Goal: Task Accomplishment & Management: Use online tool/utility

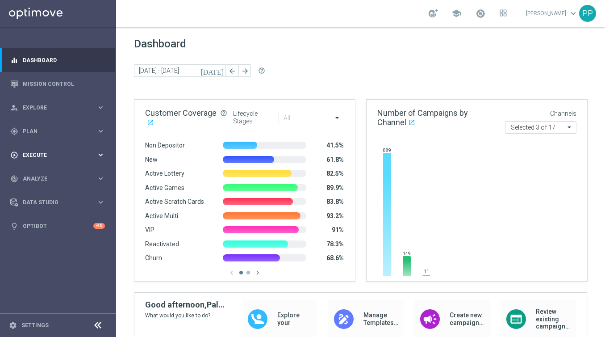
click at [27, 155] on span "Execute" at bounding box center [60, 154] width 74 height 5
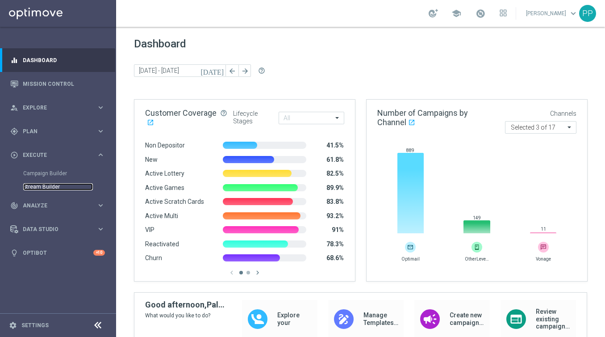
click at [34, 186] on link "Stream Builder" at bounding box center [58, 186] width 70 height 7
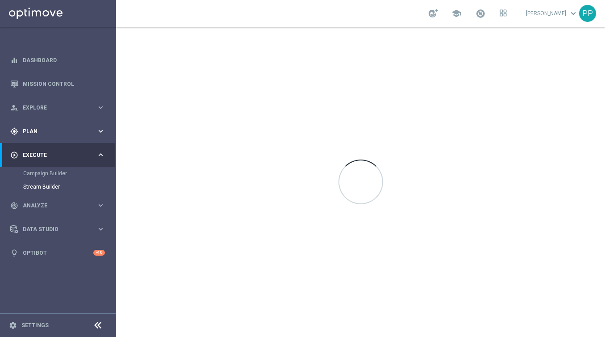
click at [22, 134] on div "gps_fixed Plan" at bounding box center [53, 131] width 86 height 8
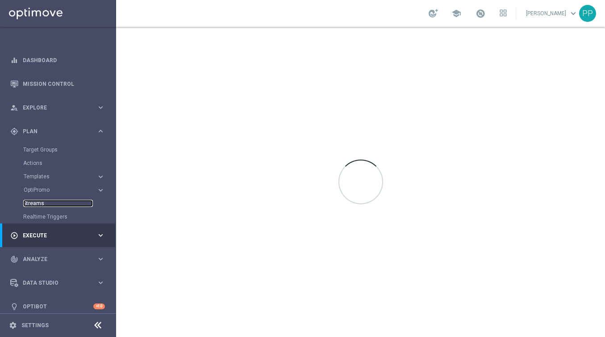
click at [30, 205] on link "Streams" at bounding box center [58, 203] width 70 height 7
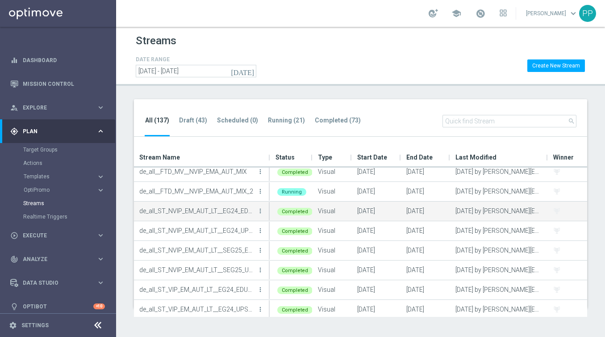
scroll to position [753, 0]
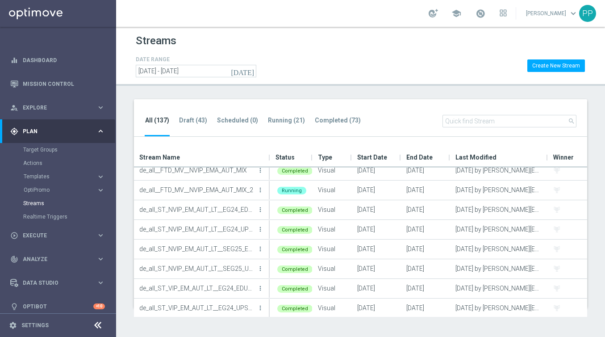
click at [467, 123] on input "text" at bounding box center [510, 121] width 134 height 13
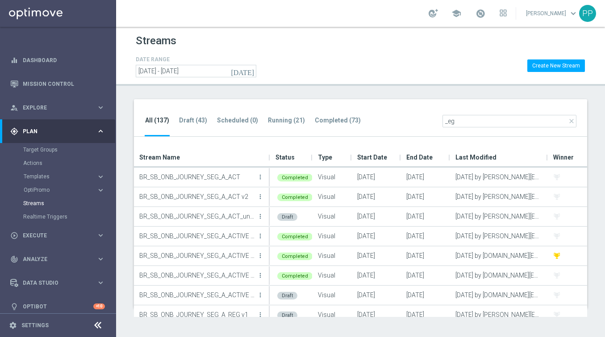
click at [466, 118] on input "_eg" at bounding box center [510, 121] width 134 height 13
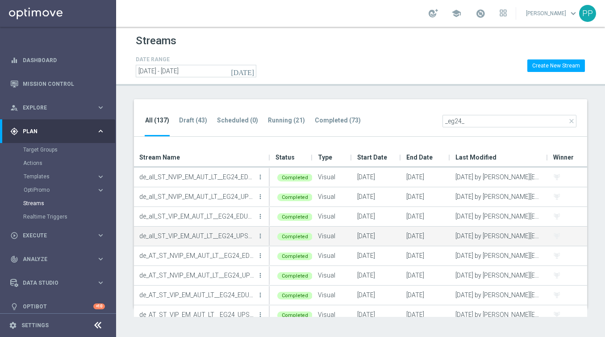
scroll to position [8, 0]
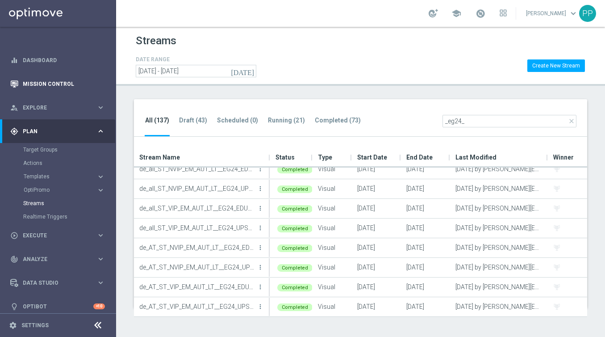
type input "_eg24_"
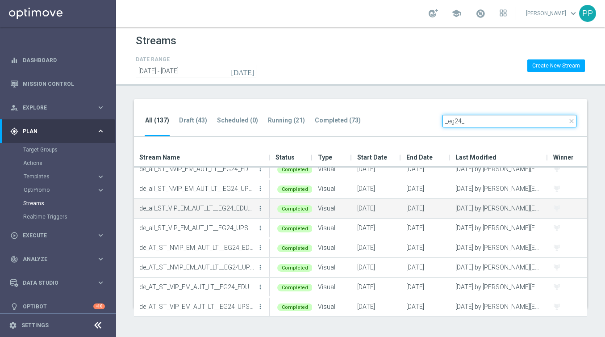
scroll to position [0, 0]
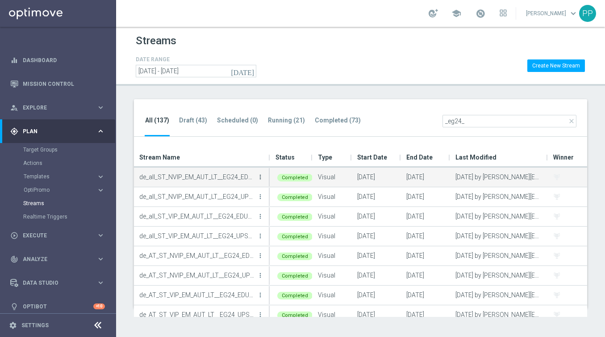
click at [259, 180] on icon "more_vert" at bounding box center [260, 176] width 7 height 7
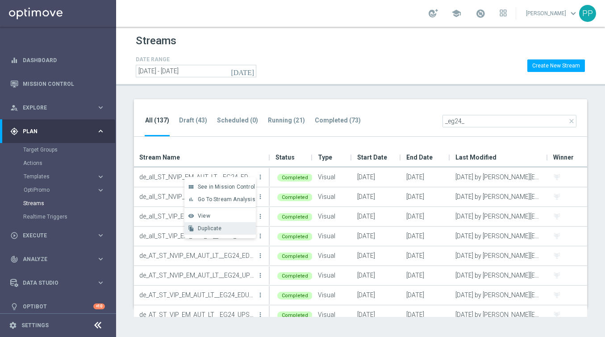
click at [206, 228] on span "Duplicate" at bounding box center [210, 228] width 24 height 6
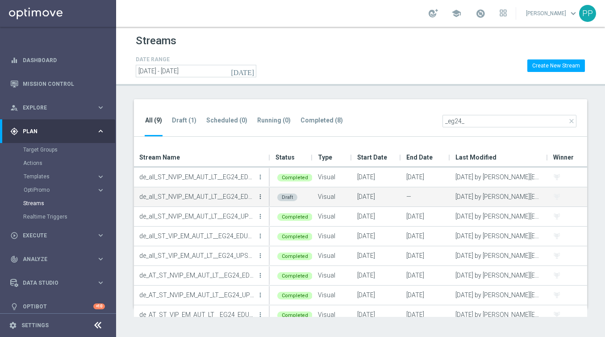
click at [260, 197] on icon "more_vert" at bounding box center [260, 196] width 7 height 7
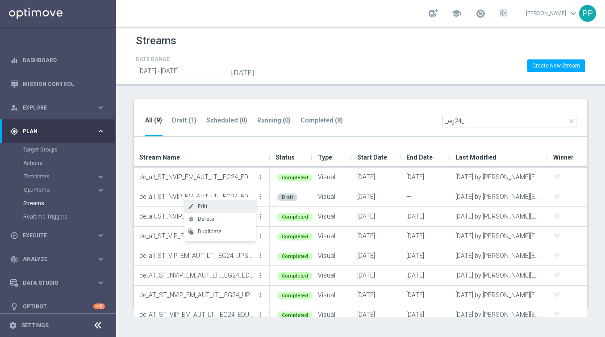
click at [224, 206] on div "Edit" at bounding box center [225, 206] width 54 height 6
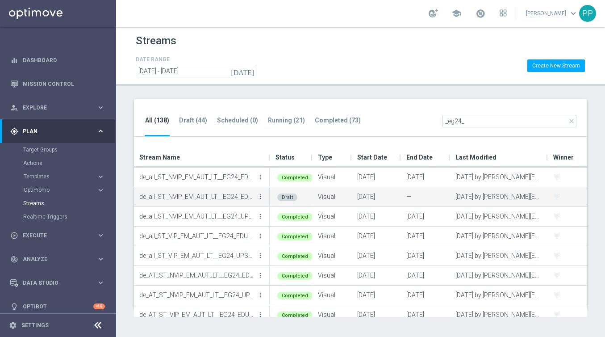
type input "_eg24_"
click at [261, 196] on icon "more_vert" at bounding box center [260, 196] width 7 height 7
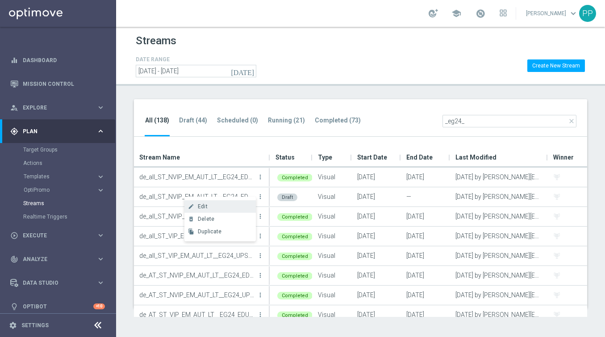
click at [230, 206] on div "Edit" at bounding box center [225, 206] width 54 height 6
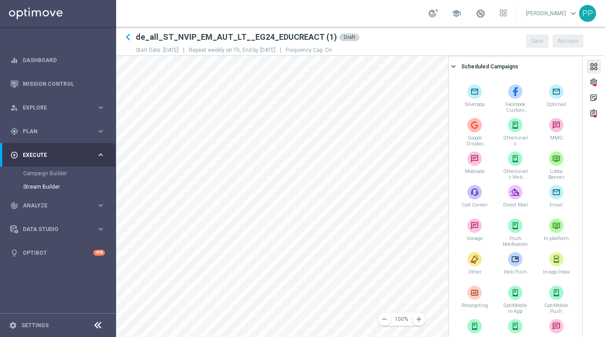
click at [590, 63] on div at bounding box center [594, 68] width 10 height 12
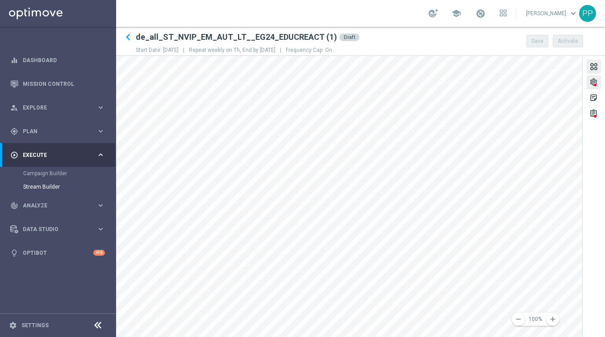
click at [592, 85] on div "settings" at bounding box center [594, 84] width 8 height 12
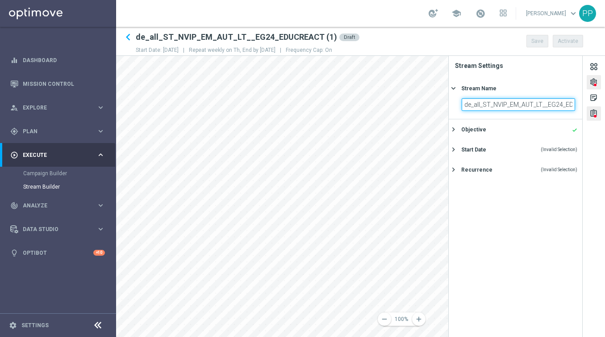
scroll to position [0, 36]
drag, startPoint x: 465, startPoint y: 105, endPoint x: 591, endPoint y: 118, distance: 127.1
click at [591, 118] on div "settings sticky_note_2 assignment Stream Settings Stream Name keyboard_arrow_ri…" at bounding box center [526, 196] width 157 height 281
paste input "DE_ALL__EG25_EDUCREACT__NVIP_ALL_AUT_LT"
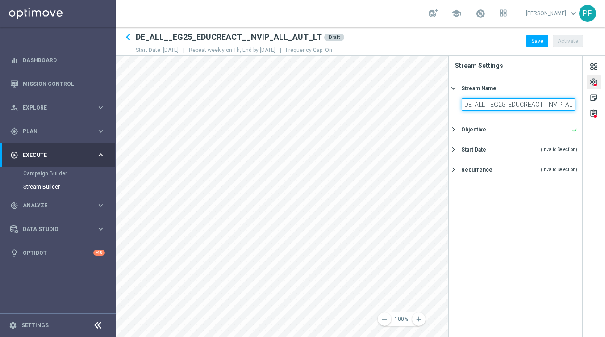
drag, startPoint x: 508, startPoint y: 106, endPoint x: 453, endPoint y: 105, distance: 55.0
click at [453, 105] on section "DE_ALL__EG25_EDUCREACT__NVIP_ALL_AUT_LT" at bounding box center [516, 108] width 134 height 21
click at [497, 108] on input "DE_ALL__EG25_EDUCREACT__NVIP_ALL_AUT_LT" at bounding box center [518, 104] width 113 height 13
click at [549, 105] on input "DE_ALL__EG25_EDUCREACT__NVIP_ALL_AUT_LT" at bounding box center [518, 104] width 113 height 13
click at [566, 105] on input "DE_ALL__EG25_EDUCREACT__NVIP_ALL_AUT_LT" at bounding box center [518, 104] width 113 height 13
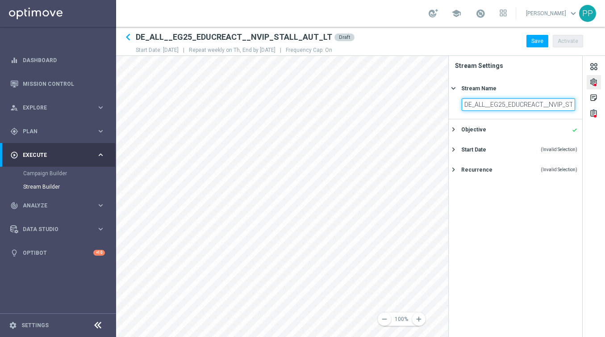
scroll to position [0, 3]
type input "DE_ALL__EG25_EDUCREACT__NVIP_ST_ALL_AUT_LT"
click at [454, 129] on icon "keyboard_arrow_right" at bounding box center [453, 129] width 8 height 8
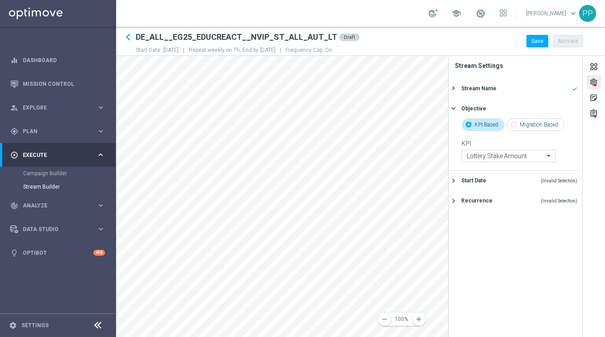
click at [452, 180] on icon "keyboard_arrow_right" at bounding box center [453, 180] width 8 height 8
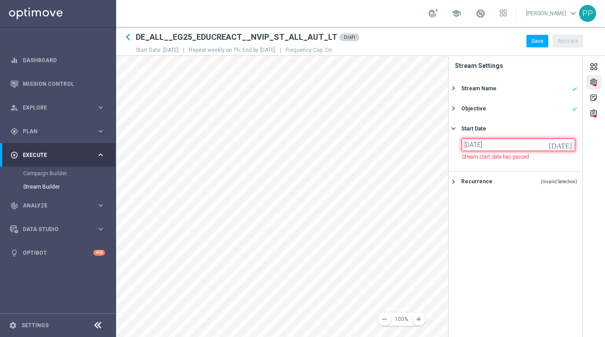
click at [514, 147] on input "03 Oct 2024" at bounding box center [518, 144] width 113 height 13
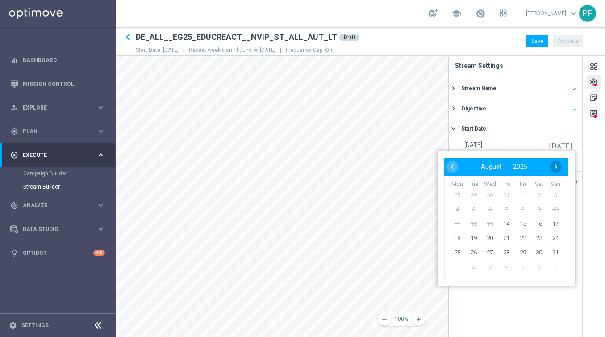
click at [556, 167] on span "›" at bounding box center [556, 167] width 12 height 12
click at [508, 196] on span "4" at bounding box center [506, 195] width 14 height 14
type input "04 Sep 2025"
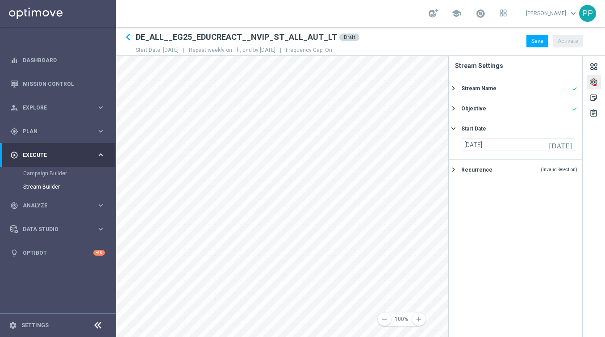
click at [455, 171] on icon "keyboard_arrow_right" at bounding box center [453, 169] width 8 height 8
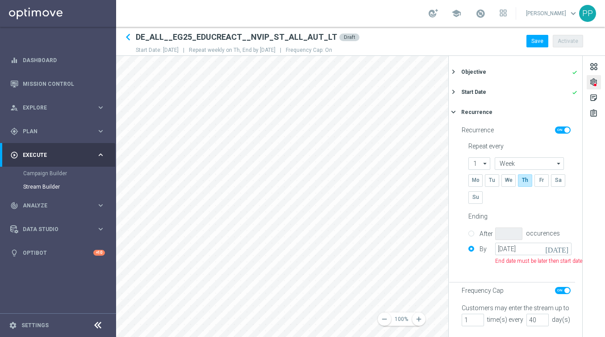
scroll to position [44, 0]
click at [567, 243] on icon "today" at bounding box center [558, 248] width 26 height 10
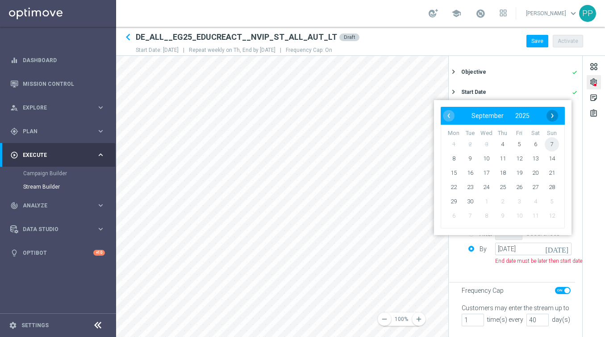
click at [553, 117] on span "›" at bounding box center [553, 116] width 12 height 12
click at [552, 204] on span "30" at bounding box center [552, 201] width 14 height 14
type input "30 Nov 2025"
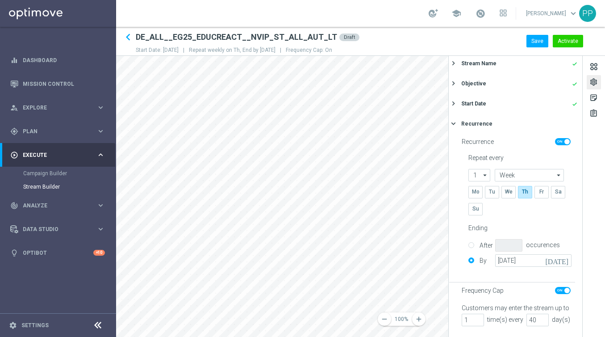
click at [557, 219] on div "Mo Tu We Th Fr Sa Su" at bounding box center [518, 203] width 100 height 34
click at [530, 44] on button "Save" at bounding box center [538, 41] width 22 height 13
click at [594, 65] on div at bounding box center [594, 68] width 10 height 12
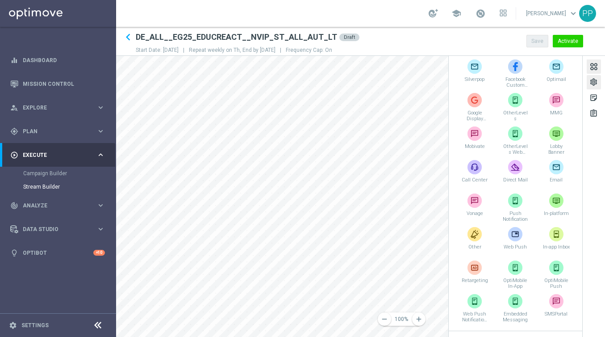
click at [593, 81] on div "settings" at bounding box center [594, 84] width 8 height 12
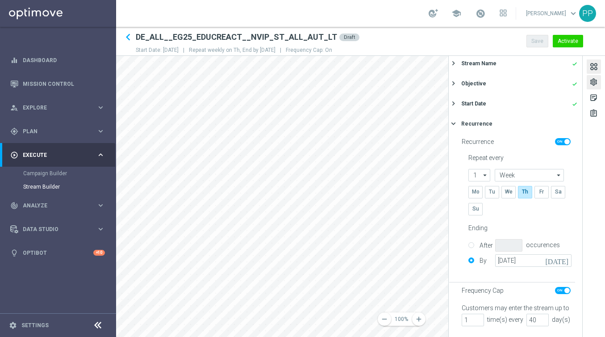
click at [594, 65] on div at bounding box center [594, 68] width 10 height 12
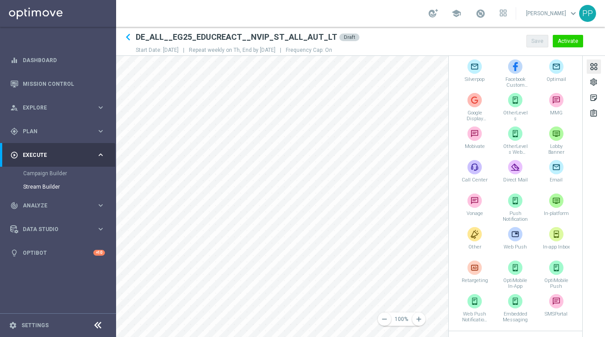
click at [448, 66] on div "settings sticky_note_2 assignment Scheduled Campaigns keyboard_arrow_right Silv…" at bounding box center [526, 196] width 157 height 281
click at [453, 66] on div "Silverpop Facebook Custom Audience Optimail Google Display Network OtherLevels …" at bounding box center [516, 190] width 134 height 279
click at [598, 71] on div at bounding box center [594, 68] width 10 height 12
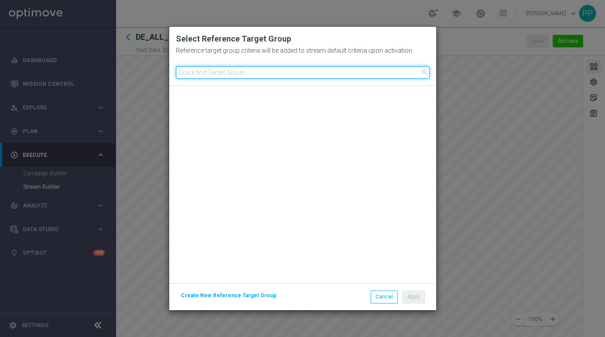
scroll to position [435, 0]
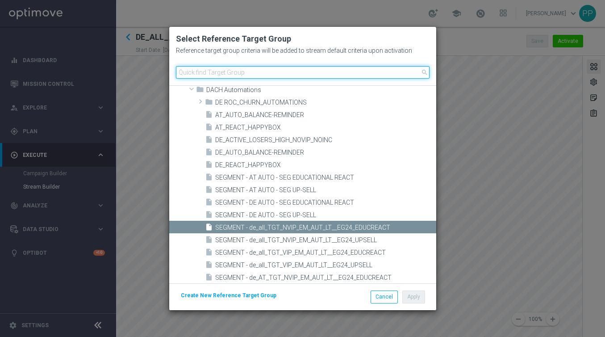
paste input "DE_ALL__EG25_EDUCREACT__NVIP_ALL_AUT_LT"
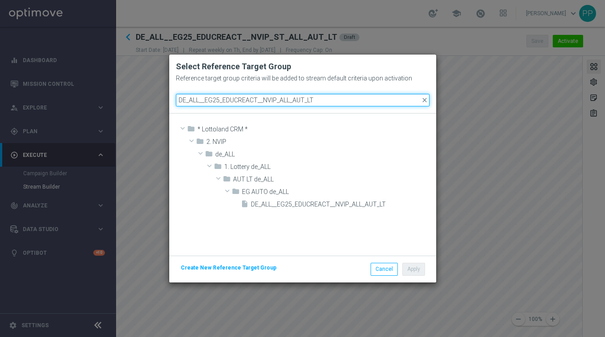
scroll to position [0, 0]
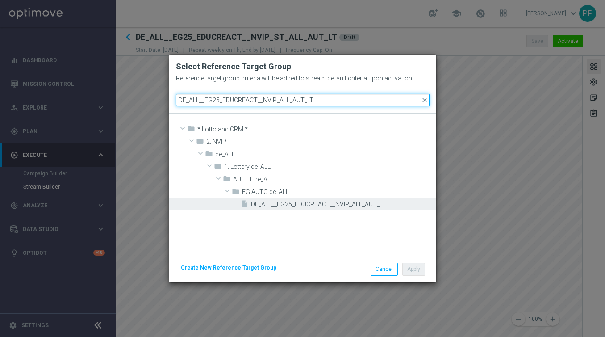
type input "DE_ALL__EG25_EDUCREACT__NVIP_ALL_AUT_LT"
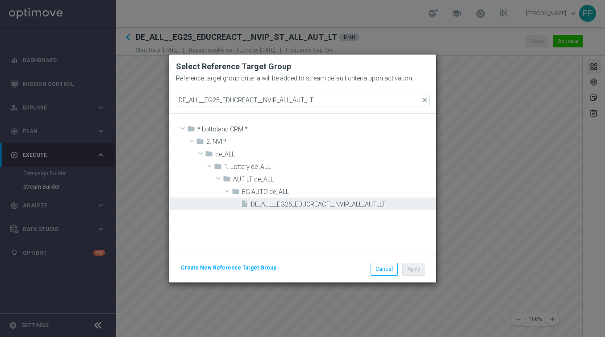
click at [272, 204] on span "DE_ALL__EG25_EDUCREACT__NVIP_ALL_AUT_LT" at bounding box center [342, 205] width 183 height 8
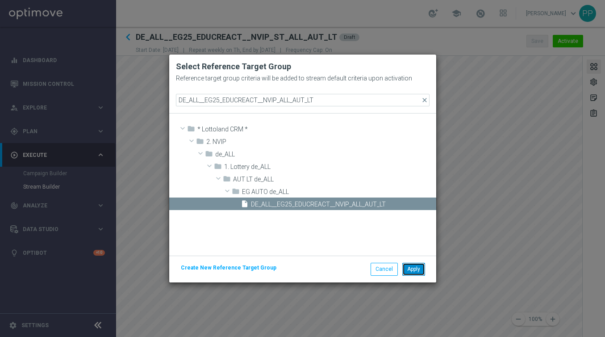
click at [407, 272] on button "Apply" at bounding box center [413, 269] width 23 height 13
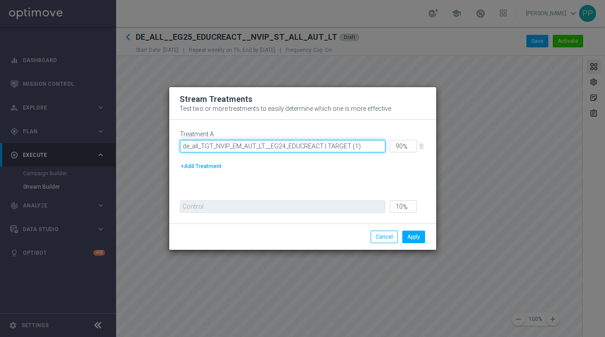
drag, startPoint x: 364, startPoint y: 148, endPoint x: 169, endPoint y: 145, distance: 195.2
click at [169, 145] on div "Treatment A de_all_TGT_NVIP_EM_AUT_LT__EG24_EDUCREACT | TARGET (1) 90 % delete_…" at bounding box center [302, 172] width 267 height 104
paste input "DE_ALL__EG25_EDUCREACT__NVIP_ALL_AUT_LT"
click at [321, 147] on input "de_all_TGT_NVIP_EM_AUT_LT__EG24_EDUCREACT | TARGET (1)" at bounding box center [282, 146] width 205 height 13
drag, startPoint x: 321, startPoint y: 147, endPoint x: 167, endPoint y: 144, distance: 153.7
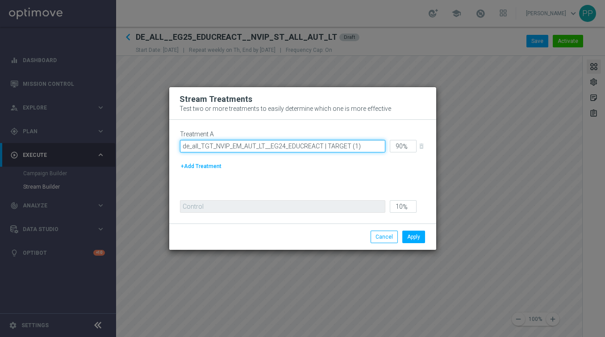
click at [167, 144] on modal-container "Stream Treatments Test two or more treatments to easily determine which one is …" at bounding box center [302, 168] width 605 height 337
paste input "DE_ALL__EG25_EDUCREACT__NVIP_ALL_AUT_L"
click at [357, 148] on input "DE_ALL__EG25_EDUCREACT__NVIP_ALL_AUT_LT | TARGET (1)" at bounding box center [282, 146] width 205 height 13
type input "DE_ALL__EG25_EDUCREACT__NVIP_ALL_AUT_LT | TARGET"
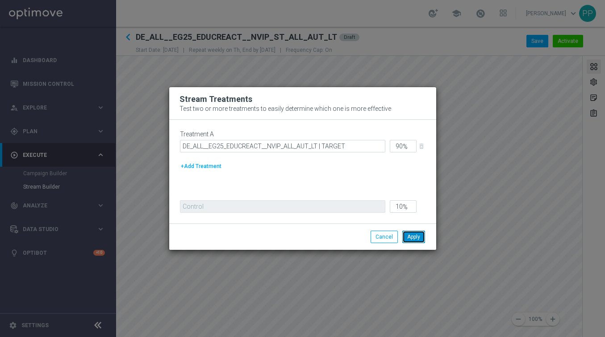
click at [422, 234] on button "Apply" at bounding box center [413, 236] width 23 height 13
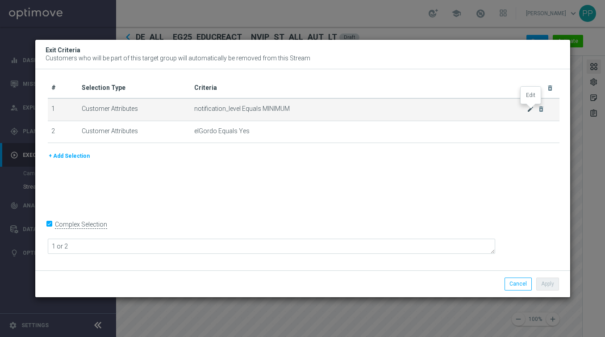
click at [530, 107] on icon "mode_edit" at bounding box center [530, 108] width 7 height 7
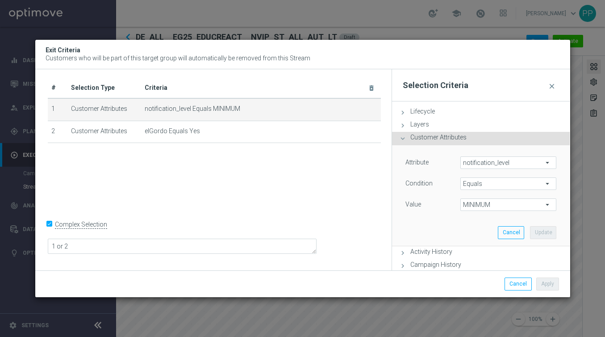
click at [480, 163] on span "notification_level" at bounding box center [509, 163] width 96 height 12
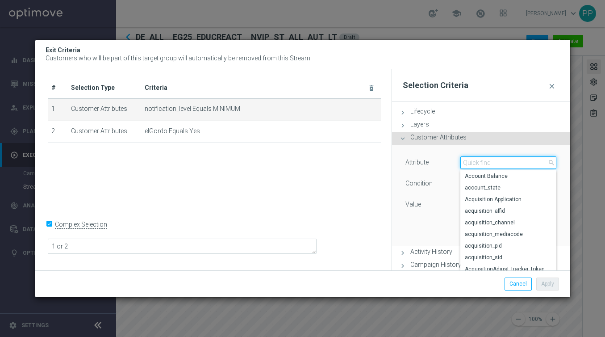
click at [480, 163] on input "search" at bounding box center [508, 162] width 96 height 13
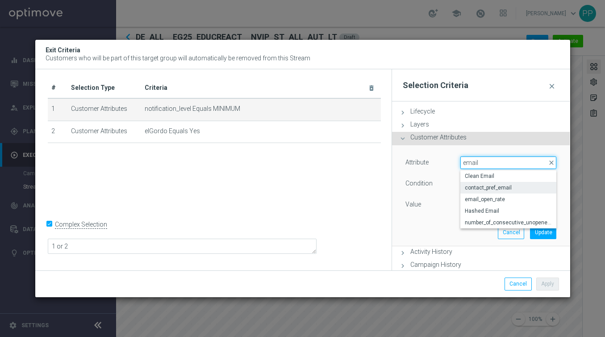
type input "email"
click at [481, 185] on span "contact_pref_email" at bounding box center [509, 187] width 88 height 7
type input "contact_pref_email"
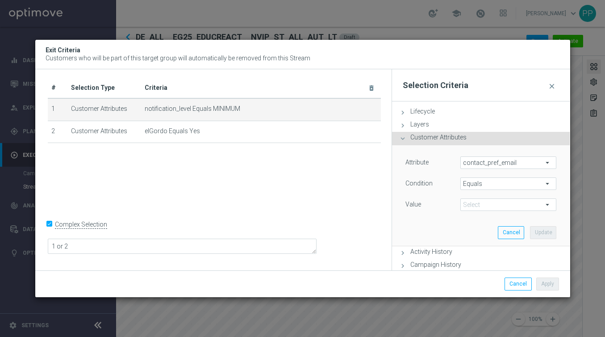
click at [467, 203] on span "MINIMUM" at bounding box center [509, 205] width 96 height 12
click at [468, 218] on span "no" at bounding box center [509, 217] width 88 height 7
type input "no"
click at [538, 229] on button "Update" at bounding box center [543, 232] width 26 height 13
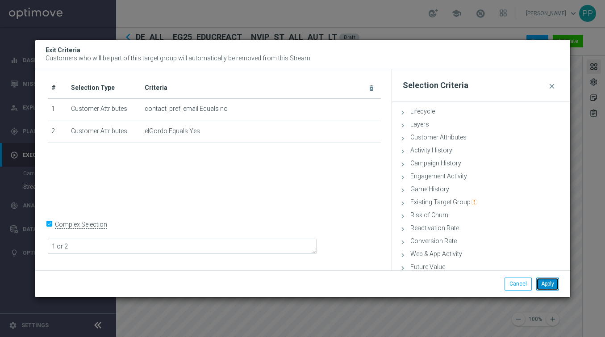
click at [551, 285] on button "Apply" at bounding box center [547, 283] width 23 height 13
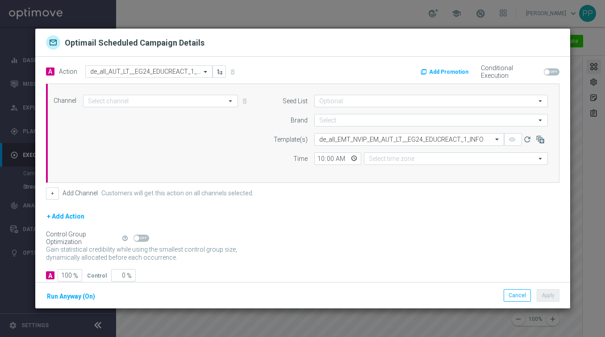
type input "Optimail"
type input "lottoland"
type input "Central European Time (Berlin) (UTC +02:00)"
click at [344, 137] on input "text" at bounding box center [400, 140] width 162 height 8
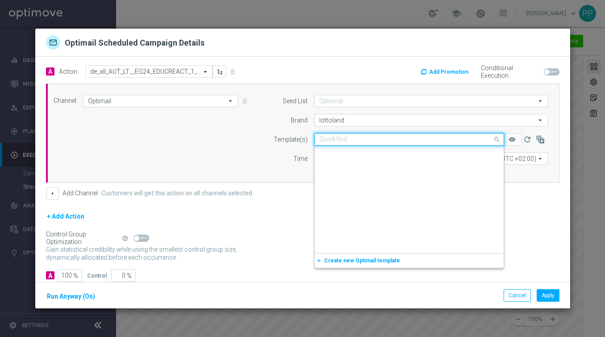
scroll to position [11967, 0]
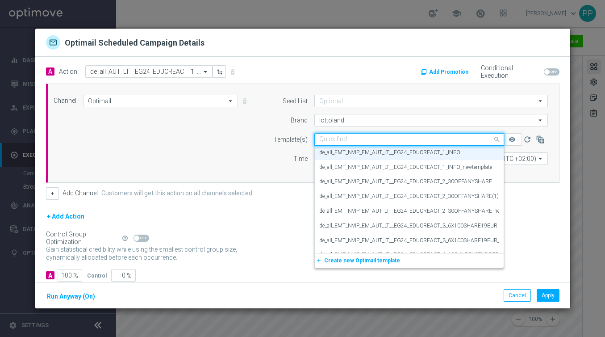
click at [289, 181] on div "Channel Optimail Optimail arrow_drop_down Drag here to set row groups Drag here…" at bounding box center [303, 133] width 514 height 99
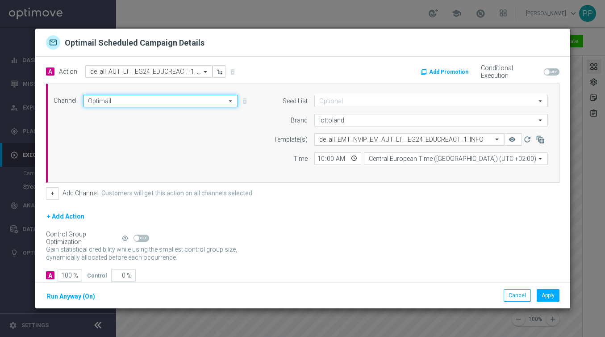
click at [133, 99] on input "Optimail" at bounding box center [160, 101] width 155 height 13
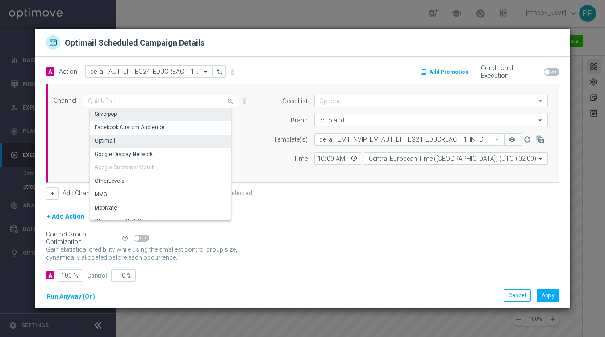
click at [123, 112] on div "Silverpop" at bounding box center [164, 114] width 148 height 13
type input "Silverpop"
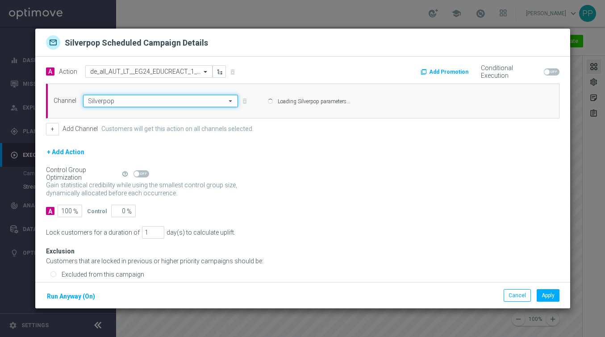
click at [120, 102] on input "Silverpop" at bounding box center [160, 101] width 155 height 13
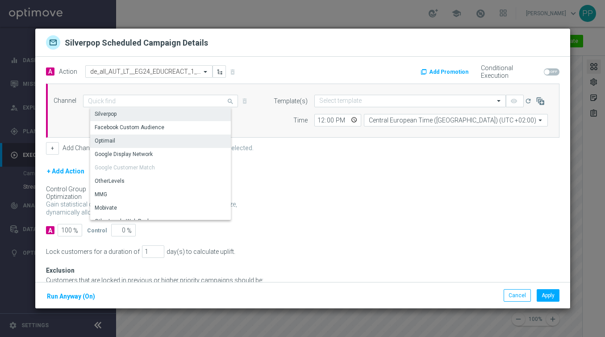
click at [116, 137] on div "Optimail" at bounding box center [164, 140] width 148 height 13
type input "Optimail"
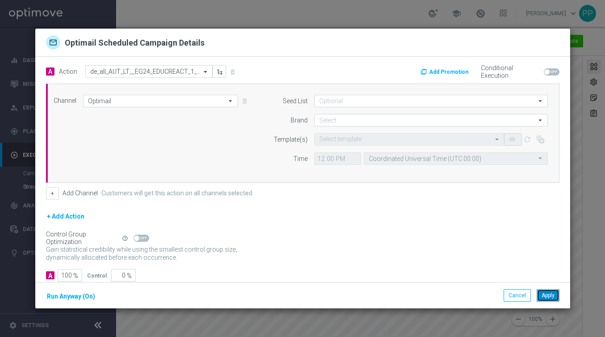
click at [548, 294] on button "Apply" at bounding box center [548, 295] width 23 height 13
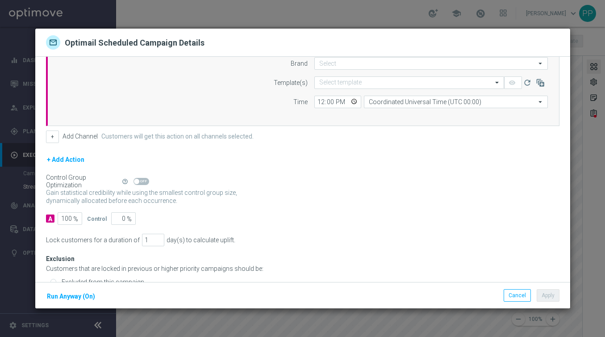
scroll to position [103, 0]
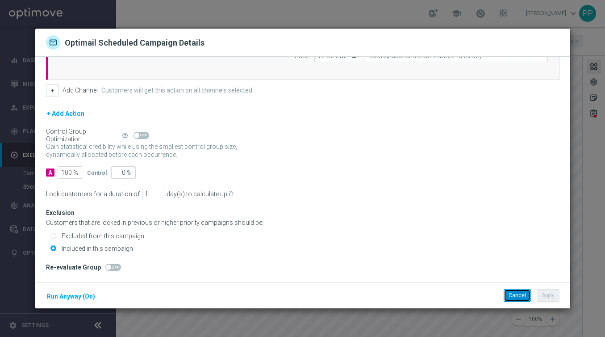
click at [516, 293] on button "Cancel" at bounding box center [517, 295] width 27 height 13
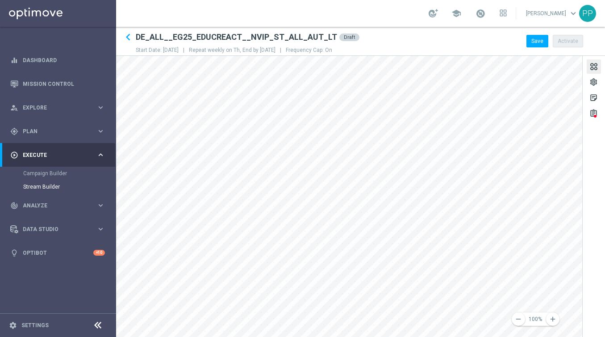
click at [584, 185] on div "remove 100% add settings sticky_note_2 assignment" at bounding box center [360, 196] width 489 height 281
click at [535, 41] on button "Save" at bounding box center [538, 41] width 22 height 13
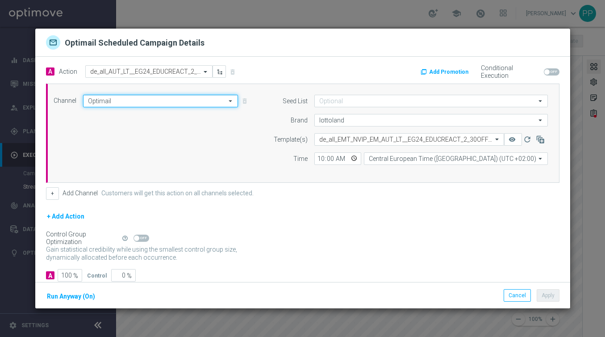
click at [170, 96] on input "Optimail" at bounding box center [160, 101] width 155 height 13
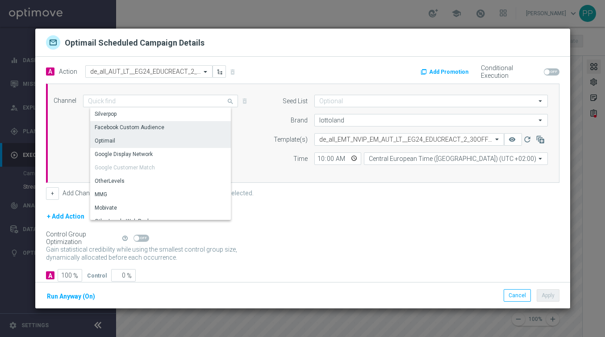
click at [130, 121] on div "Facebook Custom Audience" at bounding box center [164, 127] width 148 height 13
type input "Facebook Custom Audience"
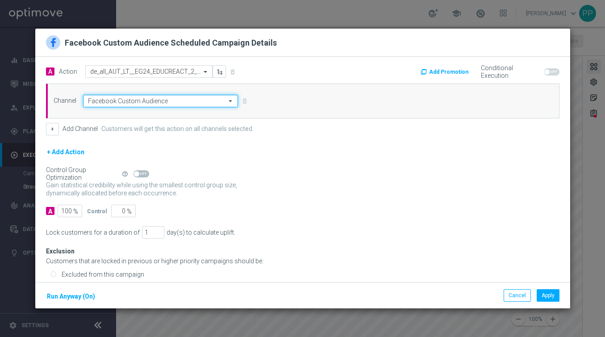
click at [118, 98] on input "Facebook Custom Audience" at bounding box center [160, 101] width 155 height 13
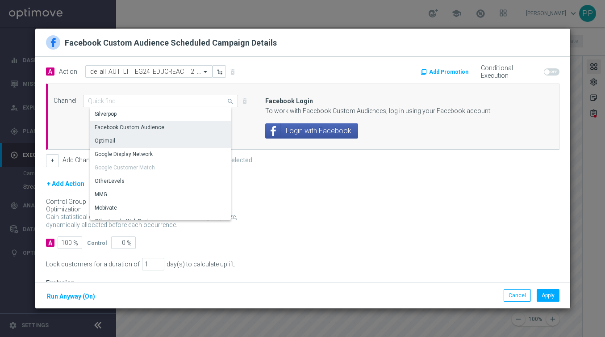
click at [110, 143] on div "Optimail" at bounding box center [105, 141] width 21 height 8
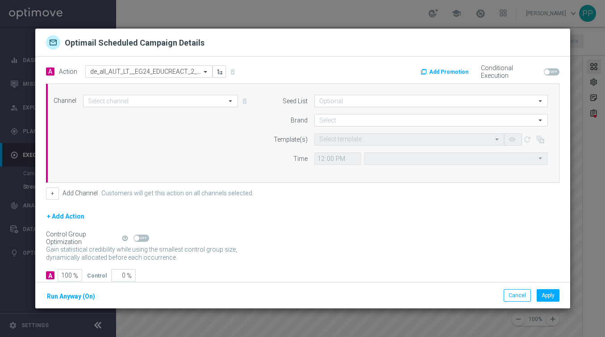
type input "Optimail"
type input "Coordinated Universal Time (UTC 00:00)"
click at [548, 295] on button "Apply" at bounding box center [548, 295] width 23 height 13
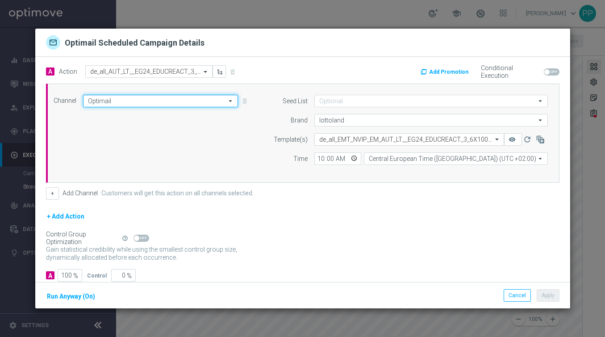
click at [180, 97] on input "Optimail" at bounding box center [160, 101] width 155 height 13
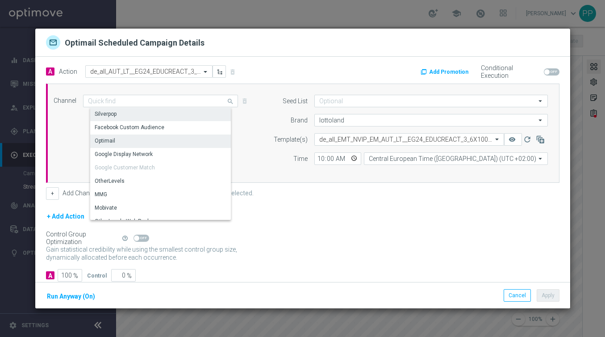
click at [142, 116] on div "Silverpop" at bounding box center [164, 114] width 148 height 13
type input "Silverpop"
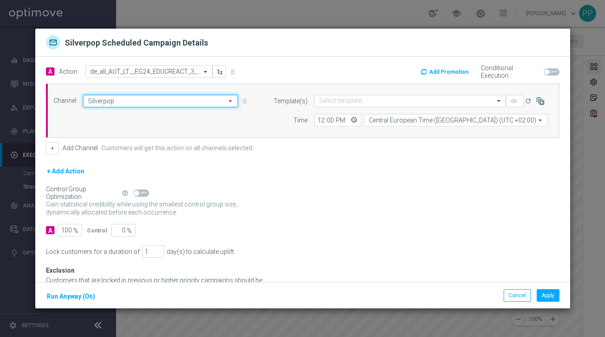
click at [132, 100] on input "Silverpop" at bounding box center [160, 101] width 155 height 13
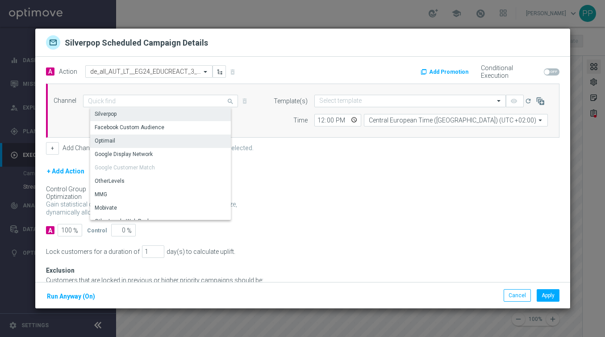
click at [121, 142] on div "Optimail" at bounding box center [164, 140] width 148 height 13
type input "Optimail"
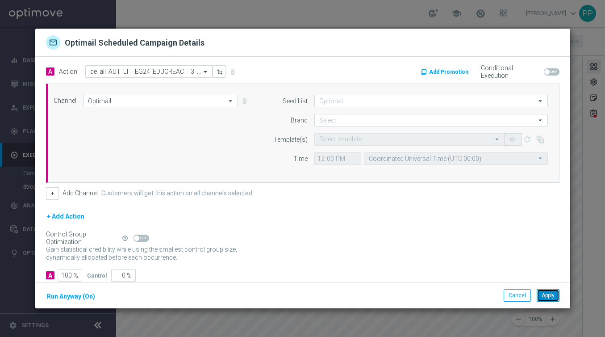
click at [548, 297] on button "Apply" at bounding box center [548, 295] width 23 height 13
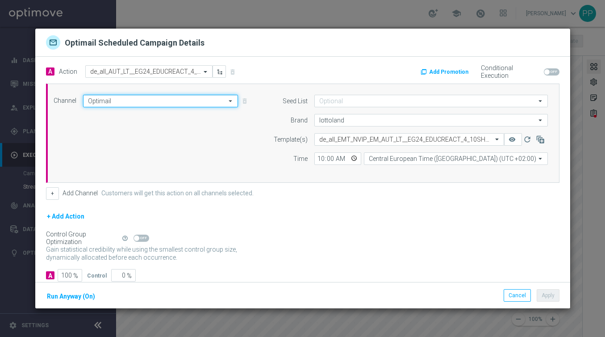
click at [138, 96] on input "Optimail" at bounding box center [160, 101] width 155 height 13
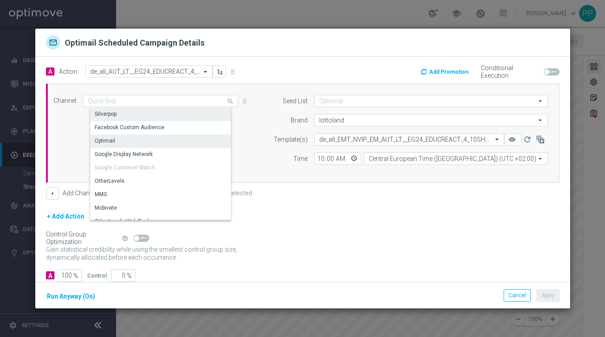
click at [121, 120] on div "Silverpop" at bounding box center [164, 114] width 148 height 13
click at [112, 113] on div "Silverpop" at bounding box center [106, 114] width 22 height 8
type input "Silverpop"
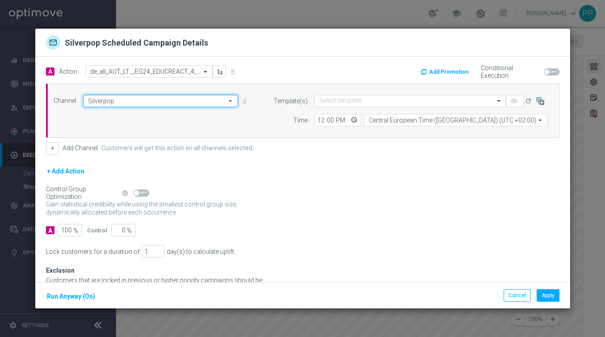
click at [109, 99] on input "Silverpop" at bounding box center [160, 101] width 155 height 13
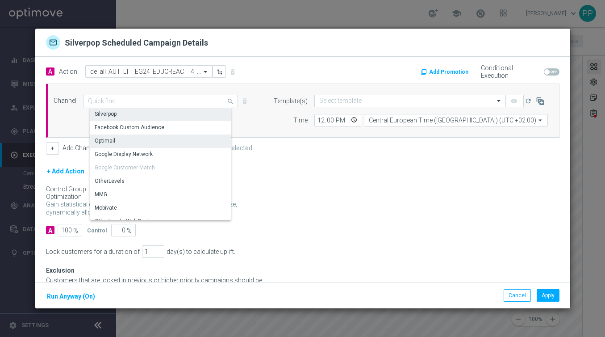
click at [108, 139] on div "Optimail" at bounding box center [105, 141] width 21 height 8
type input "Optimail"
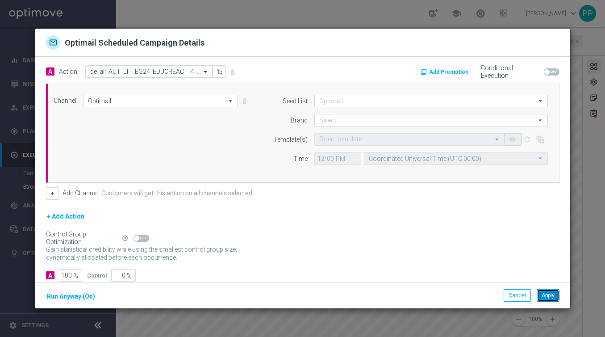
click at [552, 299] on button "Apply" at bounding box center [548, 295] width 23 height 13
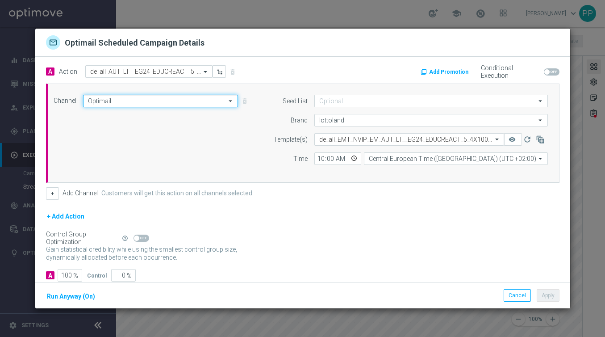
click at [134, 100] on input "Optimail" at bounding box center [160, 101] width 155 height 13
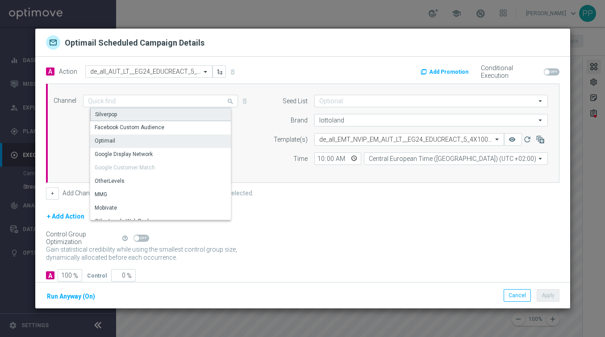
click at [130, 120] on div "Silverpop" at bounding box center [164, 114] width 148 height 13
click at [116, 113] on div "Silverpop" at bounding box center [106, 114] width 22 height 8
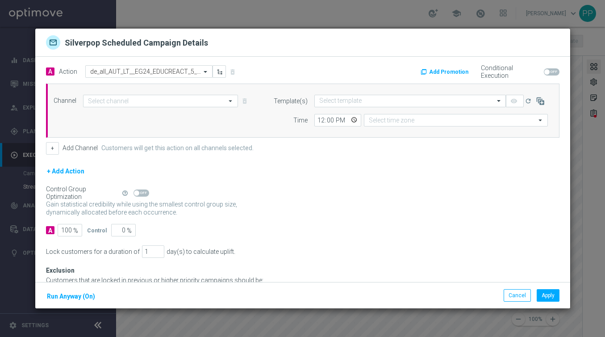
type input "Silverpop"
type input "Central European Time (Budapest) (UTC +02:00)"
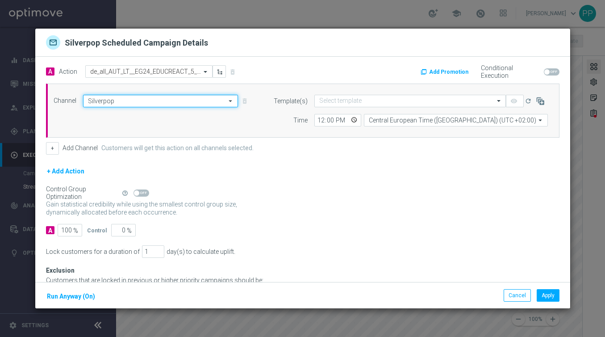
click at [105, 98] on input "Silverpop" at bounding box center [160, 101] width 155 height 13
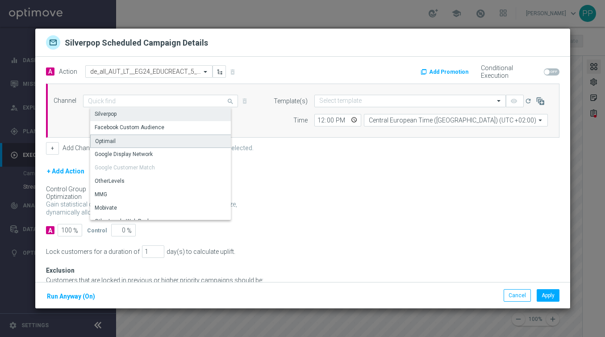
click at [106, 139] on div "Optimail" at bounding box center [105, 141] width 21 height 8
type input "Optimail"
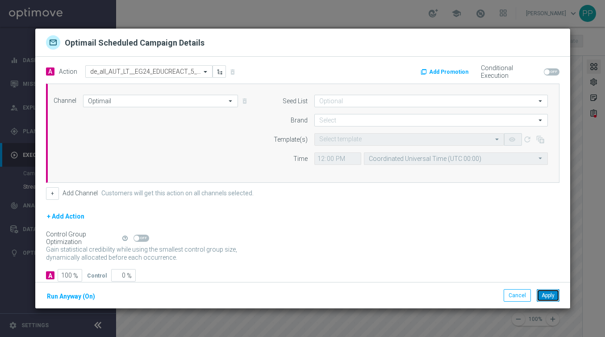
click at [542, 296] on button "Apply" at bounding box center [548, 295] width 23 height 13
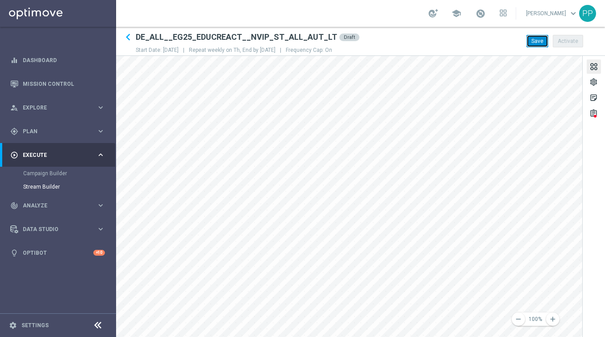
click at [534, 42] on button "Save" at bounding box center [538, 41] width 22 height 13
drag, startPoint x: 172, startPoint y: 37, endPoint x: 209, endPoint y: 37, distance: 36.6
click at [209, 37] on h2 "DE_ALL__EG25_EDUCREACT__NVIP_ST_ALL_AUT_LT" at bounding box center [236, 37] width 201 height 11
drag, startPoint x: 163, startPoint y: 37, endPoint x: 192, endPoint y: 37, distance: 29.0
click at [192, 37] on h2 "DE_ALL__EG25_EDUCREACT__NVIP_ST_ALL_AUT_LT" at bounding box center [236, 37] width 201 height 11
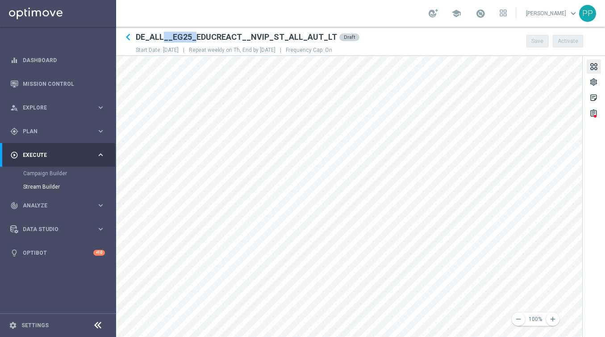
copy h2 "__EG25_"
click at [34, 129] on span "Plan" at bounding box center [60, 131] width 74 height 5
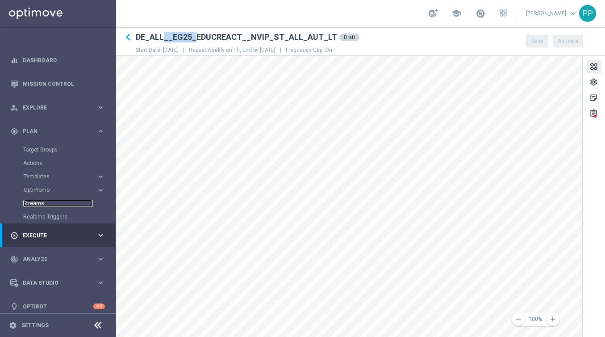
click at [33, 201] on link "Streams" at bounding box center [58, 203] width 70 height 7
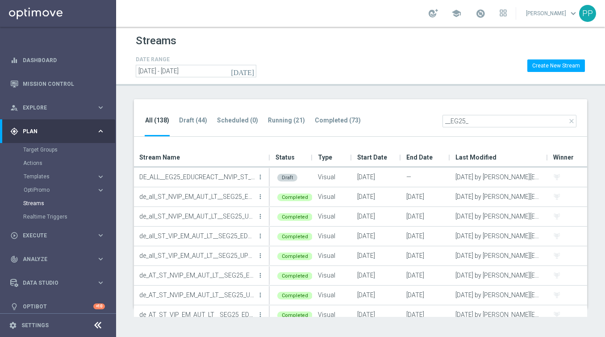
click at [448, 121] on input "__EG25_" at bounding box center [510, 121] width 134 height 13
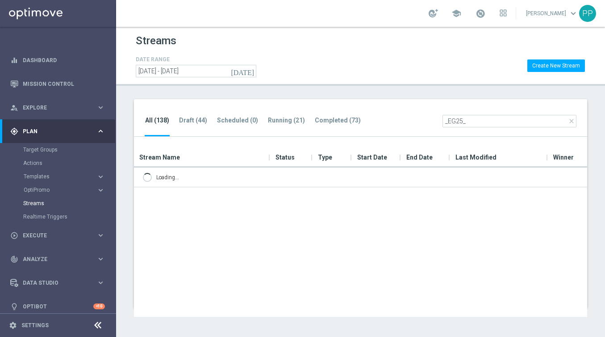
type input "_EG25_"
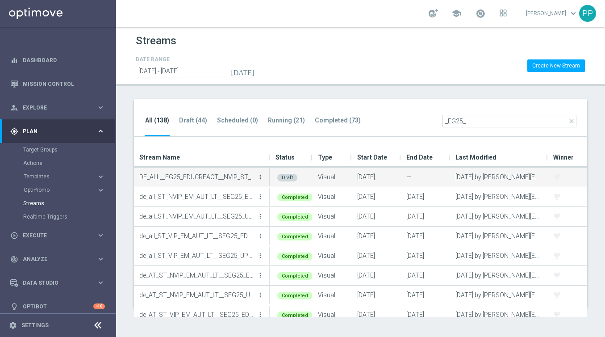
click at [260, 178] on icon "more_vert" at bounding box center [260, 176] width 7 height 7
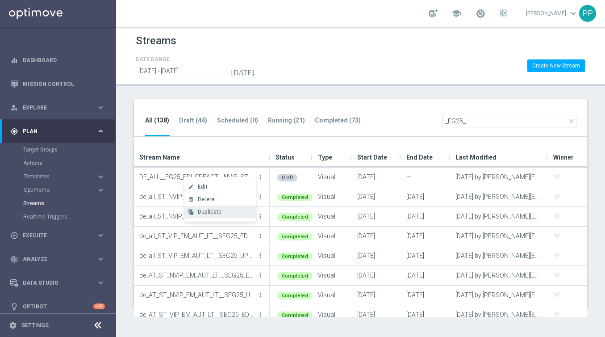
click at [217, 209] on span "Duplicate" at bounding box center [210, 212] width 24 height 6
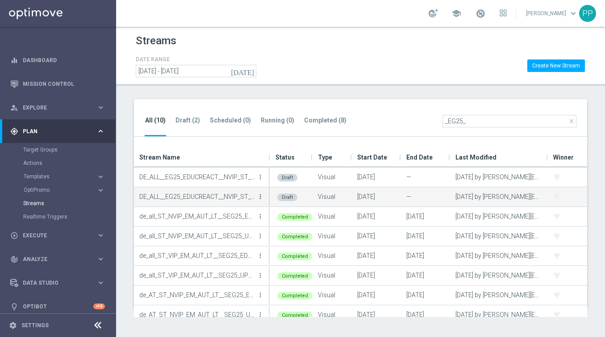
click at [260, 196] on icon "more_vert" at bounding box center [260, 196] width 7 height 7
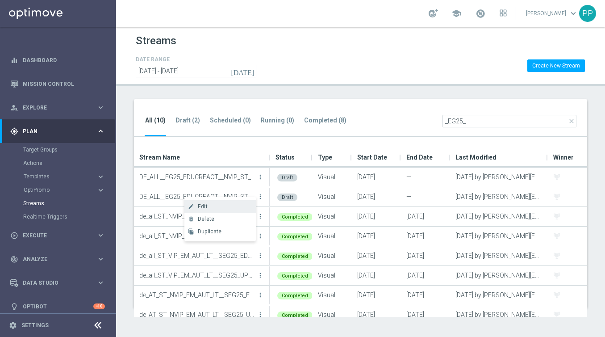
click at [234, 209] on div "Edit" at bounding box center [225, 206] width 54 height 6
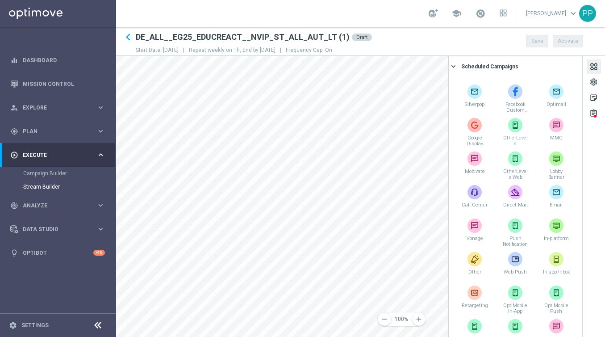
click at [594, 65] on div at bounding box center [594, 68] width 10 height 12
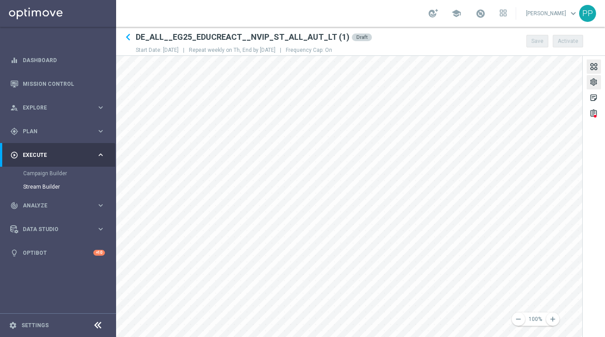
click at [594, 80] on div "settings" at bounding box center [594, 84] width 8 height 12
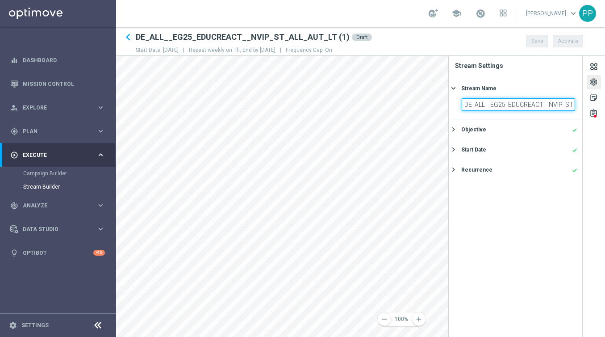
scroll to position [0, 45]
drag, startPoint x: 464, startPoint y: 105, endPoint x: 598, endPoint y: 108, distance: 134.0
click at [598, 108] on div "settings sticky_note_2 assignment Stream Settings Stream Name keyboard_arrow_ri…" at bounding box center [526, 196] width 157 height 281
paste input "AT__EG25_EDUCREACT__NVIP_ST_ALL_AUT_LT"
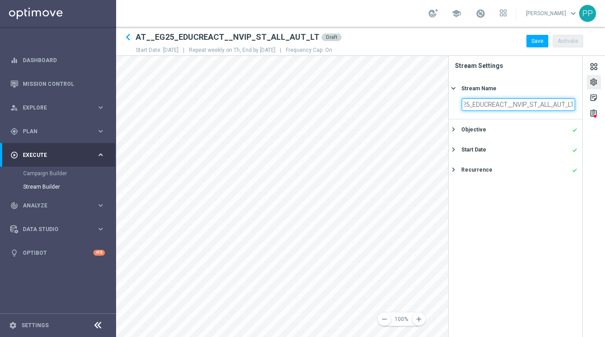
type input "AT__EG25_EDUCREACT__NVIP_ST_ALL_AUT_LT"
click at [530, 85] on div "Stream Name" at bounding box center [519, 88] width 116 height 8
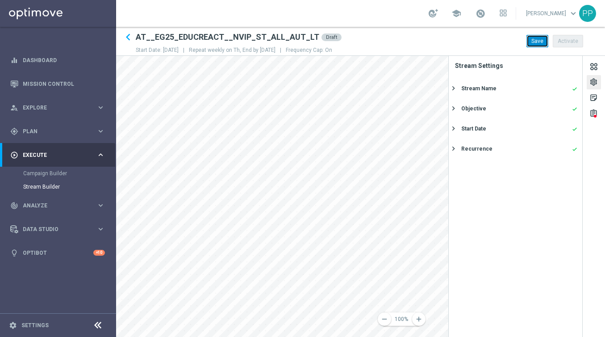
click at [535, 45] on button "Save" at bounding box center [538, 41] width 22 height 13
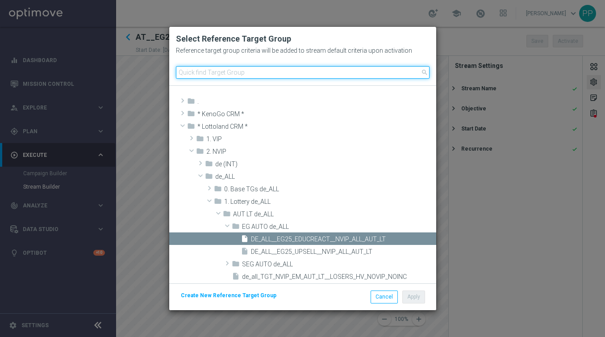
paste input "AT__EG25_EDUCREACT__NVIP_ALL_AUT_LT"
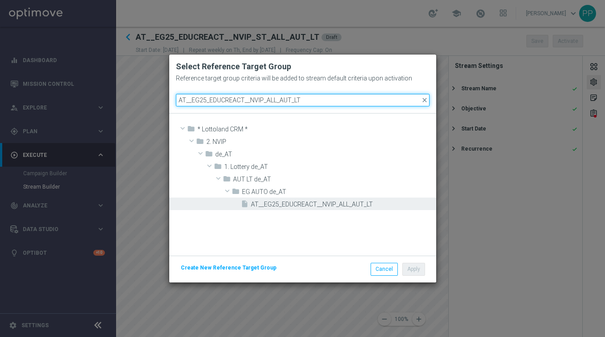
type input "AT__EG25_EDUCREACT__NVIP_ALL_AUT_LT"
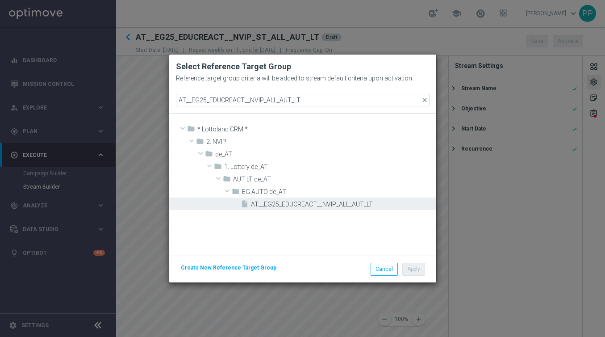
click at [289, 201] on span "AT__EG25_EDUCREACT__NVIP_ALL_AUT_LT" at bounding box center [342, 205] width 183 height 8
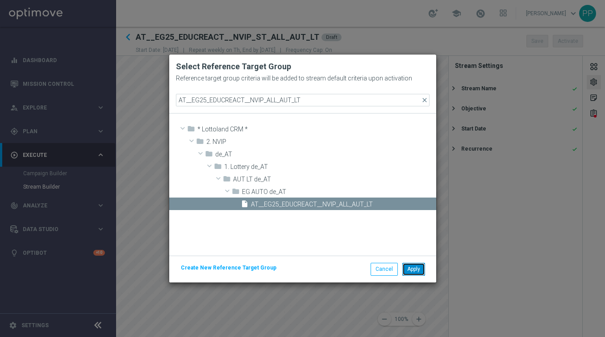
click at [413, 268] on button "Apply" at bounding box center [413, 269] width 23 height 13
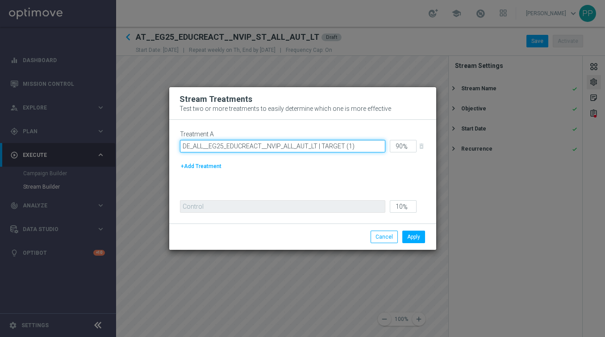
drag, startPoint x: 183, startPoint y: 146, endPoint x: 317, endPoint y: 145, distance: 134.0
click at [317, 145] on input "DE_ALL__EG25_EDUCREACT__NVIP_ALL_AUT_LT | TARGET (1)" at bounding box center [282, 146] width 205 height 13
paste input "AT"
click at [345, 148] on input "AT__EG25_EDUCREACT__NVIP_ALL_AUT_LT | TARGET (1)" at bounding box center [282, 146] width 205 height 13
type input "AT__EG25_EDUCREACT__NVIP_ALL_AUT_LT | TARGET"
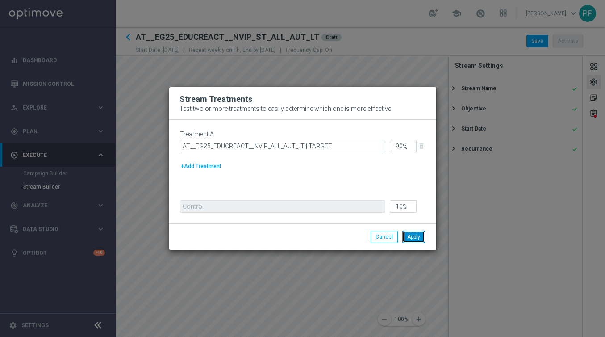
click at [414, 238] on button "Apply" at bounding box center [413, 236] width 23 height 13
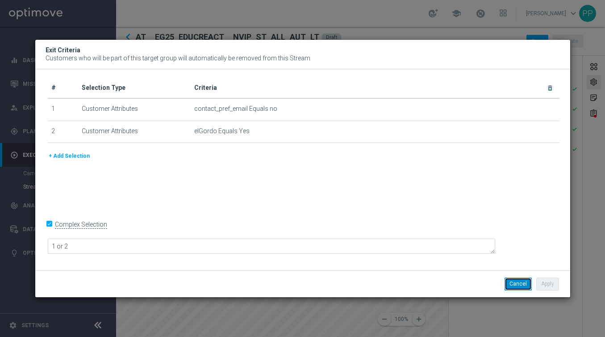
click at [514, 278] on button "Cancel" at bounding box center [518, 283] width 27 height 13
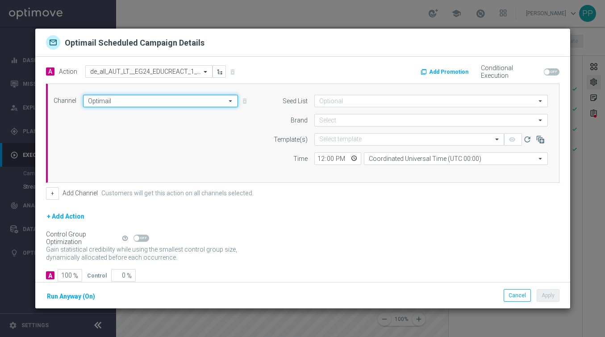
click at [180, 105] on input "Optimail" at bounding box center [160, 101] width 155 height 13
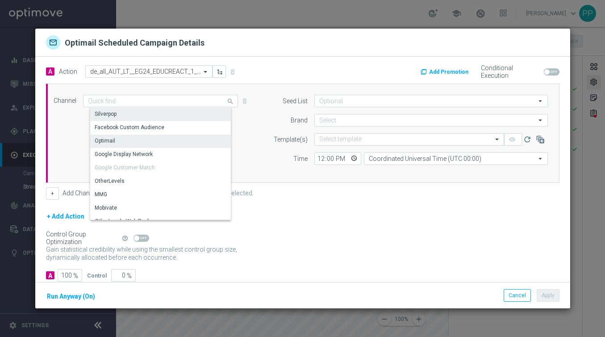
click at [147, 116] on div "Silverpop" at bounding box center [164, 114] width 148 height 13
type input "Silverpop"
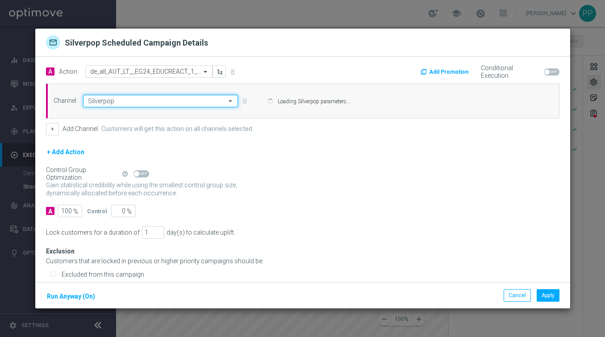
click at [141, 105] on input "Silverpop" at bounding box center [160, 101] width 155 height 13
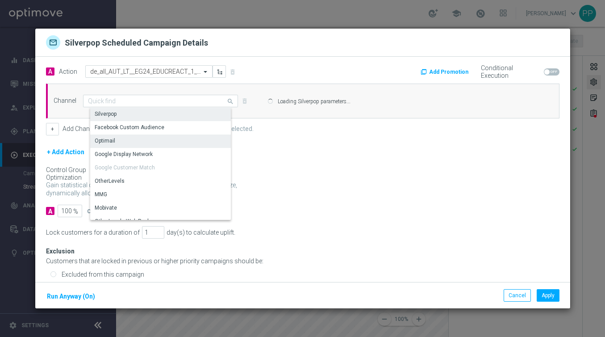
click at [121, 136] on div "Optimail" at bounding box center [164, 140] width 148 height 13
type input "Optimail"
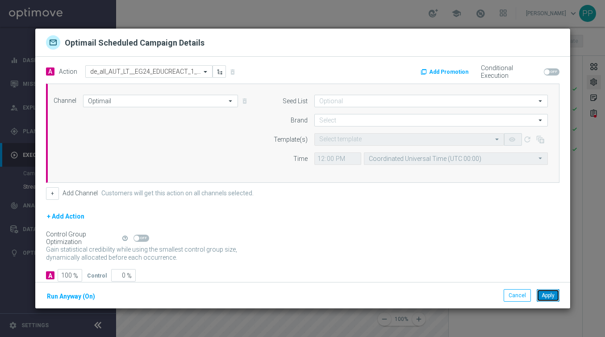
click at [551, 290] on button "Apply" at bounding box center [548, 295] width 23 height 13
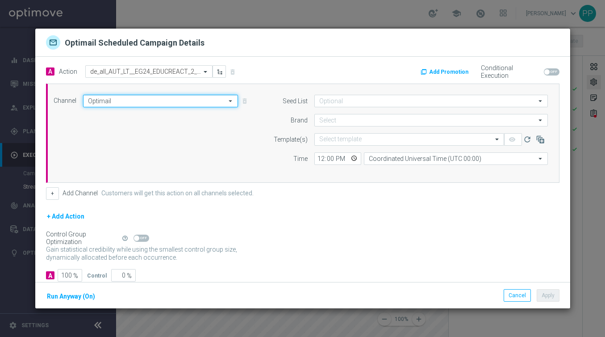
click at [155, 104] on input "Optimail" at bounding box center [160, 101] width 155 height 13
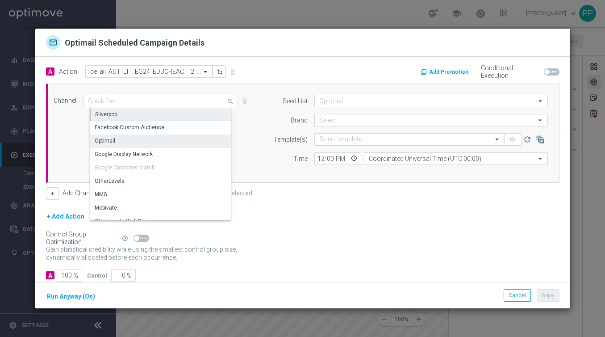
click at [134, 118] on div "Silverpop" at bounding box center [164, 114] width 148 height 13
type input "Silverpop"
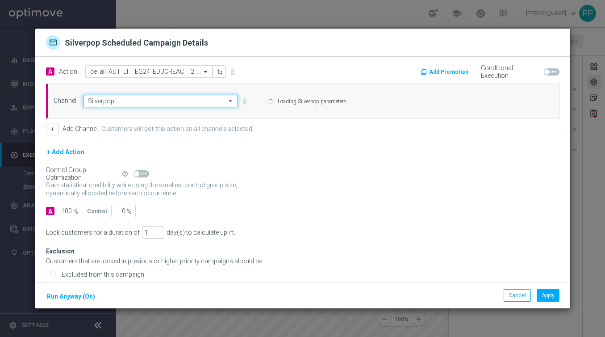
click at [130, 103] on input "Silverpop" at bounding box center [160, 101] width 155 height 13
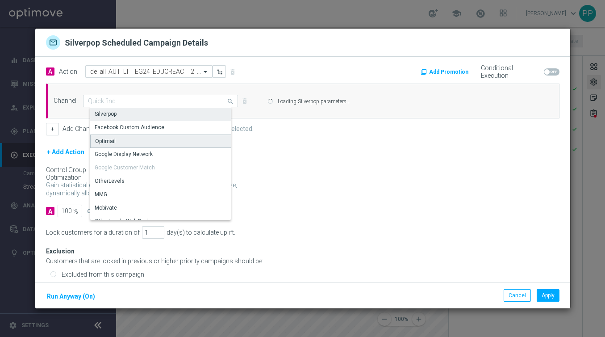
click at [120, 137] on div "Optimail" at bounding box center [164, 140] width 148 height 13
type input "Optimail"
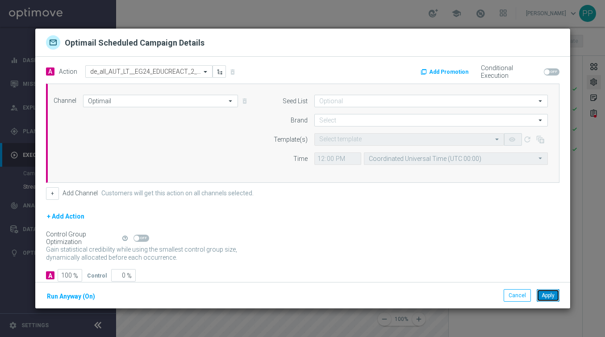
click at [549, 298] on button "Apply" at bounding box center [548, 295] width 23 height 13
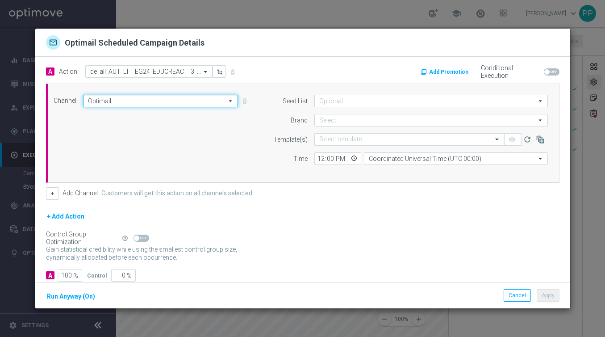
click at [125, 98] on input "Optimail" at bounding box center [160, 101] width 155 height 13
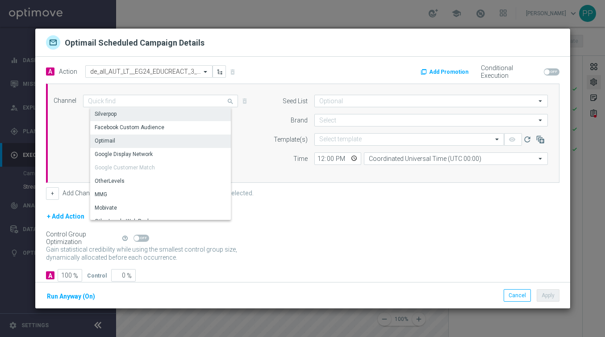
click at [122, 109] on div "Silverpop" at bounding box center [164, 114] width 148 height 13
type input "Silverpop"
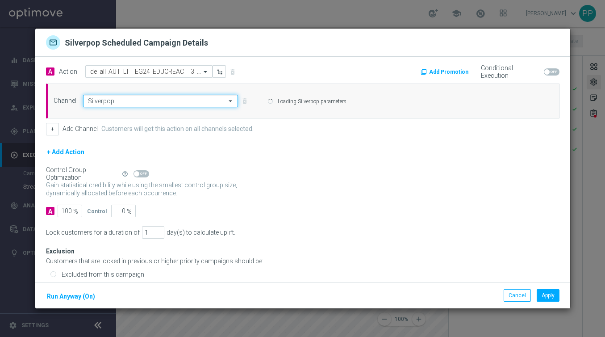
click at [118, 101] on input "Silverpop" at bounding box center [160, 101] width 155 height 13
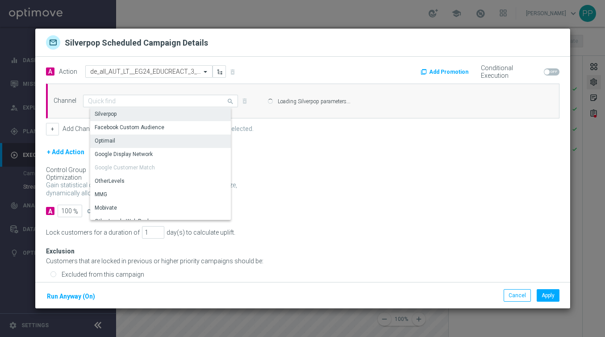
click at [116, 143] on div "Optimail" at bounding box center [164, 140] width 148 height 13
type input "Optimail"
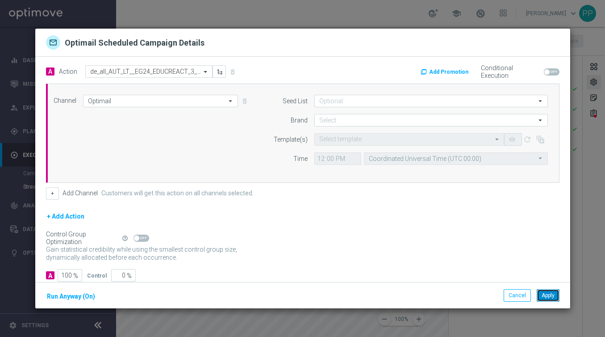
click at [549, 291] on button "Apply" at bounding box center [548, 295] width 23 height 13
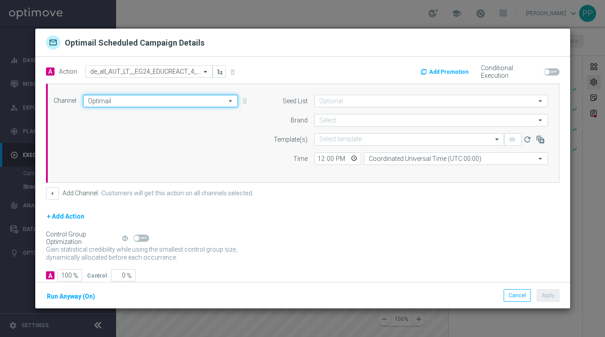
click at [139, 100] on input "Optimail" at bounding box center [160, 101] width 155 height 13
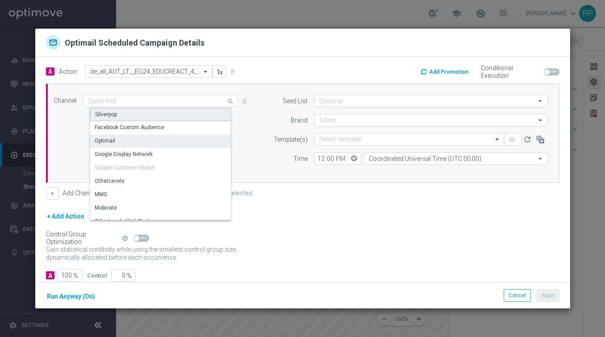
click at [124, 115] on div "Silverpop" at bounding box center [164, 114] width 148 height 13
type input "Silverpop"
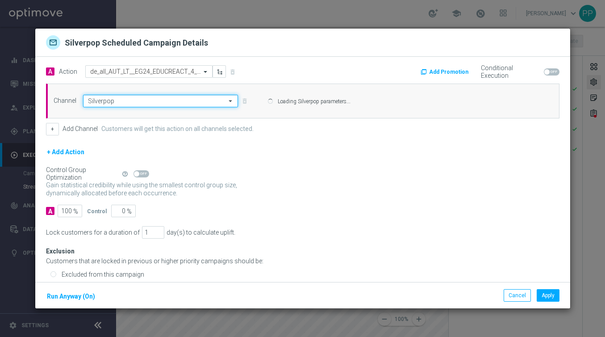
click at [122, 100] on input "Silverpop" at bounding box center [160, 101] width 155 height 13
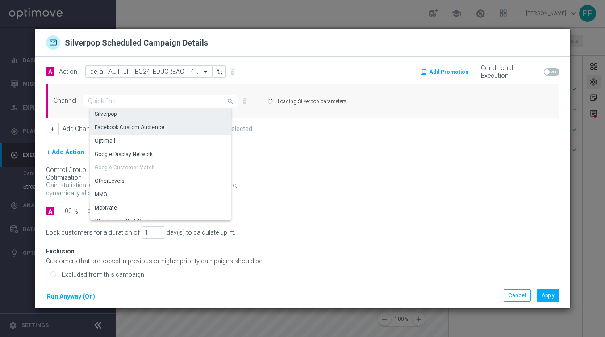
click at [122, 135] on div "Optimail" at bounding box center [164, 140] width 148 height 13
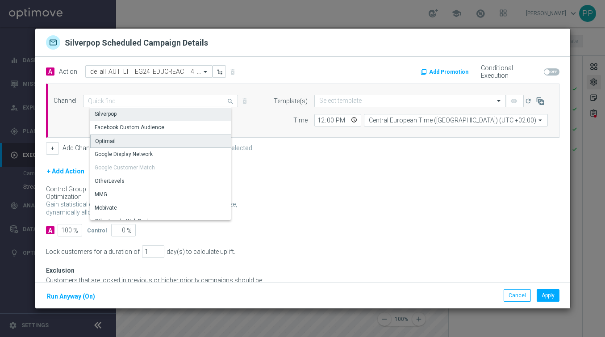
click at [185, 138] on div "Optimail" at bounding box center [164, 140] width 148 height 13
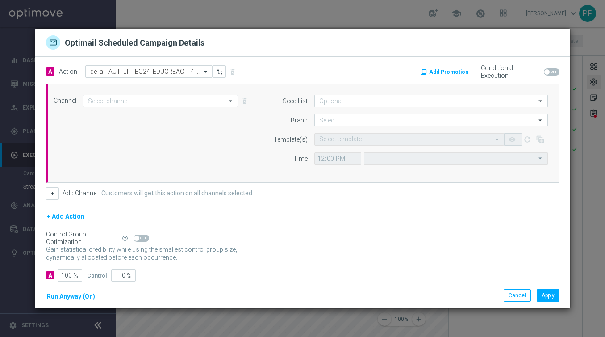
type input "Optimail"
type input "Coordinated Universal Time (UTC 00:00)"
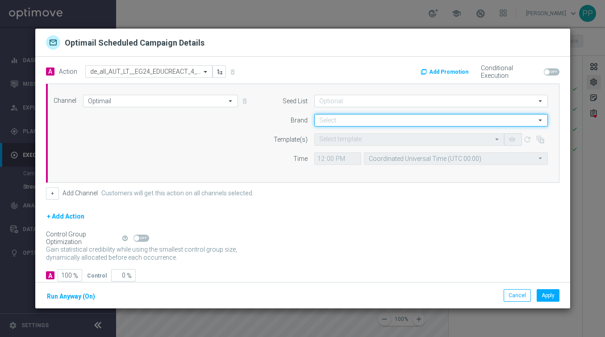
click at [347, 120] on input at bounding box center [431, 120] width 234 height 13
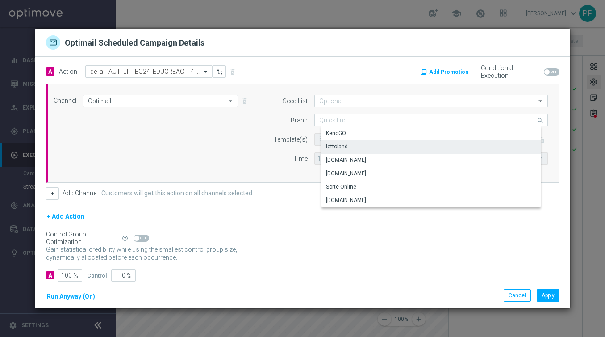
click at [342, 142] on div "lottoland" at bounding box center [439, 146] width 234 height 13
type input "lottoland"
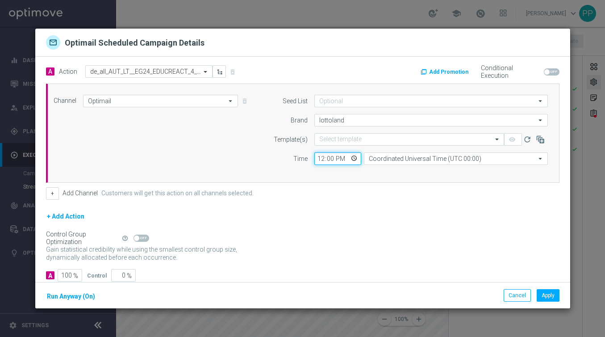
click at [322, 158] on input "12:00" at bounding box center [337, 158] width 47 height 13
type input "06:00"
click at [336, 199] on div "+ Add Channel Customers will get this action on all channels selected." at bounding box center [303, 193] width 514 height 13
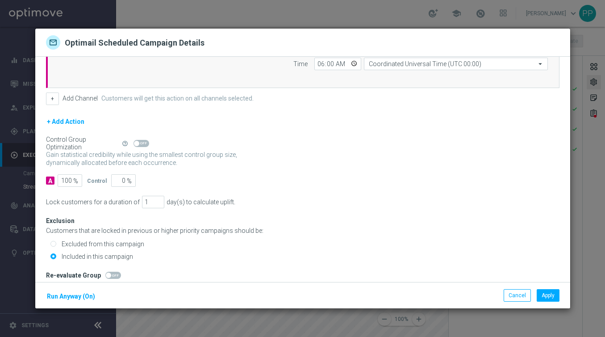
scroll to position [103, 0]
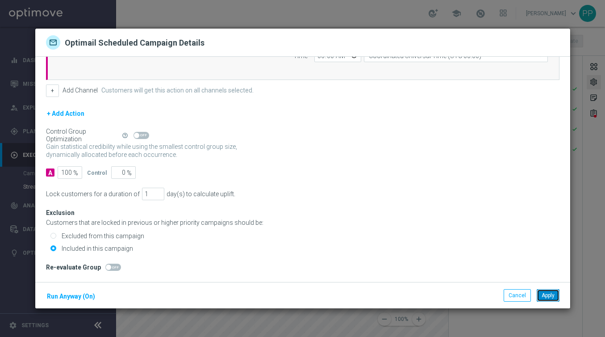
click at [551, 300] on button "Apply" at bounding box center [548, 295] width 23 height 13
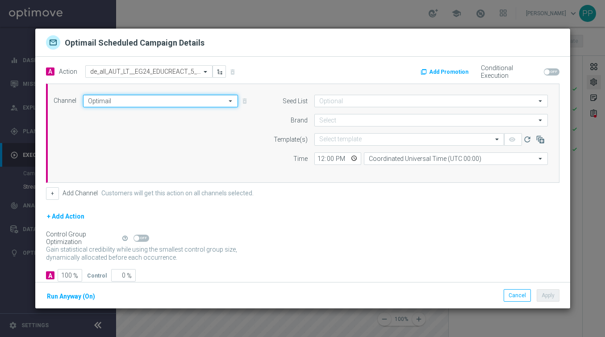
click at [119, 97] on input "Optimail" at bounding box center [160, 101] width 155 height 13
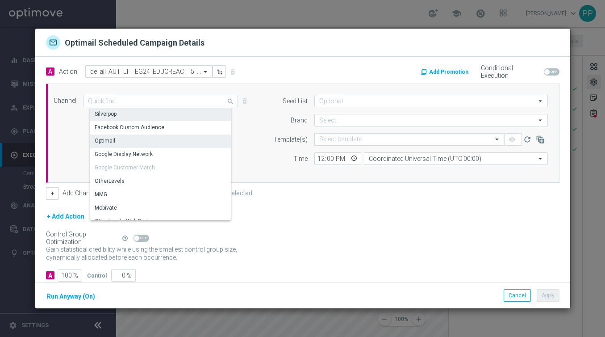
click at [110, 109] on div "Silverpop" at bounding box center [164, 114] width 148 height 13
type input "Silverpop"
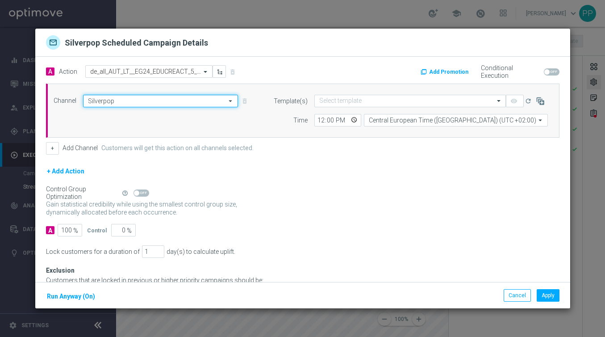
click at [105, 100] on input "Silverpop" at bounding box center [160, 101] width 155 height 13
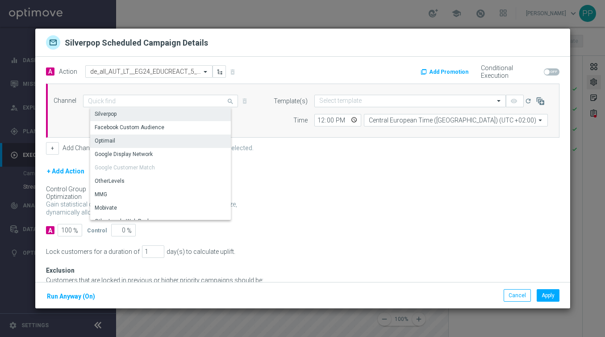
click at [110, 138] on div "Optimail" at bounding box center [105, 141] width 21 height 8
type input "Optimail"
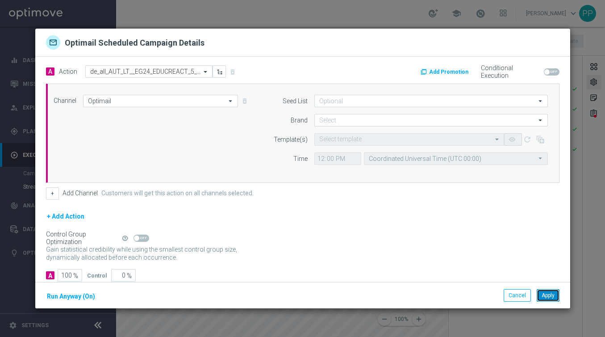
click at [546, 297] on button "Apply" at bounding box center [548, 295] width 23 height 13
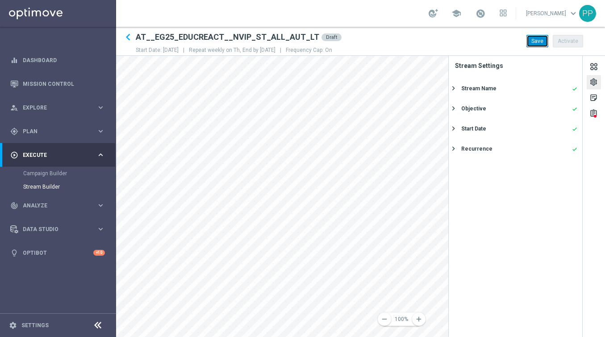
click at [535, 45] on button "Save" at bounding box center [538, 41] width 22 height 13
click at [30, 130] on span "Plan" at bounding box center [60, 131] width 74 height 5
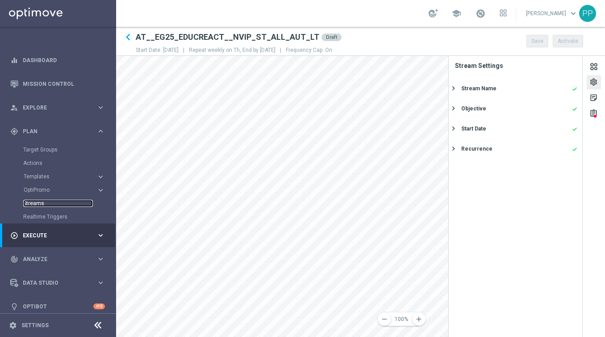
click at [33, 201] on link "Streams" at bounding box center [58, 203] width 70 height 7
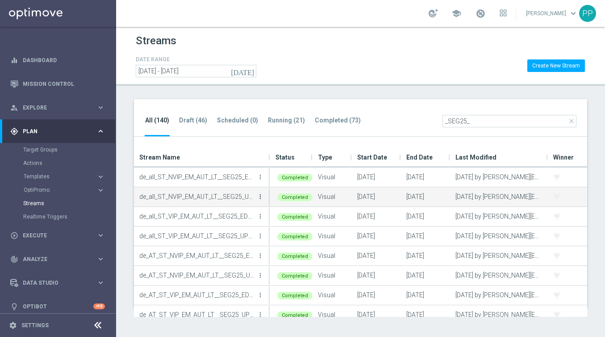
type input "_SEG25_"
click at [260, 198] on icon "more_vert" at bounding box center [260, 196] width 7 height 7
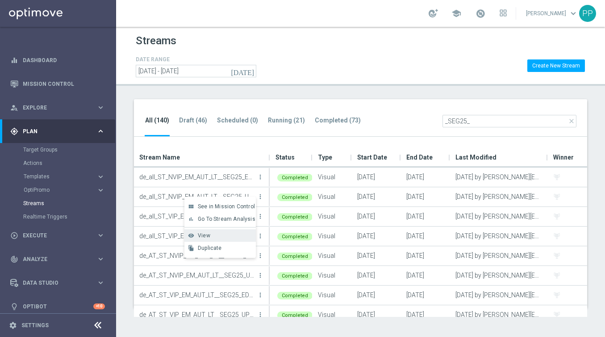
click at [210, 236] on div "View" at bounding box center [225, 235] width 54 height 6
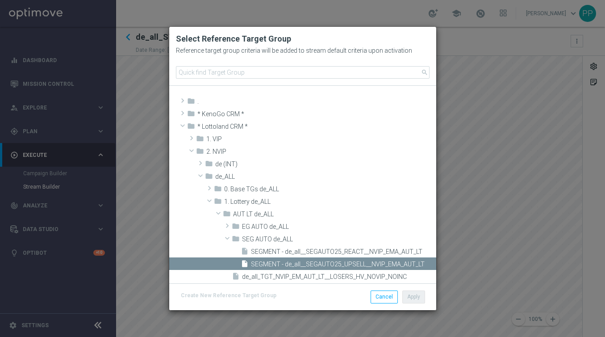
click at [146, 127] on modal-container "Select Reference Target Group Reference target group criteria will be added to …" at bounding box center [302, 168] width 605 height 337
click at [373, 295] on button "Cancel" at bounding box center [384, 296] width 27 height 13
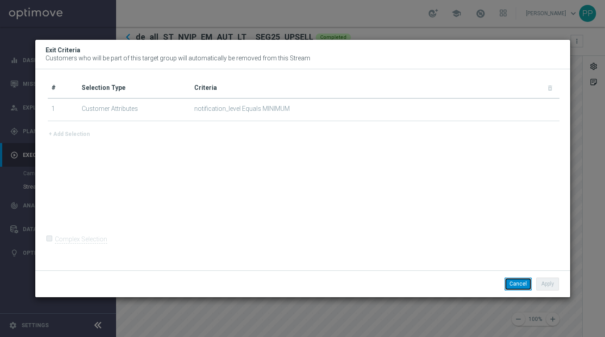
click at [519, 283] on button "Cancel" at bounding box center [518, 283] width 27 height 13
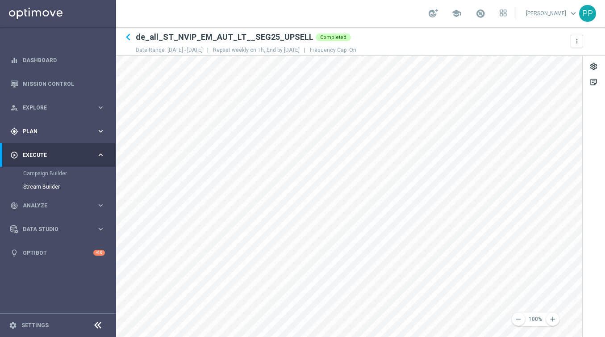
click at [39, 129] on span "Plan" at bounding box center [60, 131] width 74 height 5
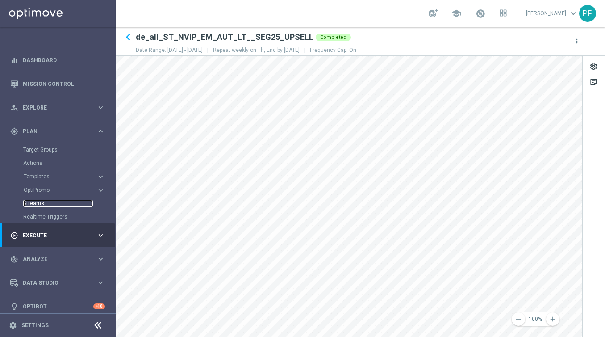
click at [29, 200] on link "Streams" at bounding box center [58, 203] width 70 height 7
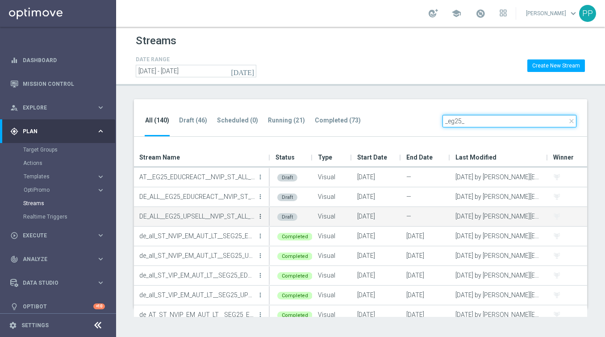
type input "_eg25_"
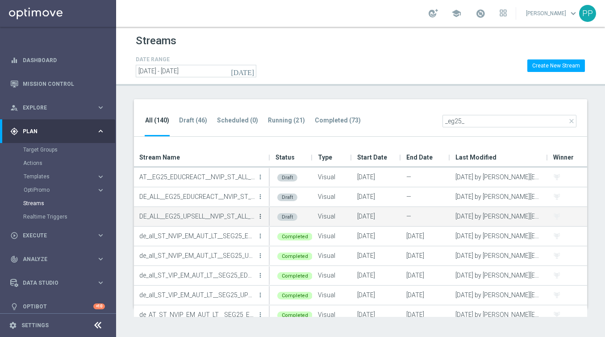
click at [260, 217] on icon "more_vert" at bounding box center [260, 216] width 7 height 7
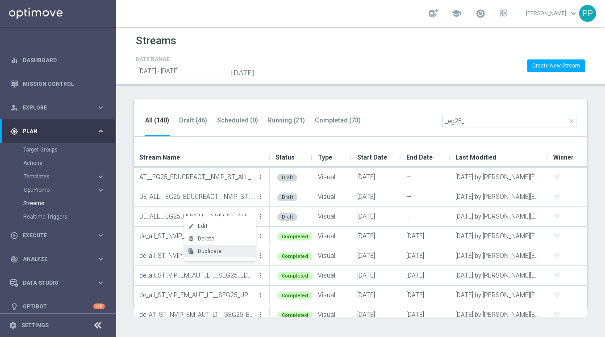
click at [213, 251] on span "Duplicate" at bounding box center [210, 251] width 24 height 6
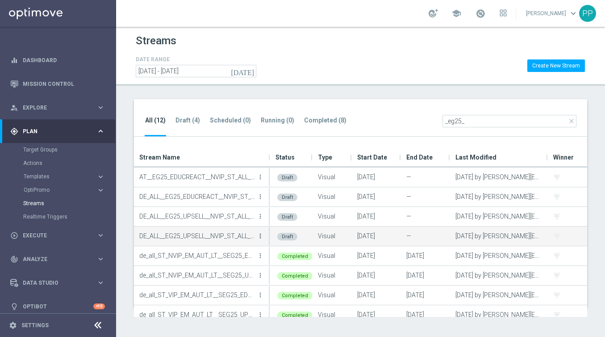
click at [260, 236] on icon "more_vert" at bounding box center [260, 235] width 7 height 7
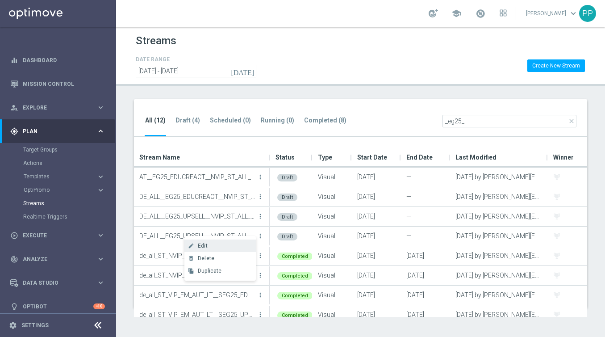
click at [236, 244] on div "Edit" at bounding box center [225, 246] width 54 height 6
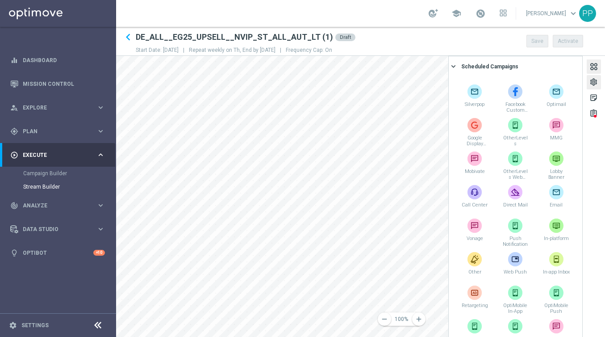
click at [592, 80] on div "settings" at bounding box center [594, 84] width 8 height 12
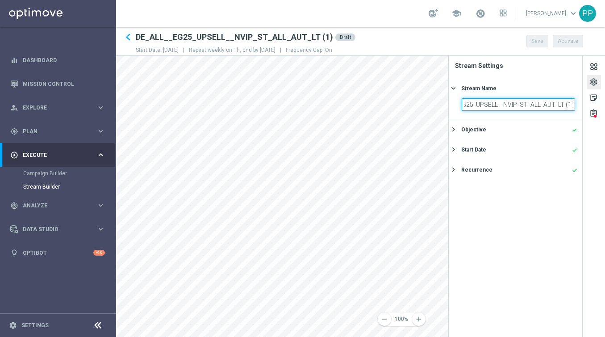
drag, startPoint x: 465, startPoint y: 104, endPoint x: 611, endPoint y: 105, distance: 146.5
click at [605, 105] on html "equalizer Dashboard Mission Control" at bounding box center [302, 168] width 605 height 337
paste input "AT__EG25_UPSELL__NVIP_ST_ALL_AUT_LT"
type input "AT__EG25_UPSELL__NVIP_ST_ALL_AUT_LT"
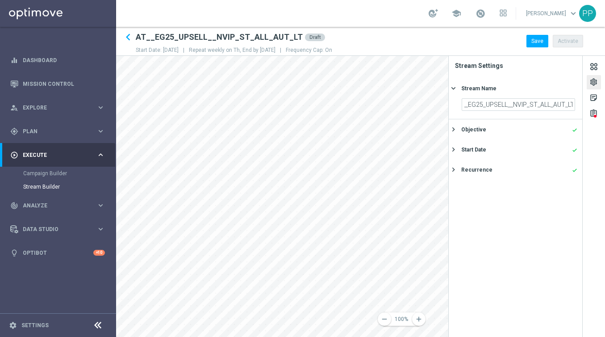
scroll to position [0, 0]
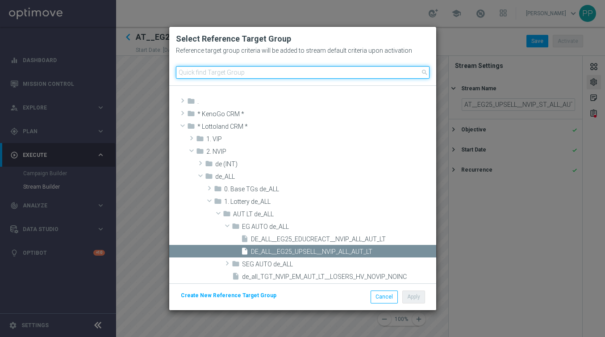
paste input "AT__EG25_UPSELL__NVIP_ALL_AUT_LT"
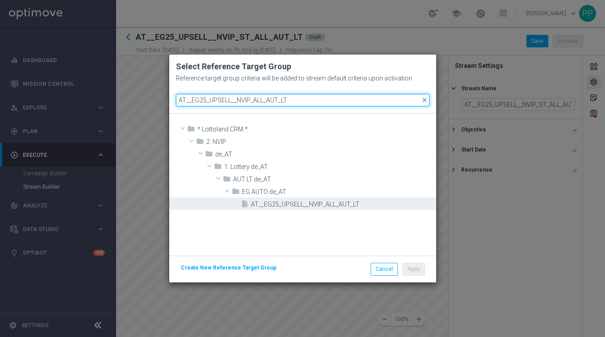
type input "AT__EG25_UPSELL__NVIP_ALL_AUT_LT"
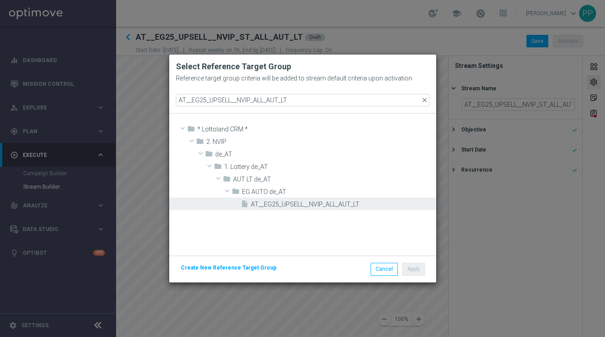
click at [268, 201] on span "AT__EG25_UPSELL__NVIP_ALL_AUT_LT" at bounding box center [342, 205] width 183 height 8
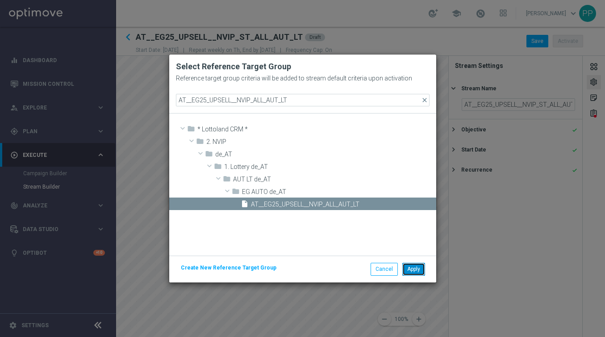
click at [417, 273] on button "Apply" at bounding box center [413, 269] width 23 height 13
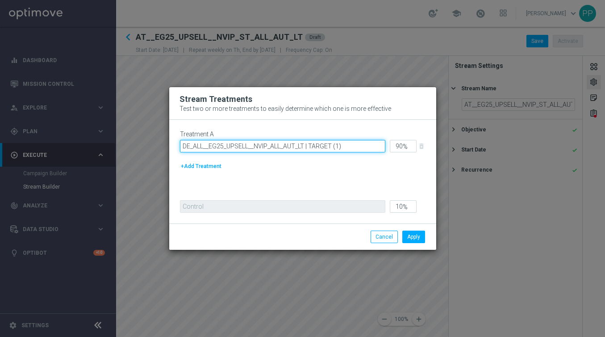
drag, startPoint x: 302, startPoint y: 147, endPoint x: 168, endPoint y: 137, distance: 134.4
click at [169, 137] on div "Stream Treatments Test two or more treatments to easily determine which one is …" at bounding box center [303, 169] width 268 height 164
paste input "AT"
click at [341, 145] on input "AT__EG25_UPSELL__NVIP_ALL_AUT_LT | TARGET (1)" at bounding box center [282, 146] width 205 height 13
type input "AT__EG25_UPSELL__NVIP_ALL_AUT_LT | TARGET"
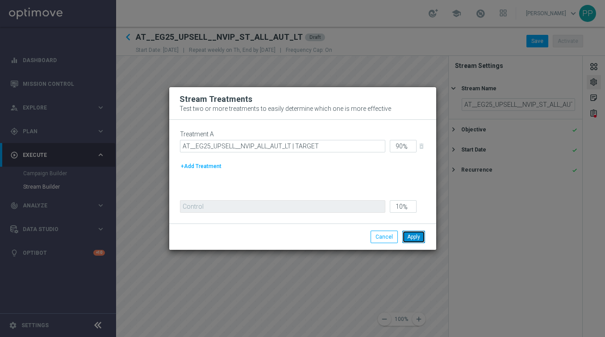
click at [416, 233] on button "Apply" at bounding box center [413, 236] width 23 height 13
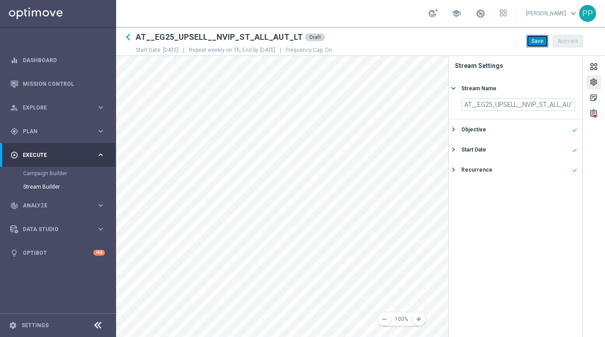
click at [531, 40] on button "Save" at bounding box center [538, 41] width 22 height 13
click at [23, 130] on span "Plan" at bounding box center [60, 131] width 74 height 5
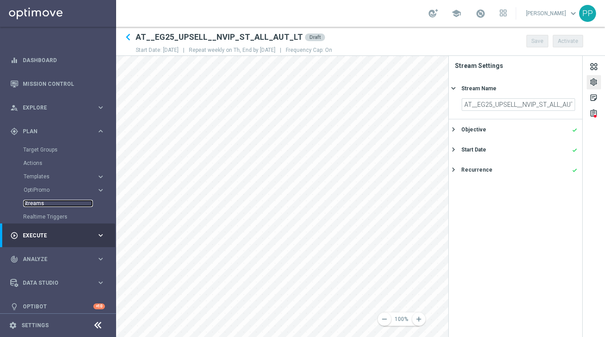
click at [30, 201] on link "Streams" at bounding box center [58, 203] width 70 height 7
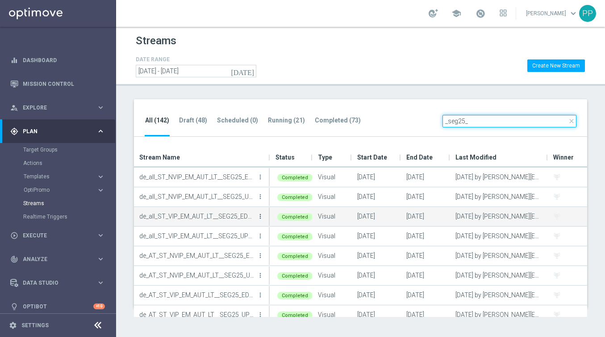
type input "_seg25_"
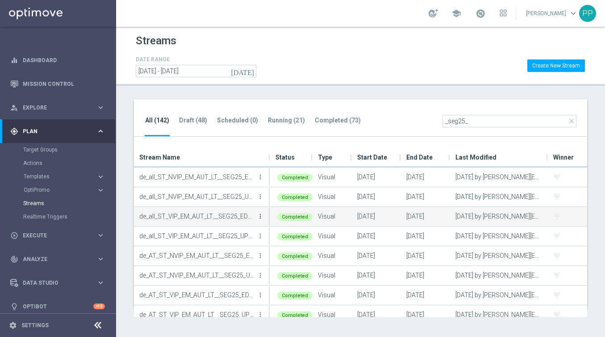
click at [260, 216] on icon "more_vert" at bounding box center [260, 216] width 7 height 7
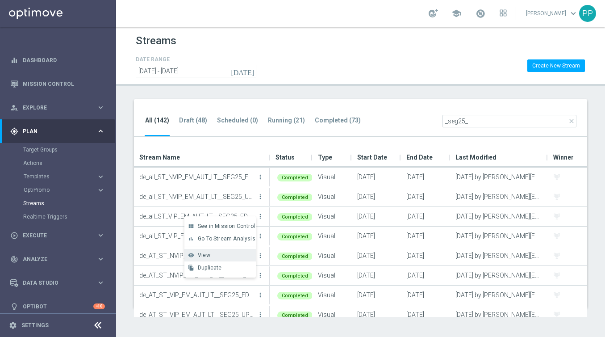
click at [207, 255] on span "View" at bounding box center [204, 255] width 13 height 6
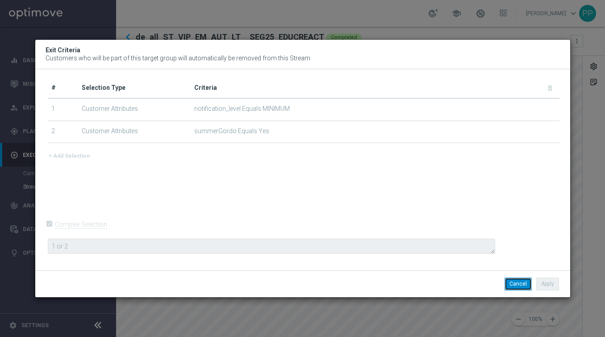
click at [516, 287] on button "Cancel" at bounding box center [518, 283] width 27 height 13
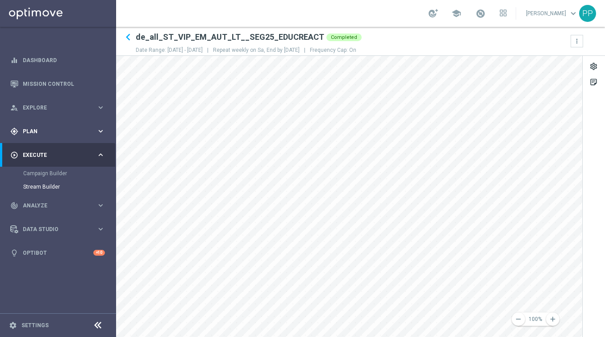
click at [31, 131] on span "Plan" at bounding box center [60, 131] width 74 height 5
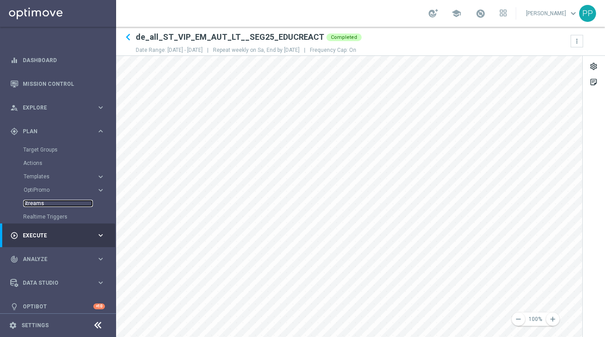
click at [31, 200] on link "Streams" at bounding box center [58, 203] width 70 height 7
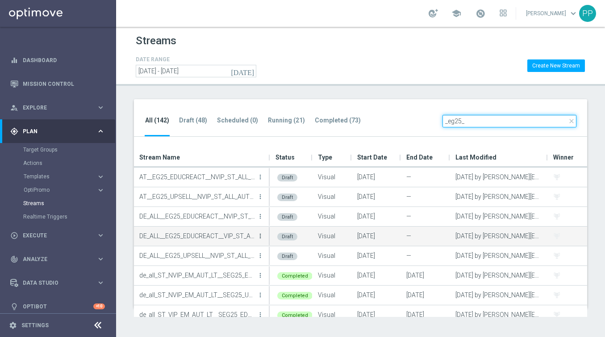
type input "_eg25_"
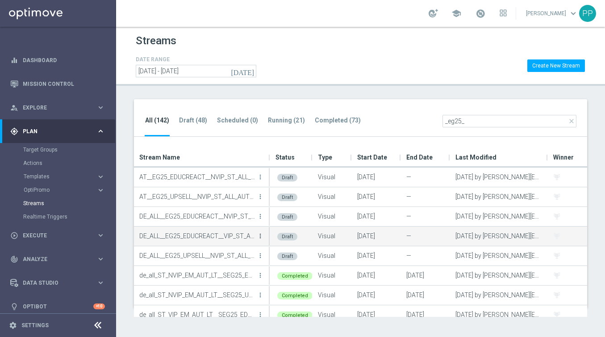
click at [260, 237] on icon "more_vert" at bounding box center [260, 235] width 7 height 7
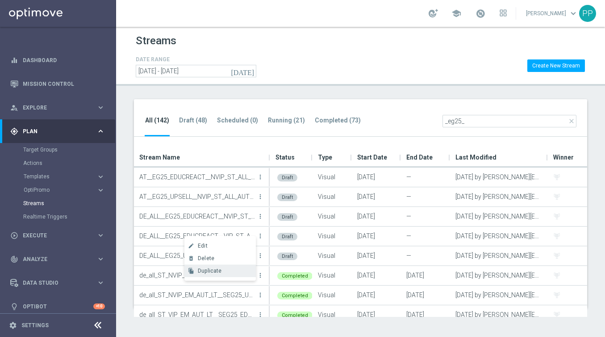
click at [208, 272] on span "Duplicate" at bounding box center [210, 271] width 24 height 6
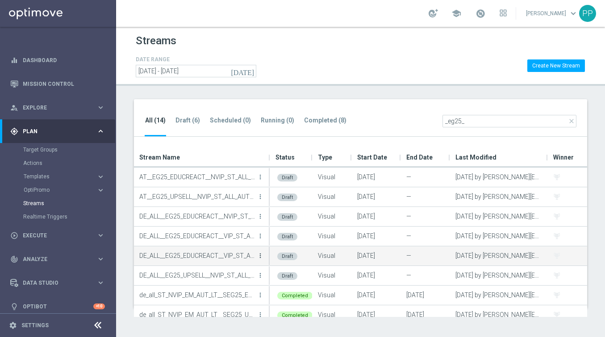
click at [260, 255] on icon "more_vert" at bounding box center [260, 255] width 7 height 7
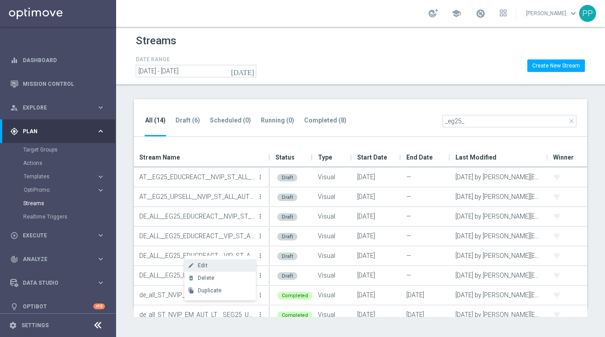
click at [234, 261] on div "create Edit" at bounding box center [219, 265] width 71 height 13
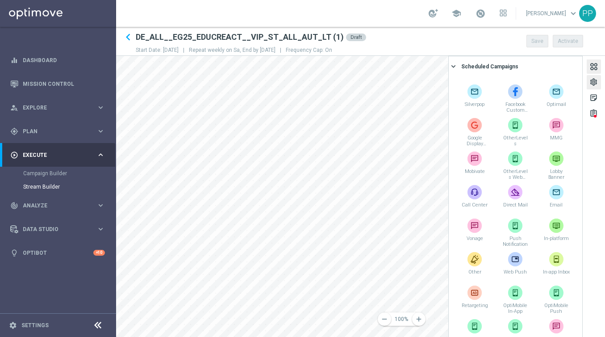
click at [594, 82] on div "settings" at bounding box center [594, 84] width 8 height 12
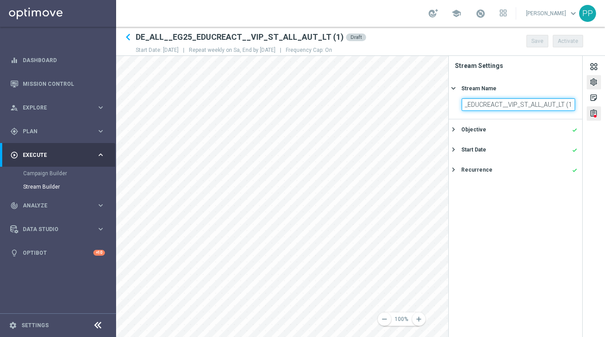
drag, startPoint x: 465, startPoint y: 105, endPoint x: 597, endPoint y: 110, distance: 131.4
click at [597, 110] on div "settings sticky_note_2 assignment Stream Settings Stream Name keyboard_arrow_ri…" at bounding box center [526, 196] width 157 height 281
paste input "AT__EG25_EDUCREACT__VIP_ST_ALL_AUT_LT"
type input "AT__EG25_EDUCREACT__VIP_ST_ALL_AUT_LT"
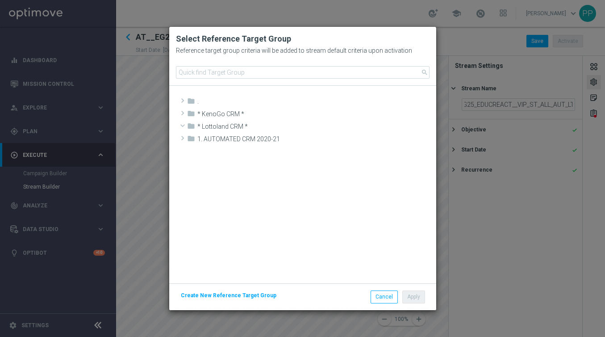
scroll to position [0, 0]
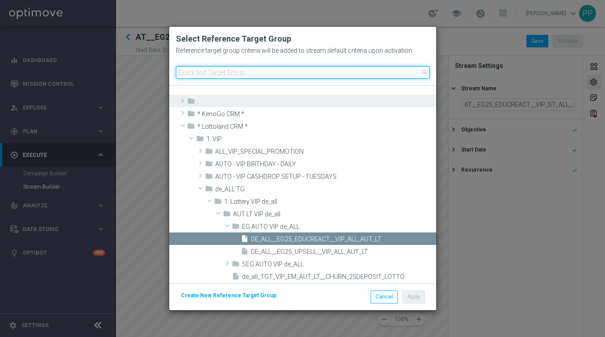
paste input "AT__EG25_EDUCREACT__VIP_ALL_AUT_LT"
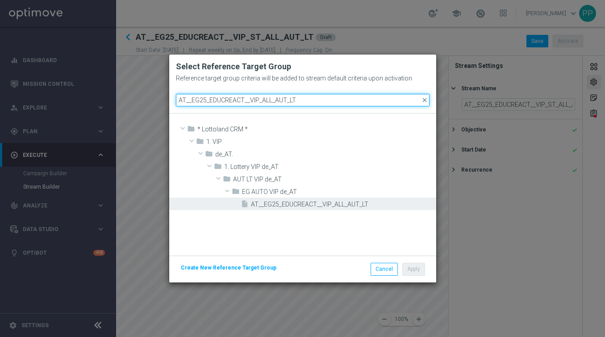
type input "AT__EG25_EDUCREACT__VIP_ALL_AUT_LT"
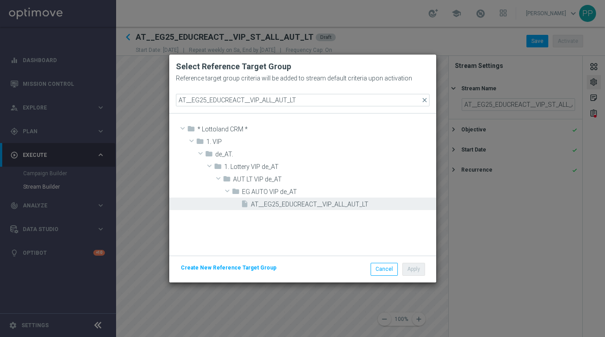
click at [266, 204] on span "AT__EG25_EDUCREACT__VIP_ALL_AUT_LT" at bounding box center [342, 205] width 183 height 8
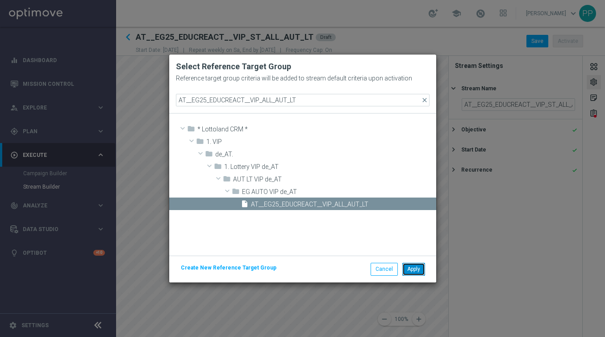
click at [412, 268] on button "Apply" at bounding box center [413, 269] width 23 height 13
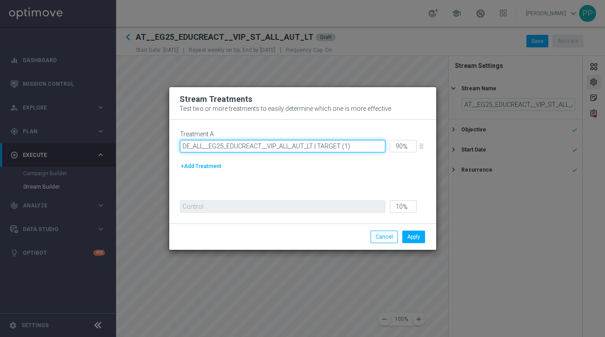
drag, startPoint x: 312, startPoint y: 145, endPoint x: 176, endPoint y: 140, distance: 135.9
click at [176, 140] on div "Treatment A DE_ALL__EG25_EDUCREACT__VIP_ALL_AUT_LT | TARGET (1) 90 % delete_for…" at bounding box center [302, 172] width 267 height 104
paste input "AT"
click at [340, 142] on input "AT__EG25_EDUCREACT__VIP_ALL_AUT_LT | TARGET (1)" at bounding box center [282, 146] width 205 height 13
click at [343, 144] on input "AT__EG25_EDUCREACT__VIP_ALL_AUT_LT | TARGET (1)" at bounding box center [282, 146] width 205 height 13
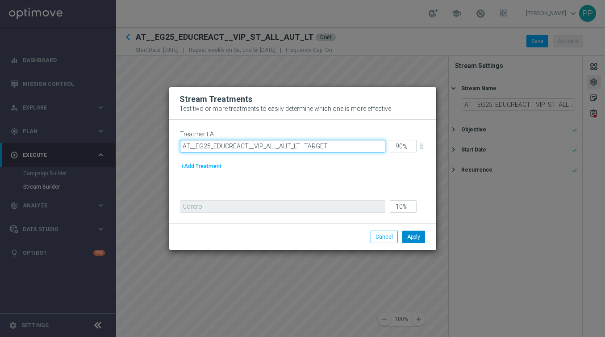
type input "AT__EG25_EDUCREACT__VIP_ALL_AUT_LT | TARGET"
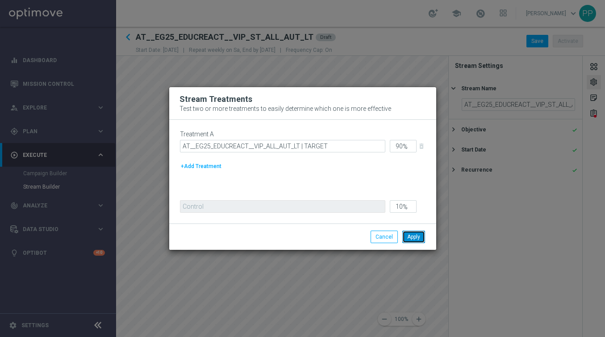
click at [412, 238] on button "Apply" at bounding box center [413, 236] width 23 height 13
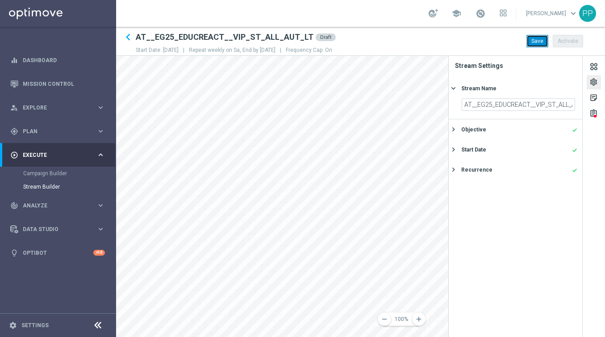
click at [534, 43] on button "Save" at bounding box center [538, 41] width 22 height 13
click at [33, 131] on span "Plan" at bounding box center [60, 131] width 74 height 5
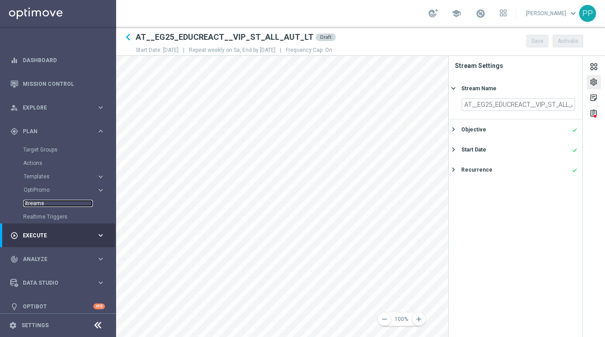
click at [30, 204] on link "Streams" at bounding box center [58, 203] width 70 height 7
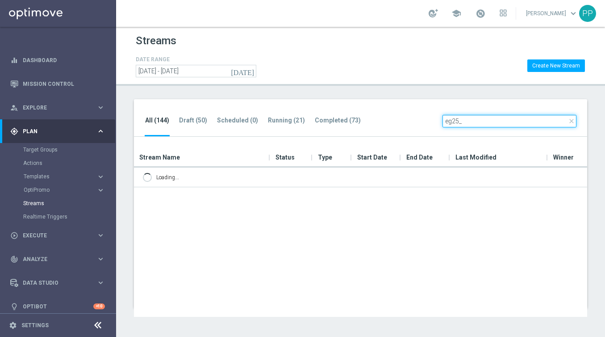
click at [445, 118] on input "eg25_" at bounding box center [510, 121] width 134 height 13
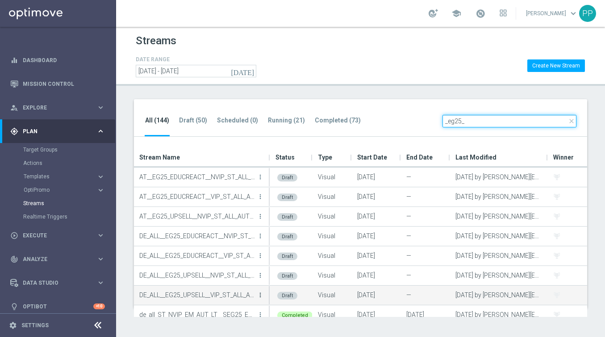
type input "_eg25_"
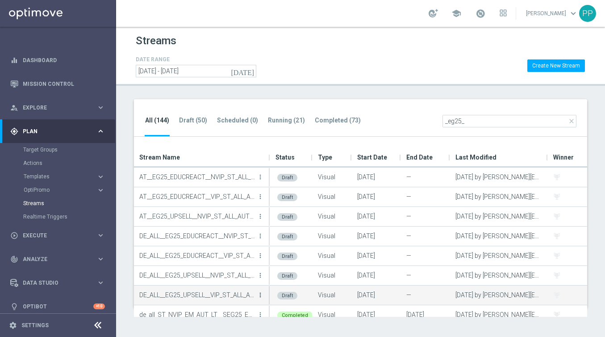
click at [260, 293] on icon "more_vert" at bounding box center [260, 294] width 7 height 7
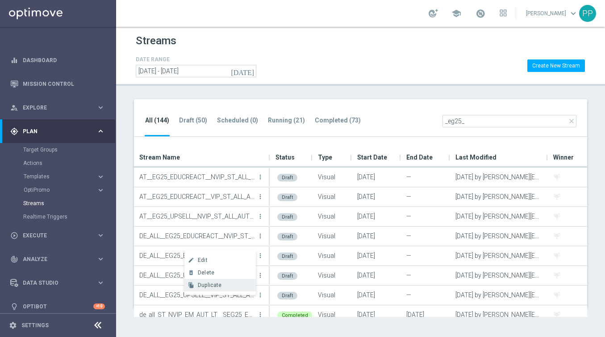
click at [227, 285] on div "Duplicate" at bounding box center [225, 285] width 54 height 6
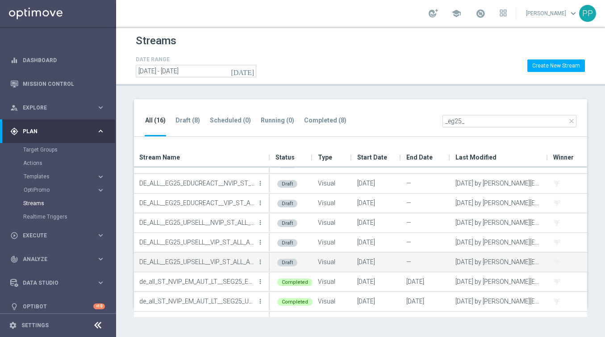
scroll to position [54, 0]
click at [260, 259] on icon "more_vert" at bounding box center [260, 260] width 7 height 7
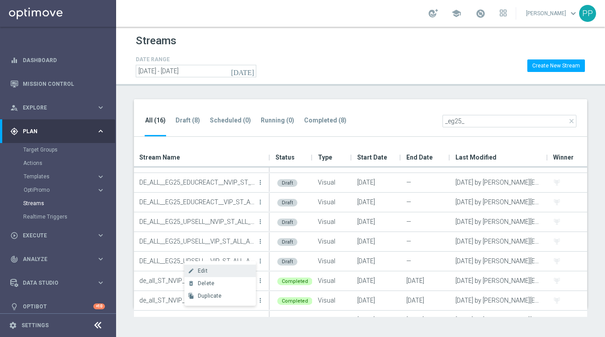
click at [235, 269] on div "Edit" at bounding box center [225, 271] width 54 height 6
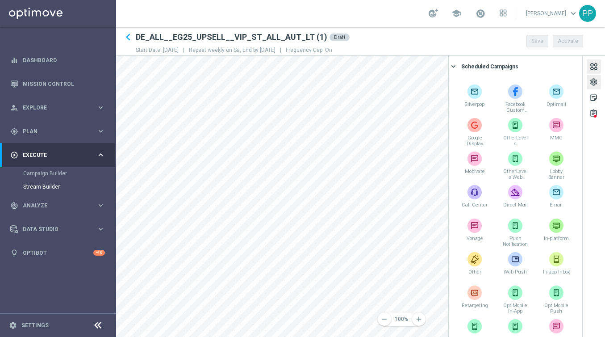
click at [598, 80] on div "settings" at bounding box center [594, 84] width 8 height 12
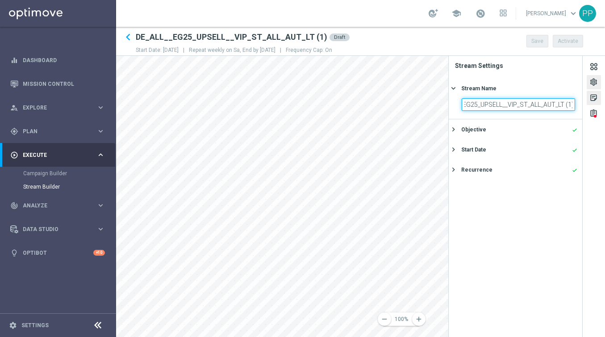
drag, startPoint x: 465, startPoint y: 103, endPoint x: 589, endPoint y: 103, distance: 123.7
click at [589, 104] on div "settings sticky_note_2 assignment Stream Settings Stream Name keyboard_arrow_ri…" at bounding box center [526, 196] width 157 height 281
paste input "AT__EG25_UPSELL__VIP_ST_ALL_AUT_LT"
type input "AT__EG25_UPSELL__VIP_ST_ALL_AUT_LT"
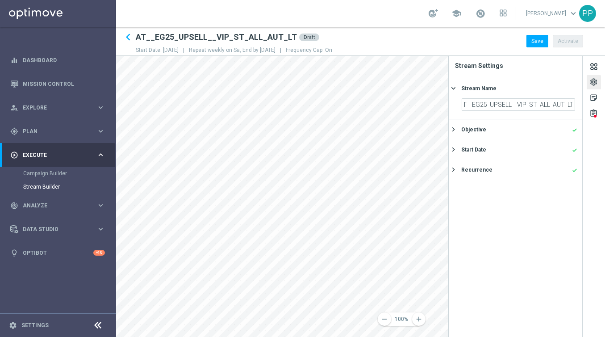
scroll to position [0, 0]
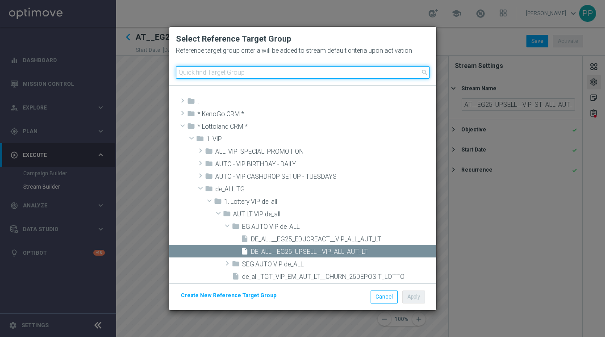
paste input "AT__EG25_UPSELL__VIP_ALL_AUT_LT"
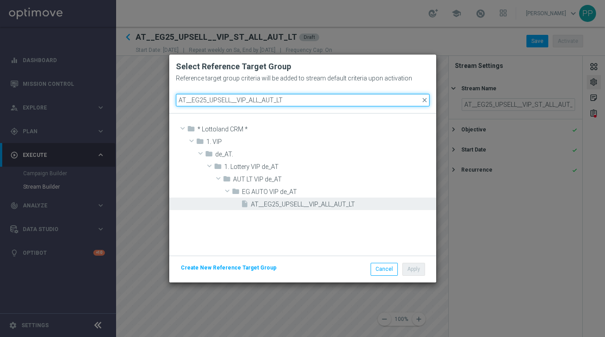
type input "AT__EG25_UPSELL__VIP_ALL_AUT_LT"
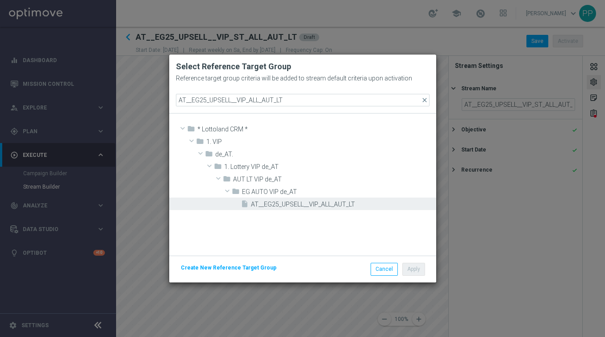
click at [273, 207] on span "AT__EG25_UPSELL__VIP_ALL_AUT_LT" at bounding box center [342, 205] width 183 height 8
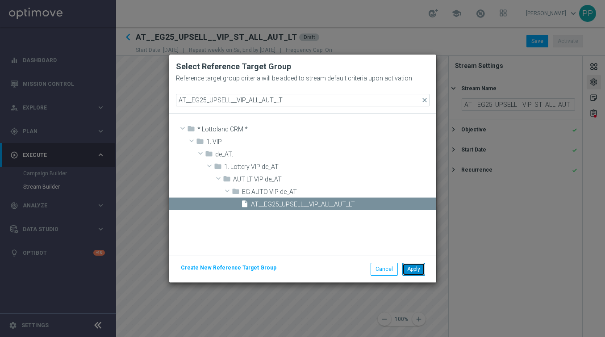
click at [410, 268] on button "Apply" at bounding box center [413, 269] width 23 height 13
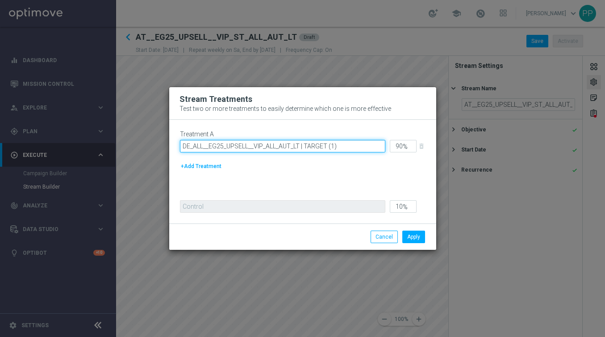
drag, startPoint x: 285, startPoint y: 144, endPoint x: 180, endPoint y: 143, distance: 105.0
click at [180, 143] on input "DE_ALL__EG25_UPSELL__VIP_ALL_AUT_LT | TARGET (1)" at bounding box center [282, 146] width 205 height 13
paste input "AT"
click at [333, 148] on input "AT__EG25_UPSELL__VIP_ALL_AUT_LT | TARGET (1)" at bounding box center [282, 146] width 205 height 13
type input "AT__EG25_UPSELL__VIP_ALL_AUT_LT | TARGET"
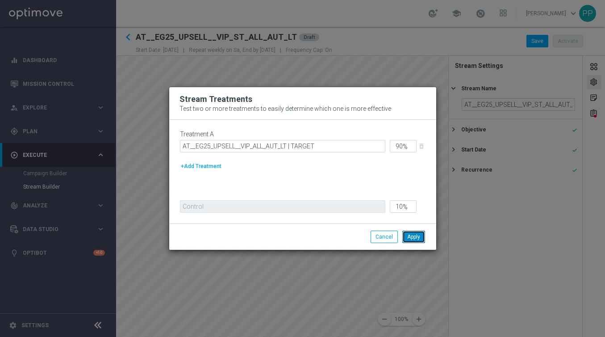
click at [413, 234] on button "Apply" at bounding box center [413, 236] width 23 height 13
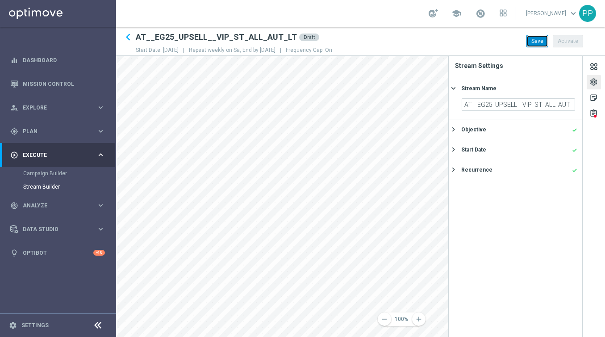
click at [537, 42] on button "Save" at bounding box center [538, 41] width 22 height 13
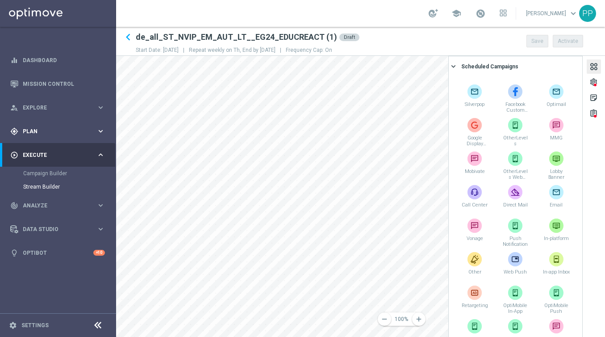
click at [25, 130] on span "Plan" at bounding box center [60, 131] width 74 height 5
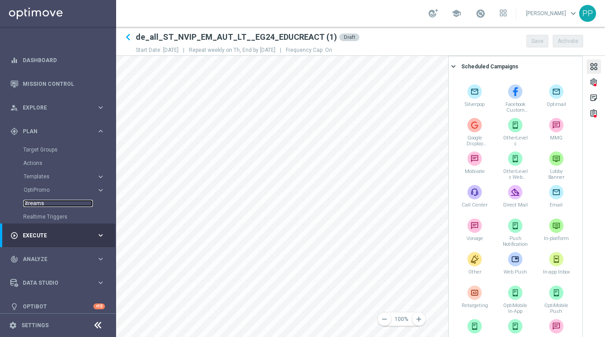
click at [36, 204] on link "Streams" at bounding box center [58, 203] width 70 height 7
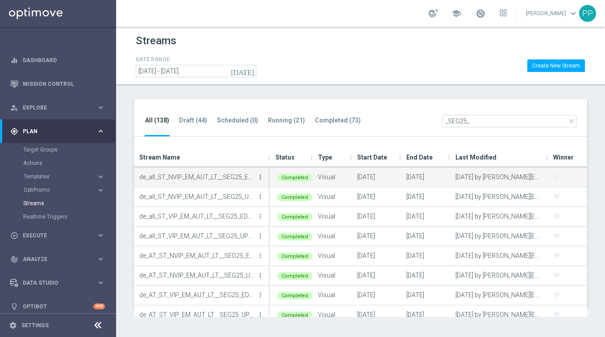
type input "_SEG25_"
click at [260, 177] on icon "more_vert" at bounding box center [260, 176] width 7 height 7
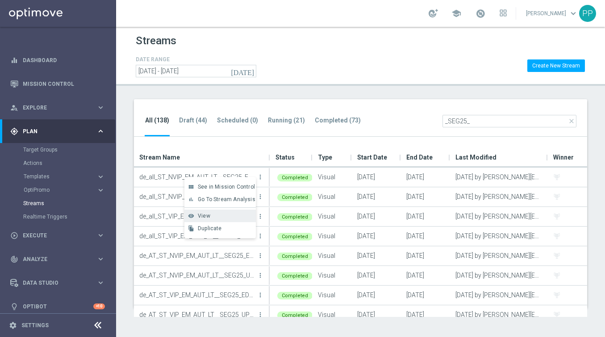
click at [215, 214] on div "View" at bounding box center [225, 216] width 54 height 6
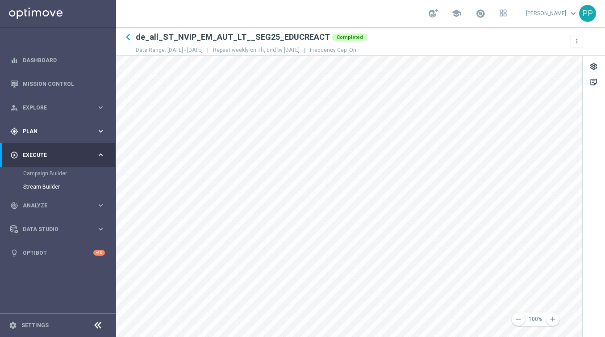
click at [26, 134] on div "gps_fixed Plan" at bounding box center [53, 131] width 86 height 8
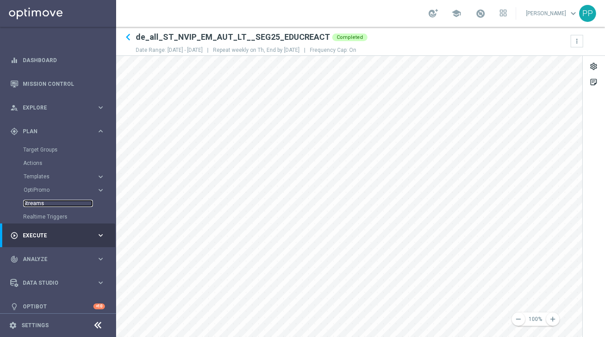
click at [34, 204] on link "Streams" at bounding box center [58, 203] width 70 height 7
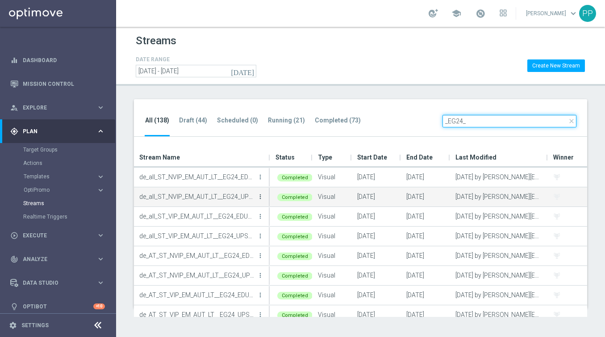
type input "_EG24_"
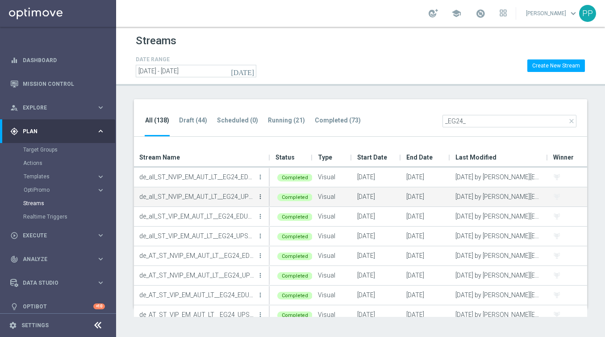
click at [260, 197] on icon "more_vert" at bounding box center [260, 196] width 7 height 7
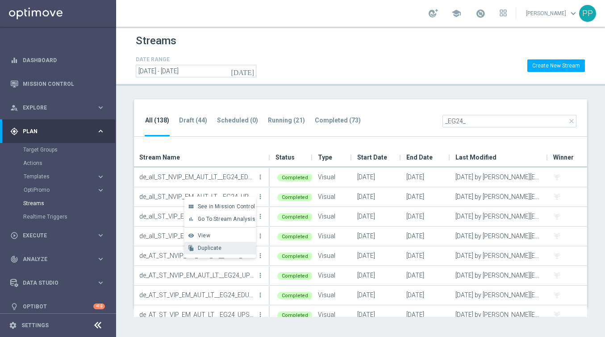
click at [206, 247] on span "Duplicate" at bounding box center [210, 248] width 24 height 6
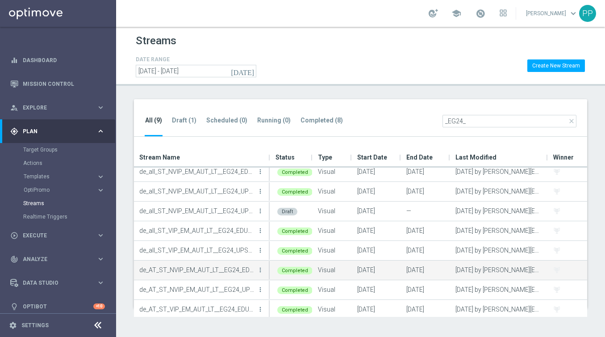
scroll to position [3, 0]
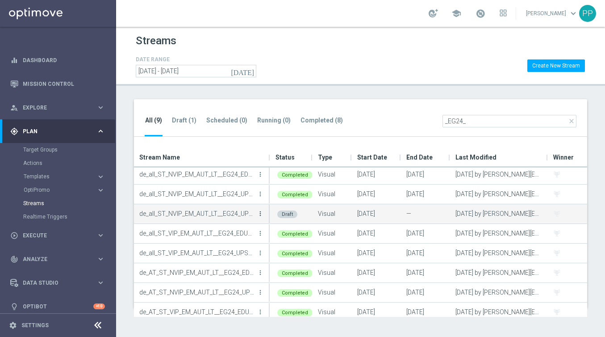
click at [260, 214] on icon "more_vert" at bounding box center [260, 213] width 7 height 7
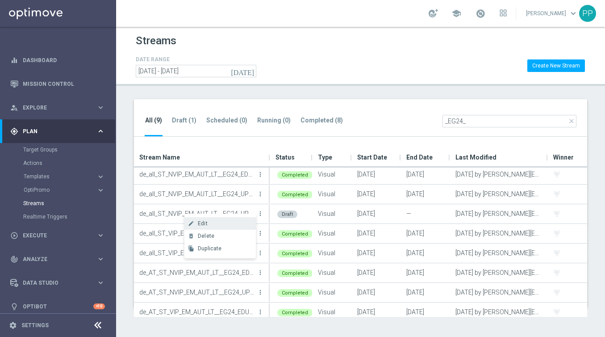
click at [222, 226] on div "Edit" at bounding box center [225, 223] width 54 height 6
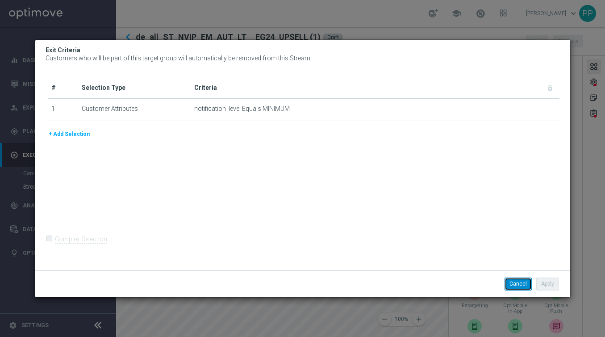
click at [522, 285] on button "Cancel" at bounding box center [518, 283] width 27 height 13
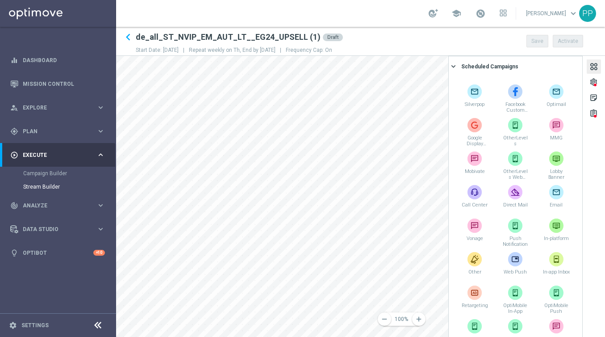
click at [586, 78] on tab-header "settings" at bounding box center [594, 82] width 22 height 14
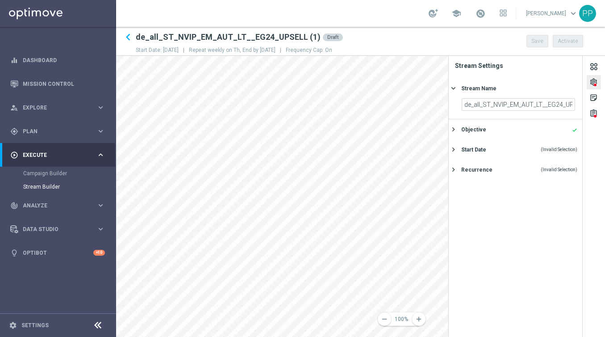
click at [587, 82] on div "settings" at bounding box center [594, 82] width 14 height 14
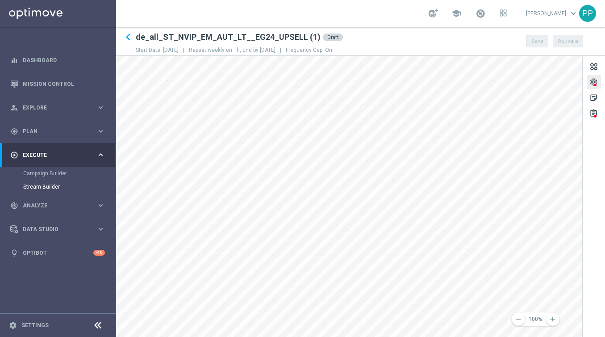
click at [592, 80] on div "settings" at bounding box center [594, 84] width 8 height 12
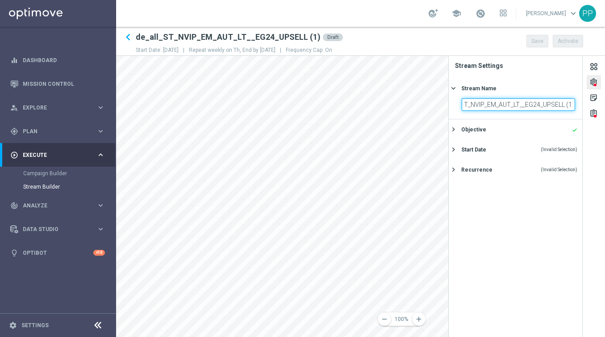
drag, startPoint x: 466, startPoint y: 104, endPoint x: 596, endPoint y: 105, distance: 130.4
click at [596, 105] on div "settings sticky_note_2 assignment Stream Settings Stream Name keyboard_arrow_ri…" at bounding box center [526, 196] width 157 height 281
paste input "DE_ALL__EG25_UPSELL__NVIP_ST_ALL_AUT_LT"
type input "DE_ALL__EG25_UPSELL__NVIP_ST_ALL_AUT_LT"
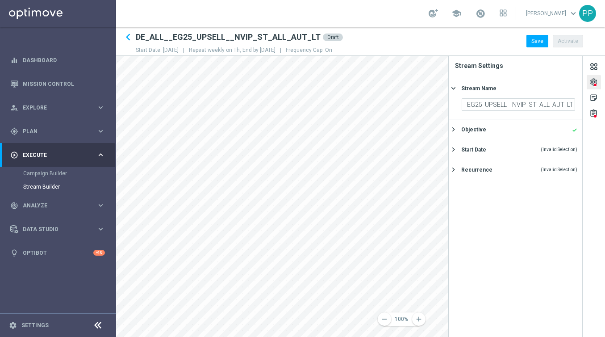
scroll to position [0, 0]
click at [456, 127] on icon "keyboard_arrow_right" at bounding box center [453, 129] width 8 height 8
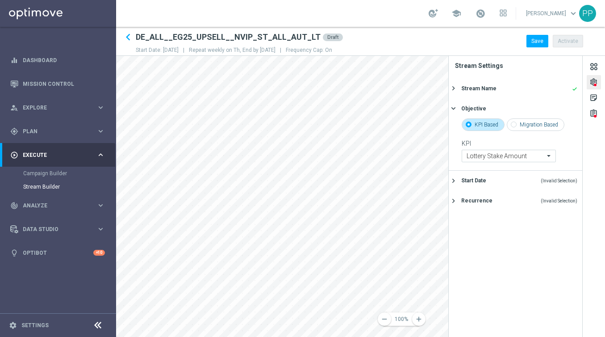
click at [455, 180] on icon "keyboard_arrow_right" at bounding box center [453, 180] width 8 height 8
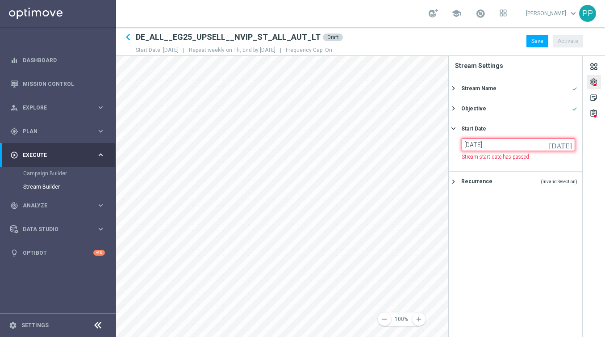
click at [507, 142] on input "03 Oct 2024" at bounding box center [518, 144] width 113 height 13
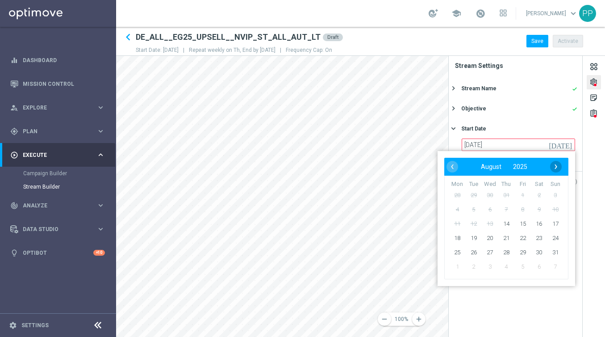
click at [558, 166] on span "›" at bounding box center [556, 167] width 12 height 12
click at [506, 197] on span "4" at bounding box center [506, 195] width 14 height 14
type input "04 Sep 2025"
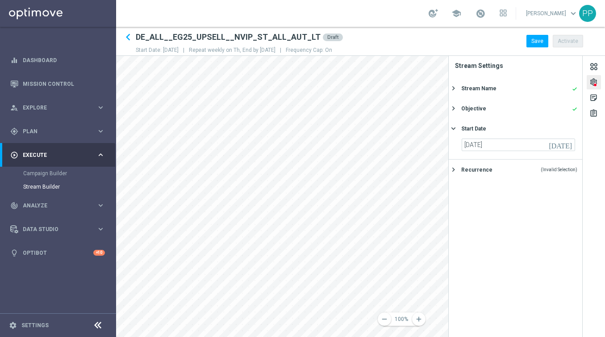
click at [455, 169] on icon "keyboard_arrow_right" at bounding box center [453, 169] width 8 height 8
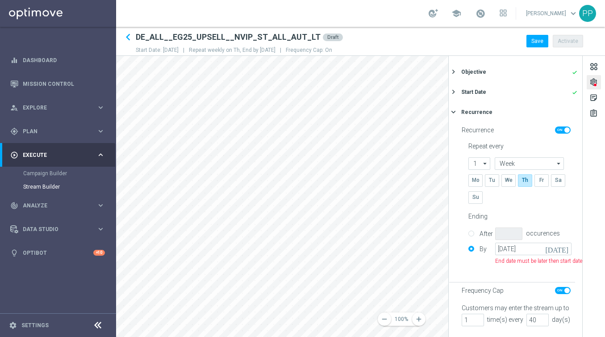
scroll to position [44, 0]
click at [554, 243] on input "30 Nov 2024" at bounding box center [533, 249] width 76 height 13
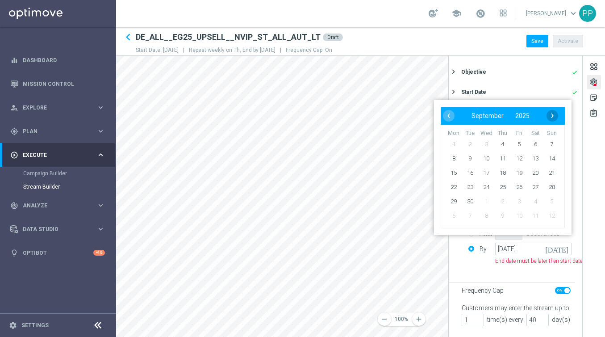
click at [554, 114] on span "›" at bounding box center [553, 116] width 12 height 12
click at [557, 201] on span "30" at bounding box center [552, 201] width 14 height 14
type input "30 Nov 2025"
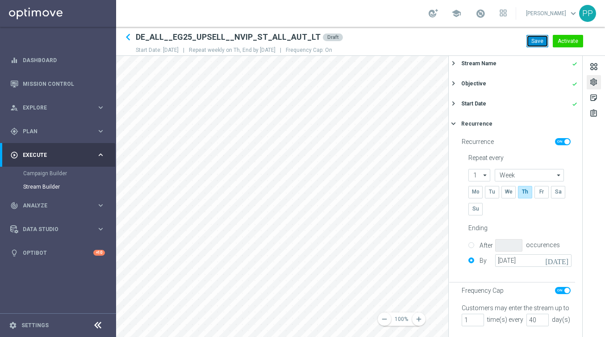
click at [528, 46] on button "Save" at bounding box center [538, 41] width 22 height 13
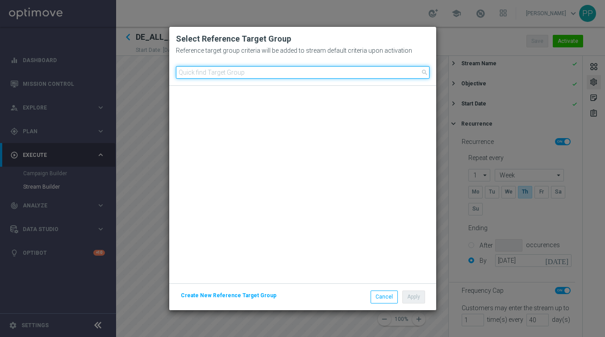
scroll to position [447, 0]
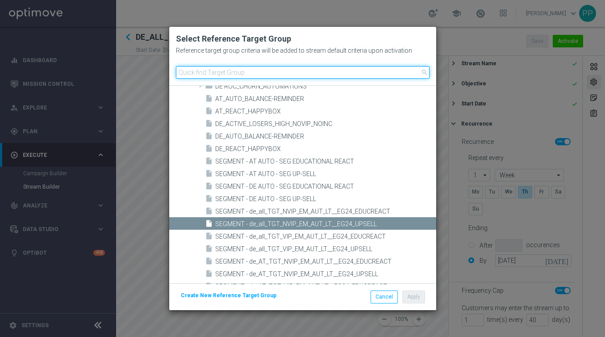
paste input "DE_ALL__EG25_UPSELL__NVIP_ALL_AUT_LT"
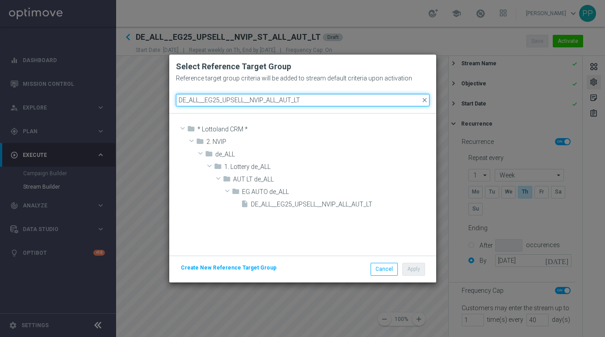
scroll to position [0, 0]
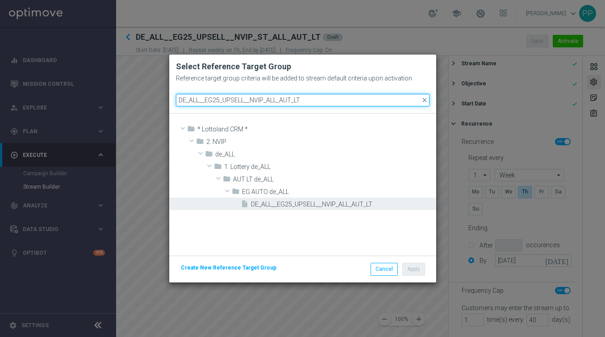
type input "DE_ALL__EG25_UPSELL__NVIP_ALL_AUT_LT"
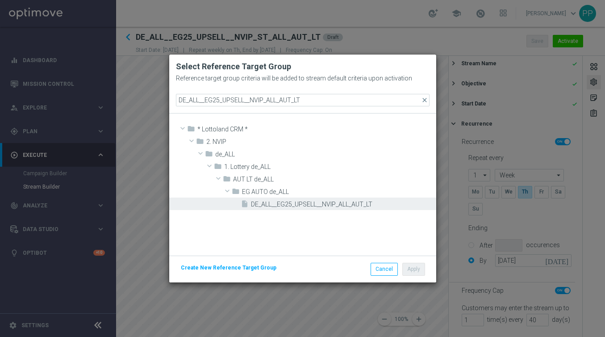
click at [289, 206] on span "DE_ALL__EG25_UPSELL__NVIP_ALL_AUT_LT" at bounding box center [342, 205] width 183 height 8
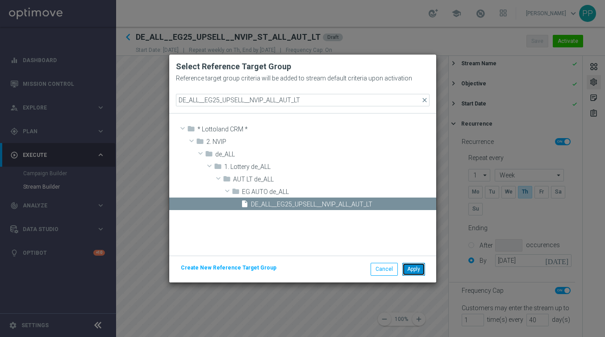
click at [412, 269] on button "Apply" at bounding box center [413, 269] width 23 height 13
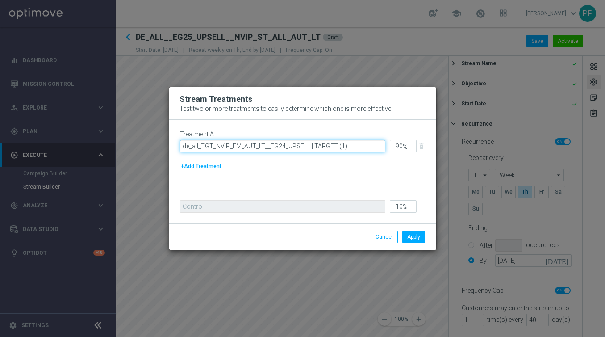
drag, startPoint x: 308, startPoint y: 146, endPoint x: 180, endPoint y: 144, distance: 128.2
click at [180, 144] on input "de_all_TGT_NVIP_EM_AUT_LT__EG24_UPSELL | TARGET (1)" at bounding box center [282, 146] width 205 height 13
paste input "DE_ALL__EG25_UPSELL__NVIP_ALL_AUT_LT"
click at [343, 148] on input "DE_ALL__EG25_UPSELL__NVIP_ALL_AUT_LT | TARGET (1)" at bounding box center [282, 146] width 205 height 13
type input "DE_ALL__EG25_UPSELL__NVIP_ALL_AUT_LT | TARGET"
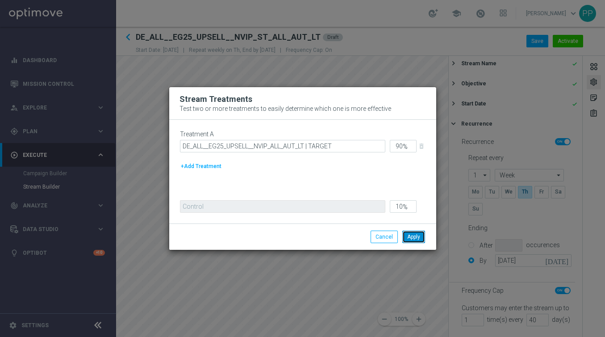
click at [417, 236] on button "Apply" at bounding box center [413, 236] width 23 height 13
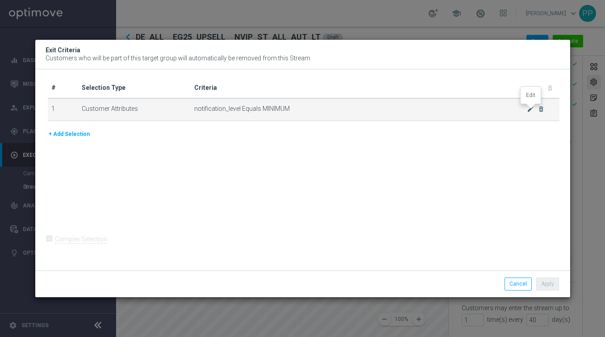
click at [530, 111] on icon "mode_edit" at bounding box center [530, 108] width 7 height 7
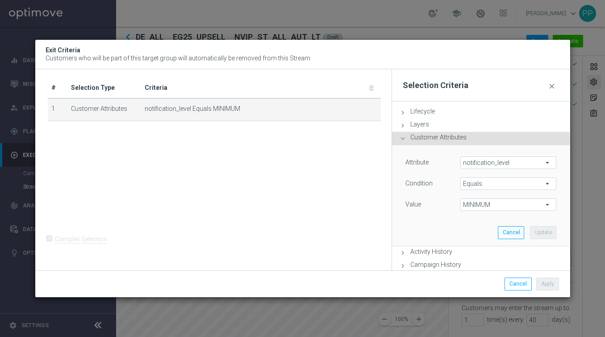
click at [473, 163] on span "notification_level" at bounding box center [509, 163] width 96 height 12
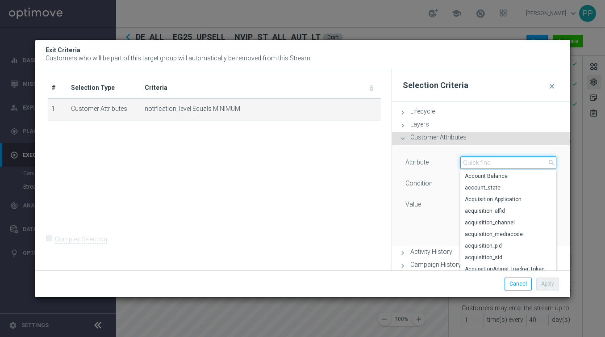
click at [473, 163] on input "search" at bounding box center [508, 162] width 96 height 13
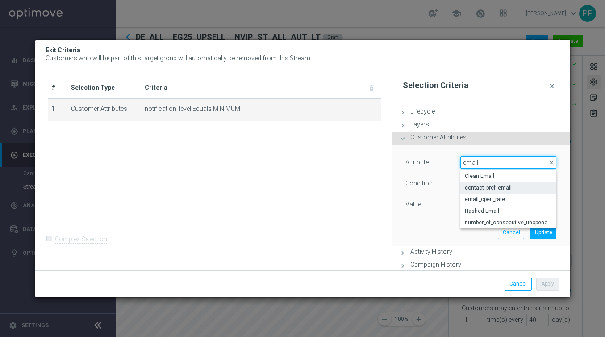
type input "email"
click at [473, 188] on span "contact_pref_email" at bounding box center [509, 187] width 88 height 7
type input "contact_pref_email"
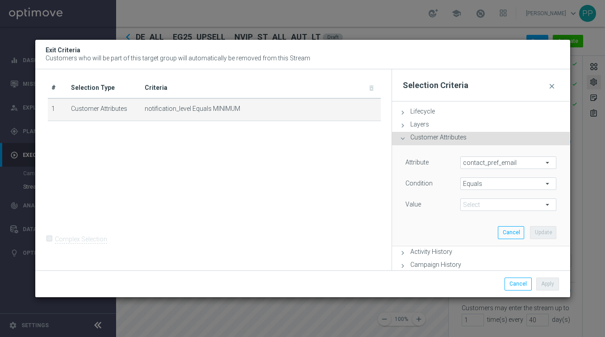
click at [474, 206] on span "MINIMUM" at bounding box center [509, 205] width 96 height 12
click at [472, 215] on span "no" at bounding box center [509, 217] width 88 height 7
type input "no"
click at [540, 236] on button "Update" at bounding box center [543, 232] width 26 height 13
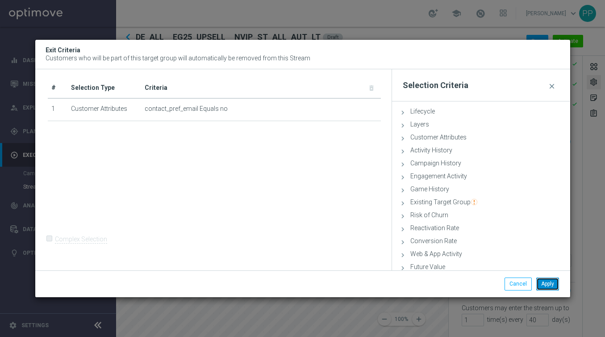
click at [546, 282] on button "Apply" at bounding box center [547, 283] width 23 height 13
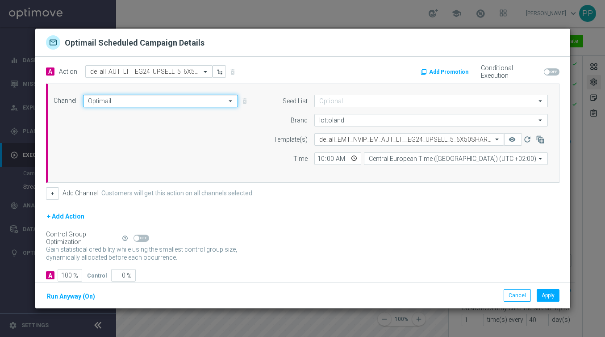
click at [192, 105] on input "Optimail" at bounding box center [160, 101] width 155 height 13
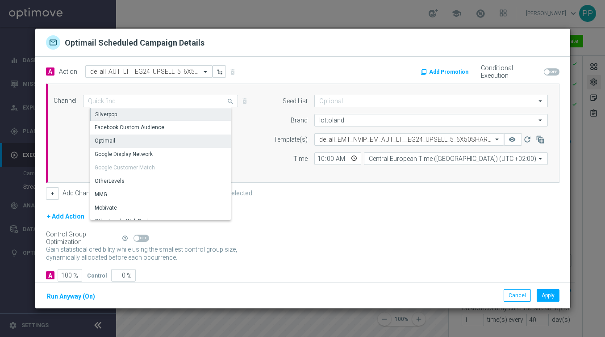
click at [121, 109] on div "Silverpop" at bounding box center [164, 114] width 148 height 13
type input "Silverpop"
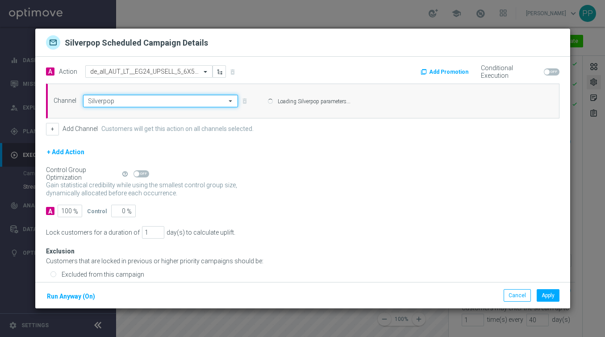
click at [114, 100] on input "Silverpop" at bounding box center [160, 101] width 155 height 13
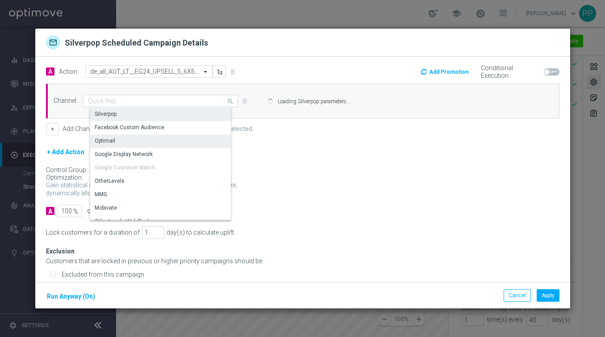
click at [110, 139] on div "Optimail" at bounding box center [105, 141] width 21 height 8
type input "Optimail"
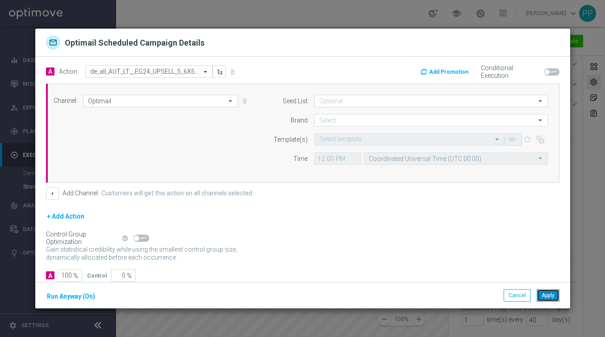
click at [552, 298] on button "Apply" at bounding box center [548, 295] width 23 height 13
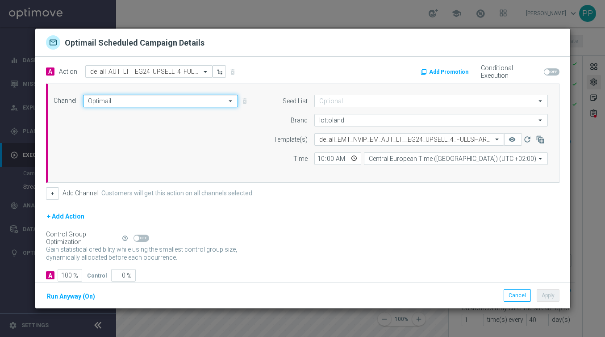
click at [188, 102] on input "Optimail" at bounding box center [160, 101] width 155 height 13
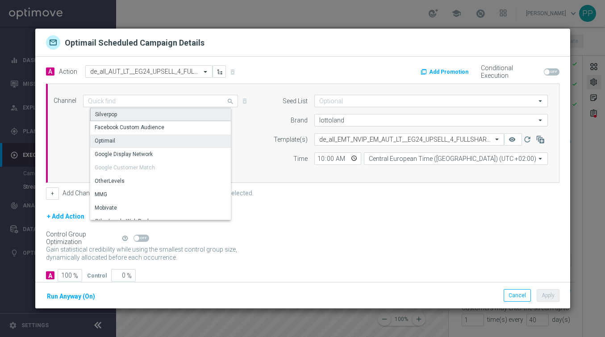
click at [136, 114] on div "Silverpop" at bounding box center [164, 114] width 148 height 13
type input "Silverpop"
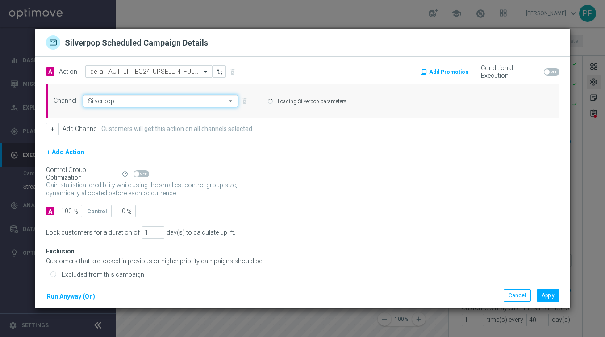
click at [153, 100] on input "Silverpop" at bounding box center [160, 101] width 155 height 13
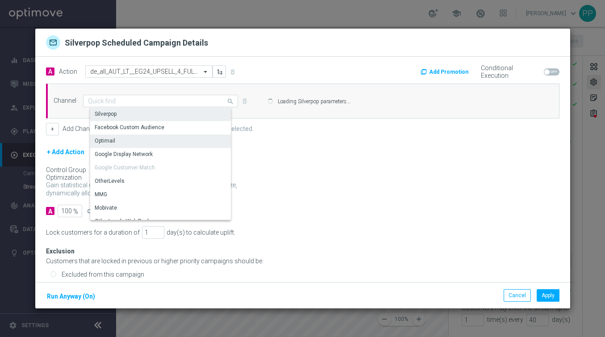
click at [129, 140] on div "Optimail" at bounding box center [164, 140] width 148 height 13
type input "Optimail"
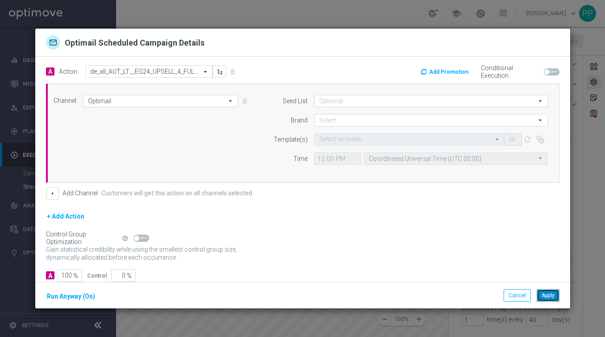
click at [550, 293] on button "Apply" at bounding box center [548, 295] width 23 height 13
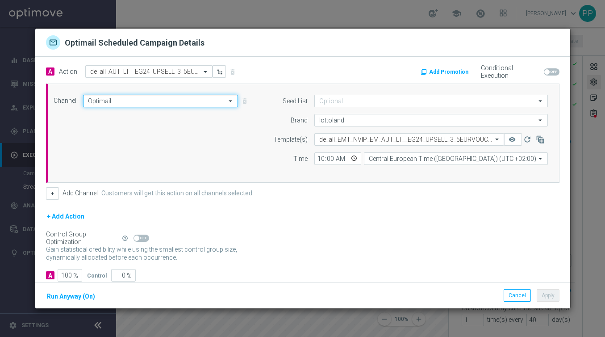
click at [156, 95] on input "Optimail" at bounding box center [160, 101] width 155 height 13
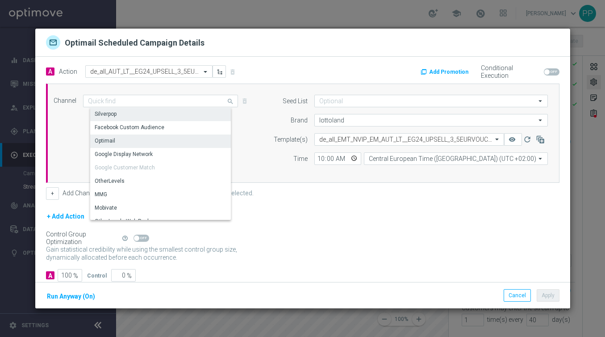
click at [130, 113] on div "Silverpop" at bounding box center [164, 114] width 148 height 13
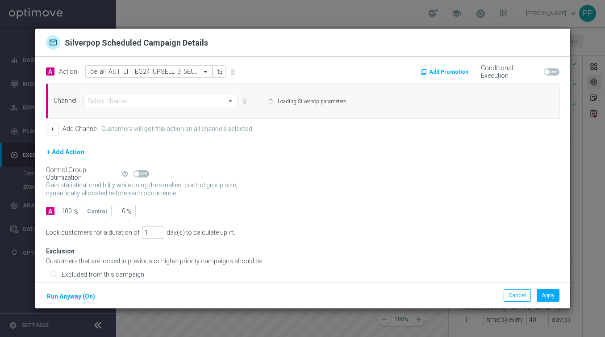
type input "Silverpop"
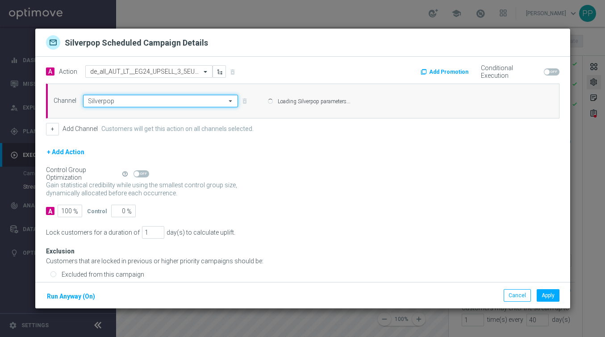
click at [127, 100] on input "Silverpop" at bounding box center [160, 101] width 155 height 13
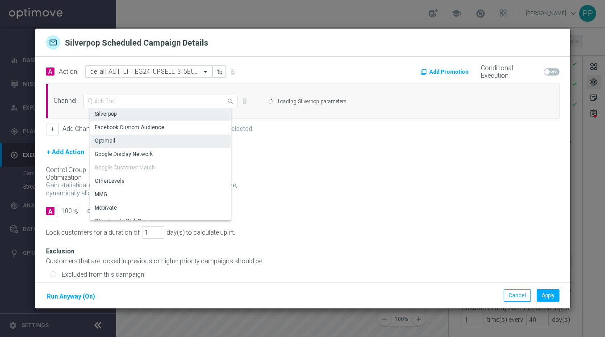
click at [124, 138] on div "Optimail" at bounding box center [164, 140] width 148 height 13
type input "Optimail"
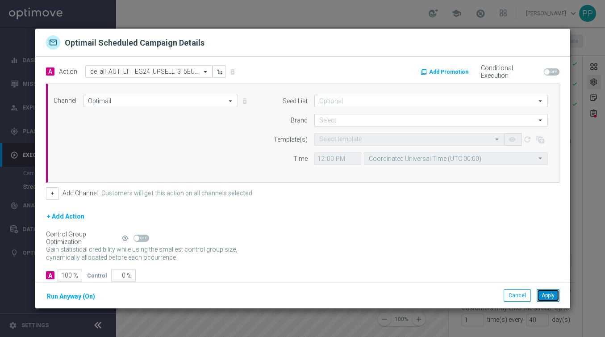
click at [544, 296] on button "Apply" at bounding box center [548, 295] width 23 height 13
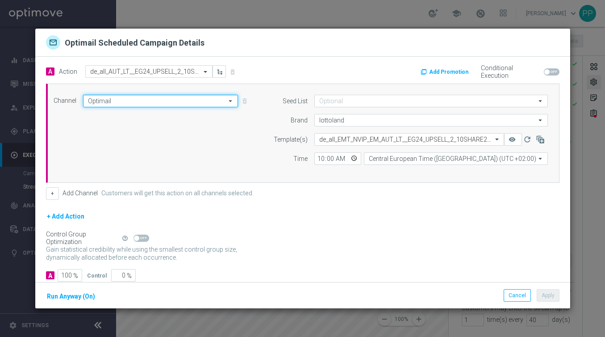
click at [152, 103] on input "Optimail" at bounding box center [160, 101] width 155 height 13
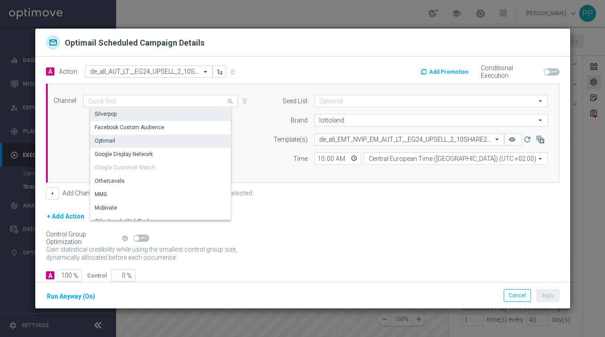
click at [140, 109] on div "Silverpop" at bounding box center [164, 114] width 148 height 13
type input "Silverpop"
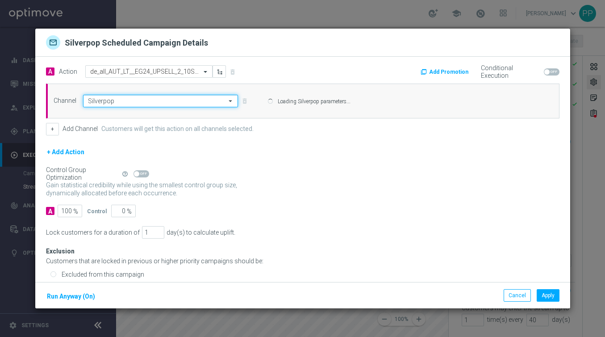
click at [137, 100] on input "Silverpop" at bounding box center [160, 101] width 155 height 13
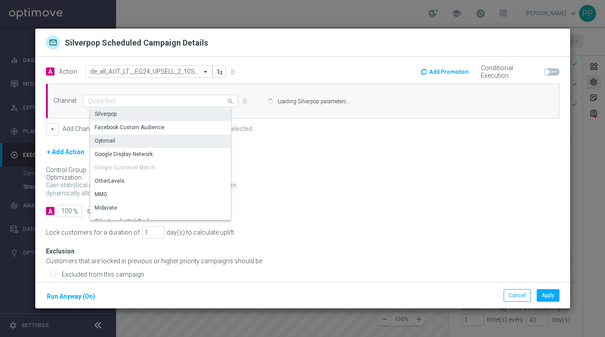
click at [126, 145] on div "Optimail" at bounding box center [164, 140] width 148 height 13
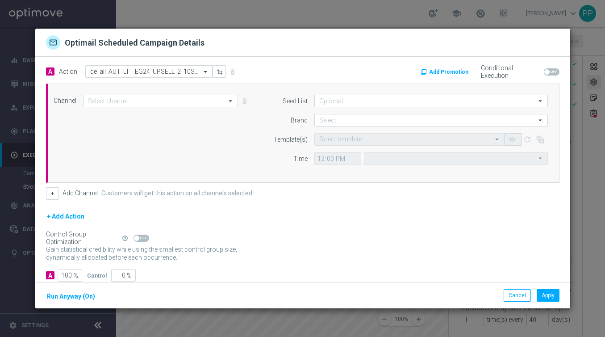
type input "Optimail"
type input "Coordinated Universal Time (UTC 00:00)"
click at [544, 298] on button "Apply" at bounding box center [548, 295] width 23 height 13
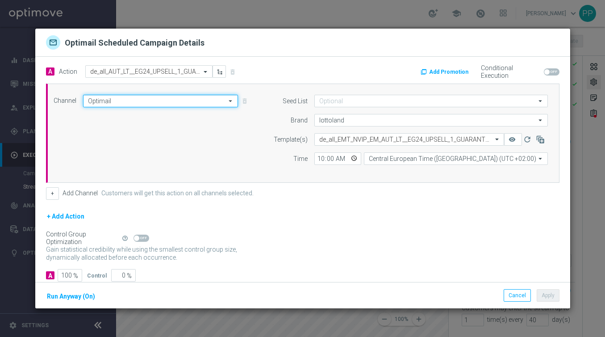
click at [161, 98] on input "Optimail" at bounding box center [160, 101] width 155 height 13
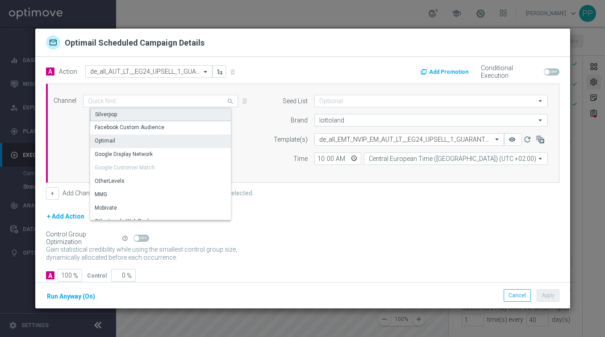
click at [145, 110] on div "Silverpop" at bounding box center [164, 114] width 148 height 13
type input "Silverpop"
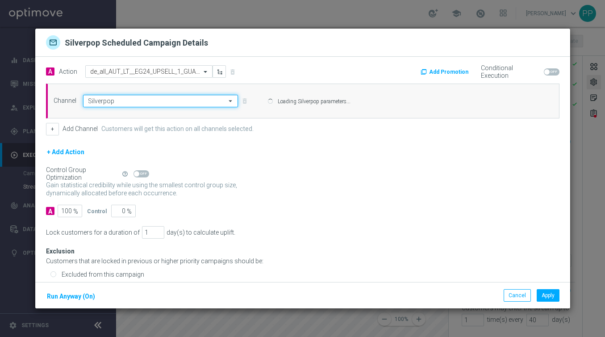
click at [143, 100] on input "Silverpop" at bounding box center [160, 101] width 155 height 13
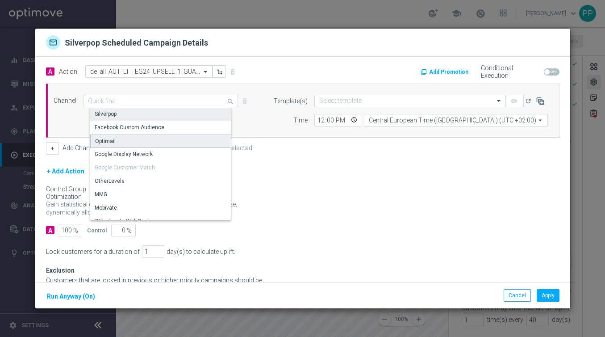
click at [118, 139] on div "Optimail" at bounding box center [164, 140] width 148 height 13
type input "Optimail"
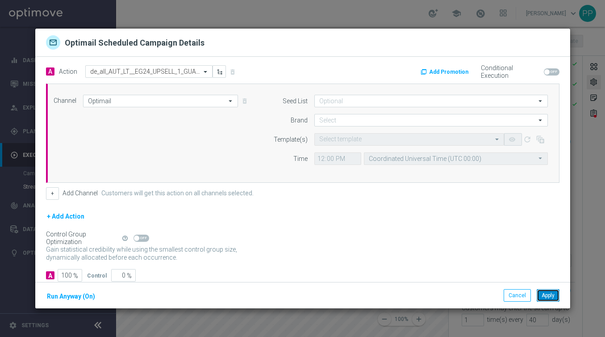
click at [552, 296] on button "Apply" at bounding box center [548, 295] width 23 height 13
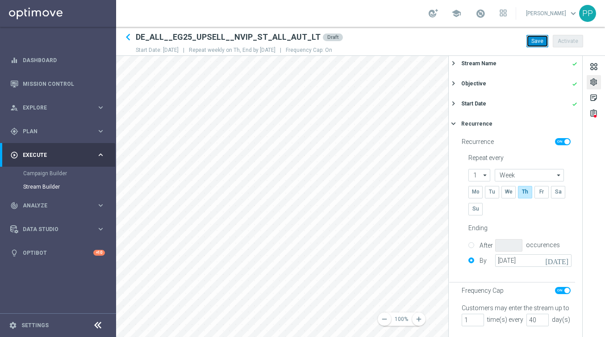
click at [528, 44] on button "Save" at bounding box center [538, 41] width 22 height 13
click at [485, 222] on div "remove 100% add settings sticky_note_2 assignment Stream Settings Stream Name d…" at bounding box center [360, 196] width 489 height 281
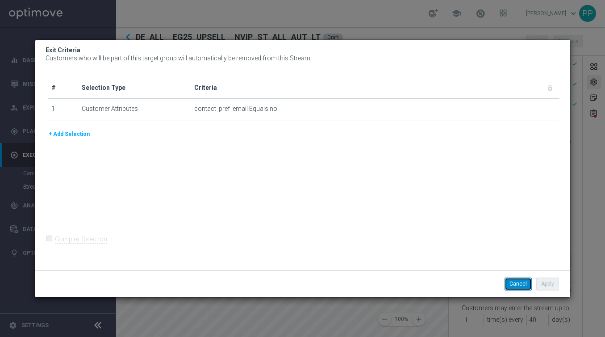
click at [506, 283] on button "Cancel" at bounding box center [518, 283] width 27 height 13
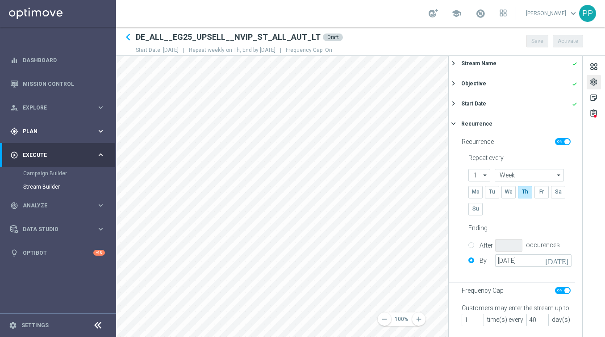
click at [30, 133] on span "Plan" at bounding box center [60, 131] width 74 height 5
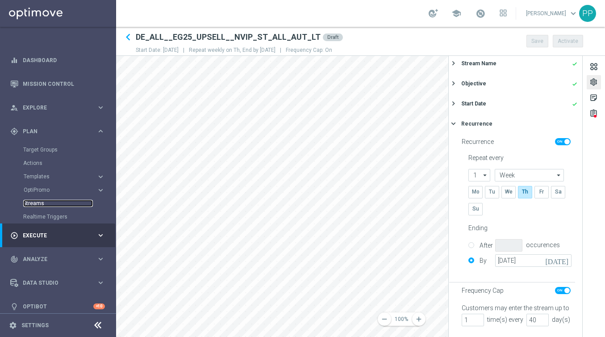
click at [32, 204] on link "Streams" at bounding box center [58, 203] width 70 height 7
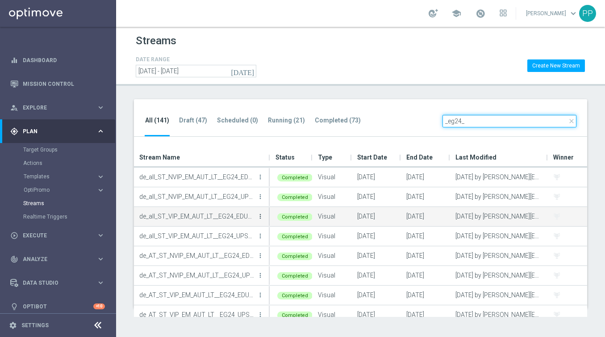
type input "_eg24_"
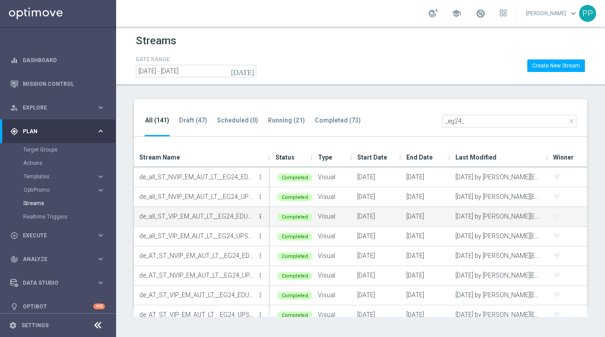
click at [259, 216] on icon "more_vert" at bounding box center [260, 216] width 7 height 7
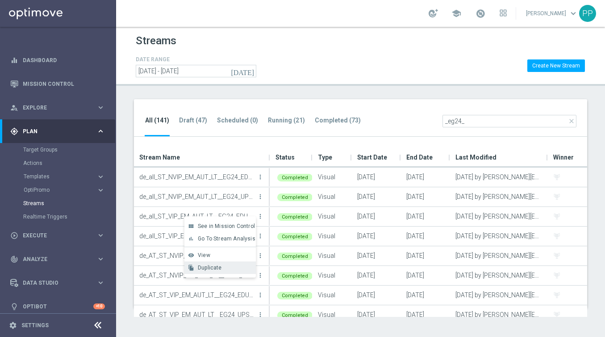
click at [216, 266] on span "Duplicate" at bounding box center [210, 267] width 24 height 6
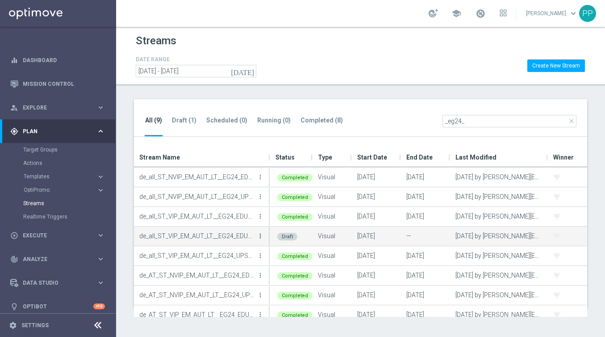
click at [259, 235] on icon "more_vert" at bounding box center [260, 235] width 7 height 7
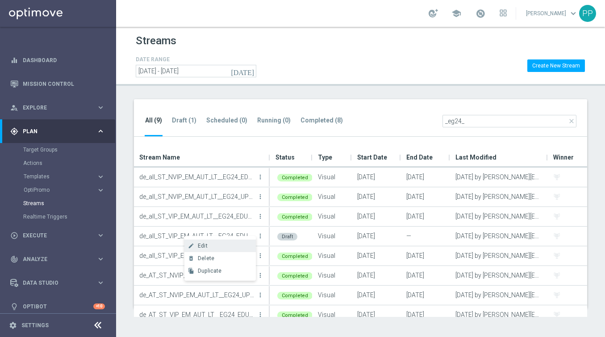
click at [230, 247] on div "Edit" at bounding box center [225, 246] width 54 height 6
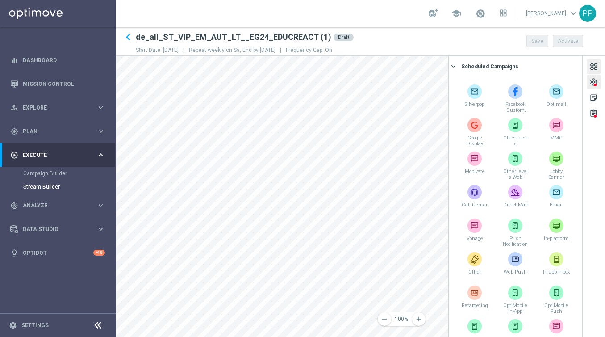
click at [596, 83] on div at bounding box center [595, 85] width 3 height 4
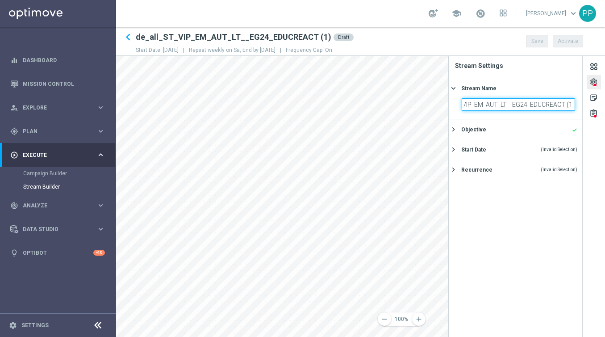
drag, startPoint x: 463, startPoint y: 105, endPoint x: 602, endPoint y: 123, distance: 140.2
click at [602, 123] on div "settings sticky_note_2 assignment Stream Settings Stream Name keyboard_arrow_ri…" at bounding box center [526, 196] width 157 height 281
paste input "DE_ALL__EG25_EDUCREACT__VIP_ST_ALL_AUT_LT"
type input "DE_ALL__EG25_EDUCREACT__VIP_ST_ALL_AUT_LT"
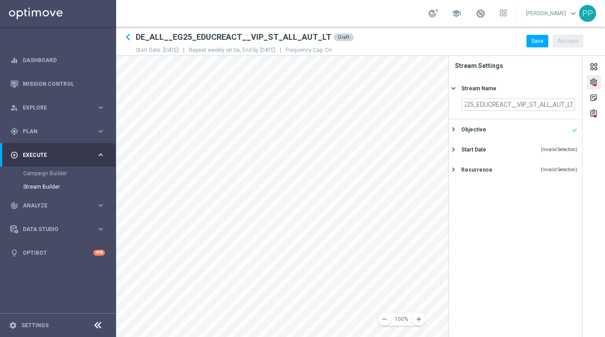
click at [455, 126] on icon "keyboard_arrow_right" at bounding box center [453, 129] width 8 height 8
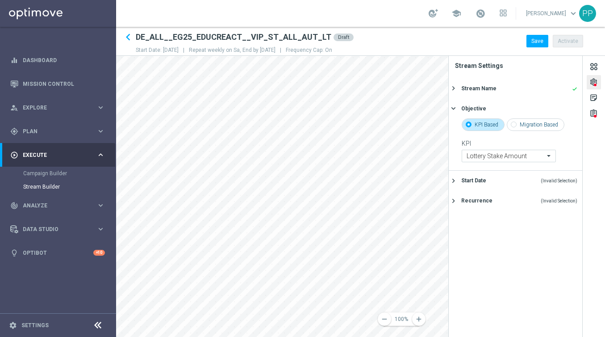
click at [452, 182] on icon "keyboard_arrow_right" at bounding box center [453, 180] width 8 height 8
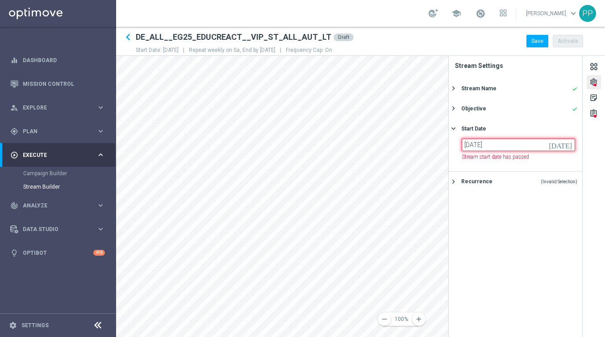
click at [475, 148] on input "05 Oct 2024" at bounding box center [518, 144] width 113 height 13
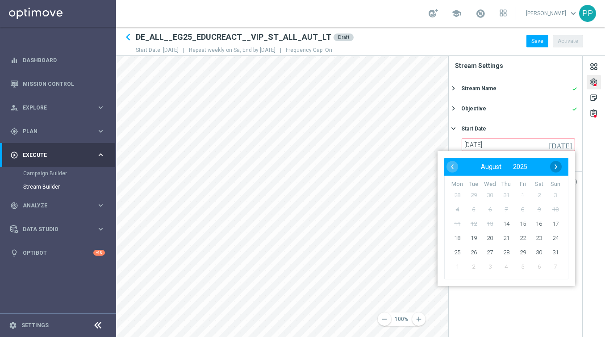
click at [553, 167] on span "›" at bounding box center [556, 167] width 12 height 12
click at [540, 193] on span "6" at bounding box center [539, 195] width 14 height 14
type input "06 Sep 2025"
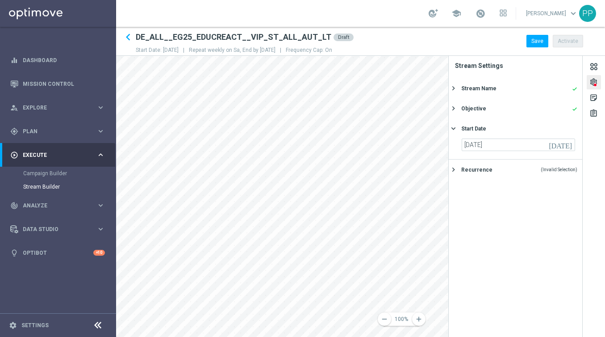
click at [456, 169] on icon "keyboard_arrow_right" at bounding box center [453, 169] width 8 height 8
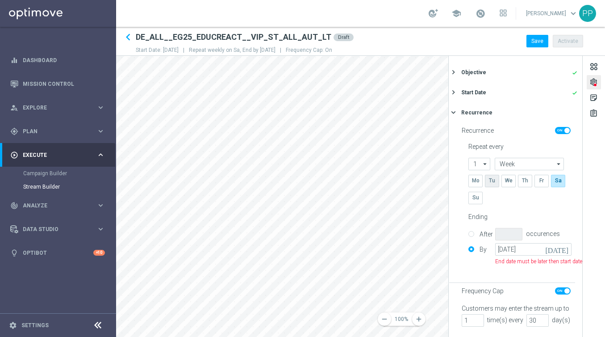
scroll to position [44, 0]
click at [527, 246] on input "30 Nov 2024" at bounding box center [533, 249] width 76 height 13
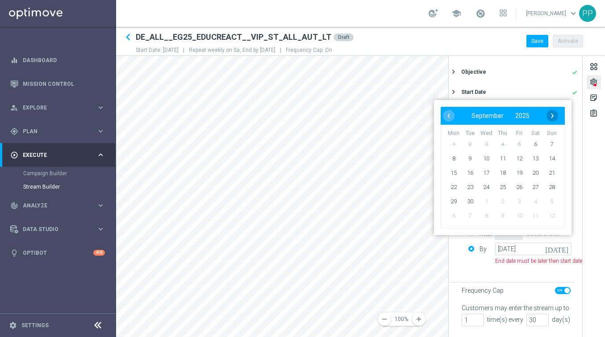
click at [553, 112] on span "›" at bounding box center [553, 116] width 12 height 12
click at [554, 201] on span "30" at bounding box center [552, 201] width 14 height 14
type input "30 Nov 2025"
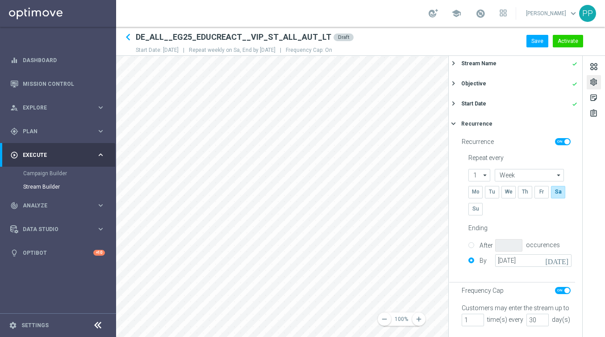
scroll to position [25, 0]
click at [594, 208] on div "settings sticky_note_2 assignment" at bounding box center [594, 196] width 22 height 281
click at [533, 38] on button "Save" at bounding box center [538, 41] width 22 height 13
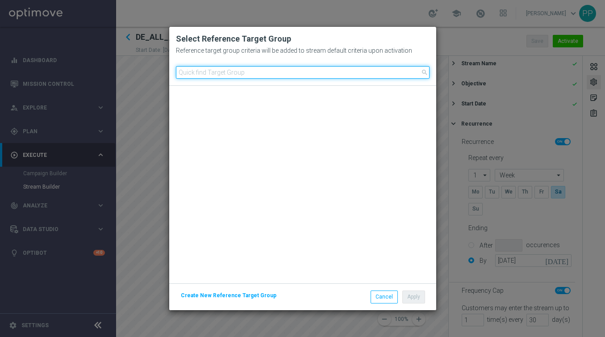
scroll to position [458, 0]
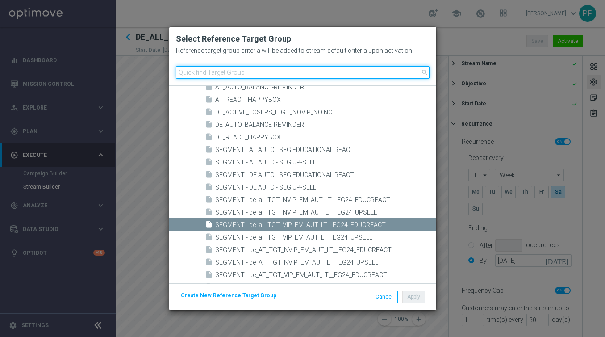
paste input "DE_ALL__EG25_EDUCREACT__VIP_ALL_AUT_LT"
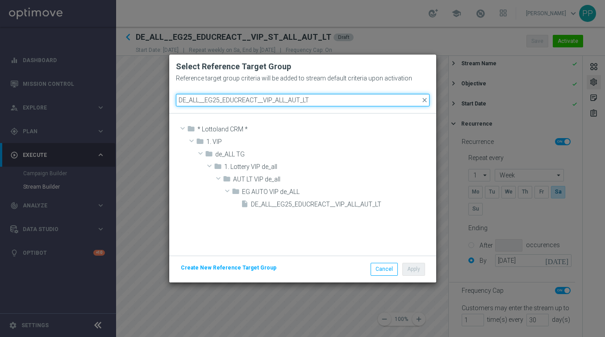
scroll to position [0, 0]
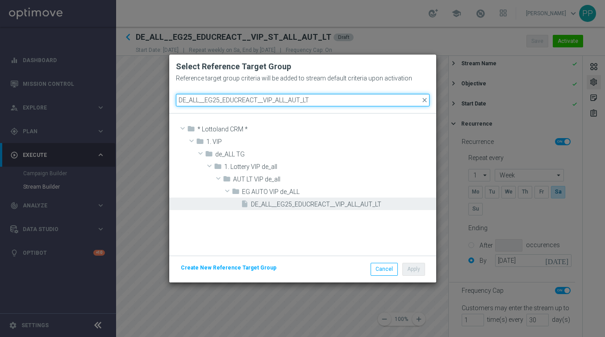
type input "DE_ALL__EG25_EDUCREACT__VIP_ALL_AUT_LT"
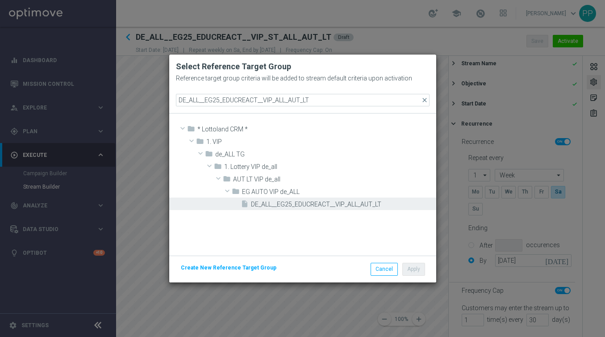
click at [282, 199] on div "insert_drive_file DE_ALL__EG25_EDUCREACT__VIP_ALL_AUT_LT" at bounding box center [337, 203] width 193 height 13
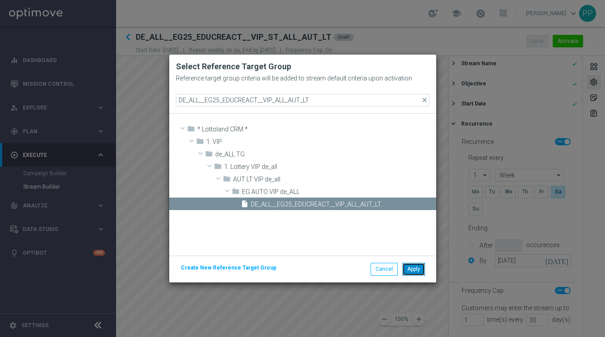
click at [410, 270] on button "Apply" at bounding box center [413, 269] width 23 height 13
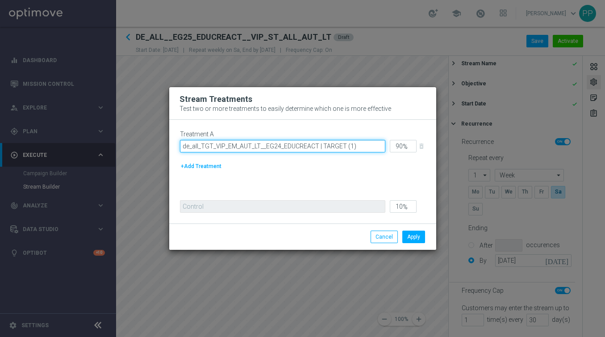
drag, startPoint x: 315, startPoint y: 146, endPoint x: 179, endPoint y: 146, distance: 136.2
click at [179, 146] on div "Treatment A de_all_TGT_VIP_EM_AUT_LT__EG24_EDUCREACT | TARGET (1) 90 % delete_f…" at bounding box center [302, 172] width 267 height 104
paste input "DE_ALL__EG25_EDUCREACT__VIP_ALL_AUT_L"
click at [351, 145] on input "DE_ALL__EG25_EDUCREACT__VIP_ALL_AUT_LT | TARGET (1)" at bounding box center [282, 146] width 205 height 13
type input "DE_ALL__EG25_EDUCREACT__VIP_ALL_AUT_LT | TARGET"
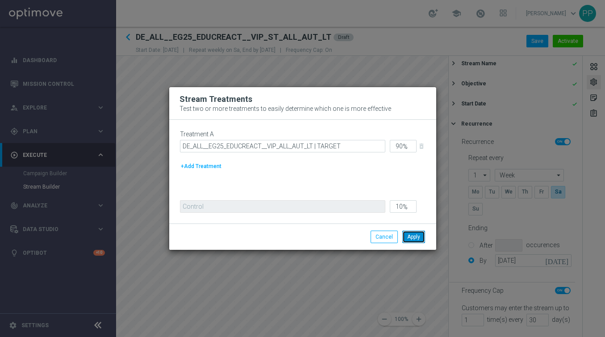
click at [416, 242] on button "Apply" at bounding box center [413, 236] width 23 height 13
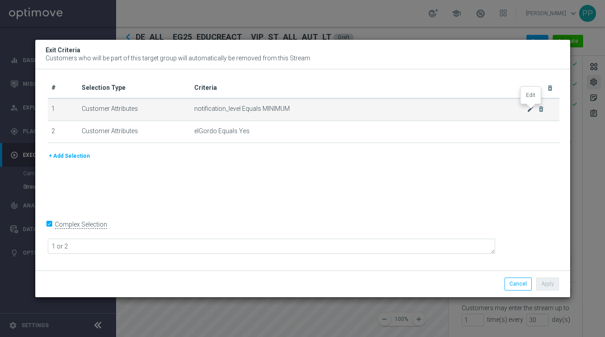
click at [528, 107] on icon "mode_edit" at bounding box center [530, 108] width 7 height 7
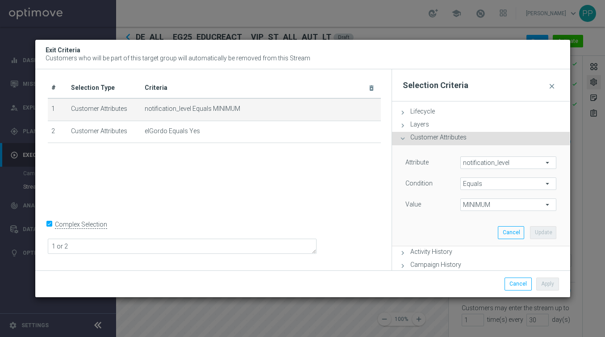
click at [481, 161] on span "notification_level" at bounding box center [509, 163] width 96 height 12
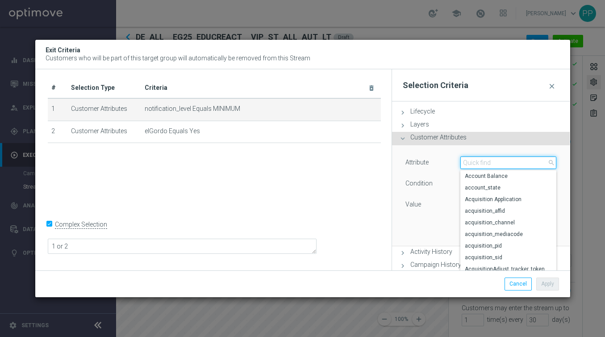
click at [481, 161] on input "search" at bounding box center [508, 162] width 96 height 13
type input "contact"
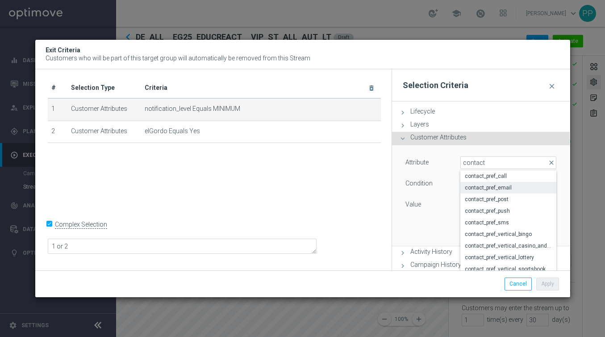
click at [480, 189] on span "contact_pref_email" at bounding box center [509, 187] width 88 height 7
type input "contact_pref_email"
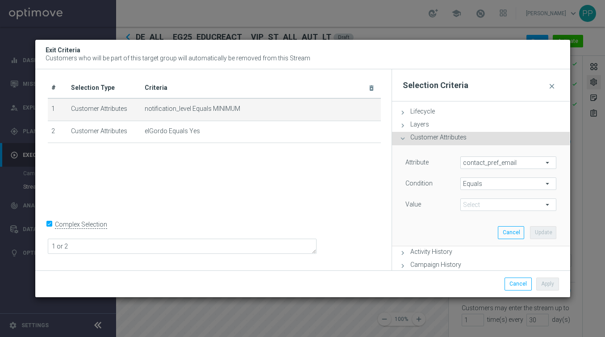
click at [466, 204] on span "MINIMUM" at bounding box center [509, 205] width 96 height 12
click at [470, 221] on span "no" at bounding box center [509, 217] width 88 height 7
type input "no"
click at [544, 234] on button "Update" at bounding box center [543, 232] width 26 height 13
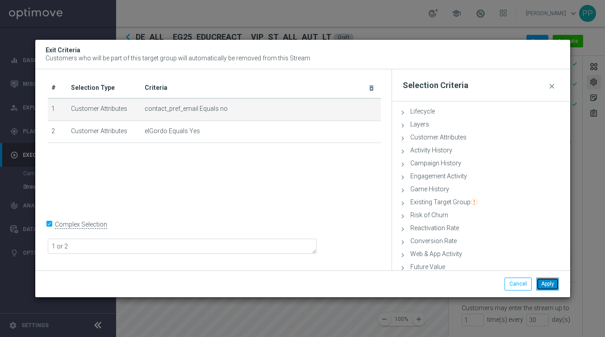
click at [545, 278] on button "Apply" at bounding box center [547, 283] width 23 height 13
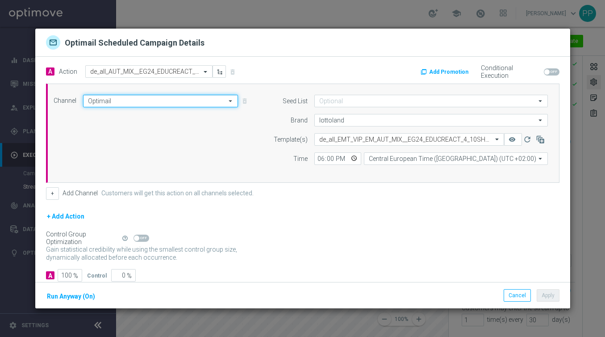
click at [166, 102] on input "Optimail" at bounding box center [160, 101] width 155 height 13
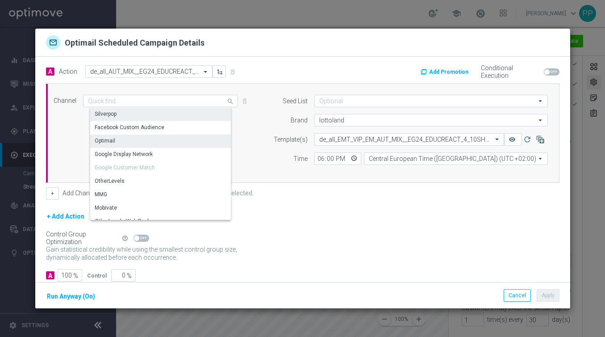
click at [127, 118] on div "Silverpop" at bounding box center [164, 114] width 148 height 13
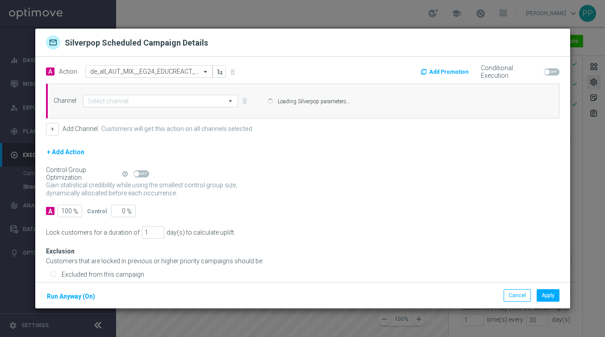
type input "Silverpop"
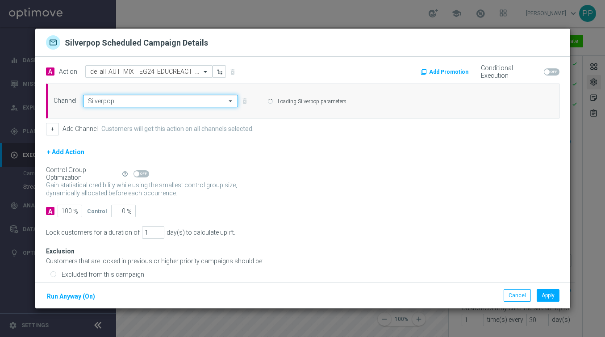
click at [121, 98] on input "Silverpop" at bounding box center [160, 101] width 155 height 13
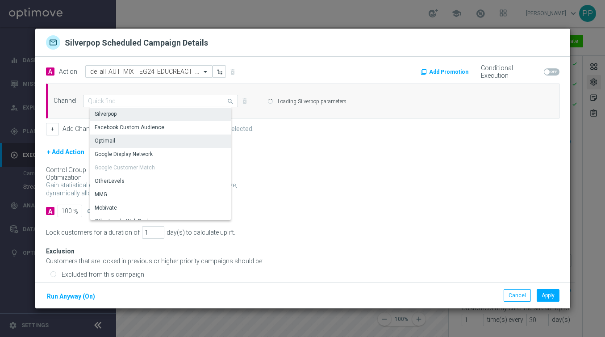
click at [115, 140] on div "Optimail" at bounding box center [164, 140] width 148 height 13
type input "Optimail"
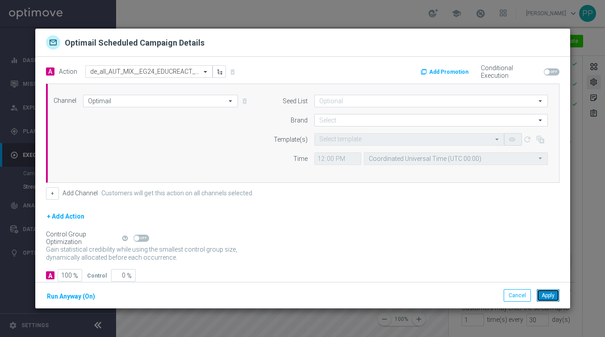
click at [549, 294] on button "Apply" at bounding box center [548, 295] width 23 height 13
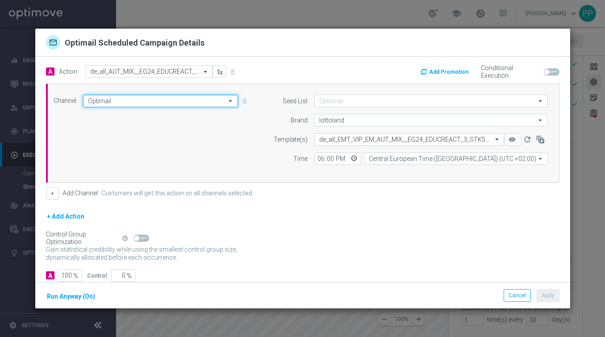
click at [165, 100] on input "Optimail" at bounding box center [160, 101] width 155 height 13
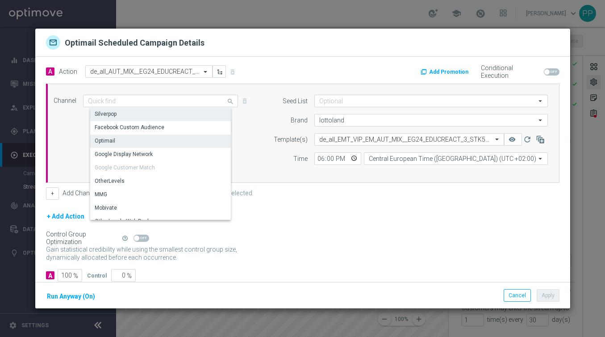
click at [139, 114] on div "Silverpop" at bounding box center [164, 114] width 148 height 13
type input "Silverpop"
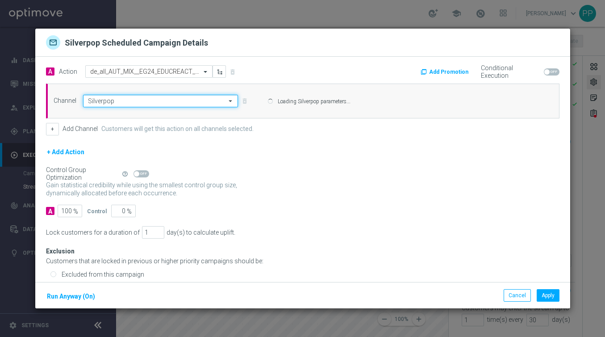
click at [142, 101] on input "Silverpop" at bounding box center [160, 101] width 155 height 13
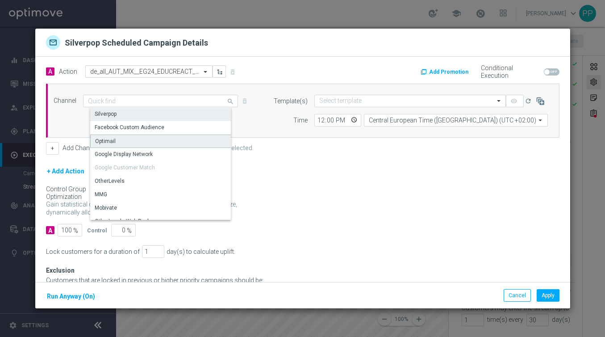
click at [117, 142] on div "Optimail" at bounding box center [164, 140] width 148 height 13
type input "Optimail"
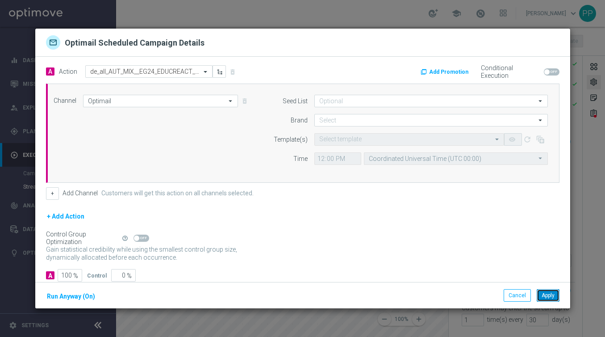
click at [545, 301] on button "Apply" at bounding box center [548, 295] width 23 height 13
click at [204, 107] on div "Channel Optimail Optimail arrow_drop_down Drag here to set row groups Drag here…" at bounding box center [301, 133] width 508 height 77
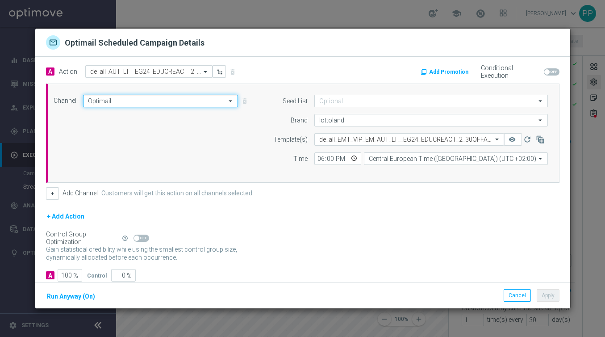
click at [185, 102] on input "Optimail" at bounding box center [160, 101] width 155 height 13
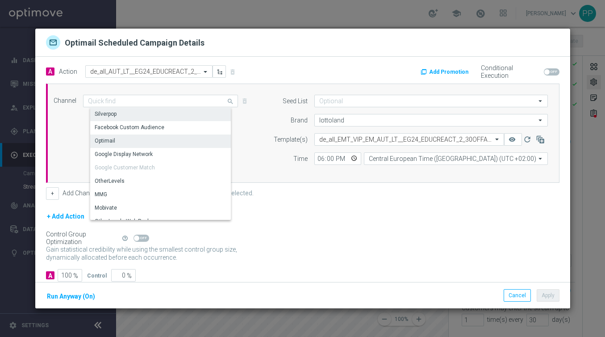
click at [145, 115] on div "Silverpop" at bounding box center [164, 114] width 148 height 13
type input "Silverpop"
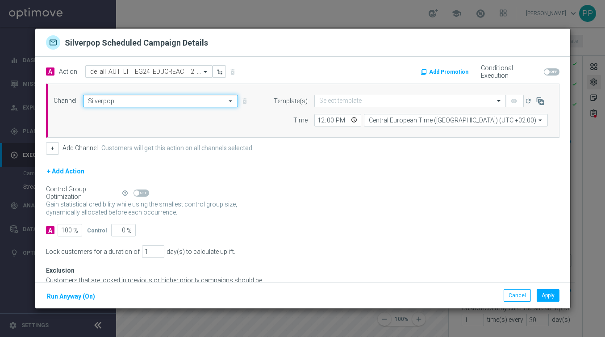
click at [137, 102] on input "Silverpop" at bounding box center [160, 101] width 155 height 13
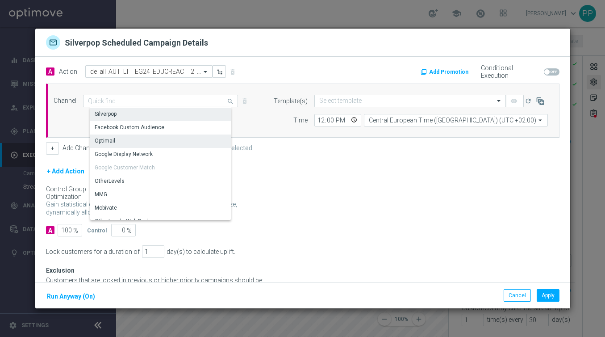
click at [125, 142] on div "Optimail" at bounding box center [164, 140] width 148 height 13
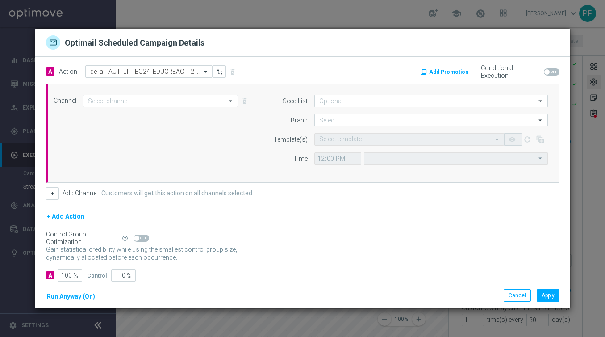
type input "Optimail"
type input "Coordinated Universal Time (UTC 00:00)"
click at [550, 291] on button "Apply" at bounding box center [548, 295] width 23 height 13
click at [137, 71] on input "text" at bounding box center [140, 72] width 100 height 8
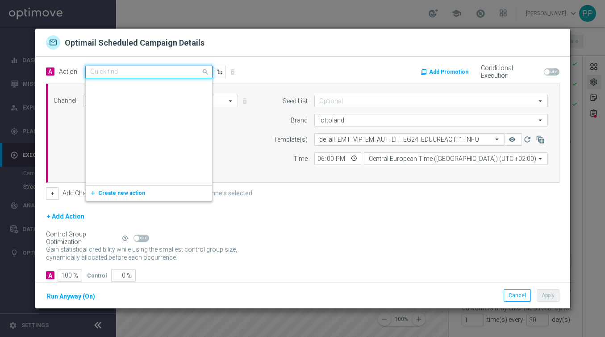
scroll to position [196248, 0]
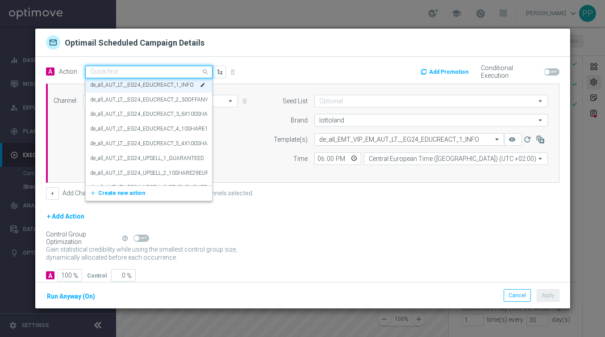
click at [272, 65] on div "A Action Quick find de_all_AUT_LT__EG24_EDUCREACT_1_INFO DE_4x649_Get_5x_Free_7…" at bounding box center [170, 71] width 263 height 13
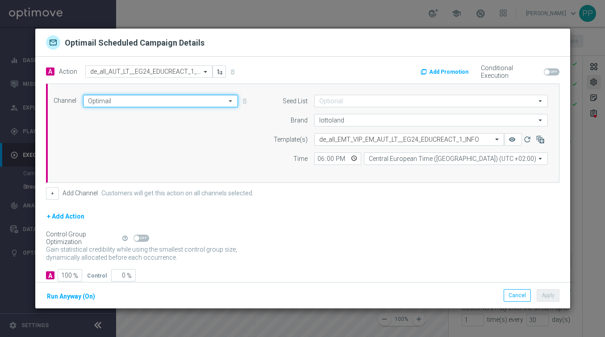
click at [153, 99] on input "Optimail" at bounding box center [160, 101] width 155 height 13
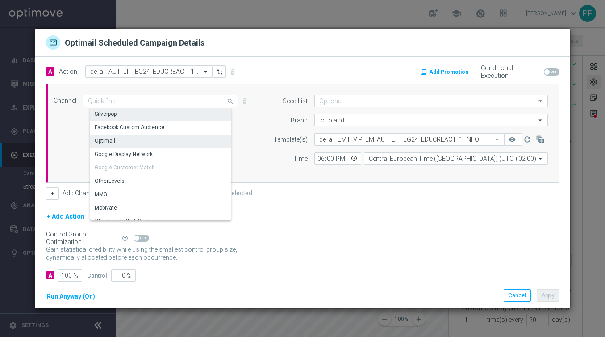
click at [134, 116] on div "Silverpop" at bounding box center [164, 114] width 148 height 13
type input "Silverpop"
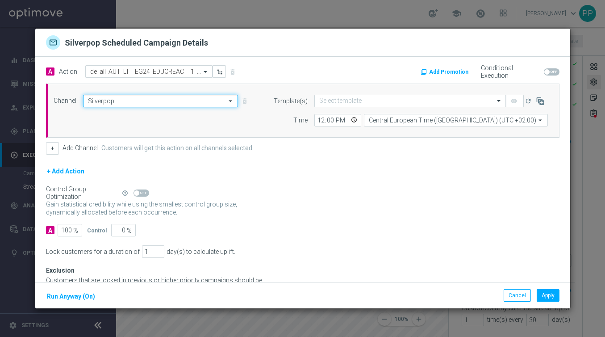
click at [130, 100] on input "Silverpop" at bounding box center [160, 101] width 155 height 13
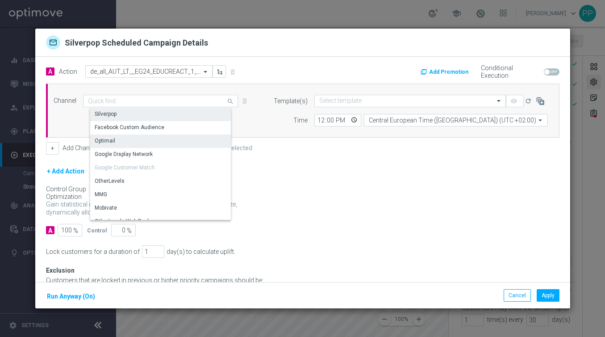
click at [121, 140] on div "Optimail" at bounding box center [164, 140] width 148 height 13
type input "Optimail"
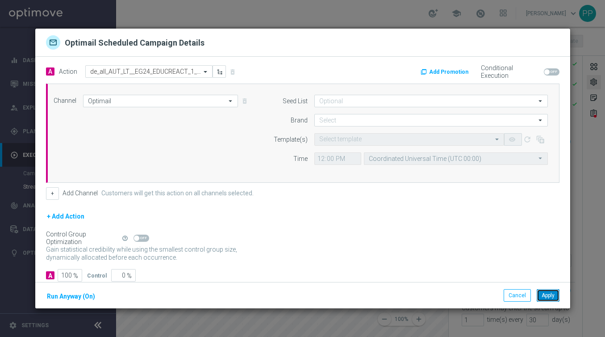
click at [547, 294] on button "Apply" at bounding box center [548, 295] width 23 height 13
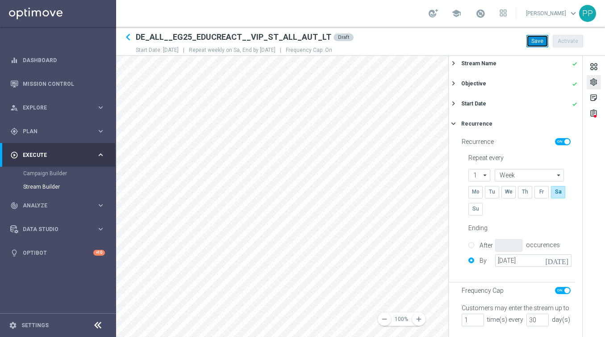
click at [531, 38] on button "Save" at bounding box center [538, 41] width 22 height 13
click at [28, 131] on span "Plan" at bounding box center [60, 131] width 74 height 5
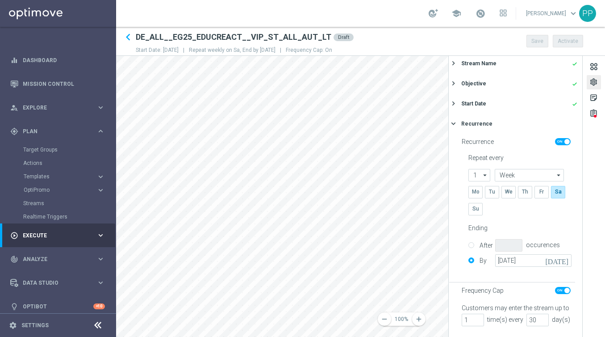
click at [32, 199] on div "Streams" at bounding box center [69, 203] width 92 height 13
click at [32, 202] on link "Streams" at bounding box center [58, 203] width 70 height 7
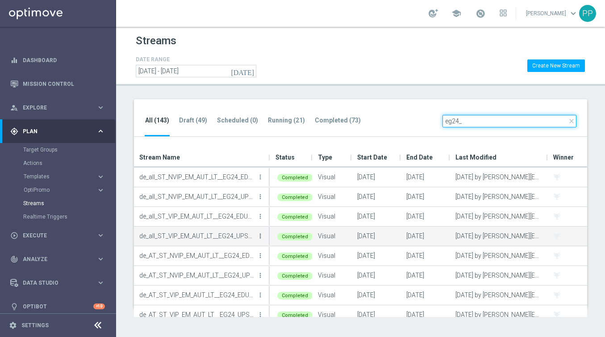
type input "eg24_"
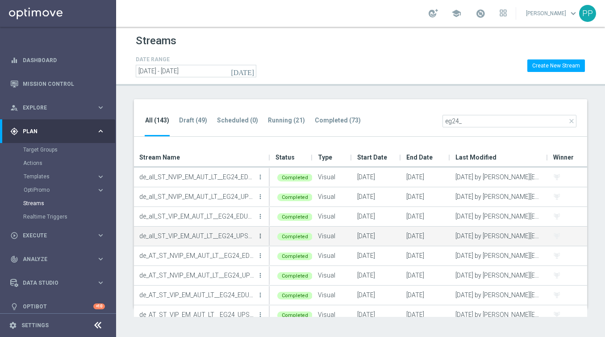
click at [260, 238] on icon "more_vert" at bounding box center [260, 235] width 7 height 7
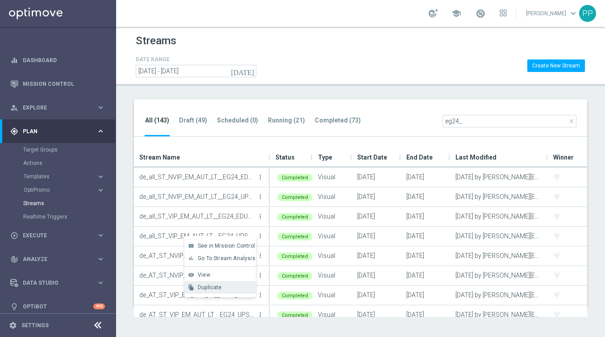
click at [216, 286] on span "Duplicate" at bounding box center [210, 287] width 24 height 6
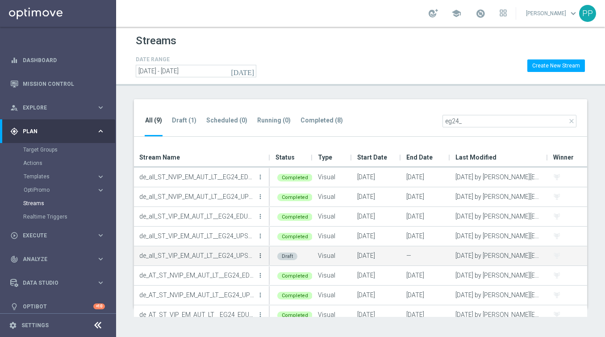
click at [260, 254] on icon "more_vert" at bounding box center [260, 255] width 7 height 7
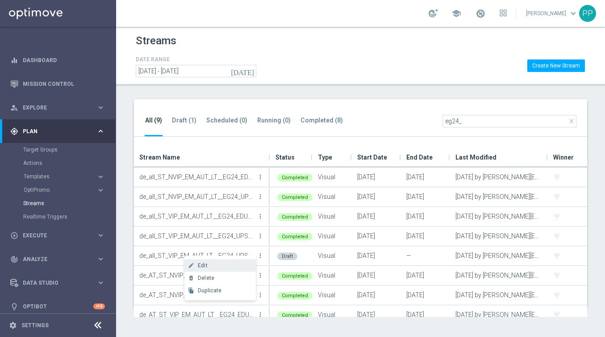
click at [226, 268] on div "Edit" at bounding box center [225, 265] width 54 height 6
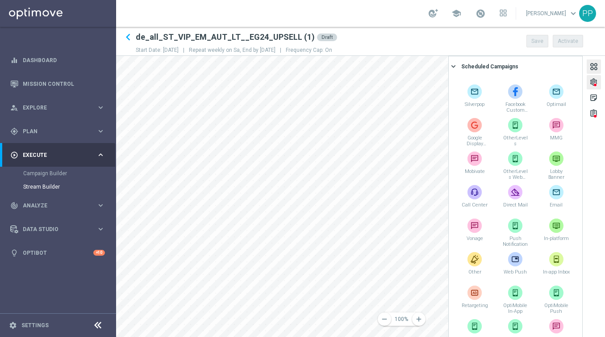
click at [597, 83] on div "settings" at bounding box center [594, 84] width 8 height 12
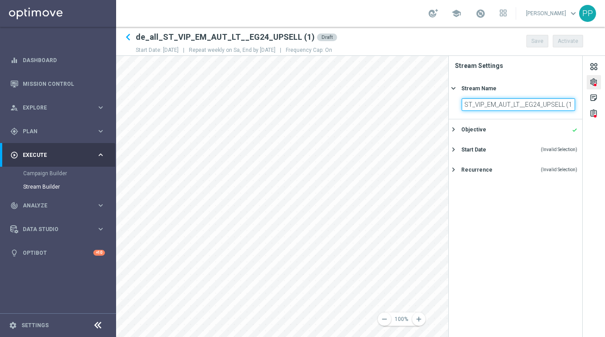
drag, startPoint x: 464, startPoint y: 106, endPoint x: 605, endPoint y: 106, distance: 140.2
click at [605, 106] on div "settings sticky_note_2 assignment Stream Settings Stream Name keyboard_arrow_ri…" at bounding box center [526, 196] width 157 height 281
paste input "DE_ALL__EG25_UPSELL__VIP_ST_ALL_AUT_LT"
type input "DE_ALL__EG25_UPSELL__VIP_ST_ALL_AUT_LT"
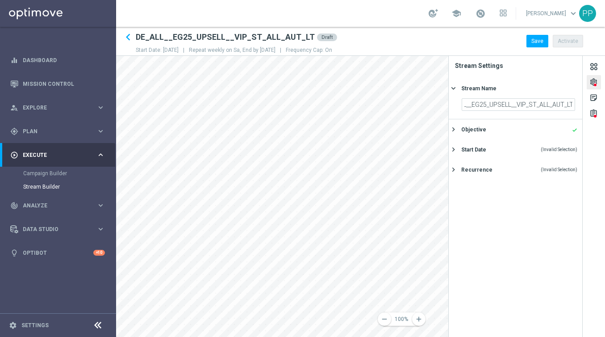
click at [449, 130] on div "Objective done keyboard_arrow_right" at bounding box center [516, 129] width 134 height 20
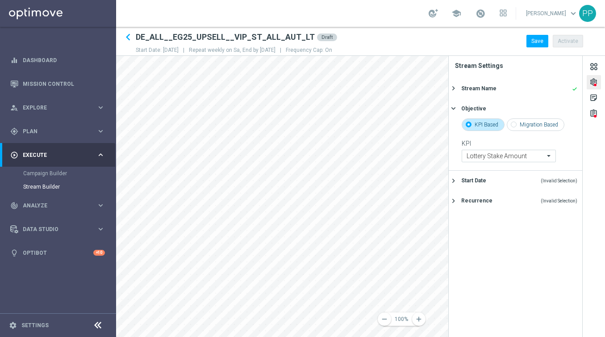
click at [454, 181] on icon "keyboard_arrow_right" at bounding box center [453, 180] width 8 height 8
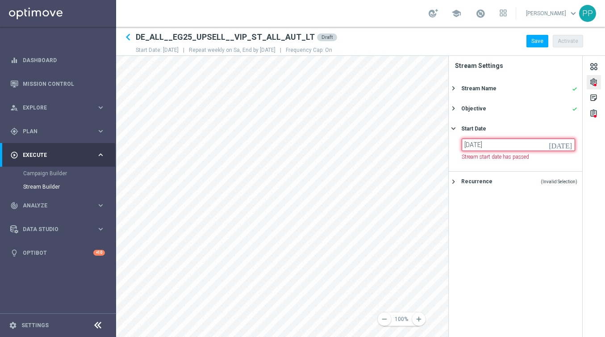
click at [481, 142] on input "05 Oct 2024" at bounding box center [518, 144] width 113 height 13
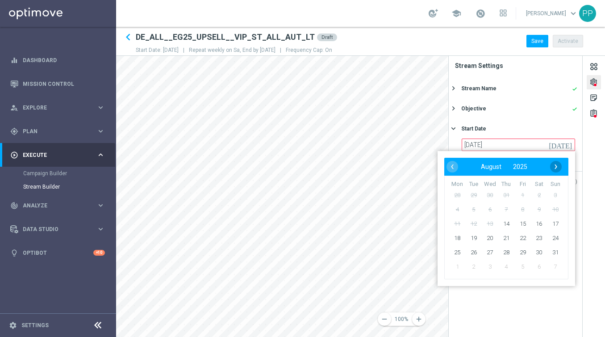
click at [559, 168] on span "›" at bounding box center [556, 167] width 12 height 12
click at [542, 196] on span "6" at bounding box center [539, 195] width 14 height 14
type input "06 Sep 2025"
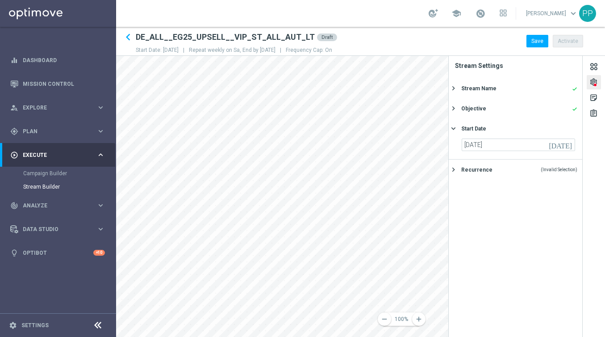
click at [467, 168] on div "Recurrence" at bounding box center [476, 170] width 31 height 8
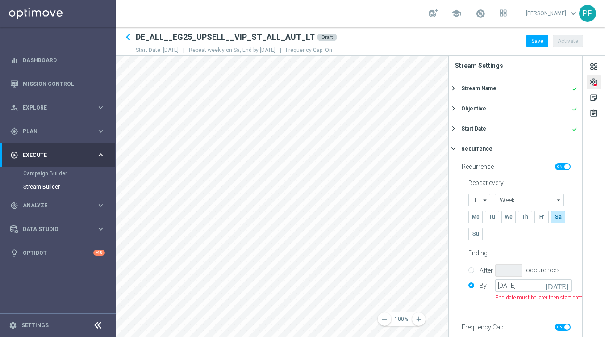
click at [567, 284] on icon "[DATE]" at bounding box center [558, 284] width 26 height 10
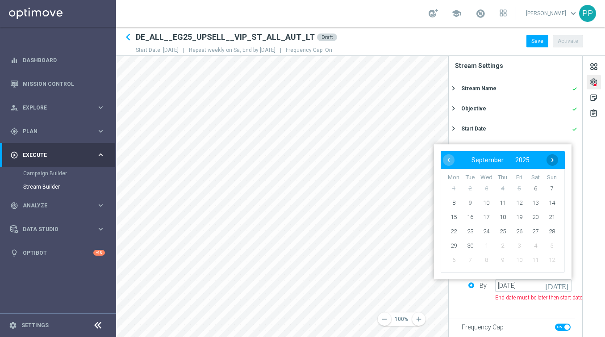
click at [555, 159] on span "›" at bounding box center [553, 160] width 12 height 12
click at [553, 159] on span "›" at bounding box center [553, 160] width 12 height 12
click at [550, 246] on span "30" at bounding box center [552, 245] width 14 height 14
type input "30 Nov 2025"
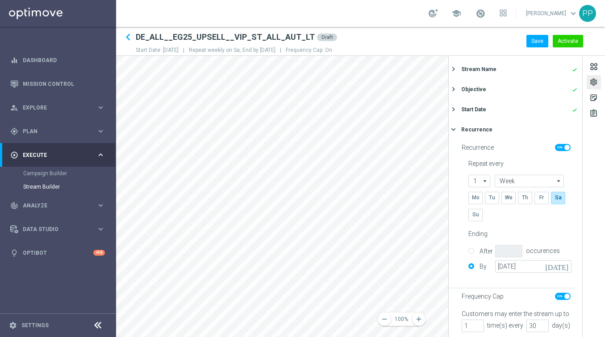
scroll to position [25, 0]
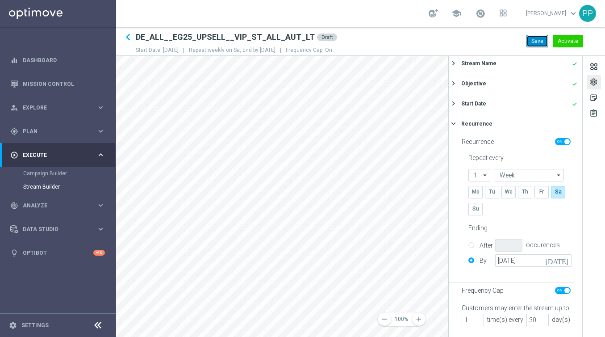
click at [537, 43] on button "Save" at bounding box center [538, 41] width 22 height 13
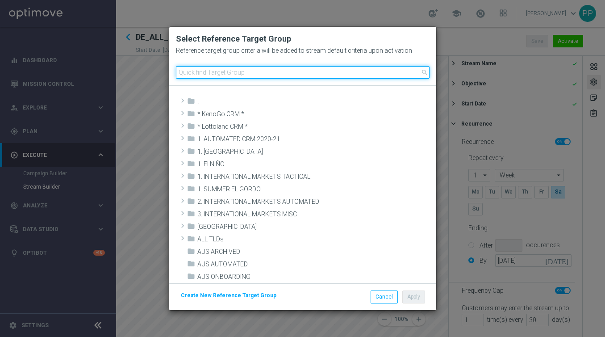
scroll to position [470, 0]
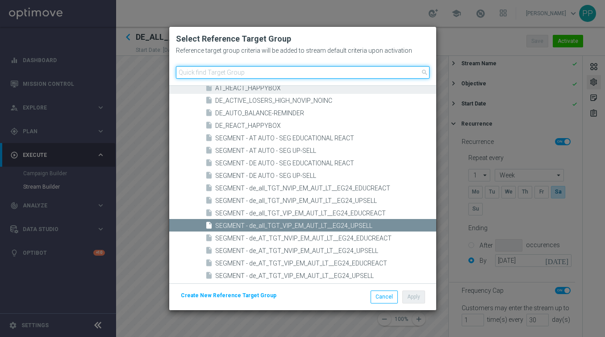
paste input "DE_ALL__EG25_UPSELL__VIP_ALL_AUT_LT"
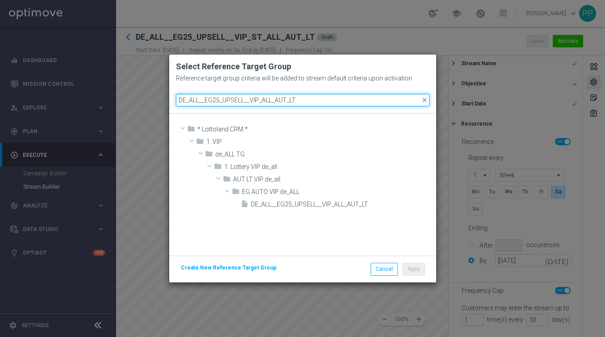
scroll to position [0, 0]
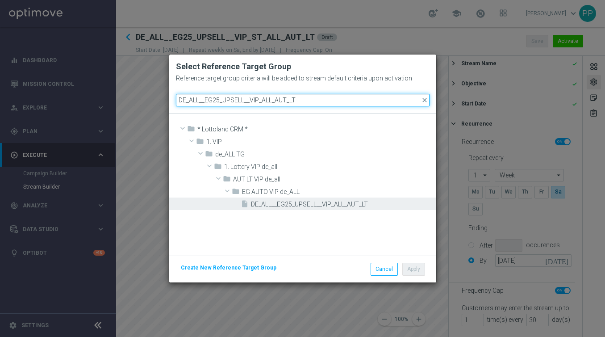
type input "DE_ALL__EG25_UPSELL__VIP_ALL_AUT_LT"
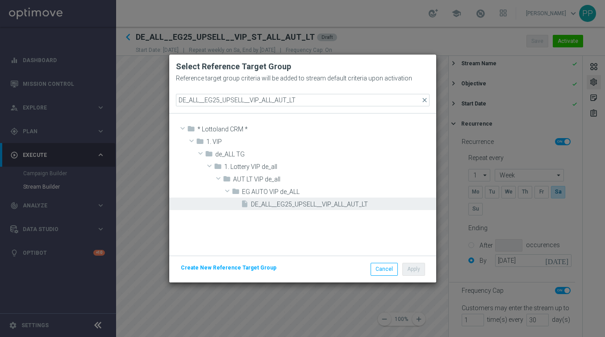
click at [268, 207] on span "DE_ALL__EG25_UPSELL__VIP_ALL_AUT_LT" at bounding box center [342, 205] width 183 height 8
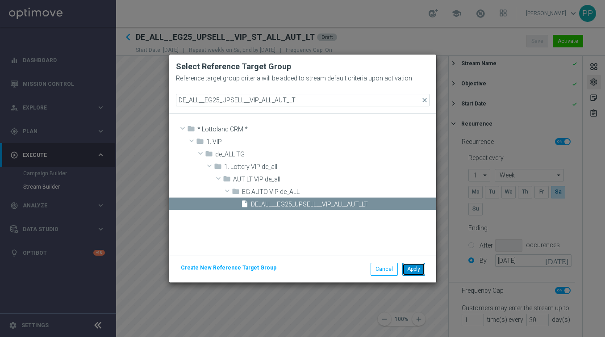
click at [420, 267] on button "Apply" at bounding box center [413, 269] width 23 height 13
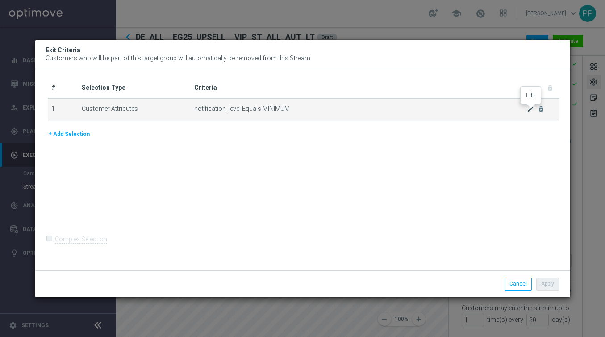
click at [527, 110] on icon "mode_edit" at bounding box center [530, 108] width 7 height 7
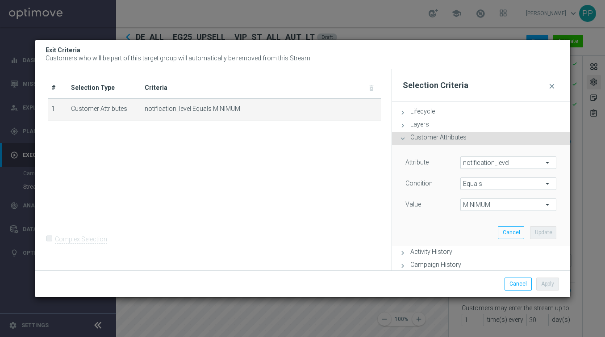
click at [479, 163] on span "notification_level" at bounding box center [509, 163] width 96 height 12
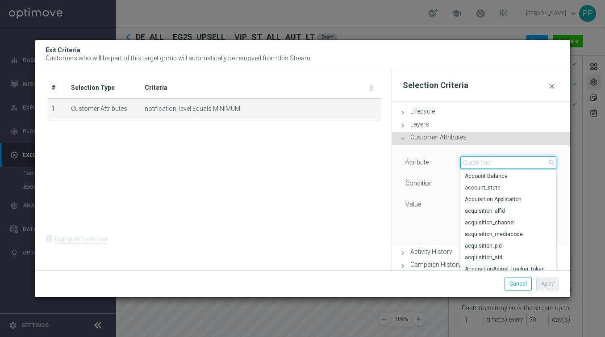
click at [479, 163] on input "search" at bounding box center [508, 162] width 96 height 13
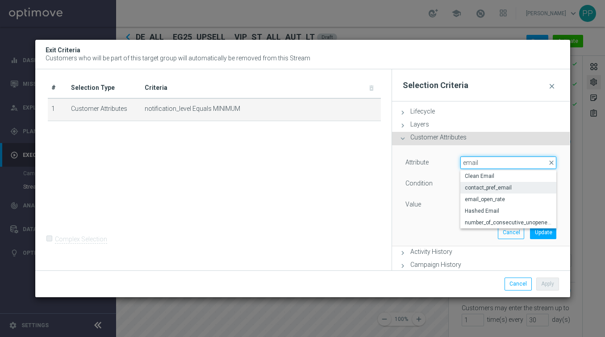
type input "email"
click at [482, 188] on span "contact_pref_email" at bounding box center [509, 187] width 88 height 7
type input "contact_pref_email"
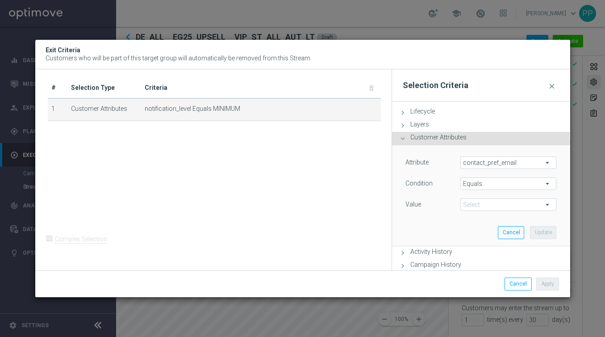
click at [472, 207] on span "MINIMUM" at bounding box center [509, 205] width 96 height 12
click at [473, 216] on span "no" at bounding box center [509, 217] width 88 height 7
type input "no"
click at [537, 236] on button "Update" at bounding box center [543, 232] width 26 height 13
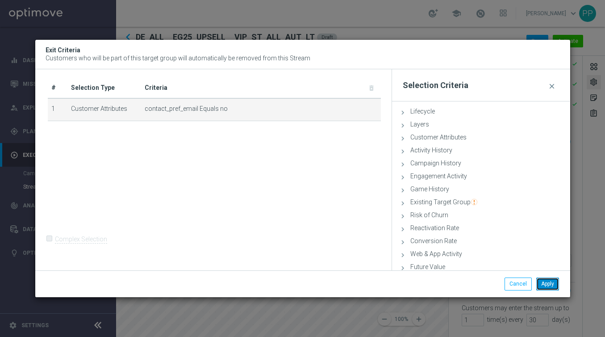
click at [544, 282] on button "Apply" at bounding box center [547, 283] width 23 height 13
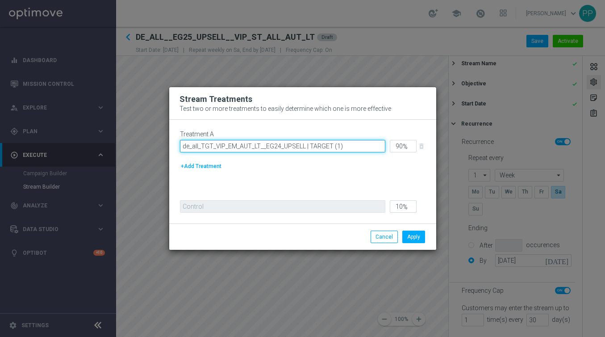
drag, startPoint x: 303, startPoint y: 146, endPoint x: 161, endPoint y: 143, distance: 142.1
click at [161, 143] on modal-container "Stream Treatments Test two or more treatments to easily determine which one is …" at bounding box center [302, 168] width 605 height 337
paste input "DE_ALL__EG25_UPSELL__VIP_ALL_AUT_LT"
click at [345, 149] on input "DE_ALL__EG25_UPSELL__VIP_ALL_AUT_LT | TARGET (1)" at bounding box center [282, 146] width 205 height 13
type input "DE_ALL__EG25_UPSELL__VIP_ALL_AUT_LT | TARGET"
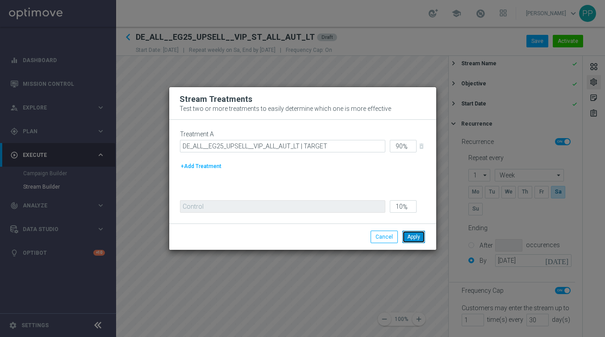
click at [415, 239] on button "Apply" at bounding box center [413, 236] width 23 height 13
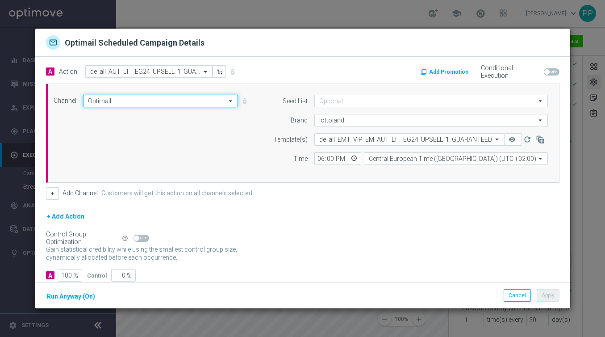
click at [168, 101] on input "Optimail" at bounding box center [160, 101] width 155 height 13
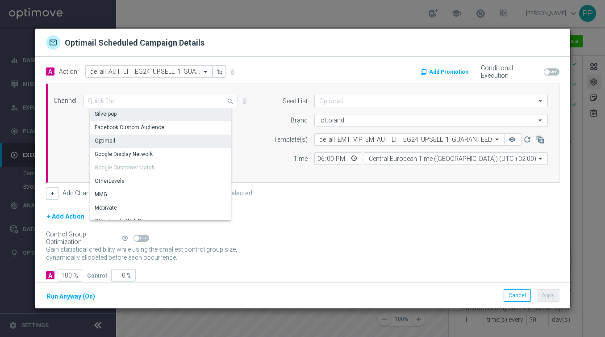
click at [142, 113] on div "Silverpop" at bounding box center [164, 114] width 148 height 13
type input "Silverpop"
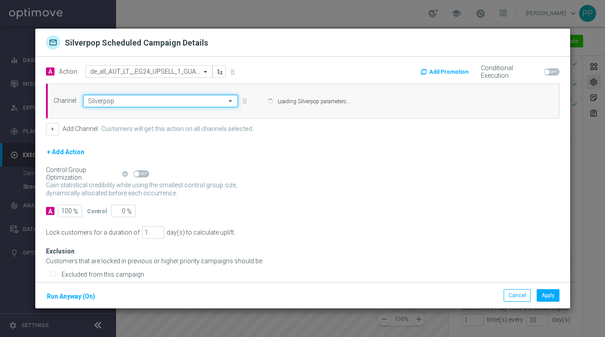
click at [141, 102] on input "Silverpop" at bounding box center [160, 101] width 155 height 13
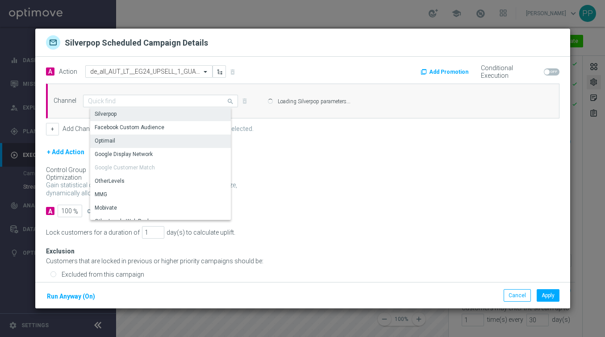
click at [131, 138] on div "Optimail" at bounding box center [164, 140] width 148 height 13
type input "Optimail"
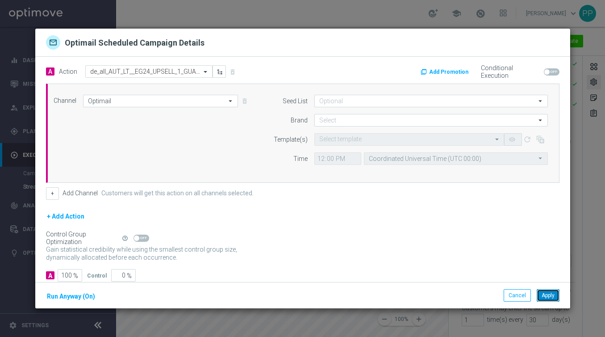
click at [548, 296] on button "Apply" at bounding box center [548, 295] width 23 height 13
click at [160, 92] on div "Channel Optimail Optimail arrow_drop_down Drag here to set row groups Drag here…" at bounding box center [303, 133] width 514 height 99
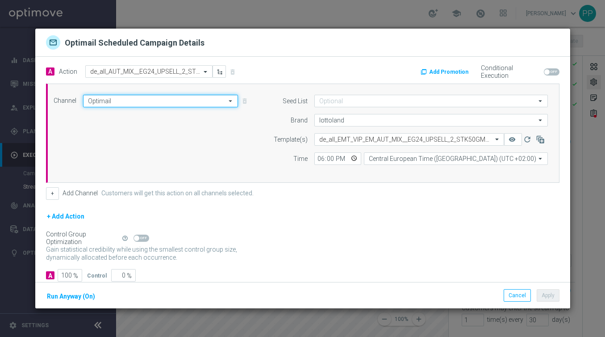
click at [149, 99] on input "Optimail" at bounding box center [160, 101] width 155 height 13
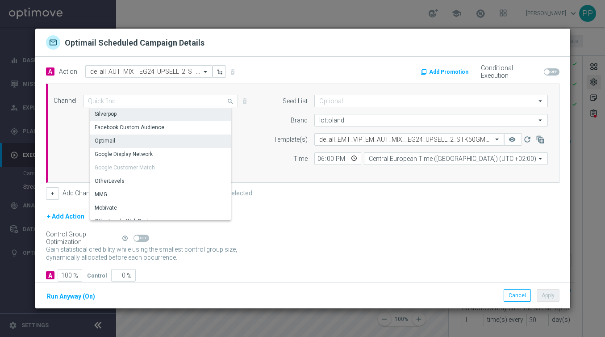
click at [116, 115] on div "Silverpop" at bounding box center [106, 114] width 22 height 8
type input "Silverpop"
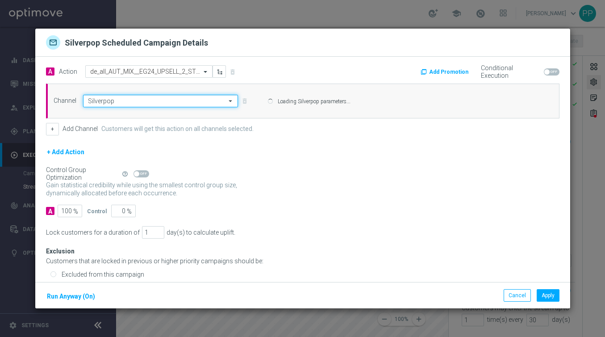
click at [125, 104] on input "Silverpop" at bounding box center [160, 101] width 155 height 13
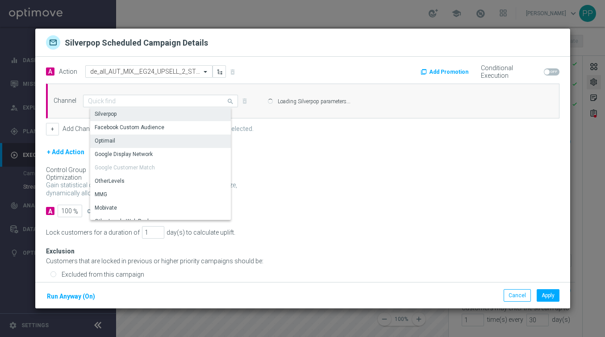
click at [119, 145] on div "Optimail" at bounding box center [164, 140] width 148 height 13
type input "Optimail"
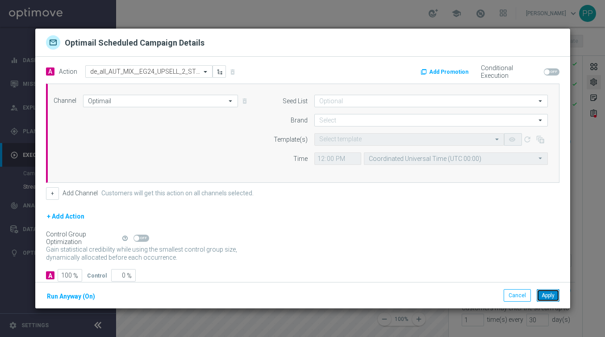
click at [553, 297] on button "Apply" at bounding box center [548, 295] width 23 height 13
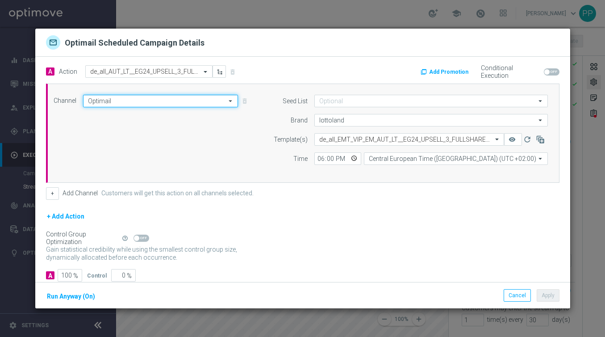
click at [132, 98] on input "Optimail" at bounding box center [160, 101] width 155 height 13
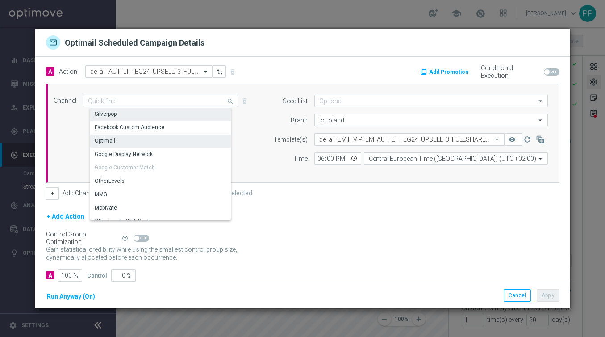
click at [126, 113] on div "Silverpop" at bounding box center [164, 114] width 148 height 13
type input "Silverpop"
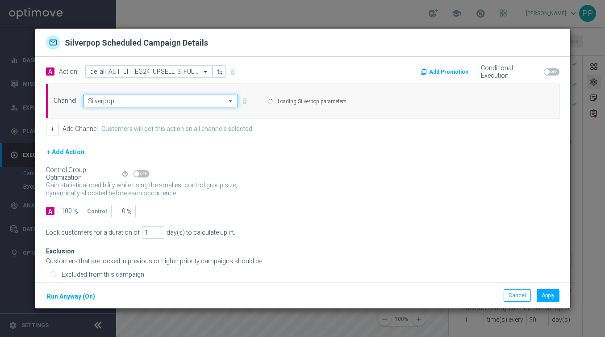
click at [121, 98] on input "Silverpop" at bounding box center [160, 101] width 155 height 13
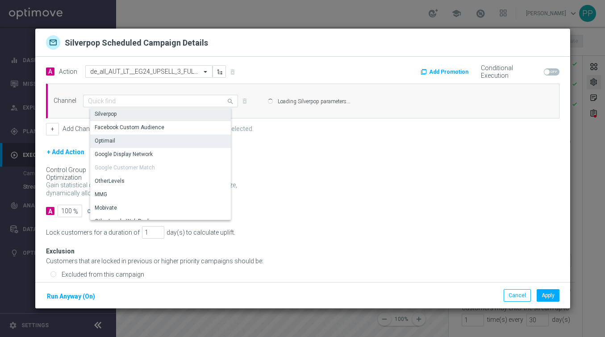
click at [113, 140] on div "Optimail" at bounding box center [105, 141] width 21 height 8
type input "Optimail"
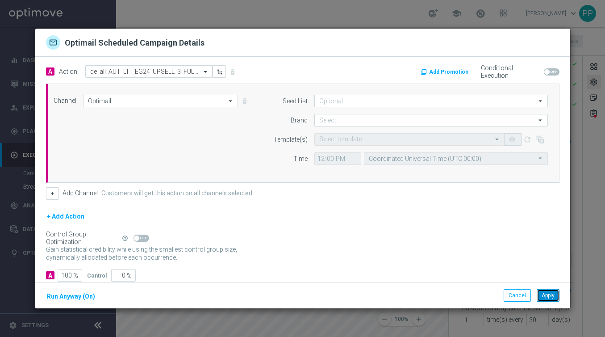
click at [556, 299] on button "Apply" at bounding box center [548, 295] width 23 height 13
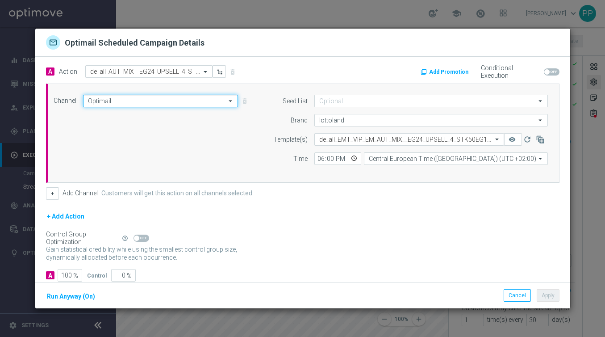
click at [134, 97] on input "Optimail" at bounding box center [160, 101] width 155 height 13
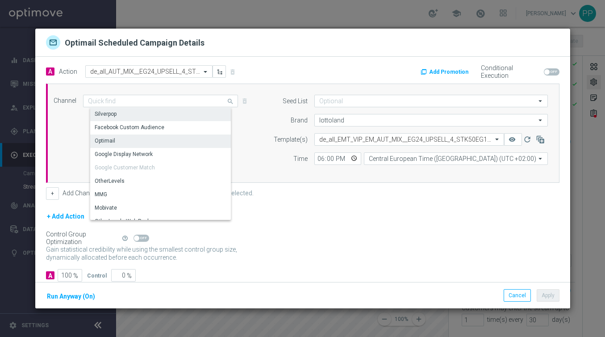
click at [122, 108] on div "Silverpop" at bounding box center [164, 114] width 148 height 13
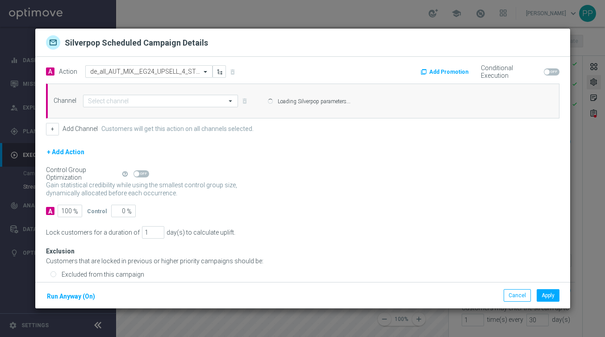
type input "Silverpop"
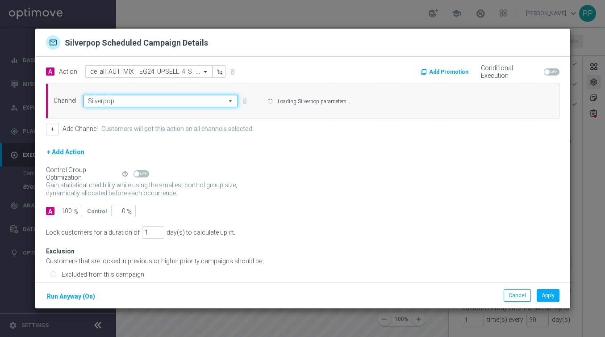
click at [117, 99] on input "Silverpop" at bounding box center [160, 101] width 155 height 13
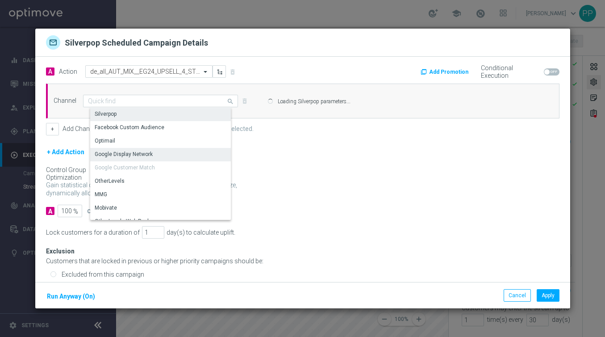
click at [113, 142] on div "Optimail" at bounding box center [105, 141] width 21 height 8
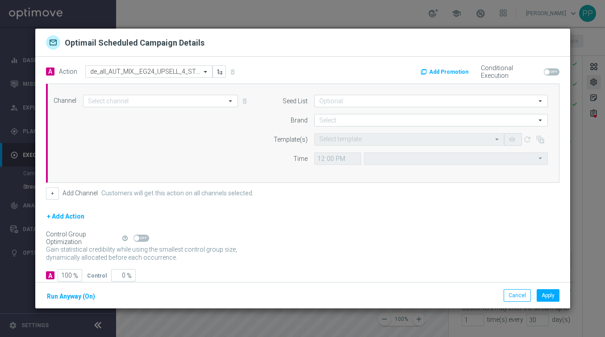
type input "Optimail"
type input "Coordinated Universal Time (UTC 00:00)"
click at [547, 293] on button "Apply" at bounding box center [548, 295] width 23 height 13
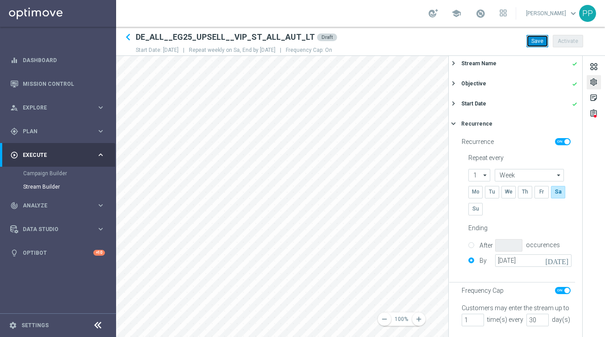
click at [537, 42] on button "Save" at bounding box center [538, 41] width 22 height 13
click at [25, 133] on span "Plan" at bounding box center [60, 131] width 74 height 5
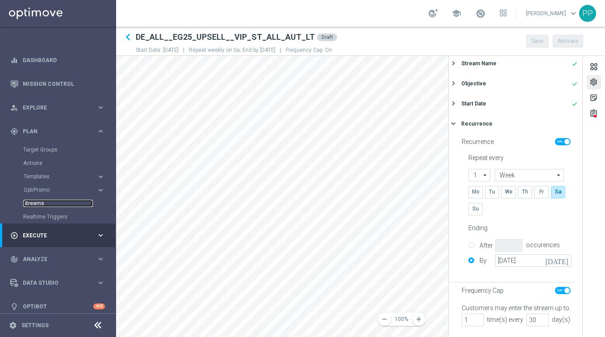
click at [33, 201] on link "Streams" at bounding box center [58, 203] width 70 height 7
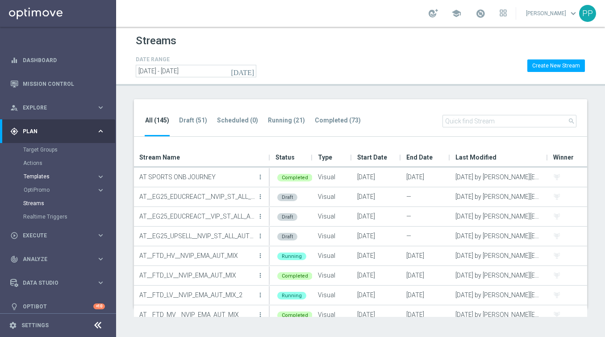
click at [38, 174] on span "Templates" at bounding box center [56, 176] width 64 height 5
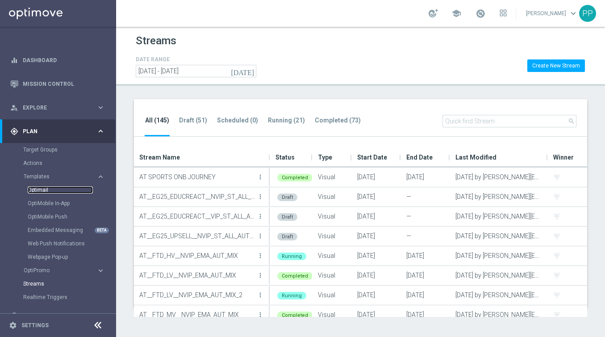
click at [35, 189] on link "Optimail" at bounding box center [60, 189] width 65 height 7
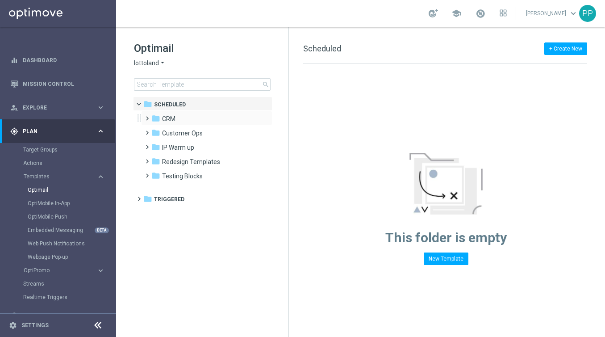
click at [147, 116] on span at bounding box center [145, 115] width 4 height 4
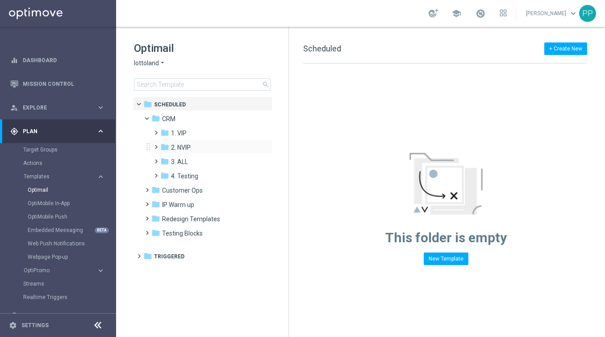
click at [155, 144] on span at bounding box center [154, 143] width 4 height 4
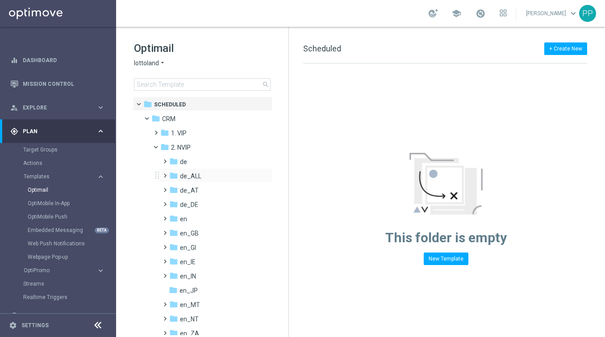
click at [163, 173] on span at bounding box center [163, 172] width 4 height 4
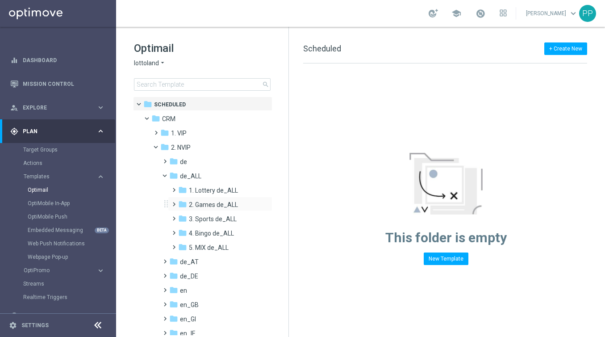
click at [174, 202] on span at bounding box center [172, 200] width 4 height 4
click at [194, 231] on icon "folder" at bounding box center [191, 232] width 9 height 9
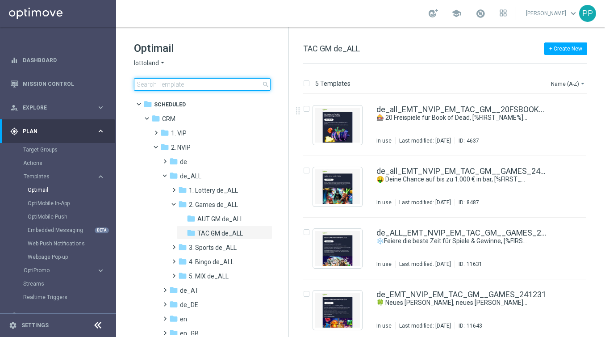
click at [180, 83] on input at bounding box center [202, 84] width 137 height 13
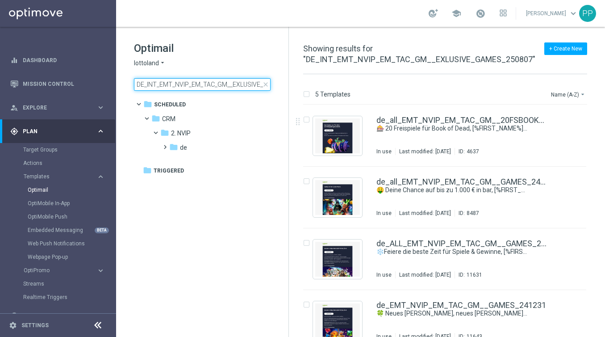
scroll to position [0, 43]
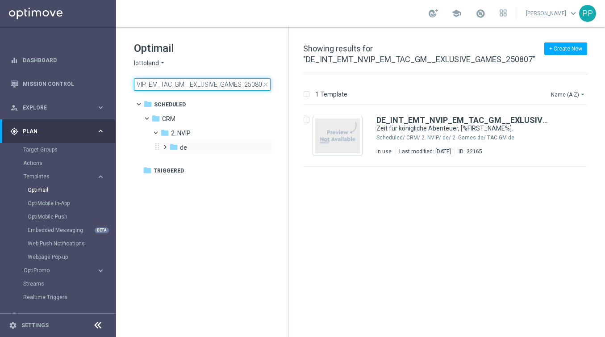
type input "DE_INT_EMT_NVIP_EM_TAC_GM__EXLUSIVE_GAMES_250807"
click at [163, 145] on span at bounding box center [163, 143] width 4 height 4
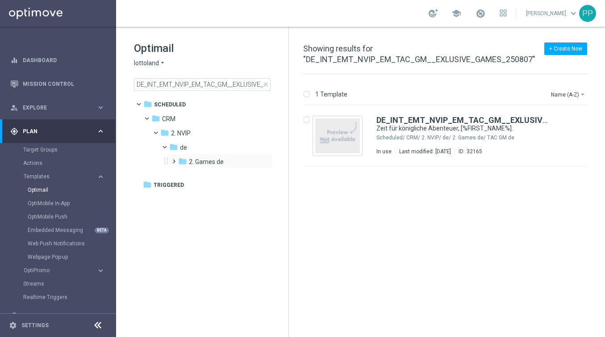
click at [173, 159] on span at bounding box center [172, 157] width 4 height 4
click at [307, 120] on input "Press SPACE to select this row." at bounding box center [306, 121] width 6 height 6
checkbox input "true"
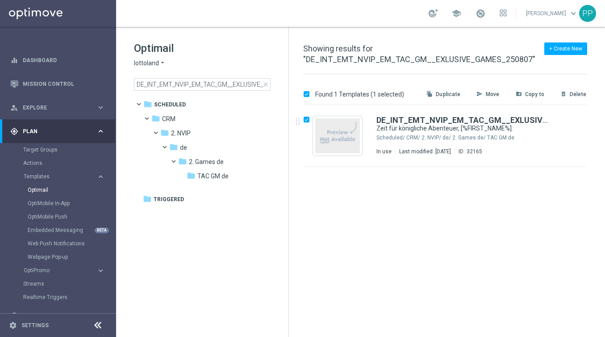
click at [453, 92] on p "Duplicate" at bounding box center [448, 94] width 25 height 7
checkbox input "false"
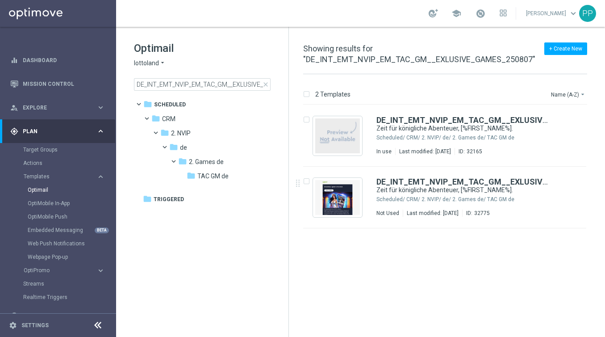
click at [378, 277] on div "insert_drive_file DE_INT_EMT_NVIP_EM_TAC_GM__EXLUSIVE_GAMES_250807 Zeit für kön…" at bounding box center [448, 226] width 309 height 243
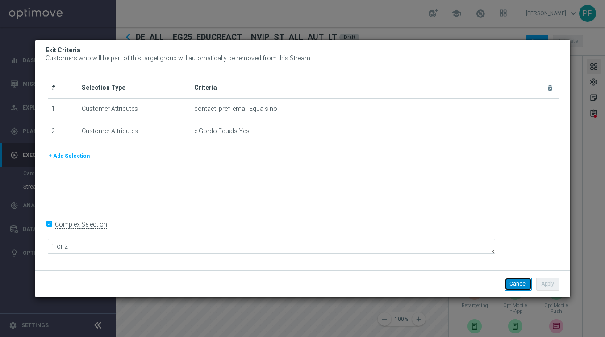
click at [519, 284] on button "Cancel" at bounding box center [518, 283] width 27 height 13
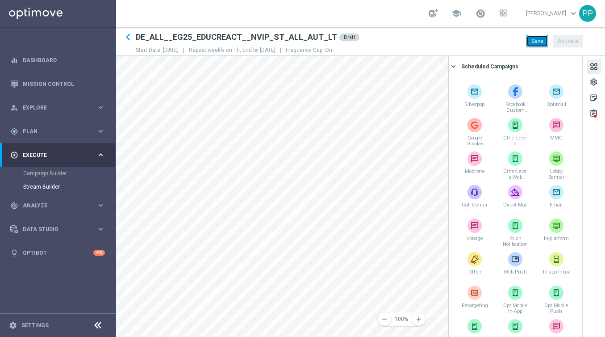
click at [532, 43] on button "Save" at bounding box center [538, 41] width 22 height 13
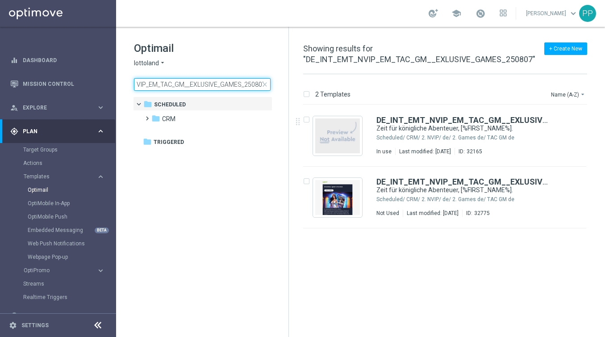
drag, startPoint x: 138, startPoint y: 83, endPoint x: 316, endPoint y: 91, distance: 178.8
click at [316, 91] on div "Optimail lottoland arrow_drop_down × lottoland DE_INT_EMT_NVIP_EM_TAC_GM__EXLUS…" at bounding box center [360, 182] width 489 height 310
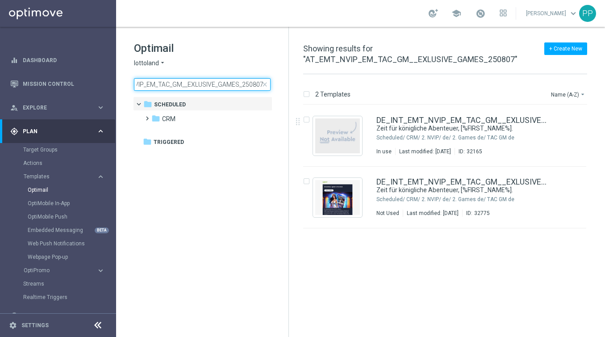
scroll to position [0, 30]
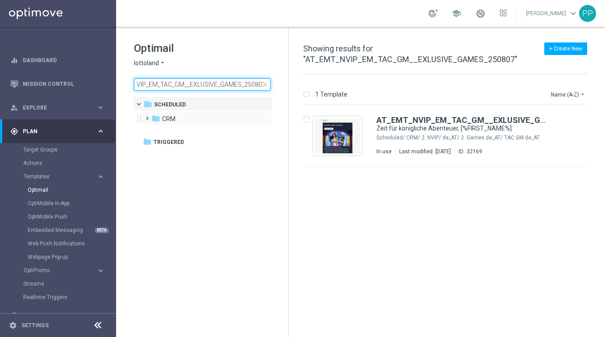
type input "AT_EMT_NVIP_EM_TAC_GM__EXLUSIVE_GAMES_250807"
click at [147, 116] on span at bounding box center [145, 115] width 4 height 4
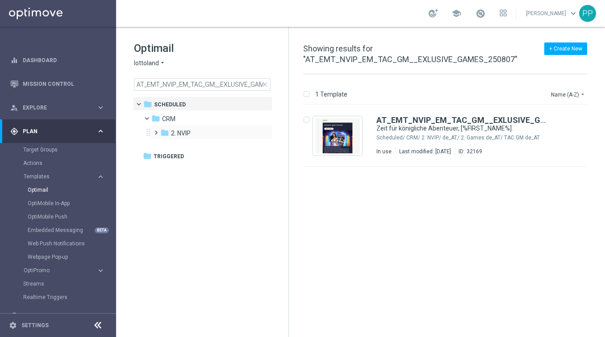
click at [155, 130] on span at bounding box center [154, 129] width 4 height 4
click at [165, 145] on span at bounding box center [163, 143] width 4 height 4
click at [174, 159] on span at bounding box center [172, 157] width 4 height 4
click at [308, 119] on input "Press SPACE to select this row." at bounding box center [306, 121] width 6 height 6
checkbox input "true"
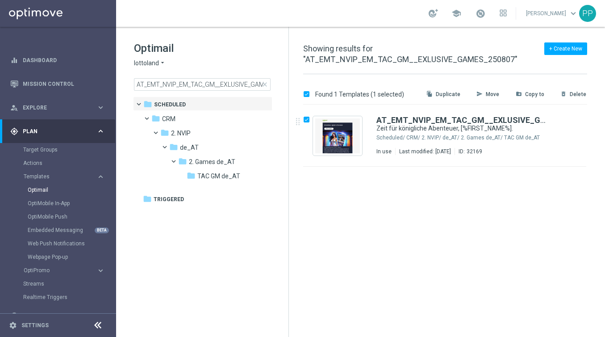
click at [449, 93] on p "Duplicate" at bounding box center [448, 94] width 25 height 7
checkbox input "false"
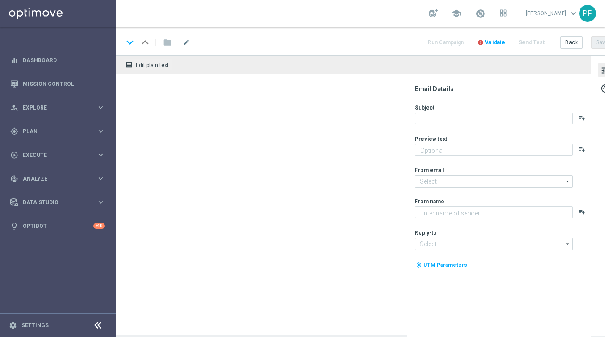
type input "DE_INT_EMT_NVIP_EM_TAC_GM__EXLUSIVE_GAMES_250807(1)"
type textarea "Neu und exklusiv im Lottoland"
type input "[EMAIL_ADDRESS][DOMAIN_NAME]"
type textarea "Lottoland"
type input "[EMAIL_ADDRESS][DOMAIN_NAME]"
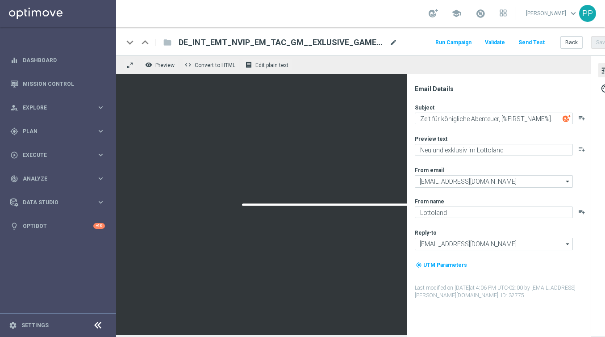
click at [394, 39] on span "mode_edit" at bounding box center [393, 42] width 8 height 8
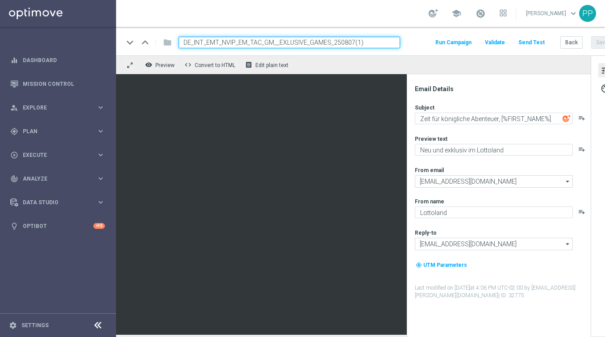
click at [411, 49] on div "keyboard_arrow_down keyboard_arrow_up folder DE_INT_EMT_NVIP_EM_TAC_GM__EXLUSIV…" at bounding box center [368, 41] width 505 height 29
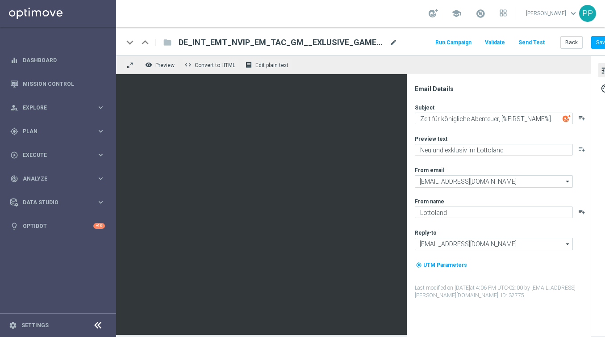
click at [390, 40] on span "mode_edit" at bounding box center [393, 42] width 8 height 8
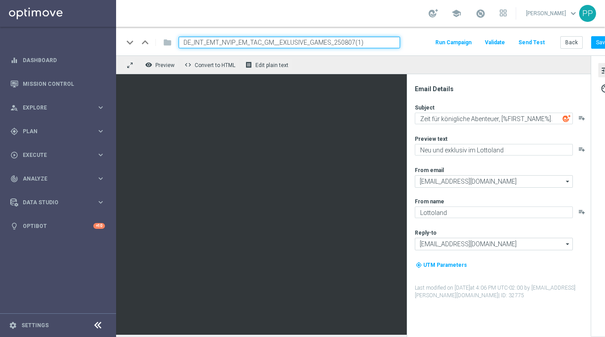
drag, startPoint x: 394, startPoint y: 43, endPoint x: 181, endPoint y: 40, distance: 213.1
click at [181, 40] on input "DE_INT_EMT_NVIP_EM_TAC_GM__EXLUSIVE_GAMES_250807(1)" at bounding box center [290, 43] width 222 height 12
paste input "14"
type input "DE_INT_EMT_NVIP_EM_TAC_GM__EXLUSIVE_GAMES_250814"
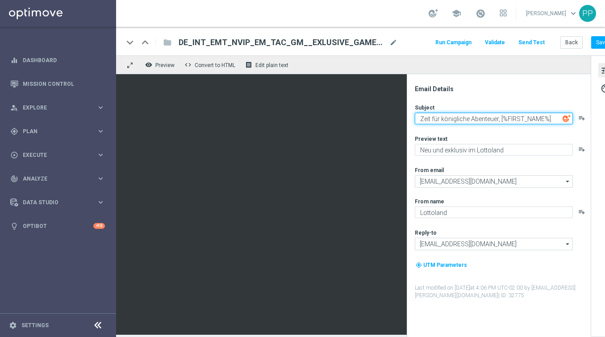
drag, startPoint x: 417, startPoint y: 114, endPoint x: 527, endPoint y: 143, distance: 114.1
click at [527, 144] on div "Subject Zeit für königliche Abenteuer, [%FIRST_NAME%]. playlist_add Preview tex…" at bounding box center [502, 202] width 175 height 196
paste textarea "Im Dschungel geht’s rund, [%FIRST_NAME%"
click at [417, 117] on textarea "Im Dschungel geht’s rund, [%FIRST_NAME%]" at bounding box center [494, 119] width 158 height 12
paste textarea "🌴"
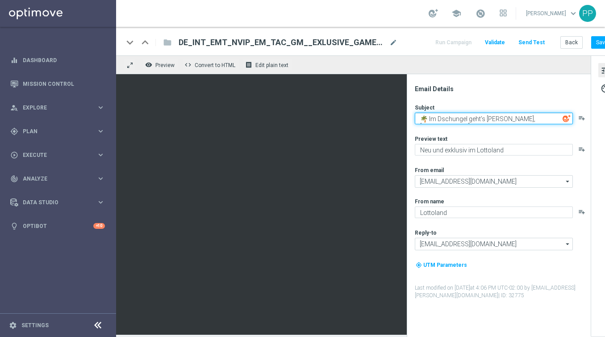
drag, startPoint x: 419, startPoint y: 117, endPoint x: 407, endPoint y: 117, distance: 12.5
click at [407, 117] on div "Email Details Subject 🌴 Im Dschungel geht’s rund, [%FIRST_NAME%] playlist_add P…" at bounding box center [499, 205] width 184 height 263
drag, startPoint x: 418, startPoint y: 118, endPoint x: 552, endPoint y: 119, distance: 134.0
click at [552, 119] on textarea "🌴 Im Dschungel geht’s rund, [%FIRST_NAME%]" at bounding box center [494, 119] width 158 height 12
type textarea "🌴 Im Dschungel geht’s rund, [%FIRST_NAME%]"
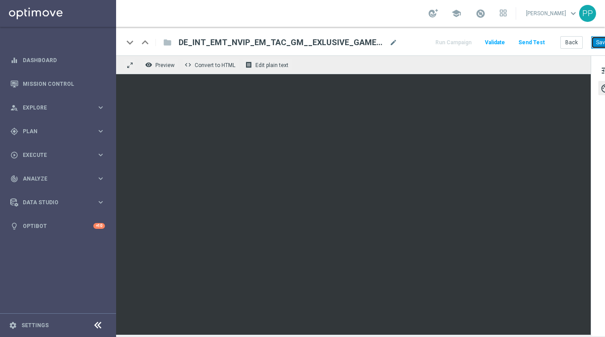
click at [597, 44] on button "Save" at bounding box center [602, 42] width 22 height 13
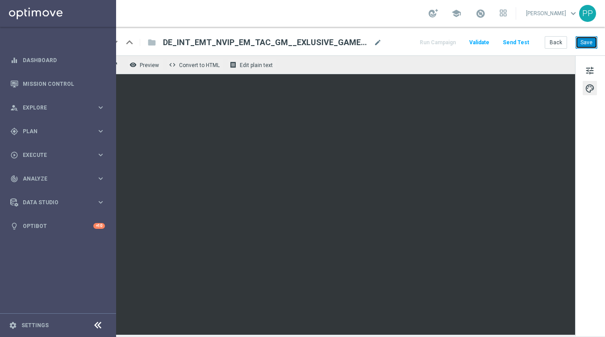
click at [585, 44] on button "Save" at bounding box center [587, 42] width 22 height 13
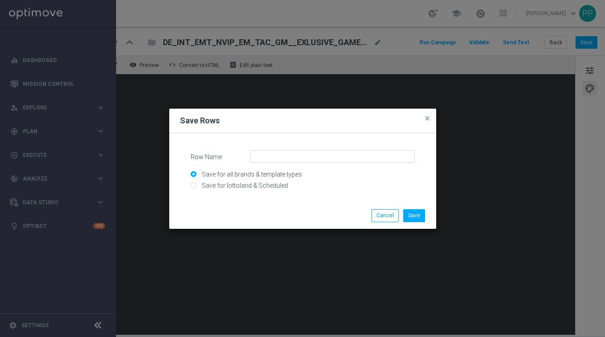
click at [217, 188] on input "Save for lottoland & Scheduled" at bounding box center [303, 189] width 224 height 13
radio input "true"
click at [276, 159] on input "Row Name" at bounding box center [332, 156] width 165 height 13
paste input "PP_DEINT_BookofRa_bonusbuy"
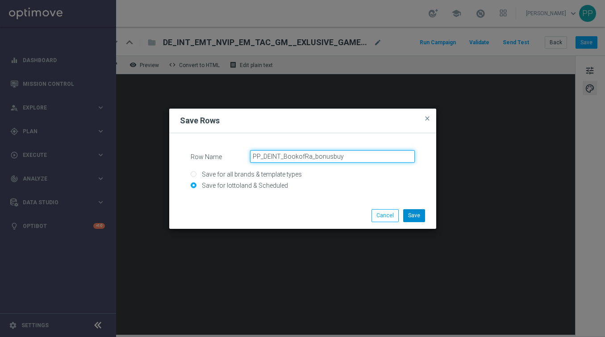
type input "PP_DEINT_BookofRa_bonusbuy"
click at [414, 217] on button "Save" at bounding box center [414, 215] width 22 height 13
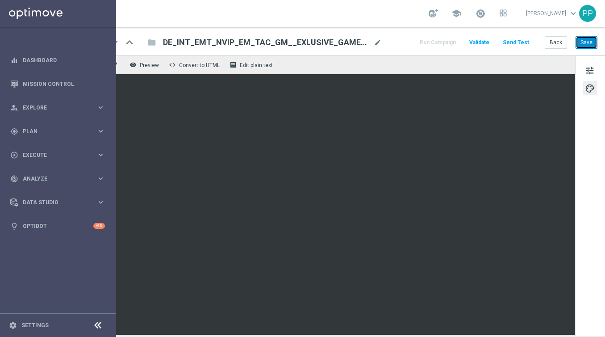
click at [582, 42] on button "Save" at bounding box center [587, 42] width 22 height 13
click at [518, 39] on button "Send Test" at bounding box center [516, 43] width 29 height 12
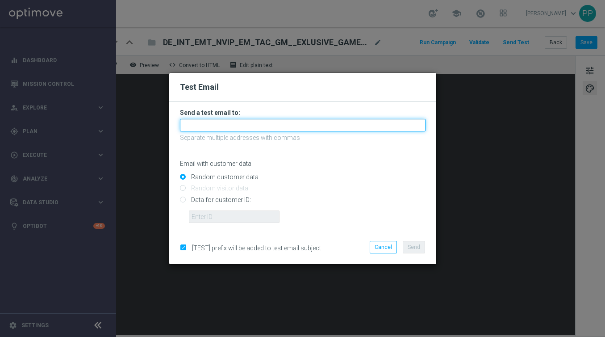
click at [292, 126] on input "text" at bounding box center [303, 125] width 246 height 13
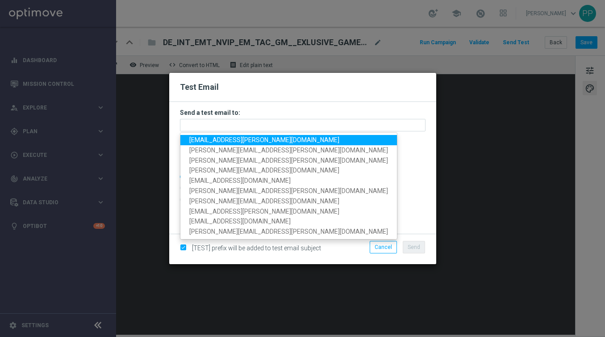
click at [233, 141] on span "palma.prieto@lottoland.com" at bounding box center [264, 139] width 150 height 7
type input "palma.prieto@lottoland.com"
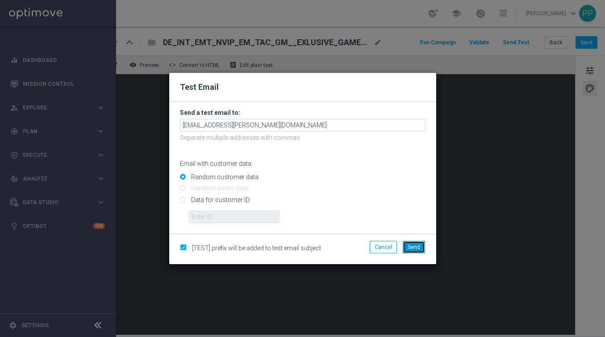
click at [414, 243] on button "Send" at bounding box center [414, 247] width 22 height 13
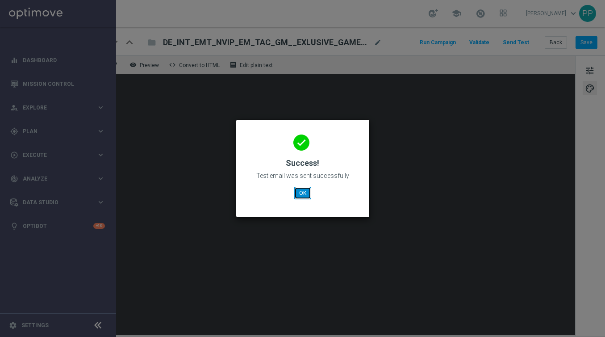
click at [307, 192] on button "OK" at bounding box center [302, 193] width 17 height 13
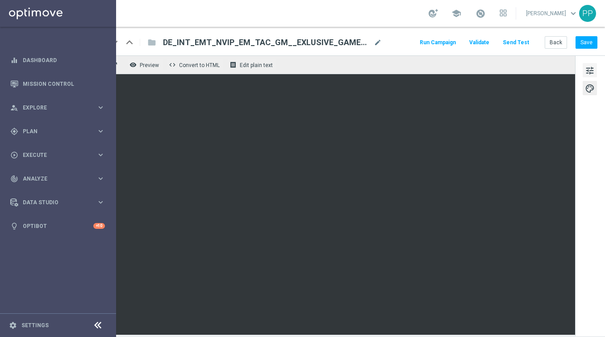
click at [590, 71] on span "tune" at bounding box center [590, 71] width 10 height 12
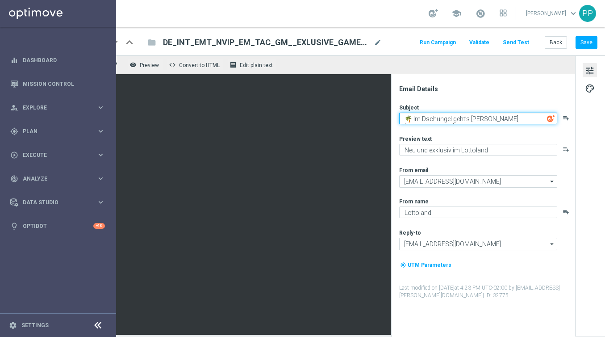
drag, startPoint x: 404, startPoint y: 116, endPoint x: 531, endPoint y: 138, distance: 129.2
click at [531, 138] on div "Subject 🌴 Im Dschungel geht’s rund, [%FIRST_NAME%] playlist_add Preview text Ne…" at bounding box center [486, 202] width 175 height 196
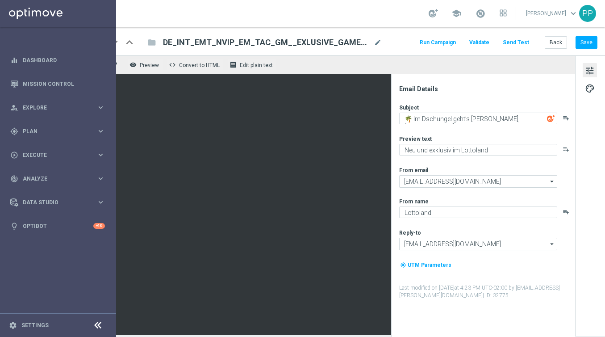
click at [525, 40] on button "Send Test" at bounding box center [516, 43] width 29 height 12
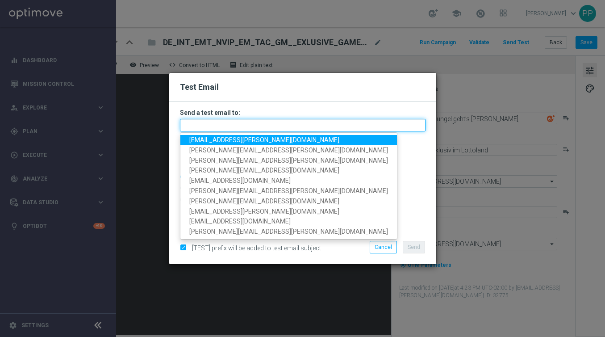
click at [229, 127] on input "text" at bounding box center [303, 125] width 246 height 13
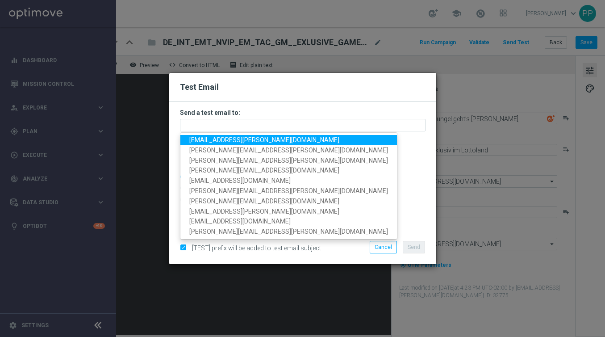
click at [213, 140] on span "palma.prieto@lottoland.com" at bounding box center [264, 139] width 150 height 7
type input "palma.prieto@lottoland.com"
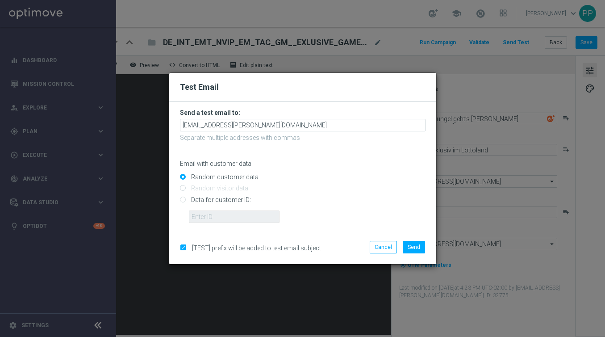
click at [415, 241] on div "Send" at bounding box center [414, 247] width 22 height 13
click at [416, 246] on span "Send" at bounding box center [414, 247] width 13 height 6
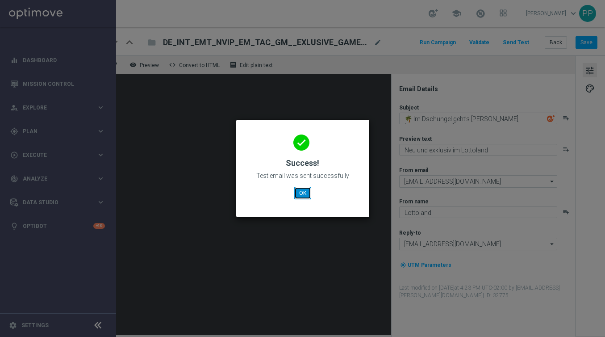
click at [307, 193] on button "OK" at bounding box center [302, 193] width 17 height 13
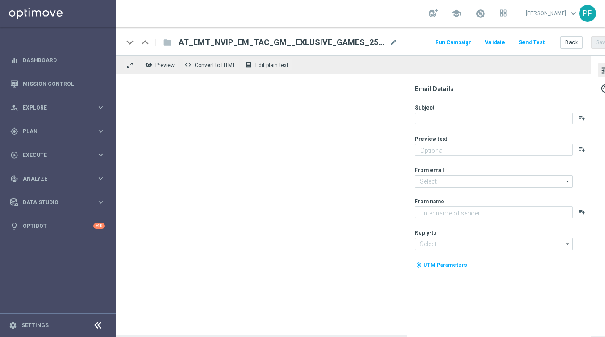
type textarea "Neu und exklusiv im Lottoland"
type input "[EMAIL_ADDRESS][DOMAIN_NAME]"
type textarea "Lottoland"
type input "[EMAIL_ADDRESS][DOMAIN_NAME]"
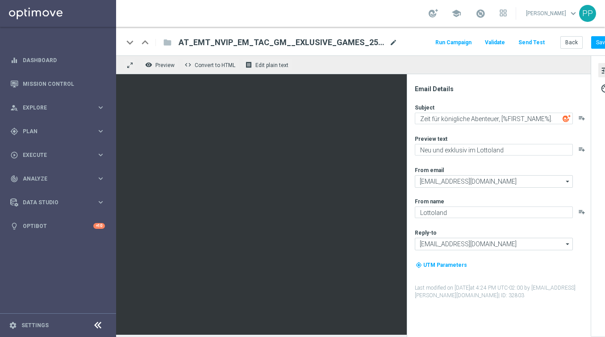
click at [392, 45] on span "mode_edit" at bounding box center [393, 42] width 8 height 8
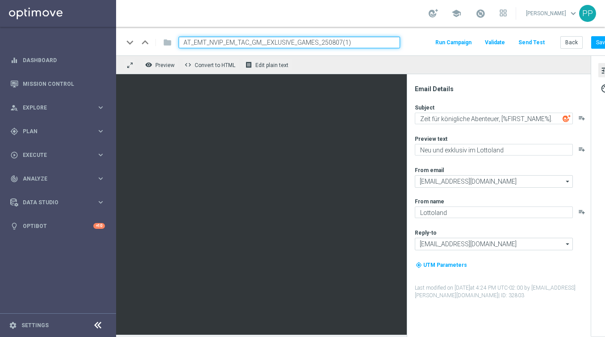
drag, startPoint x: 363, startPoint y: 41, endPoint x: 180, endPoint y: 41, distance: 183.1
click at [180, 41] on input "AT_EMT_NVIP_EM_TAC_GM__EXLUSIVE_GAMES_250807(1)" at bounding box center [290, 43] width 222 height 12
paste input "14"
type input "AT_EMT_NVIP_EM_TAC_GM__EXLUSIVE_GAMES_250814"
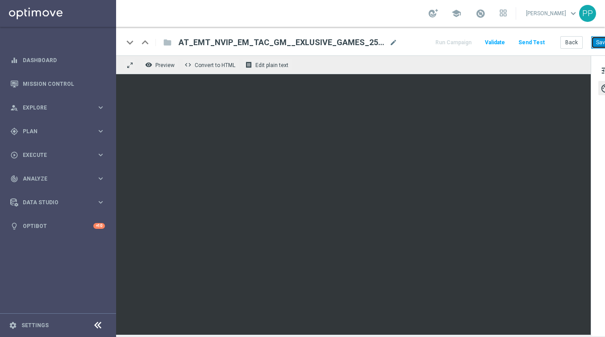
click at [598, 45] on button "Save" at bounding box center [602, 42] width 22 height 13
click at [601, 41] on button "Save" at bounding box center [602, 42] width 22 height 13
click at [598, 46] on button "Save" at bounding box center [602, 42] width 22 height 13
click at [533, 42] on button "Send Test" at bounding box center [531, 43] width 29 height 12
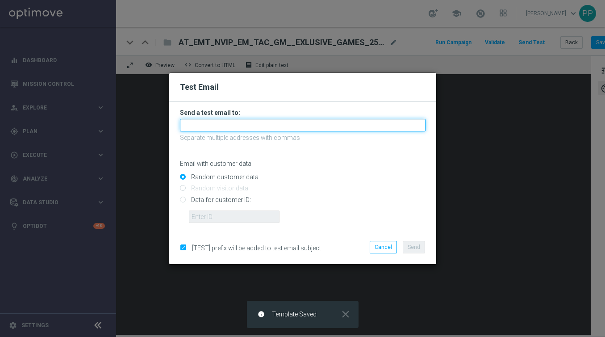
click at [339, 124] on input "text" at bounding box center [303, 125] width 246 height 13
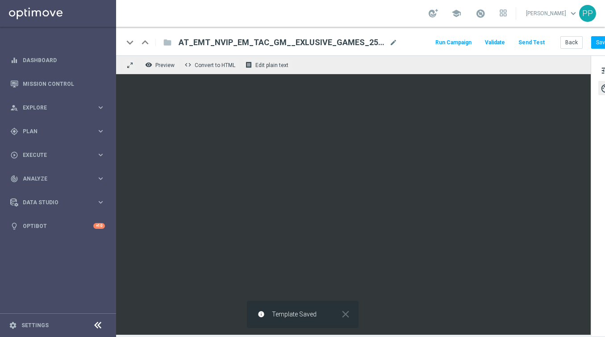
click at [531, 40] on button "Send Test" at bounding box center [531, 43] width 29 height 12
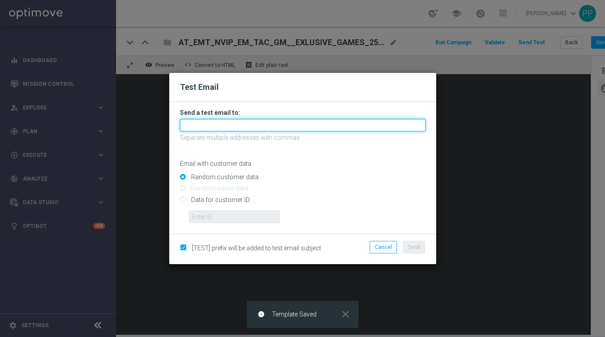
click at [233, 128] on input "text" at bounding box center [303, 125] width 246 height 13
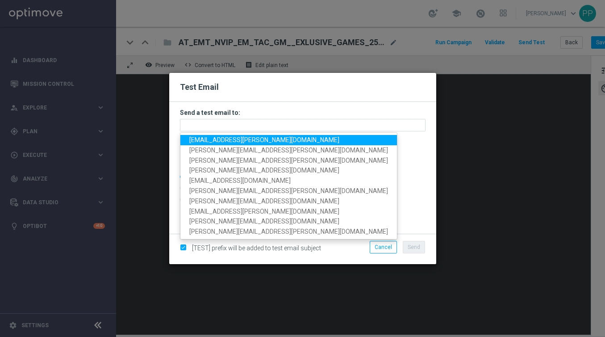
click at [207, 141] on span "[EMAIL_ADDRESS][PERSON_NAME][DOMAIN_NAME]" at bounding box center [264, 139] width 150 height 7
type input "[EMAIL_ADDRESS][PERSON_NAME][DOMAIN_NAME]"
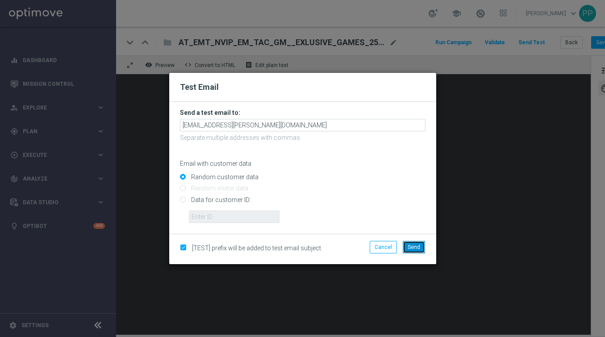
click at [413, 242] on button "Send" at bounding box center [414, 247] width 22 height 13
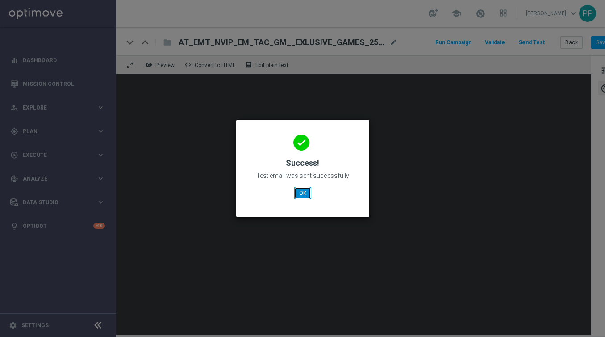
click at [305, 193] on button "OK" at bounding box center [302, 193] width 17 height 13
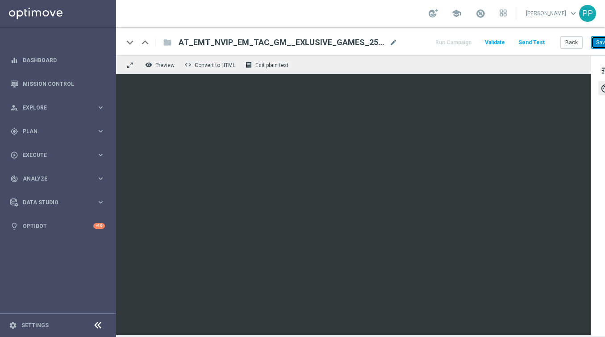
click at [599, 44] on button "Save" at bounding box center [602, 42] width 22 height 13
click at [600, 67] on button "tune" at bounding box center [605, 70] width 14 height 14
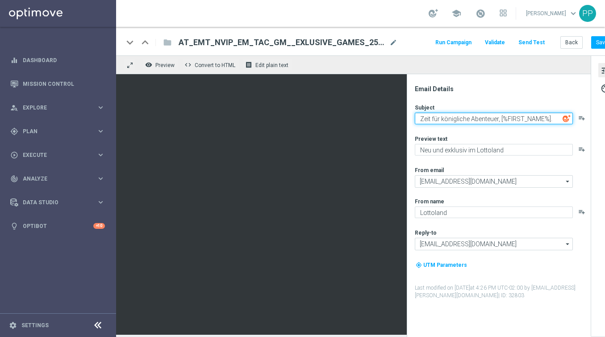
drag, startPoint x: 417, startPoint y: 117, endPoint x: 521, endPoint y: 194, distance: 129.9
click at [518, 188] on div "Subject Zeit für königliche Abenteuer, [%FIRST_NAME%]. playlist_add Preview tex…" at bounding box center [502, 202] width 175 height 196
paste textarea "🌴 Im Dschungel geht’s [PERSON_NAME], [%FIRST_NAME%]"
type textarea "🌴 Im Dschungel geht’s [PERSON_NAME], [%FIRST_NAME%]"
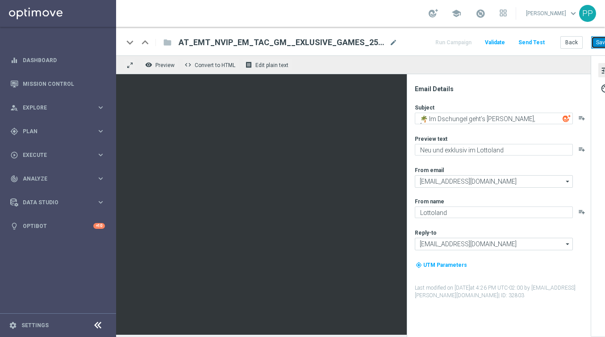
click at [598, 42] on button "Save" at bounding box center [602, 42] width 22 height 13
click at [537, 46] on button "Send Test" at bounding box center [531, 43] width 29 height 12
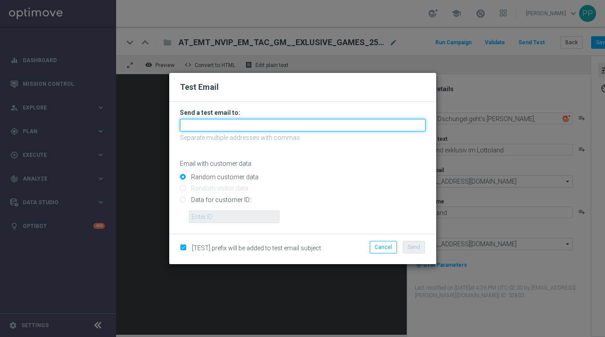
click at [297, 120] on input "text" at bounding box center [303, 125] width 246 height 13
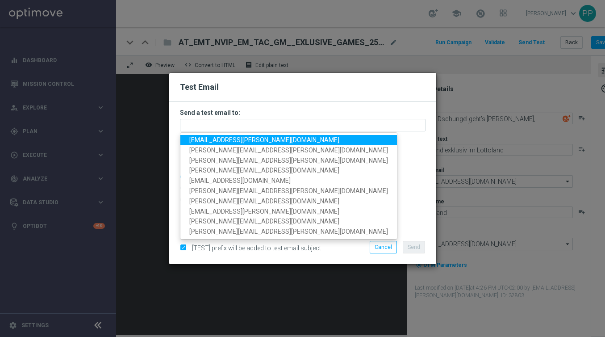
click at [242, 138] on span "[EMAIL_ADDRESS][PERSON_NAME][DOMAIN_NAME]" at bounding box center [264, 139] width 150 height 7
type input "[EMAIL_ADDRESS][PERSON_NAME][DOMAIN_NAME]"
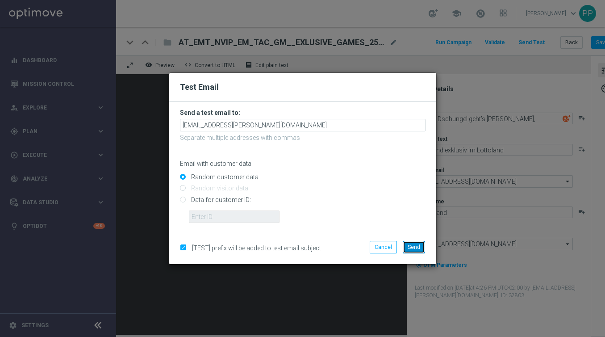
click at [410, 244] on span "Send" at bounding box center [414, 247] width 13 height 6
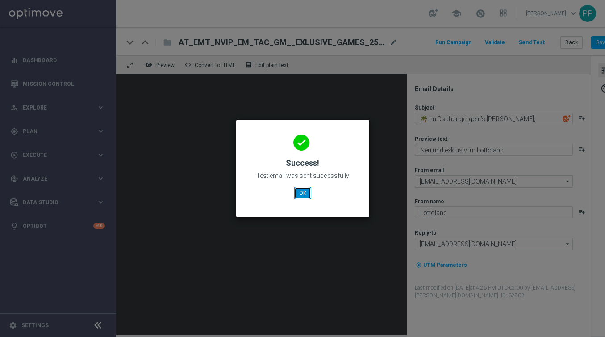
click at [302, 194] on button "OK" at bounding box center [302, 193] width 17 height 13
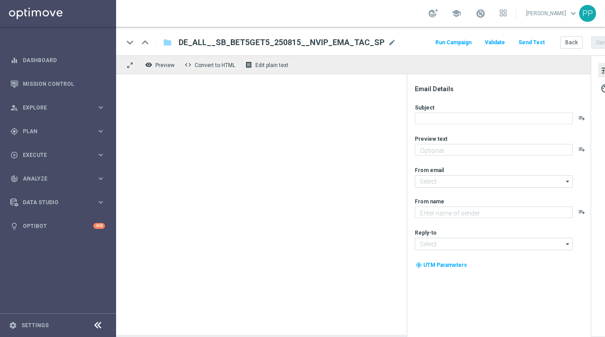
type textarea "5 € Kombiwette setzen und 5 € Gratiswette erhalten"
type input "[EMAIL_ADDRESS][DOMAIN_NAME]"
type textarea "Lottoland"
type input "[EMAIL_ADDRESS][DOMAIN_NAME]"
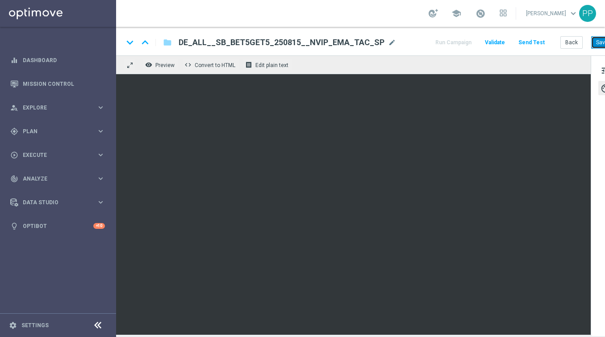
click at [597, 45] on button "Save" at bounding box center [602, 42] width 22 height 13
click at [596, 43] on button "Save" at bounding box center [602, 42] width 22 height 13
click at [597, 41] on button "Save" at bounding box center [602, 42] width 22 height 13
click at [600, 44] on button "Save" at bounding box center [602, 42] width 22 height 13
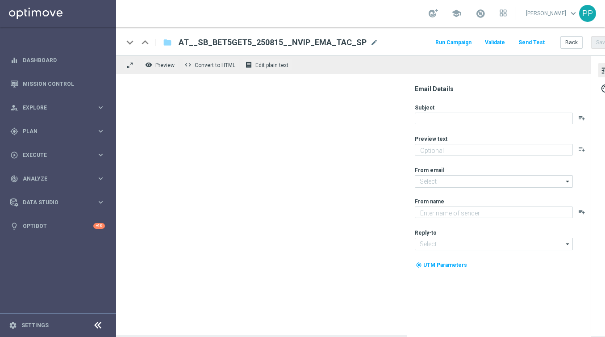
type textarea "5 € Kombiwette setzen und 5 € Gratiswette erhalten"
type input "[EMAIL_ADDRESS][DOMAIN_NAME]"
type textarea "Lottoland"
type input "[EMAIL_ADDRESS][DOMAIN_NAME]"
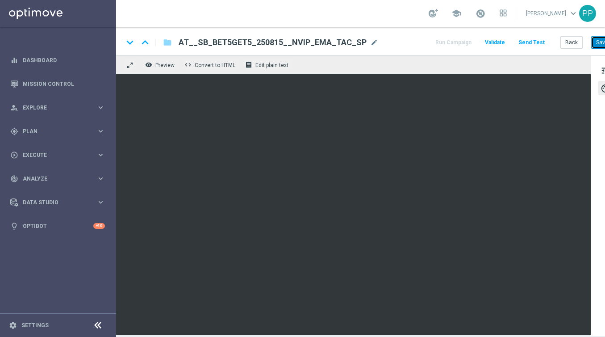
click at [595, 42] on button "Save" at bounding box center [602, 42] width 22 height 13
click at [597, 38] on button "Save" at bounding box center [602, 42] width 22 height 13
click at [594, 45] on button "Save" at bounding box center [602, 42] width 22 height 13
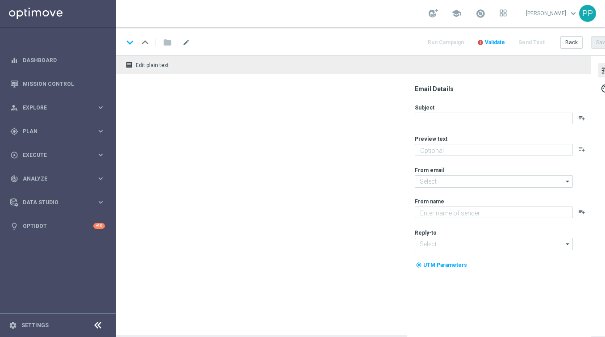
type textarea "Neu und exklusiv im Lottoland"
type textarea "Lottoland"
type input "[EMAIL_ADDRESS][DOMAIN_NAME]"
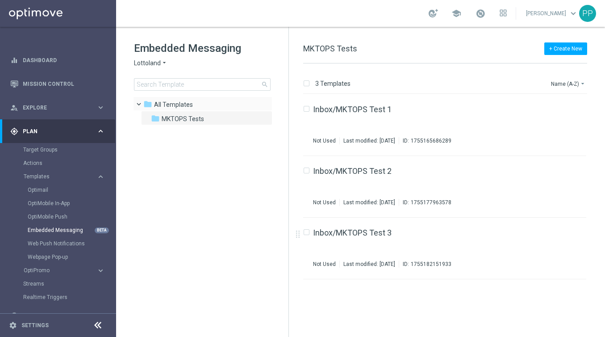
click at [141, 104] on span at bounding box center [143, 102] width 4 height 4
click at [138, 102] on span at bounding box center [137, 100] width 4 height 4
click at [342, 234] on link "Inbox/MKTOPS Test 3" at bounding box center [352, 233] width 79 height 8
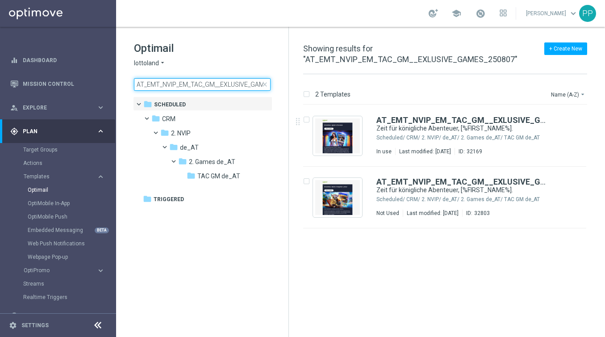
scroll to position [0, 30]
drag, startPoint x: 137, startPoint y: 83, endPoint x: 323, endPoint y: 84, distance: 186.2
click at [323, 84] on div "Optimail lottoland arrow_drop_down × lottoland AT_EMT_NVIP_EM_TAC_GM__EXLUSIVE_…" at bounding box center [360, 182] width 489 height 310
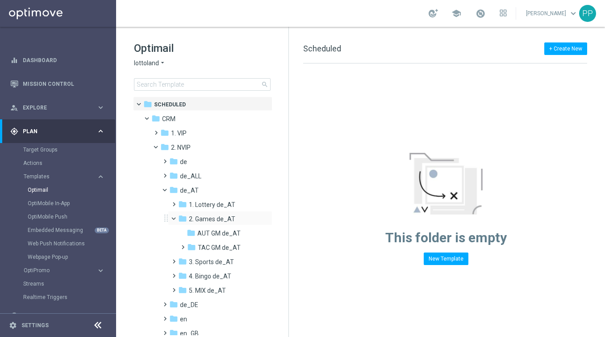
click at [176, 218] on span at bounding box center [178, 216] width 4 height 4
click at [174, 230] on span at bounding box center [172, 229] width 4 height 4
click at [195, 263] on icon "folder" at bounding box center [191, 261] width 9 height 9
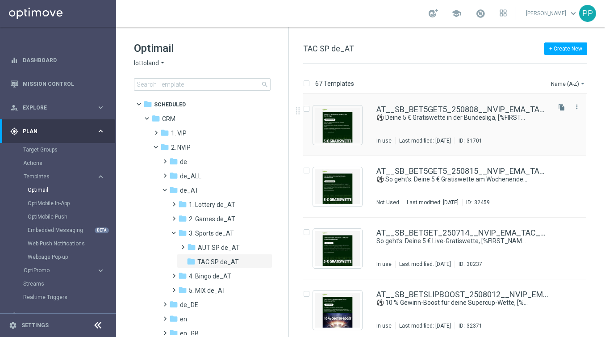
click at [307, 109] on input "Press SPACE to select this row." at bounding box center [306, 110] width 6 height 6
checkbox input "true"
click at [440, 82] on p "Duplicate" at bounding box center [448, 83] width 25 height 7
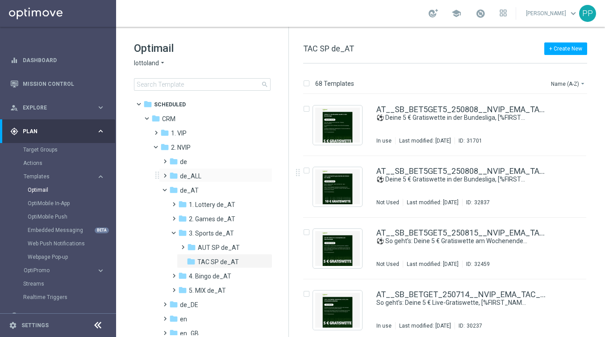
click at [165, 173] on span at bounding box center [163, 172] width 4 height 4
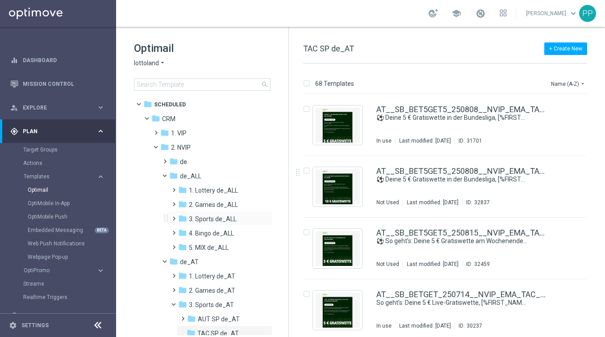
click at [174, 216] on span at bounding box center [172, 215] width 4 height 4
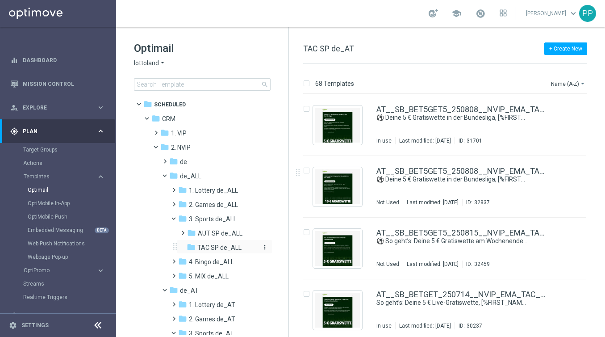
click at [199, 248] on span "TAC SP de_ALL" at bounding box center [219, 247] width 44 height 8
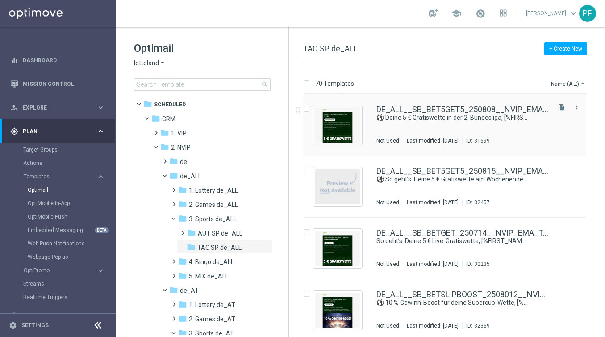
click at [306, 108] on input "Press SPACE to select this row." at bounding box center [306, 110] width 6 height 6
checkbox input "true"
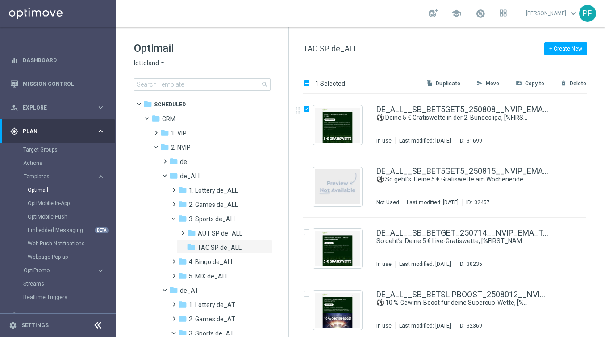
click at [450, 80] on p "Duplicate" at bounding box center [448, 83] width 25 height 7
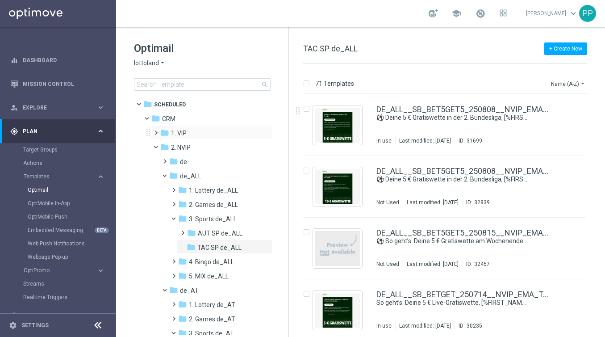
click at [154, 130] on span at bounding box center [154, 129] width 4 height 4
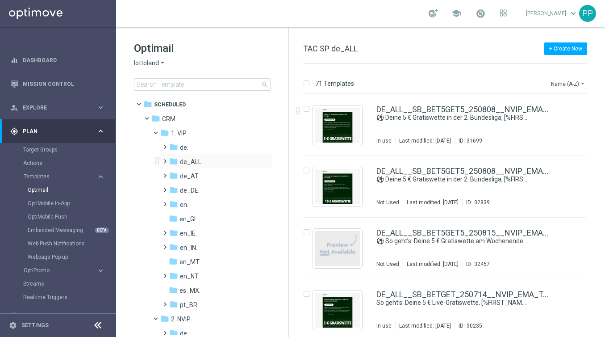
click at [163, 159] on span at bounding box center [163, 157] width 4 height 4
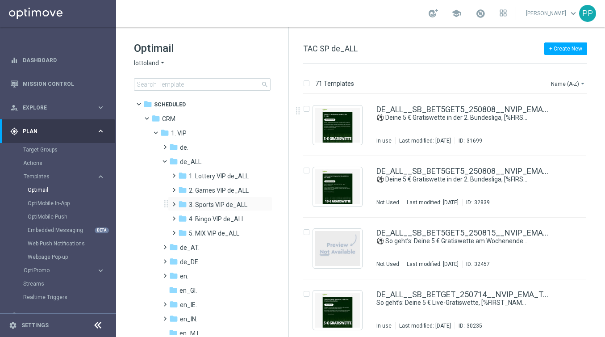
click at [174, 202] on span at bounding box center [172, 200] width 4 height 4
click at [200, 231] on span "TAC SP VIP de_ALL" at bounding box center [224, 233] width 55 height 8
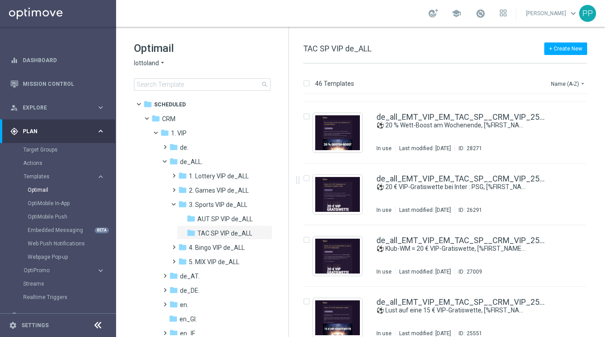
scroll to position [366, 0]
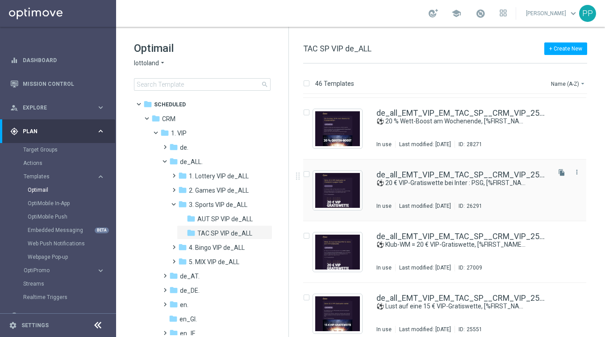
click at [308, 175] on input "Press SPACE to select this row." at bounding box center [306, 175] width 6 height 6
click at [308, 172] on input "Press SPACE to select this row." at bounding box center [306, 175] width 6 height 6
checkbox input "false"
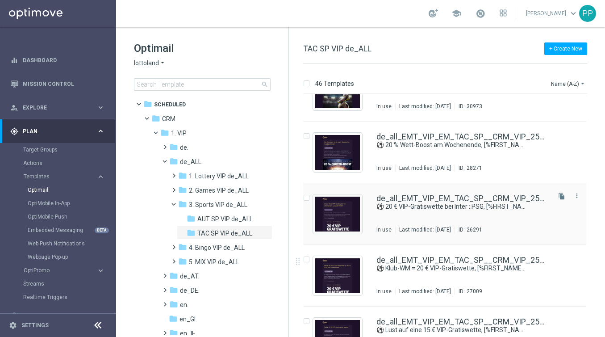
scroll to position [343, 0]
click at [308, 259] on input "Press SPACE to select this row." at bounding box center [306, 260] width 6 height 6
checkbox input "true"
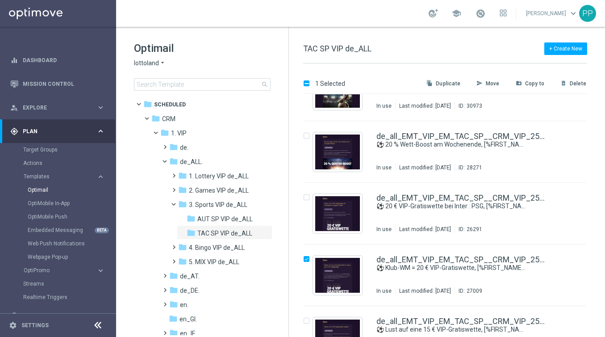
click at [439, 82] on p "Duplicate" at bounding box center [448, 83] width 25 height 7
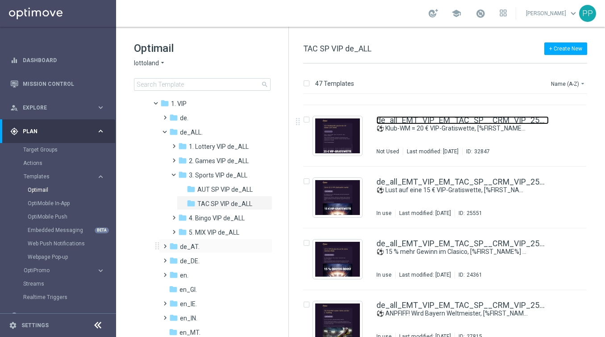
scroll to position [30, 0]
click at [164, 243] on span at bounding box center [163, 241] width 4 height 4
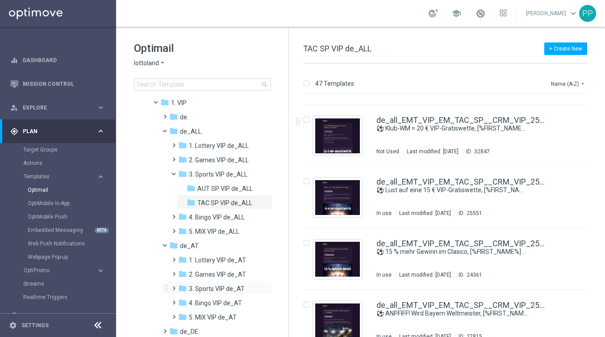
click at [174, 286] on span at bounding box center [172, 284] width 4 height 4
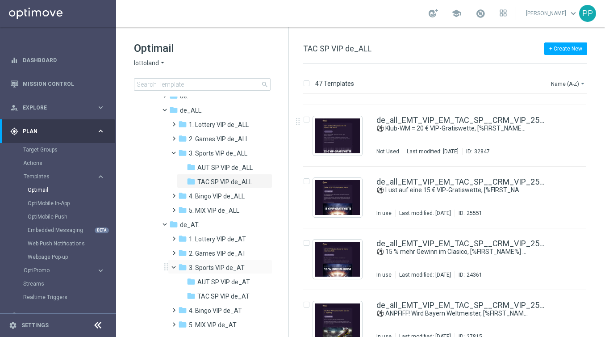
scroll to position [64, 0]
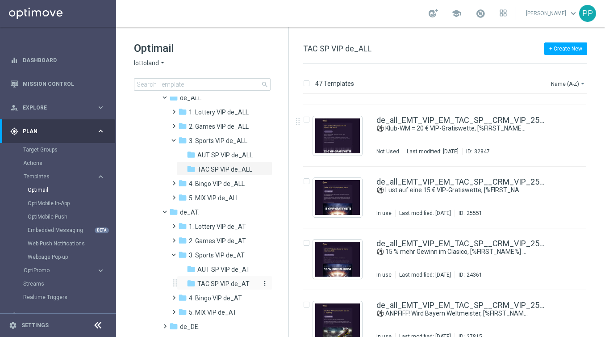
click at [204, 282] on span "TAC SP VIP de_AT" at bounding box center [223, 284] width 52 height 8
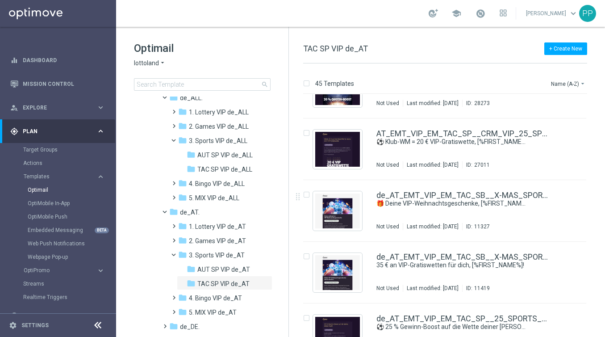
scroll to position [154, 0]
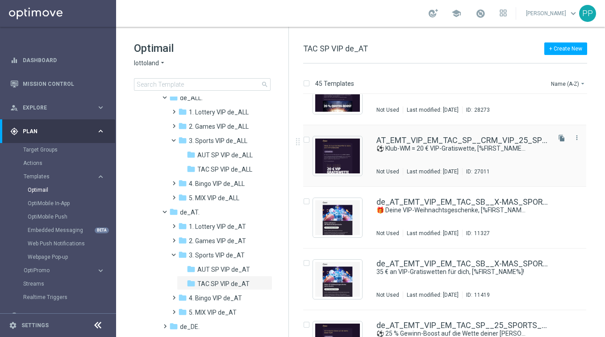
click at [308, 141] on input "Press SPACE to select this row." at bounding box center [306, 141] width 6 height 6
checkbox input "true"
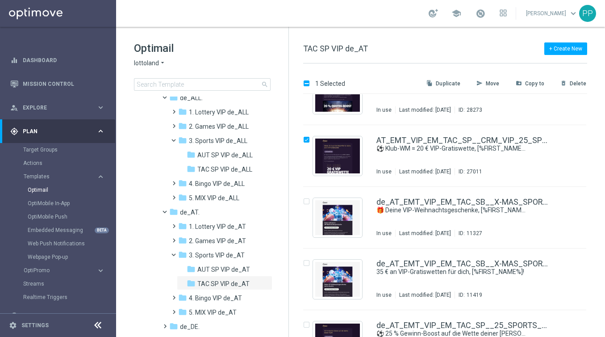
click at [450, 84] on p "Duplicate" at bounding box center [448, 83] width 25 height 7
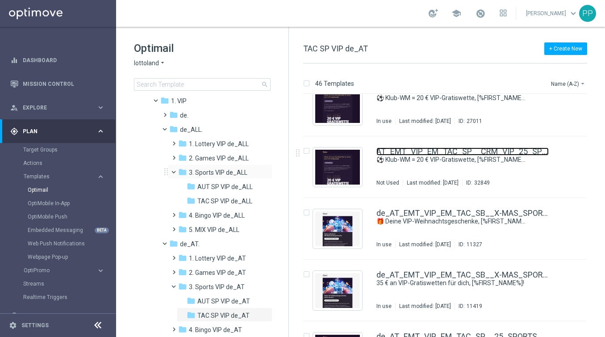
scroll to position [32, 0]
click at [158, 101] on span at bounding box center [160, 99] width 4 height 4
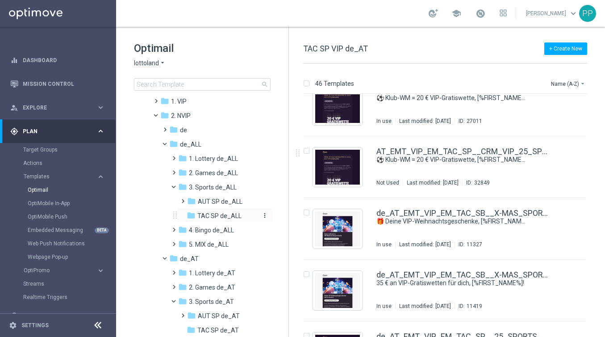
click at [213, 217] on span "TAC SP de_ALL" at bounding box center [219, 216] width 44 height 8
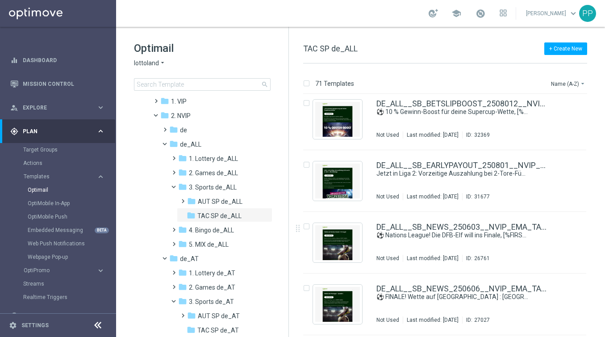
scroll to position [271, 0]
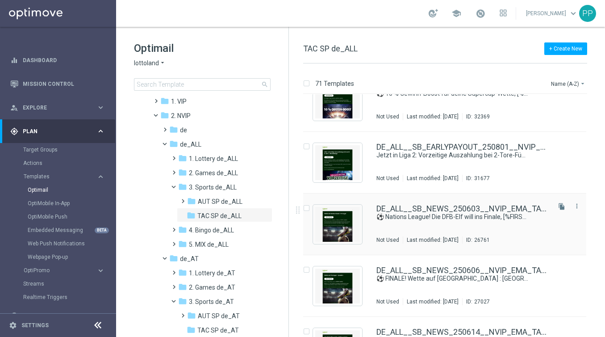
click at [308, 208] on input "Press SPACE to select this row." at bounding box center [306, 209] width 6 height 6
checkbox input "true"
click at [450, 84] on p "Duplicate" at bounding box center [448, 83] width 25 height 7
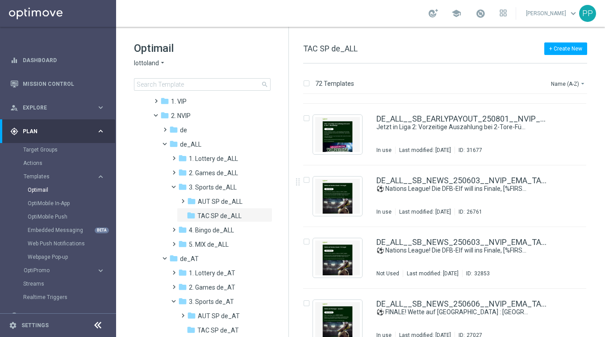
scroll to position [306, 0]
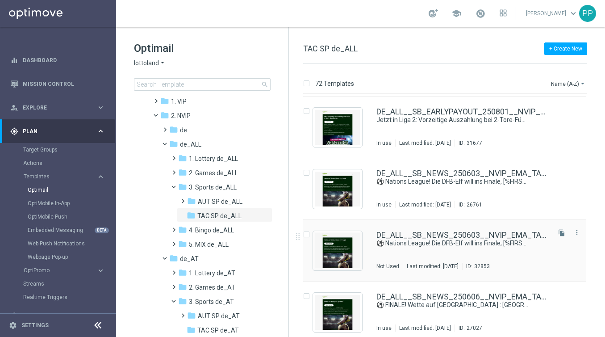
click at [307, 234] on input "Press SPACE to select this row." at bounding box center [306, 236] width 6 height 6
click at [579, 82] on p "Delete" at bounding box center [578, 83] width 17 height 7
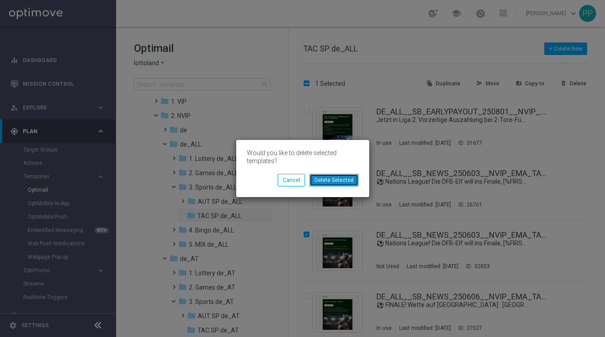
click at [330, 180] on button "Delete Selected" at bounding box center [333, 180] width 49 height 13
checkbox input "false"
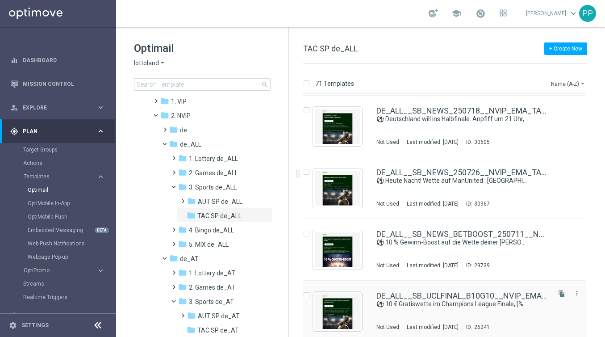
scroll to position [676, 0]
click at [306, 171] on input "Press SPACE to select this row." at bounding box center [306, 174] width 6 height 6
checkbox input "true"
click at [457, 82] on p "Duplicate" at bounding box center [448, 83] width 25 height 7
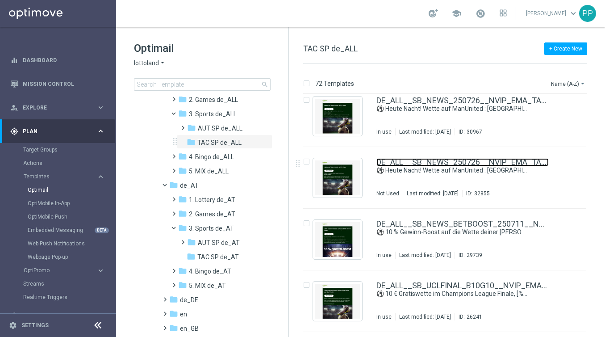
scroll to position [113, 0]
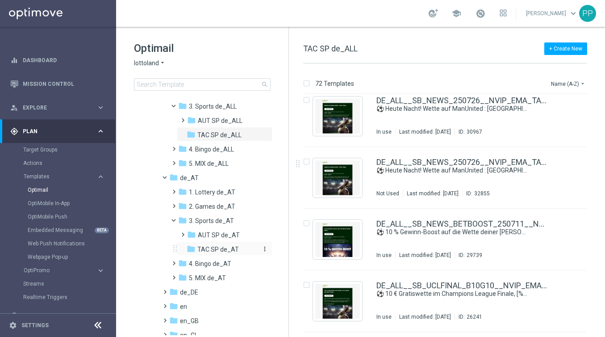
click at [196, 247] on div "folder TAC SP de_AT" at bounding box center [223, 249] width 73 height 10
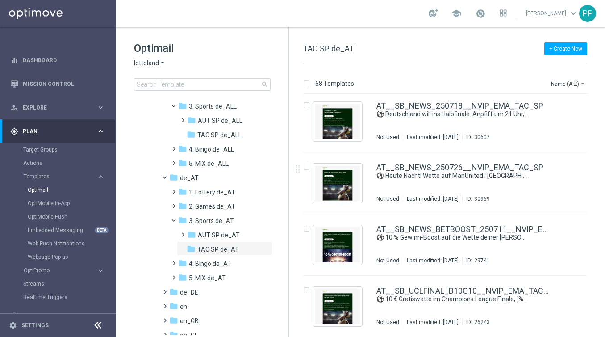
scroll to position [620, 0]
click at [307, 167] on input "Press SPACE to select this row." at bounding box center [306, 168] width 6 height 6
checkbox input "true"
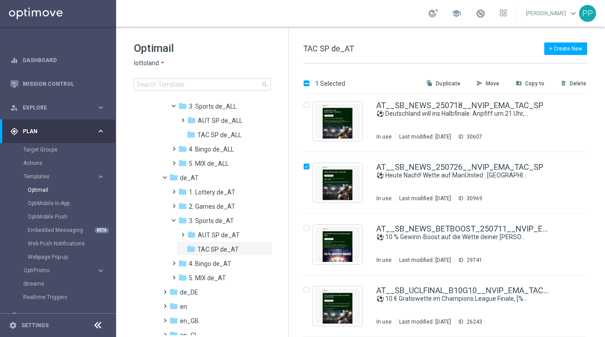
click at [450, 83] on p "Duplicate" at bounding box center [448, 83] width 25 height 7
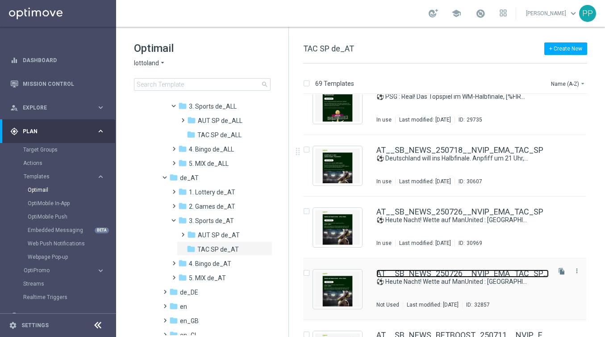
scroll to position [564, 0]
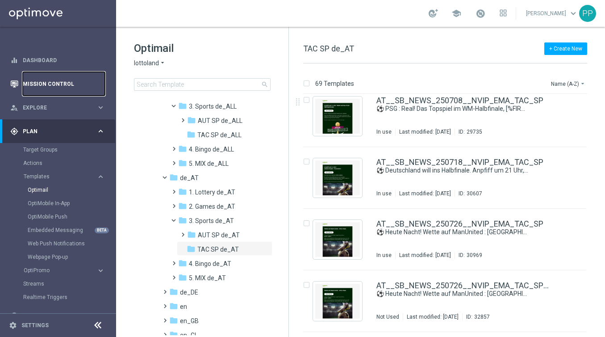
click at [33, 85] on link "Mission Control" at bounding box center [64, 84] width 82 height 24
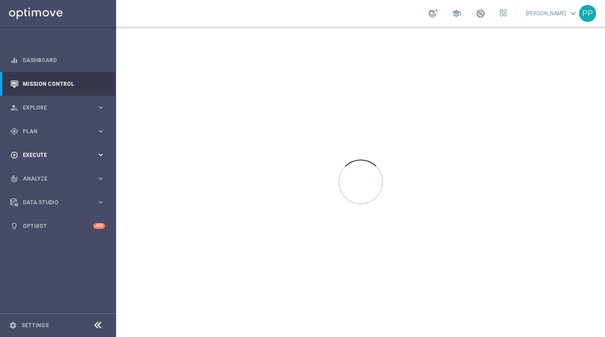
click at [33, 156] on span "Execute" at bounding box center [60, 154] width 74 height 5
click at [32, 175] on link "Campaign Builder" at bounding box center [58, 173] width 70 height 7
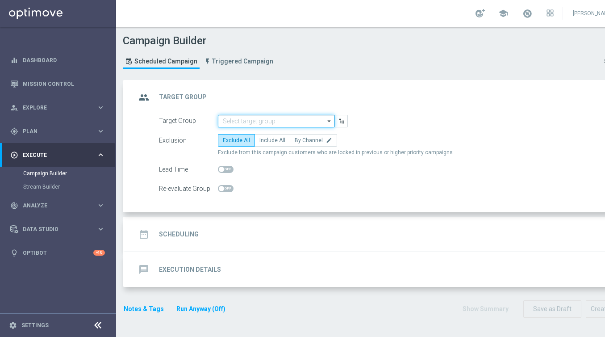
click at [244, 126] on input at bounding box center [276, 121] width 117 height 13
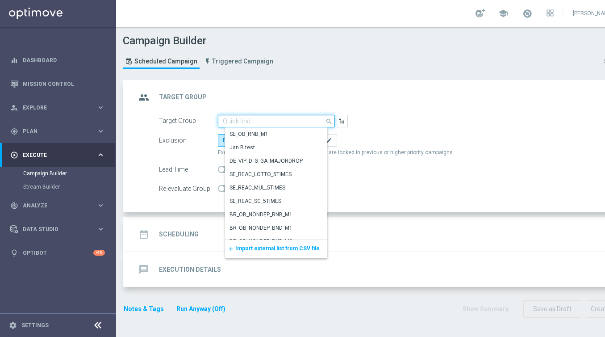
paste input "DE_SB_ACTIVE"
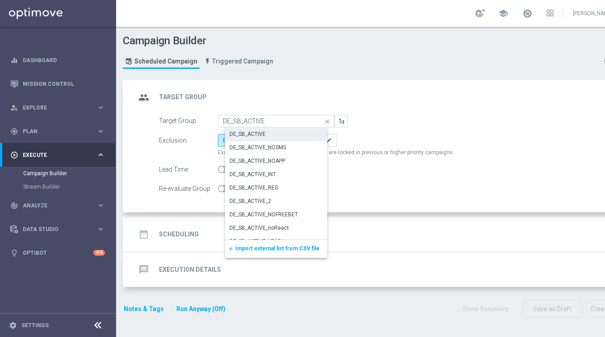
click at [247, 135] on div "DE_SB_ACTIVE" at bounding box center [248, 134] width 36 height 8
type input "DE_SB_ACTIVE"
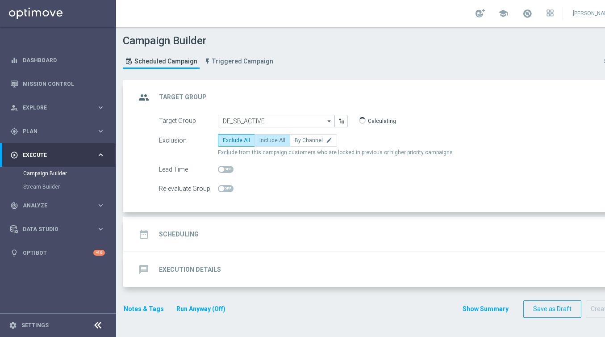
click at [272, 145] on label "Include All" at bounding box center [273, 140] width 36 height 13
click at [265, 145] on input "Include All" at bounding box center [262, 142] width 6 height 6
radio input "true"
click at [193, 226] on div "date_range Scheduling" at bounding box center [167, 234] width 63 height 16
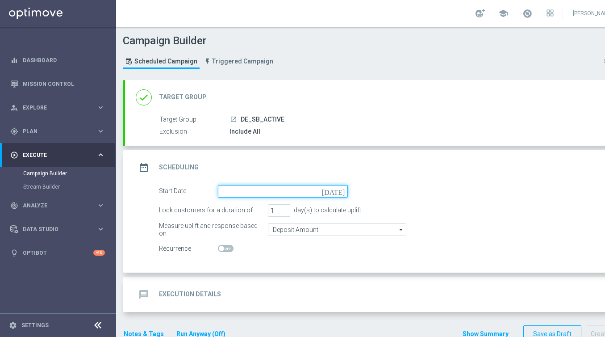
click at [251, 194] on input at bounding box center [283, 191] width 130 height 13
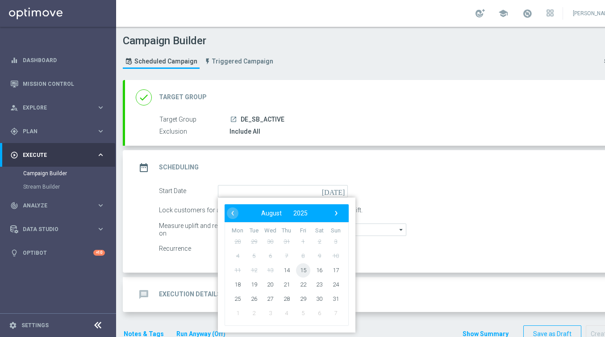
click at [302, 270] on span "15" at bounding box center [303, 270] width 14 height 14
type input "15 Aug 2025"
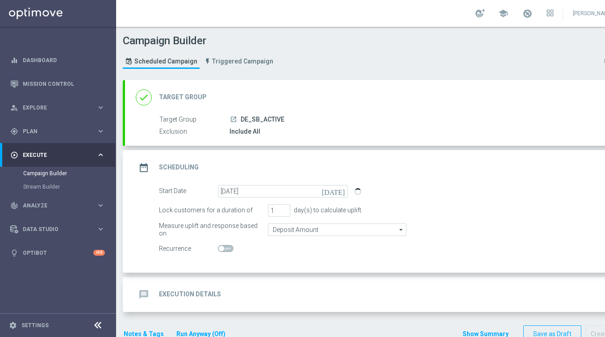
click at [203, 283] on div "message Execution Details keyboard_arrow_down" at bounding box center [385, 294] width 520 height 35
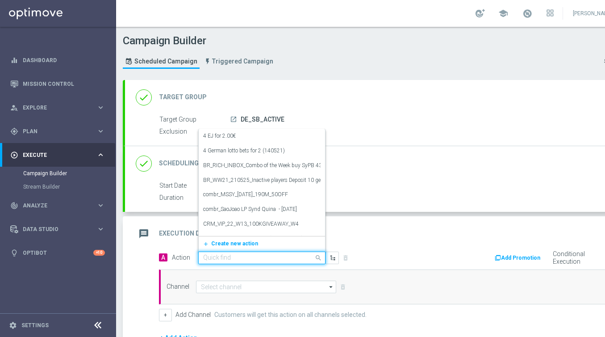
click at [207, 257] on input "text" at bounding box center [253, 258] width 100 height 8
paste input "Sport Bet 5€, Get 5€"
type input "Sport Bet 5€, Get 5€"
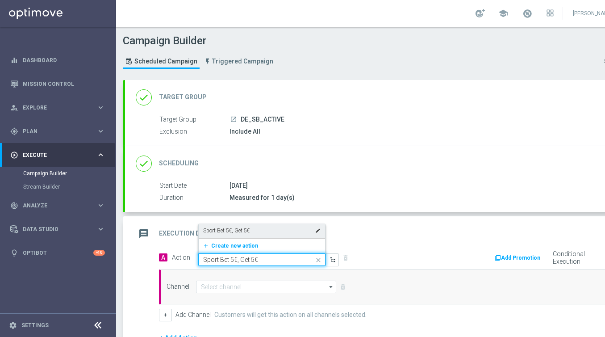
click at [222, 227] on label "Sport Bet 5€, Get 5€" at bounding box center [226, 231] width 46 height 8
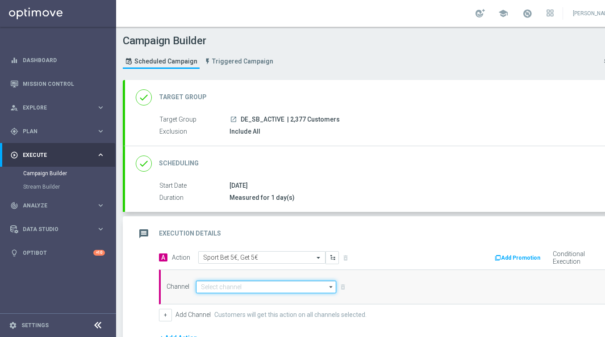
click at [219, 284] on input at bounding box center [266, 286] width 140 height 13
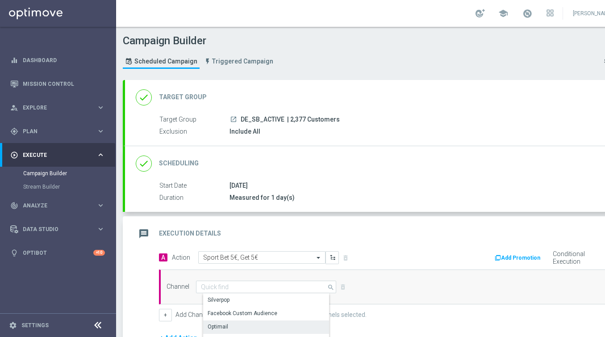
click at [216, 321] on div "Optimail" at bounding box center [269, 326] width 133 height 13
type input "Optimail"
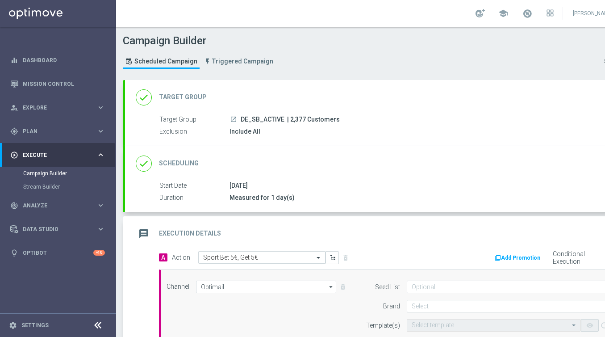
click at [300, 119] on span "| 2,377 Customers" at bounding box center [313, 120] width 53 height 8
copy span "2,377"
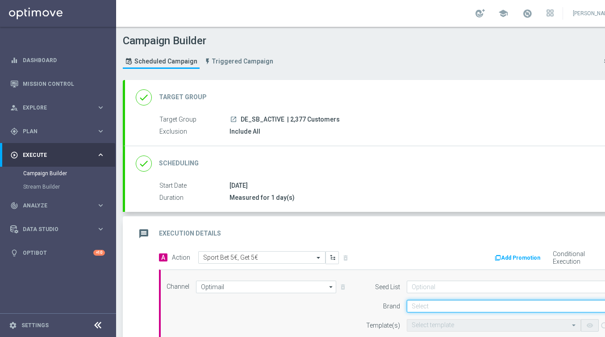
click at [421, 302] on input at bounding box center [513, 306] width 213 height 13
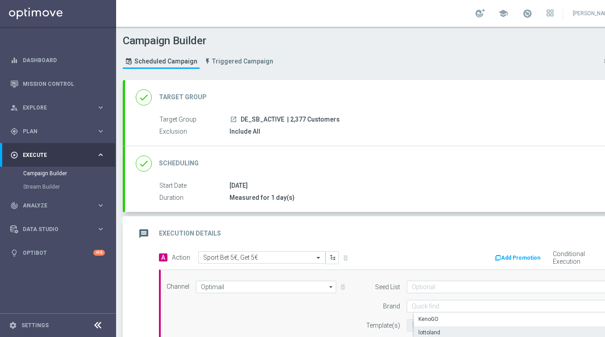
click at [423, 331] on div "lottoland" at bounding box center [429, 332] width 22 height 8
type input "lottoland"
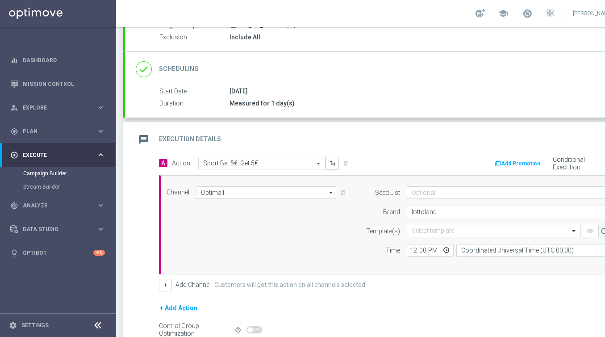
scroll to position [110, 0]
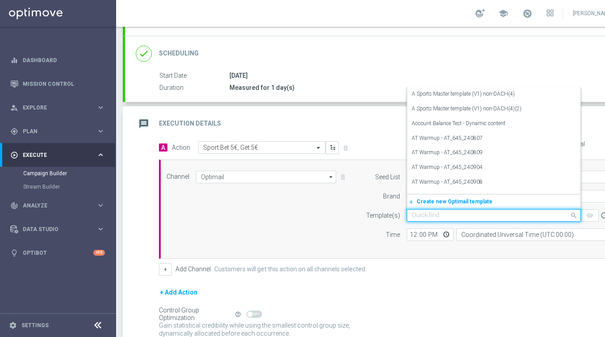
click at [415, 212] on input "text" at bounding box center [485, 216] width 146 height 8
paste input "DE_ALL__SB_BET5GET5_250815__NVIP_EMA_TAC_SP"
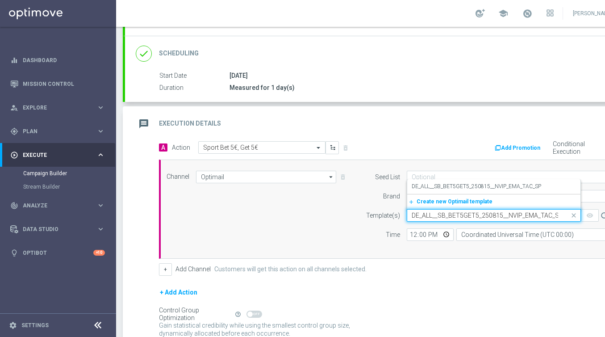
scroll to position [0, 2]
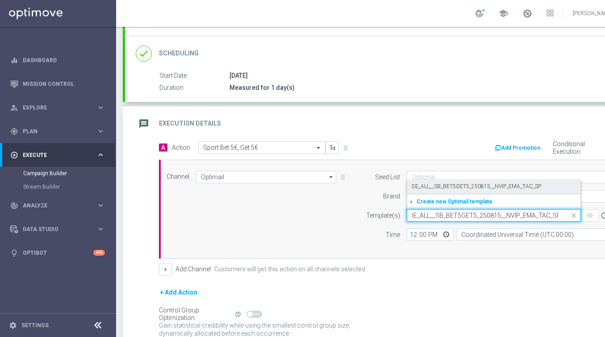
click at [417, 188] on label "DE_ALL__SB_BET5GET5_250815__NVIP_EMA_TAC_SP" at bounding box center [477, 187] width 130 height 8
type input "DE_ALL__SB_BET5GET5_250815__NVIP_EMA_TAC_SP"
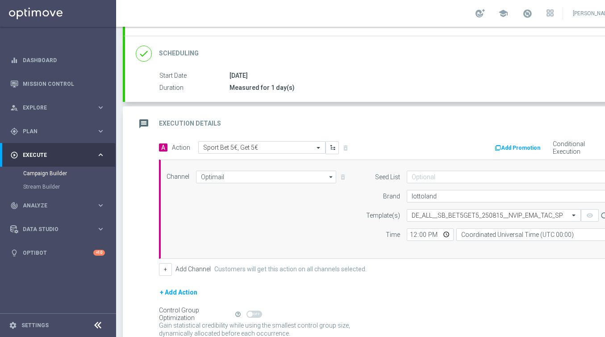
scroll to position [0, 0]
click at [415, 233] on input "12:00" at bounding box center [430, 234] width 47 height 13
type input "10:30"
click at [514, 227] on form "Template(s) Select template DE_ALL__SB_BET5GET5_250815__NVIP_EMA_TAC_SP remove_…" at bounding box center [490, 225] width 259 height 32
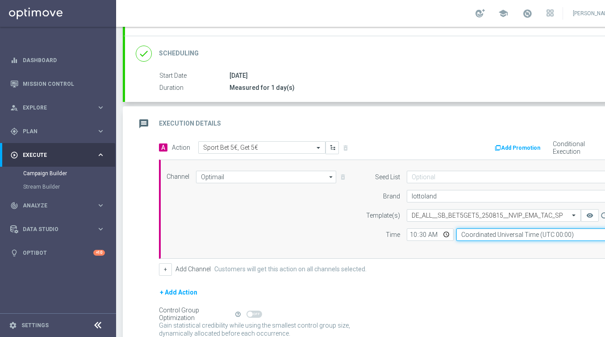
click at [512, 231] on input "Coordinated Universal Time (UTC 00:00)" at bounding box center [538, 234] width 164 height 13
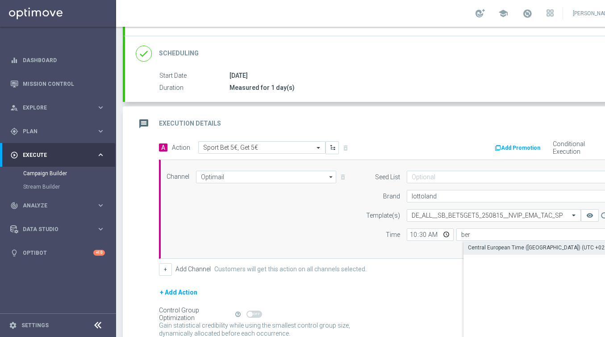
click at [510, 246] on div "Central European Time (Berlin) (UTC +02:00)" at bounding box center [541, 247] width 146 height 8
type input "Central European Time (Berlin) (UTC +02:00)"
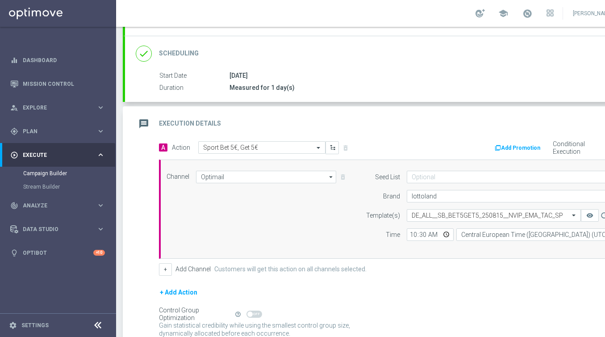
click at [431, 272] on div "+ Add Channel Customers will get this action on all channels selected." at bounding box center [395, 269] width 473 height 13
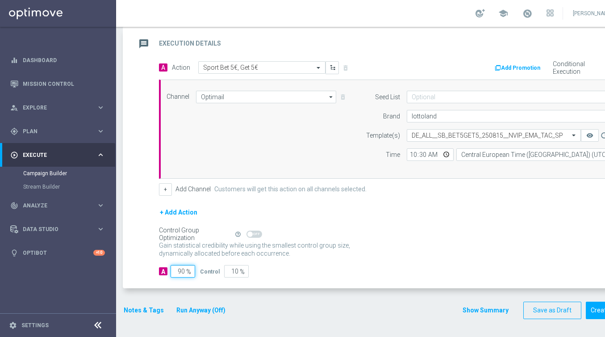
click at [185, 270] on input "90" at bounding box center [183, 271] width 25 height 13
type input "9"
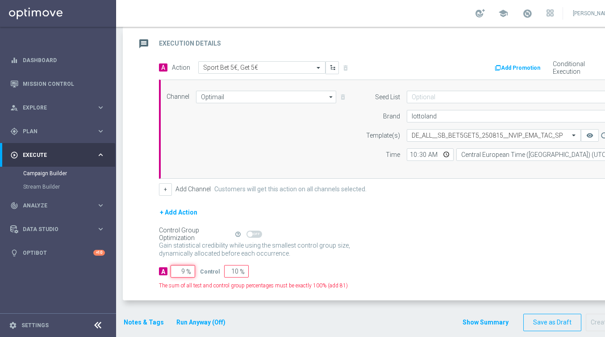
type input "91"
type input "98"
type input "2"
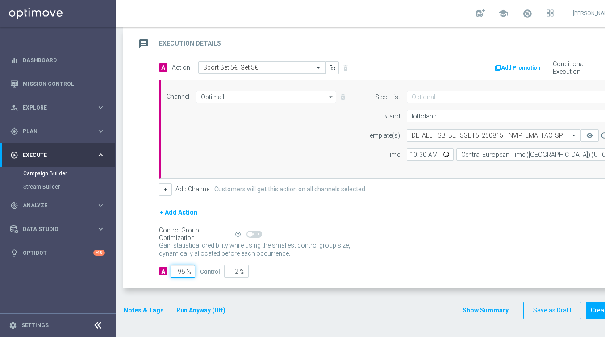
type input "98"
click at [165, 305] on run-anyway-button "Run Anyway (Off)" at bounding box center [201, 310] width 72 height 11
click at [150, 307] on button "Notes & Tags" at bounding box center [144, 310] width 42 height 11
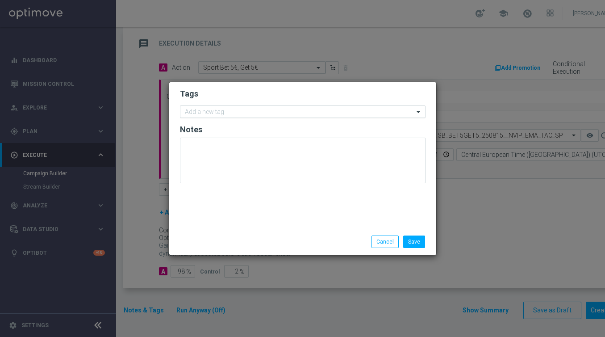
click at [228, 110] on input "text" at bounding box center [299, 113] width 229 height 8
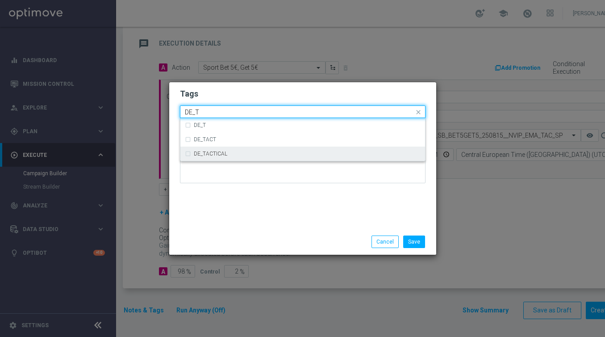
click at [233, 148] on div "DE_TACTICAL" at bounding box center [303, 153] width 236 height 14
type input "DE_T"
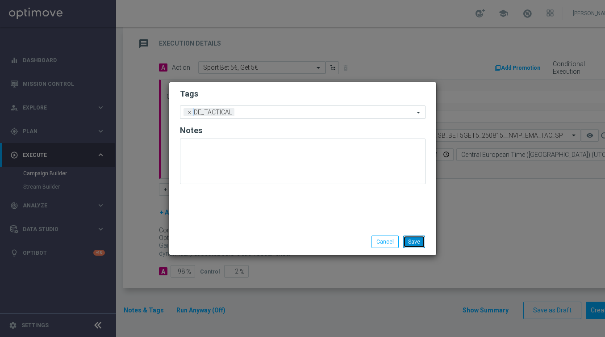
click at [415, 243] on button "Save" at bounding box center [414, 241] width 22 height 13
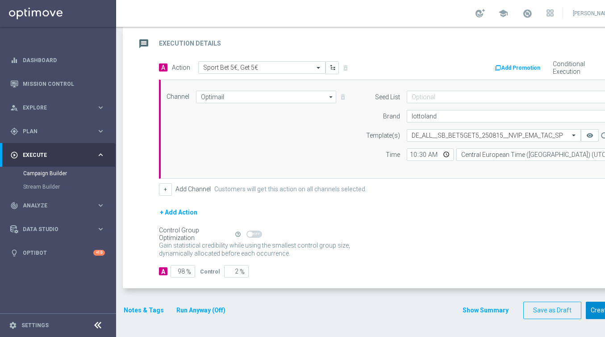
click at [596, 314] on button "Create Campaign" at bounding box center [615, 309] width 59 height 17
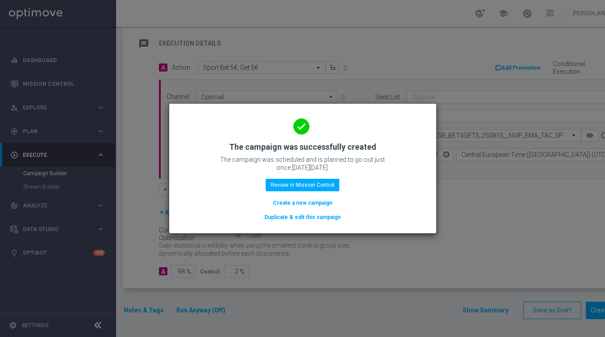
click at [310, 217] on button "Duplicate & edit this campaign" at bounding box center [302, 217] width 78 height 10
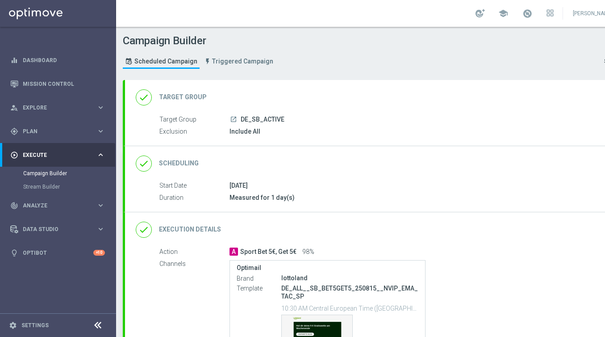
click at [243, 95] on div "done Target Group keyboard_arrow_down" at bounding box center [385, 97] width 499 height 17
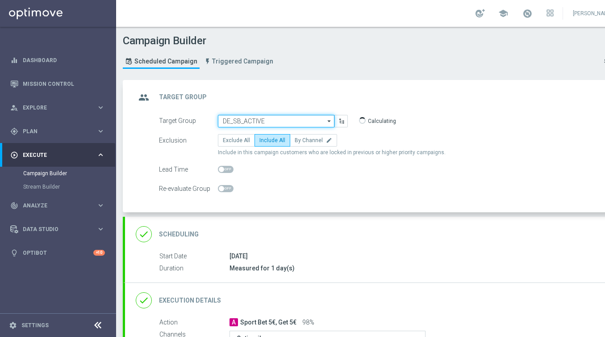
click at [232, 125] on input "DE_SB_ACTIVE" at bounding box center [276, 121] width 117 height 13
paste input "AT_SB_ACTIVE"
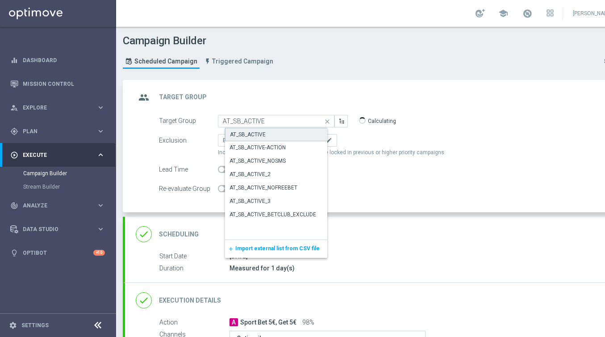
click at [241, 138] on div "AT_SB_ACTIVE" at bounding box center [283, 134] width 117 height 13
type input "AT_SB_ACTIVE"
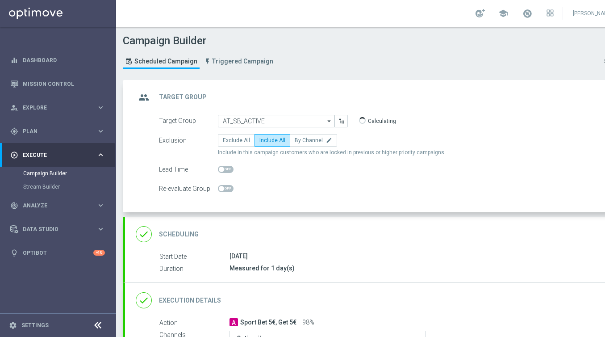
click at [252, 301] on div "done Execution Details keyboard_arrow_down" at bounding box center [385, 300] width 499 height 17
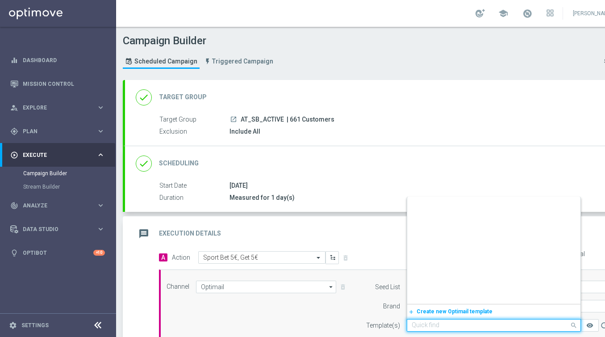
click at [422, 322] on input "text" at bounding box center [485, 326] width 146 height 8
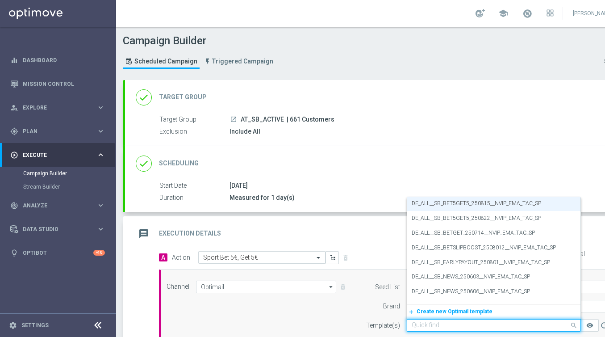
paste input "AT__SB_BET5GET5_250815__NVIP_EMA_TAC_SP"
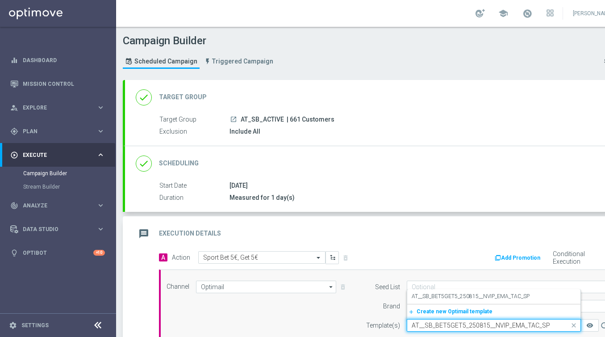
scroll to position [0, 0]
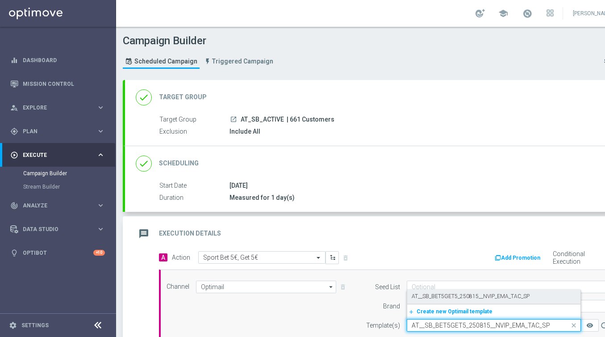
click at [422, 298] on label "AT__SB_BET5GET5_250815__NVIP_EMA_TAC_SP" at bounding box center [471, 297] width 118 height 8
type input "AT__SB_BET5GET5_250815__NVIP_EMA_TAC_SP"
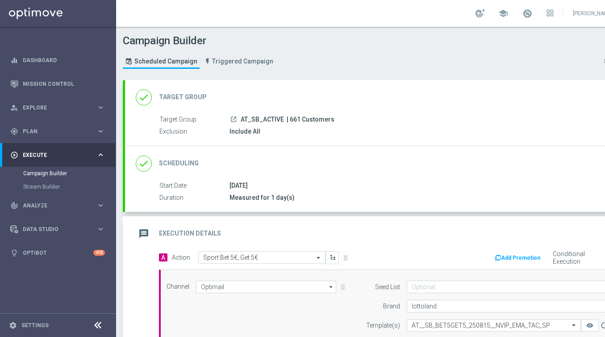
click at [346, 311] on div "Channel Optimail Optimail arrow_drop_down Drag here to set row groups Drag here…" at bounding box center [393, 318] width 467 height 77
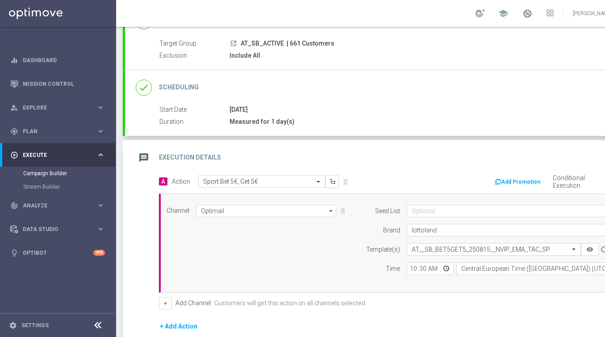
scroll to position [74, 0]
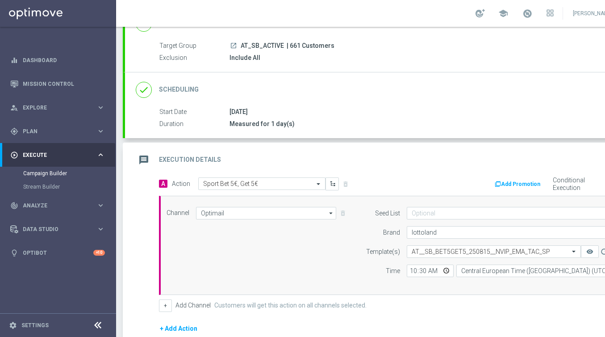
click at [291, 44] on span "| 661 Customers" at bounding box center [311, 46] width 48 height 8
copy span "661"
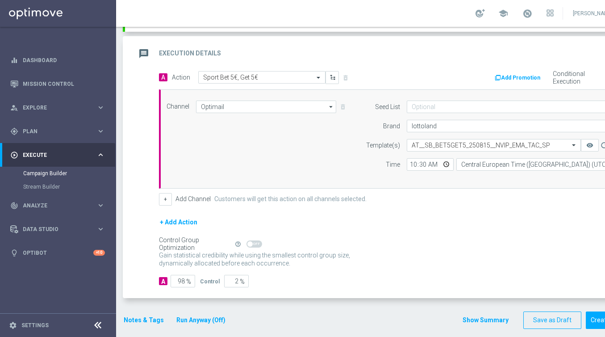
scroll to position [190, 0]
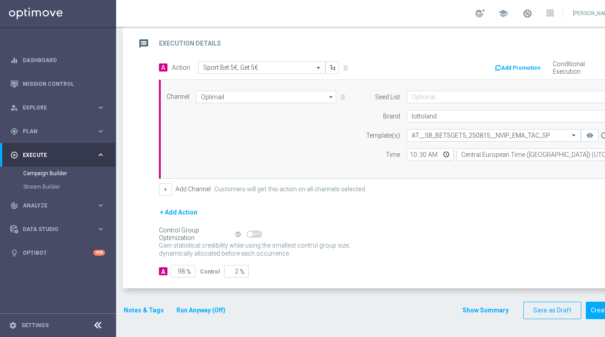
click at [133, 307] on button "Notes & Tags" at bounding box center [144, 310] width 42 height 11
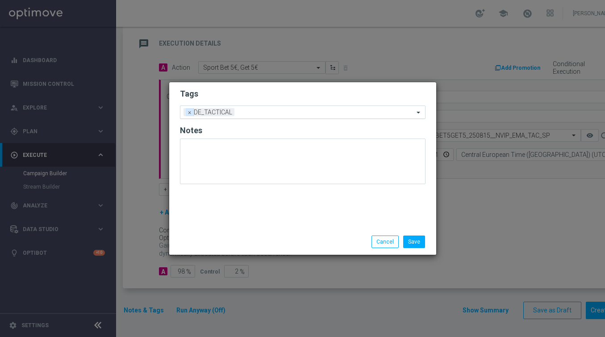
click at [186, 112] on span "×" at bounding box center [190, 112] width 8 height 8
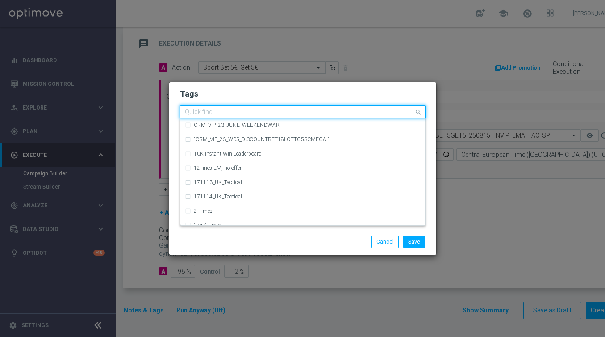
click at [186, 112] on input "text" at bounding box center [299, 113] width 229 height 8
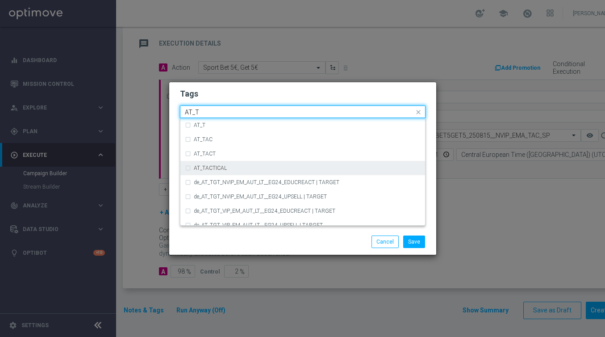
click at [201, 164] on div "AT_TACTICAL" at bounding box center [303, 168] width 236 height 14
type input "AT_T"
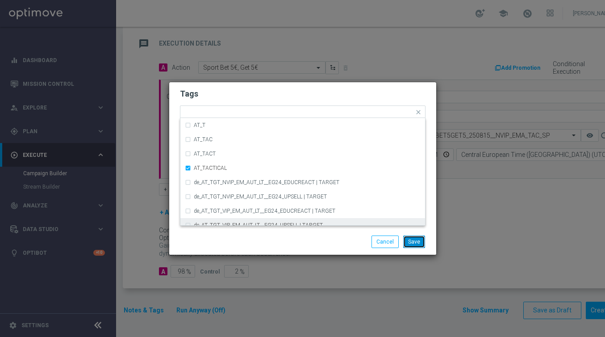
click at [412, 238] on button "Save" at bounding box center [414, 241] width 22 height 13
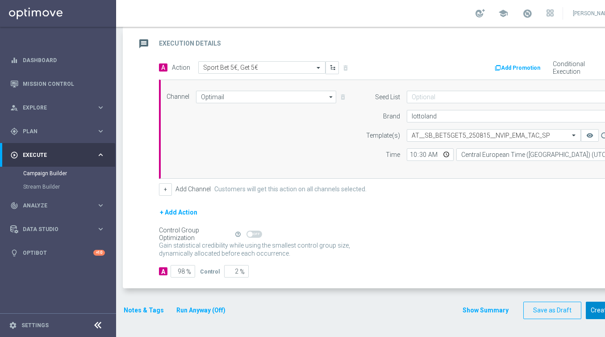
click at [593, 306] on button "Create Campaign" at bounding box center [615, 309] width 59 height 17
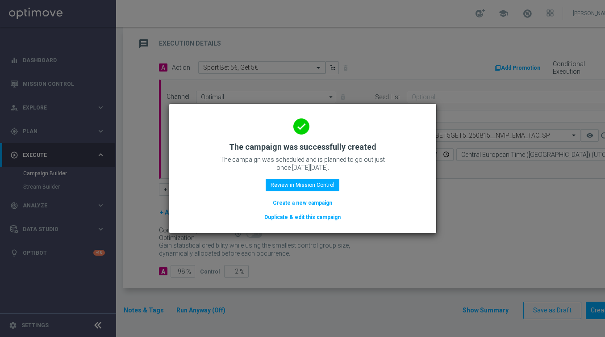
click at [297, 201] on button "Create a new campaign" at bounding box center [302, 203] width 61 height 10
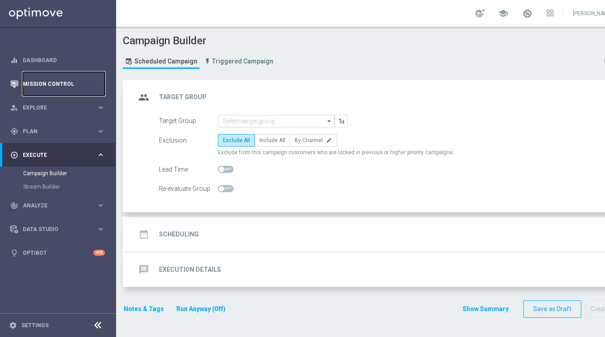
click at [75, 83] on link "Mission Control" at bounding box center [64, 84] width 82 height 24
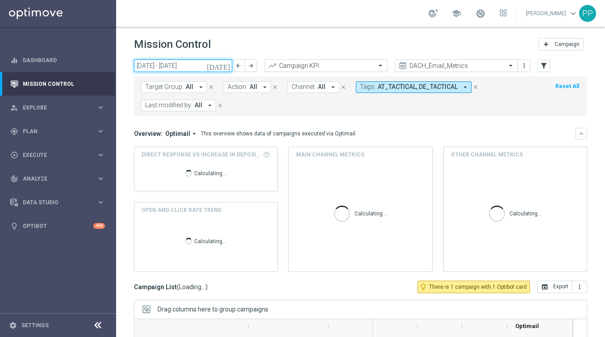
click at [187, 68] on input "11 Aug 2025 - 17 Aug 2025" at bounding box center [183, 65] width 98 height 13
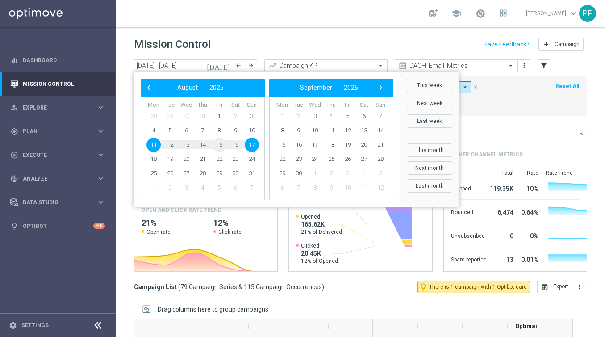
click at [222, 145] on span "15" at bounding box center [219, 145] width 14 height 14
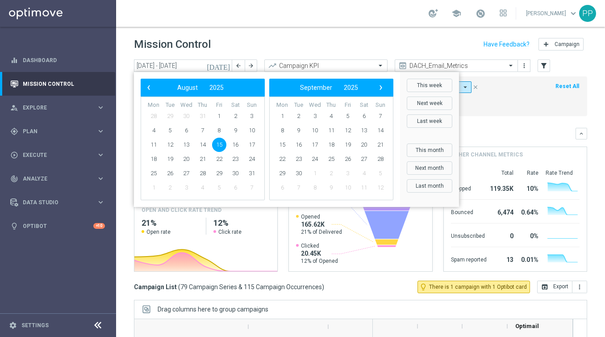
click at [222, 145] on span "15" at bounding box center [219, 145] width 14 height 14
type input "15 Aug 2025 - 15 Aug 2025"
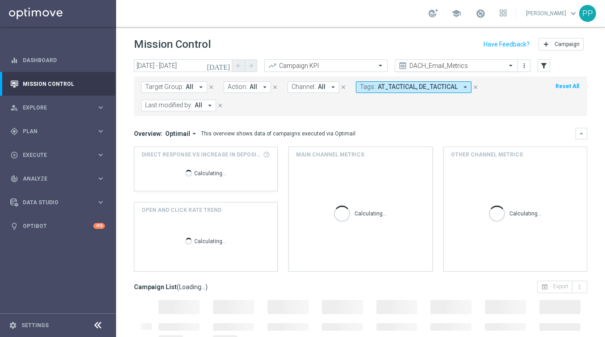
click at [511, 67] on span at bounding box center [511, 66] width 11 height 8
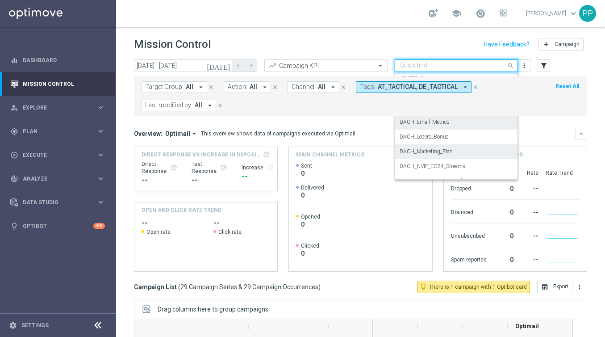
scroll to position [59, 0]
click at [430, 152] on label "DACH_Marketing_Plan" at bounding box center [426, 152] width 53 height 8
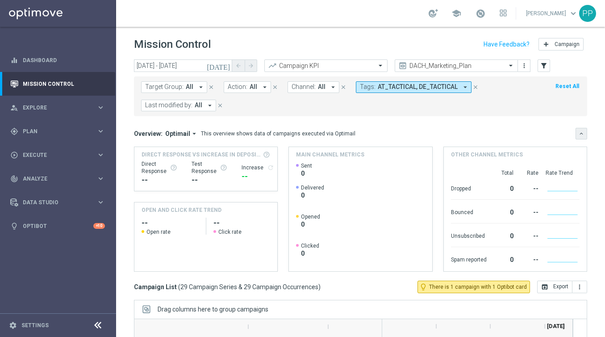
click at [579, 134] on icon "keyboard_arrow_down" at bounding box center [581, 133] width 6 height 6
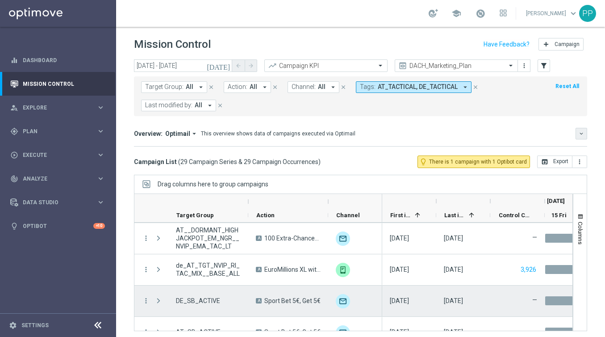
scroll to position [799, 0]
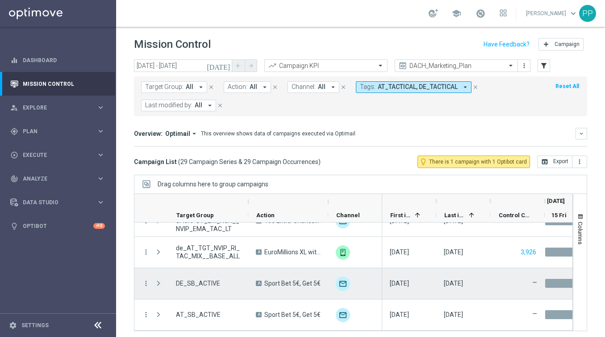
click at [161, 284] on span at bounding box center [159, 283] width 8 height 7
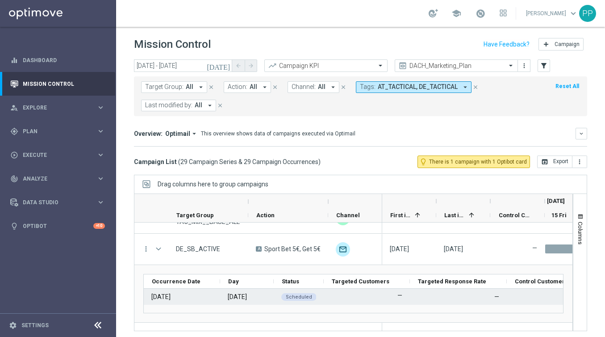
scroll to position [856, 0]
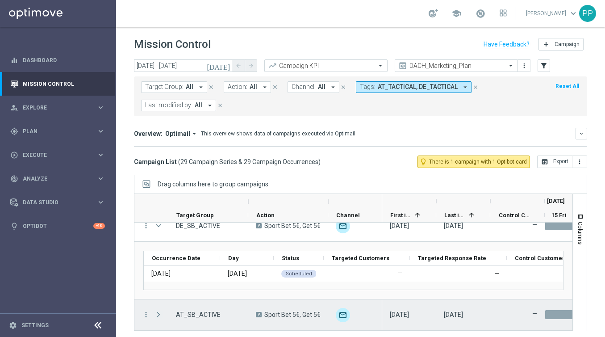
click at [159, 312] on span at bounding box center [159, 314] width 8 height 7
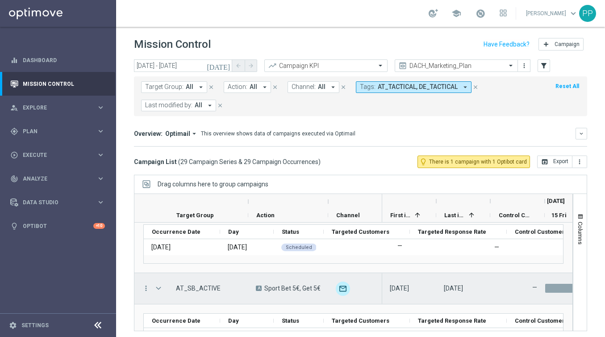
scroll to position [914, 0]
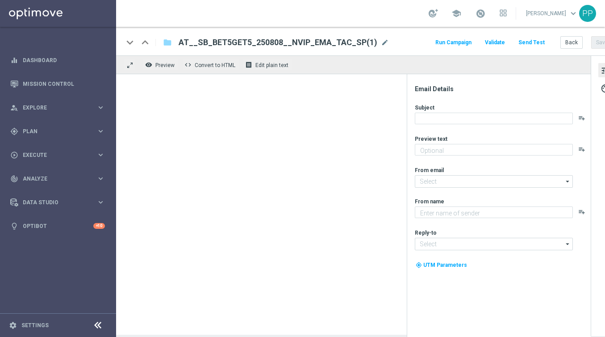
type textarea "Wette 5 € auf die Bundesliga für deine 5 € Gratiswette"
type input "[EMAIL_ADDRESS][DOMAIN_NAME]"
type textarea "Lottoland"
type input "[EMAIL_ADDRESS][DOMAIN_NAME]"
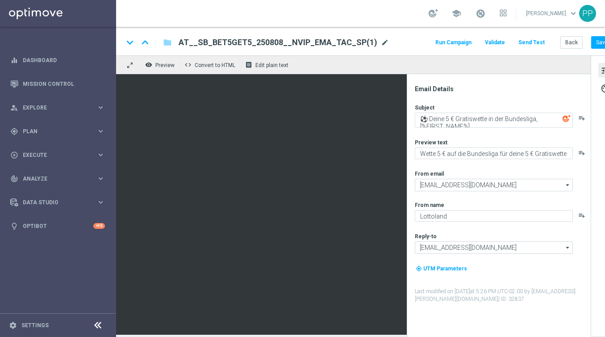
click at [381, 46] on span "mode_edit" at bounding box center [385, 42] width 8 height 8
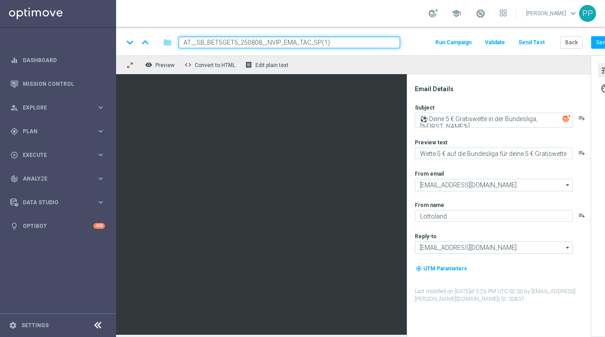
drag, startPoint x: 365, startPoint y: 42, endPoint x: 181, endPoint y: 40, distance: 184.0
click at [181, 40] on input "AT__SB_BET5GET5_250808__NVIP_EMA_TAC_SP(1)" at bounding box center [290, 43] width 222 height 12
paste input "22__NVIP_EMA_TAC_SP"
type input "AT__SB_BET5GET5_250822__NVIP_EMA_TAC_SP"
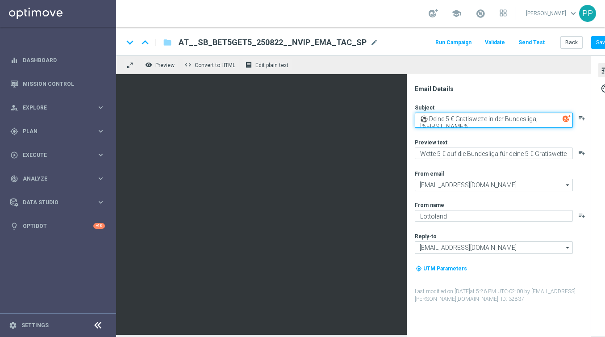
drag, startPoint x: 429, startPoint y: 118, endPoint x: 496, endPoint y: 131, distance: 67.8
click at [496, 131] on div "Subject ⚽ Deine 5 € Gratiswette in der Bundesliga, [%FIRST_NAME%] playlist_add …" at bounding box center [502, 203] width 175 height 199
paste textarea "10 € Gratiswette! Nur am Wochenende"
drag, startPoint x: 478, startPoint y: 124, endPoint x: 418, endPoint y: 118, distance: 60.6
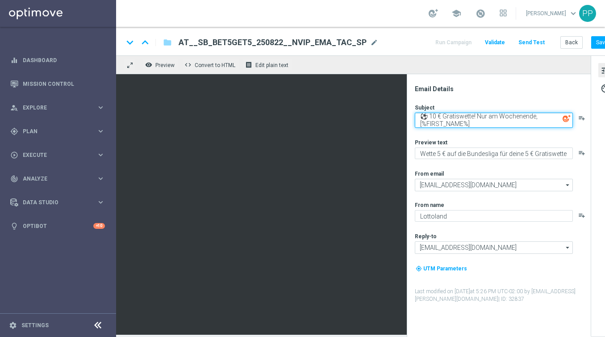
click at [418, 118] on textarea "⚽ 10 € Gratiswette! Nur am Wochenende, [%FIRST_NAME%]" at bounding box center [494, 120] width 158 height 15
type textarea "⚽ 10 € Gratiswette! Nur am Wochenende, [%FIRST_NAME%]"
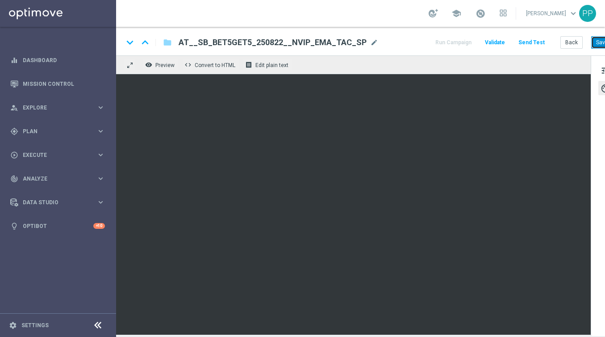
click at [598, 42] on button "Save" at bounding box center [602, 42] width 22 height 13
click at [596, 41] on button "Save" at bounding box center [602, 42] width 22 height 13
click at [597, 42] on button "Save" at bounding box center [602, 42] width 22 height 13
click at [600, 71] on button "tune" at bounding box center [605, 70] width 14 height 14
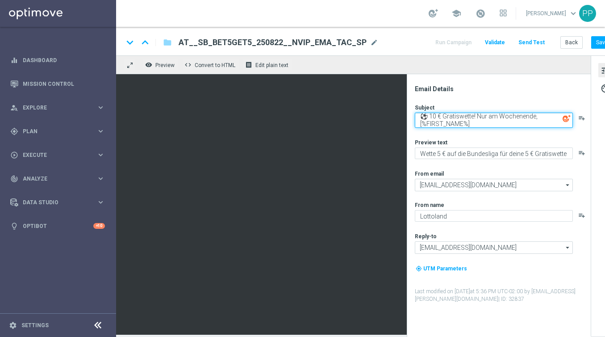
drag, startPoint x: 420, startPoint y: 112, endPoint x: 473, endPoint y: 125, distance: 54.8
click at [473, 125] on textarea "⚽ 10 € Gratiswette! Nur am Wochenende, [%FIRST_NAME%]" at bounding box center [494, 120] width 158 height 15
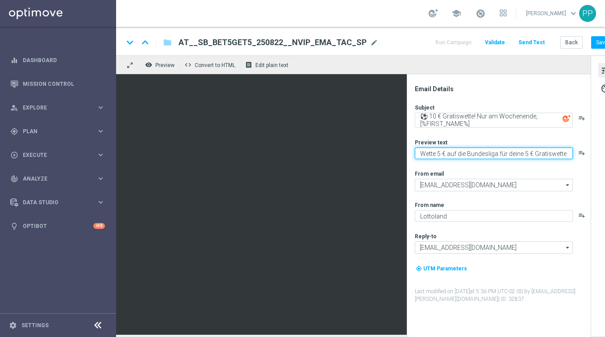
drag, startPoint x: 421, startPoint y: 155, endPoint x: 577, endPoint y: 160, distance: 156.4
click at [577, 160] on div "Subject ⚽ 10 € Gratiswette! Nur am Wochenende, [%FIRST_NAME%] playlist_add Prev…" at bounding box center [502, 203] width 175 height 199
click at [425, 152] on textarea at bounding box center [494, 153] width 158 height 12
paste textarea "5 € Wette setzen und 10 € Gratiswette erhalten"
type textarea "5 € Wette setzen und 10 € Gratiswette erhalten"
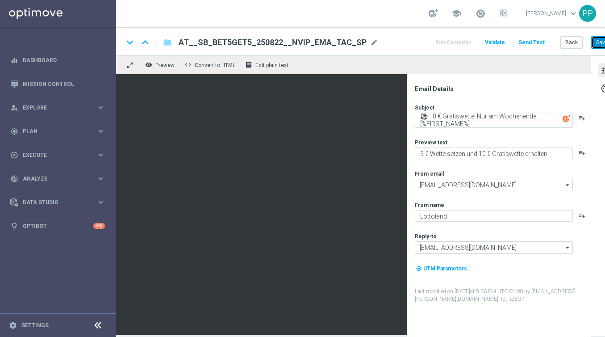
click at [595, 45] on button "Save" at bounding box center [602, 42] width 22 height 13
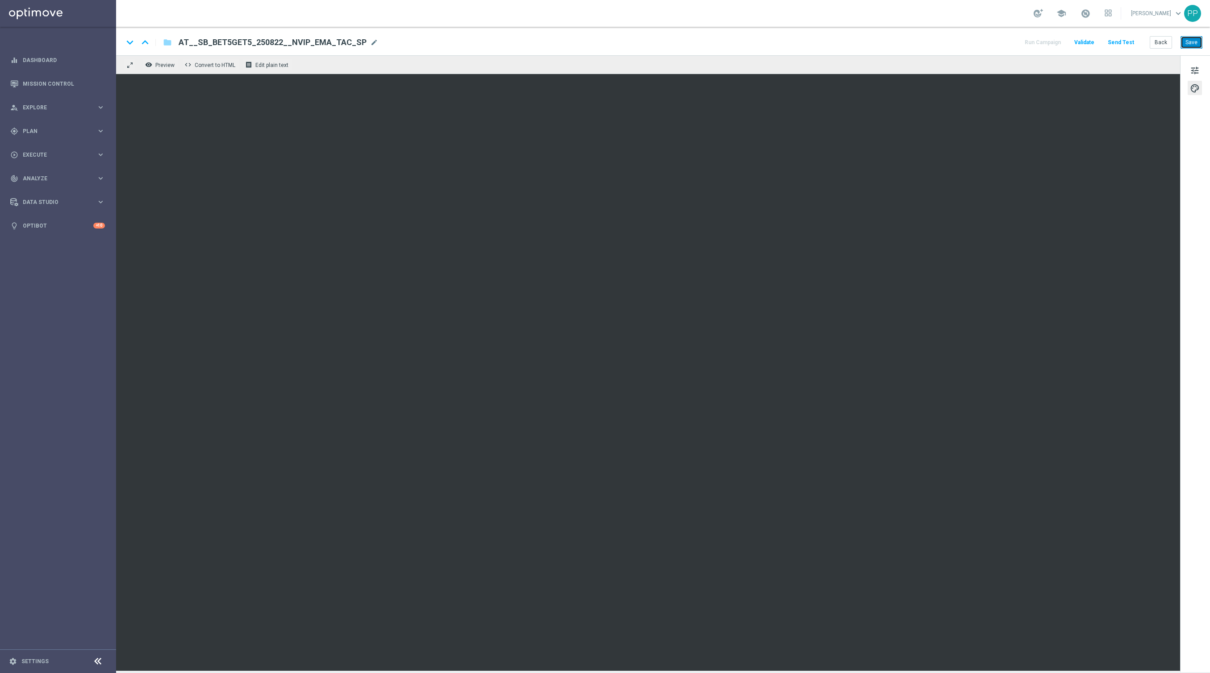
click at [605, 47] on button "Save" at bounding box center [1192, 42] width 22 height 13
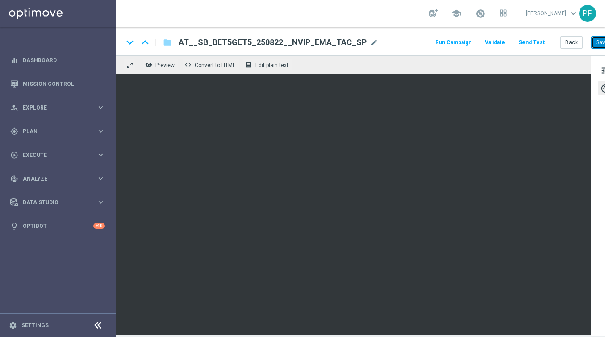
click at [594, 46] on button "Save" at bounding box center [602, 42] width 22 height 13
click at [602, 45] on button "Save" at bounding box center [602, 42] width 22 height 13
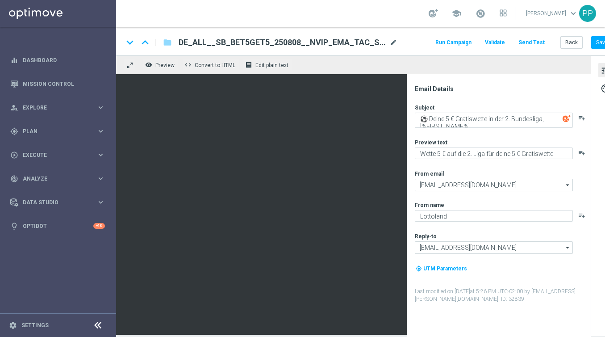
click at [391, 39] on span "mode_edit" at bounding box center [393, 42] width 8 height 8
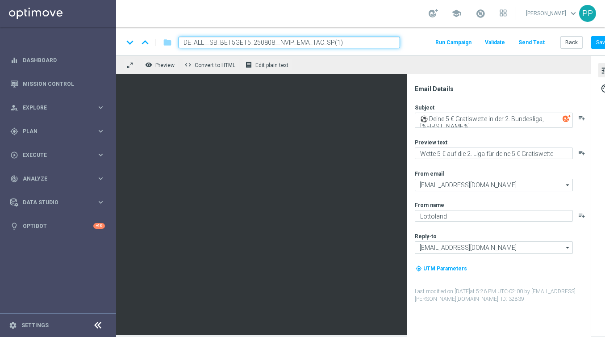
drag, startPoint x: 368, startPoint y: 42, endPoint x: 181, endPoint y: 38, distance: 186.3
click at [181, 38] on input "DE_ALL__SB_BET5GET5_250808__NVIP_EMA_TAC_SP(1)" at bounding box center [290, 43] width 222 height 12
paste input "22__NVIP_EMA_TAC_SP"
type input "DE_ALL__SB_BET5GET5_250822__NVIP_EMA_TAC_SP"
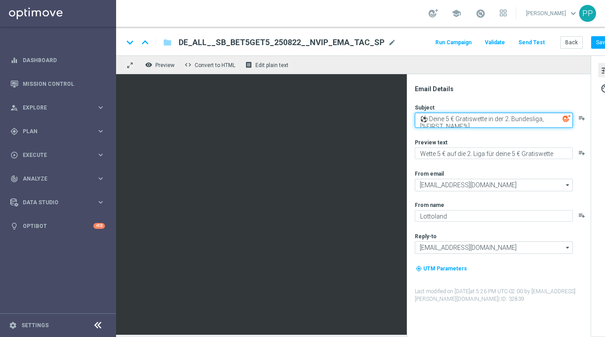
drag, startPoint x: 421, startPoint y: 118, endPoint x: 482, endPoint y: 127, distance: 61.8
click at [482, 127] on textarea "⚽ Deine 5 € Gratiswette in der 2. Bundesliga, [%FIRST_NAME%]" at bounding box center [494, 120] width 158 height 15
paste textarea "10 € Gratiswette! Nur am Wochenende"
type textarea "⚽ 10 € Gratiswette! Nur am Wochenende, [%FIRST_NAME%]"
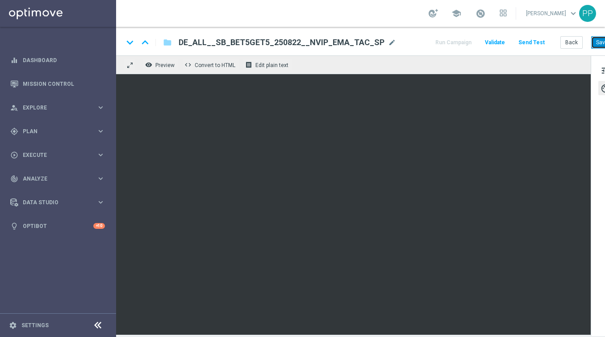
click at [602, 41] on button "Save" at bounding box center [602, 42] width 22 height 13
click at [597, 46] on button "Save" at bounding box center [602, 42] width 22 height 13
click at [597, 45] on button "Save" at bounding box center [602, 42] width 22 height 13
click at [598, 69] on button "tune" at bounding box center [605, 70] width 14 height 14
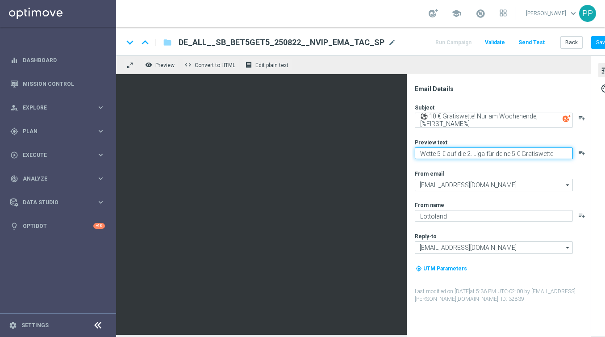
drag, startPoint x: 420, startPoint y: 154, endPoint x: 556, endPoint y: 162, distance: 136.4
click at [556, 162] on div "Subject ⚽ 10 € Gratiswette! Nur am Wochenende, [%FIRST_NAME%] playlist_add Prev…" at bounding box center [502, 203] width 175 height 199
paste textarea "5 € Wette setzen und 10 € Gratiswette erhalten"
type textarea "5 € Wette setzen und 10 € Gratiswette erhalten"
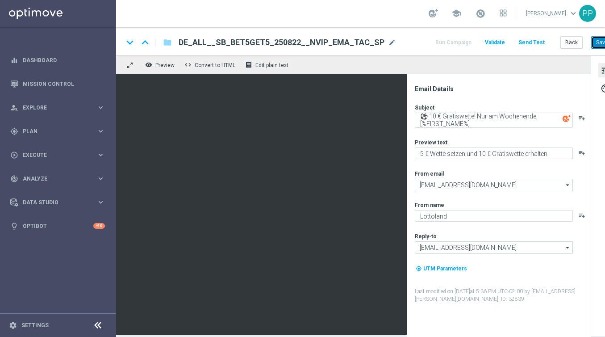
click at [594, 44] on button "Save" at bounding box center [602, 42] width 22 height 13
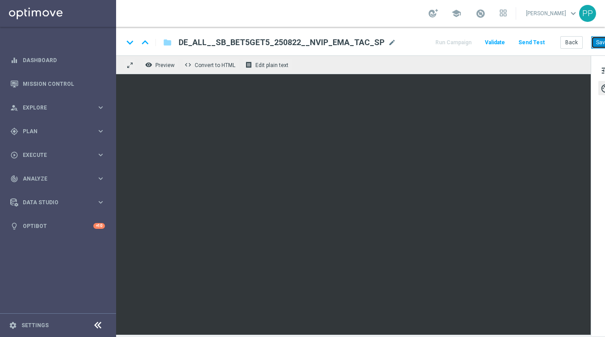
click at [597, 43] on button "Save" at bounding box center [602, 42] width 22 height 13
click at [595, 38] on button "Save" at bounding box center [602, 42] width 22 height 13
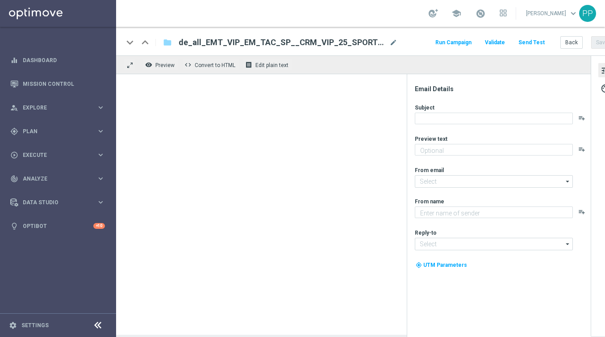
type textarea "Wette auf die Klub-WM für deine 20 € VIP-Gratiswette"
type input "[EMAIL_ADDRESS][DOMAIN_NAME]"
type textarea "Millionaires' Club"
type input "[EMAIL_ADDRESS][DOMAIN_NAME]"
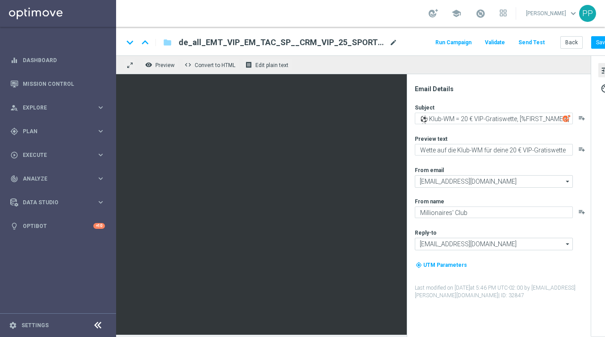
click at [393, 39] on span "mode_edit" at bounding box center [393, 42] width 8 height 8
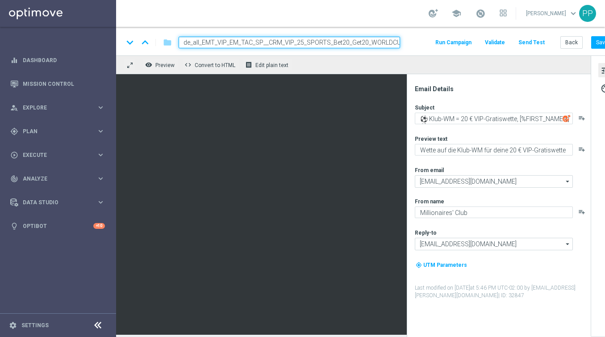
drag, startPoint x: 399, startPoint y: 44, endPoint x: 171, endPoint y: 42, distance: 228.2
click at [171, 42] on div "de_all_EMT_VIP_EM_TAC_SP__CRM_VIP_25_SPORTS_Bet20_Get20_WORLDCUP_250609(1)" at bounding box center [285, 43] width 229 height 12
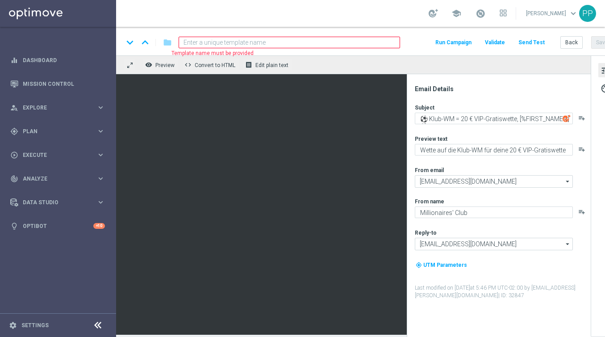
paste input "de_all_EMT_VIP_EM_TAC_SP__25_SPORTS_BETGET_250822"
type input "de_all_EMT_VIP_EM_TAC_SP__25_SPORTS_BETGET_250822"
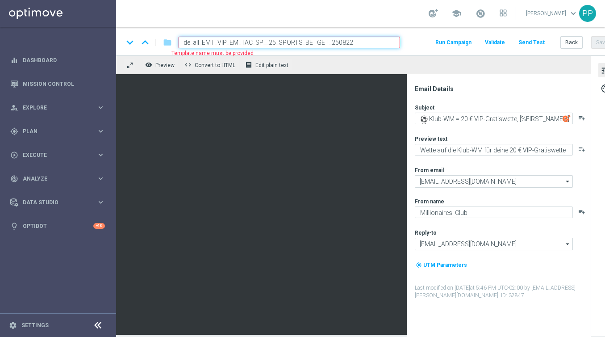
click at [350, 53] on div "keyboard_arrow_down keyboard_arrow_up folder de_all_EMT_VIP_EM_TAC_SP__25_SPORT…" at bounding box center [368, 41] width 505 height 29
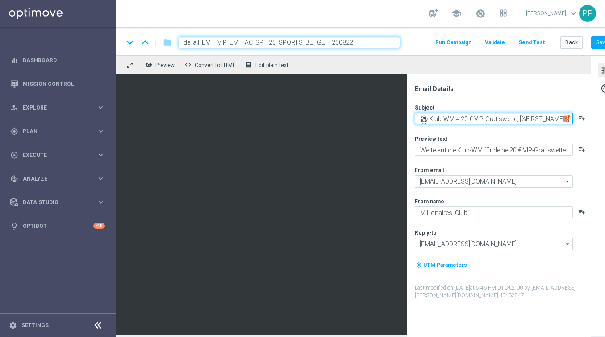
drag, startPoint x: 421, startPoint y: 118, endPoint x: 470, endPoint y: 153, distance: 60.8
click at [470, 153] on div "Subject ⚽ Klub-WM = 20 € VIP-Gratiswette, [%FIRST_NAME%] ⚽ playlist_add Preview…" at bounding box center [502, 202] width 175 height 196
paste textarea "25 € Gratiswette! Nur am Wochenend"
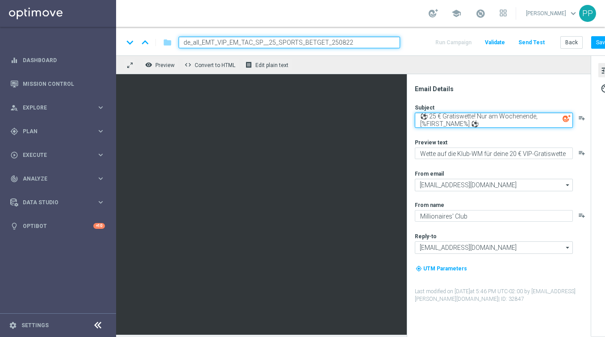
type textarea "⚽ 25 € Gratiswette! Nur am Wochenende, [%FIRST_NAME%] ⚽"
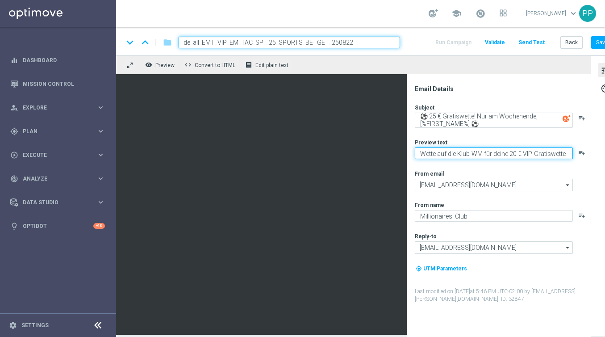
drag, startPoint x: 419, startPoint y: 152, endPoint x: 542, endPoint y: 183, distance: 126.5
click at [542, 183] on div "Subject ⚽ 25 € Gratiswette! Nur am Wochenende, [%FIRST_NAME%] ⚽ playlist_add Pr…" at bounding box center [502, 203] width 175 height 199
paste textarea "15 € Wette setzen und 25 € Gratiswette erhalten"
type textarea "15 € Wette setzen und 25 € Gratiswette erhalten"
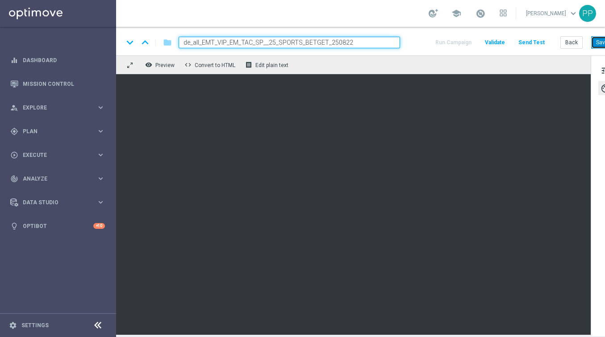
click at [598, 41] on button "Save" at bounding box center [602, 42] width 22 height 13
click at [594, 44] on button "Save" at bounding box center [602, 42] width 22 height 13
click at [598, 42] on button "Save" at bounding box center [602, 42] width 22 height 13
click at [593, 42] on button "Save" at bounding box center [602, 42] width 22 height 13
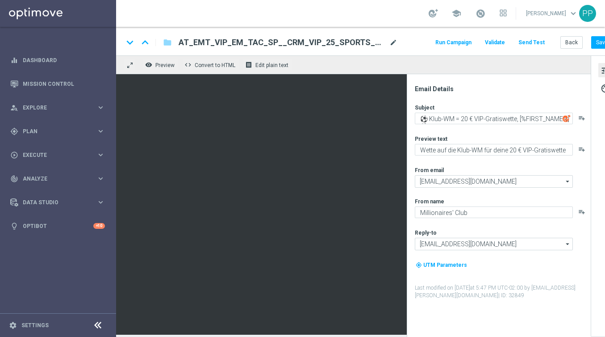
click at [392, 44] on span "mode_edit" at bounding box center [393, 42] width 8 height 8
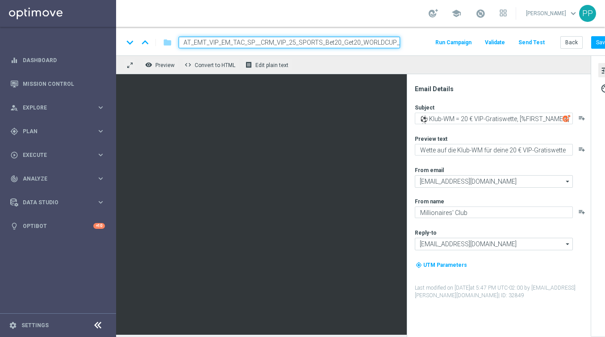
drag, startPoint x: 399, startPoint y: 43, endPoint x: 175, endPoint y: 38, distance: 223.8
click at [175, 38] on div "AT_EMT_VIP_EM_TAC_SP__CRM_VIP_25_SPORTS_Bet20_Get20_WORLDCUP_250609(1)" at bounding box center [285, 43] width 229 height 12
paste input "25_SPORTS_BETGET_250822"
type input "AT_EMT_VIP_EM_TAC_SP__25_SPORTS_BETGET_250822"
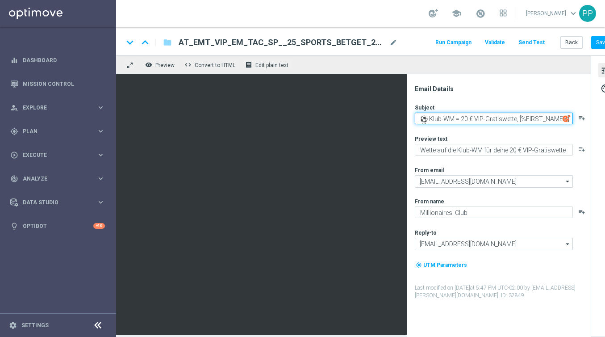
drag, startPoint x: 429, startPoint y: 118, endPoint x: 557, endPoint y: 117, distance: 127.7
click at [557, 117] on textarea "⚽ Klub-WM = 20 € VIP-Gratiswette, [%FIRST_NAME%] ⚽" at bounding box center [494, 119] width 158 height 12
drag, startPoint x: 438, startPoint y: 120, endPoint x: 428, endPoint y: 119, distance: 9.4
click at [428, 119] on textarea "⚽ E%] ⚽" at bounding box center [494, 119] width 158 height 12
paste textarea "25 € Gratiswette! Nur am Wochenende, [%FIRST_NAM"
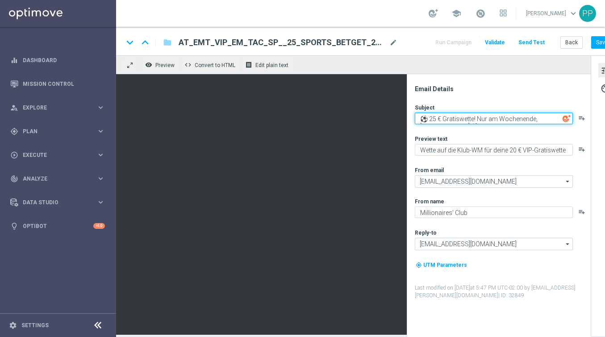
scroll to position [3, 0]
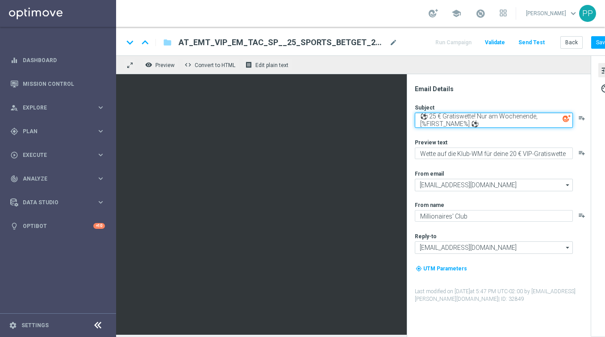
drag, startPoint x: 482, startPoint y: 124, endPoint x: 420, endPoint y: 118, distance: 62.8
click at [420, 118] on textarea "⚽ 25 € Gratiswette! Nur am Wochenende, [%FIRST_NAME%] ⚽" at bounding box center [494, 120] width 158 height 15
type textarea "⚽ 25 € Gratiswette! Nur am Wochenende, [%FIRST_NAME%] ⚽"
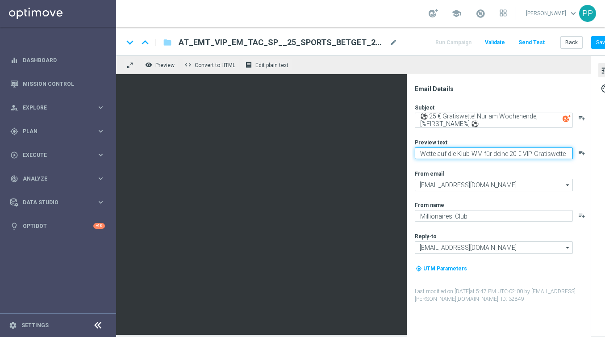
drag, startPoint x: 422, startPoint y: 155, endPoint x: 523, endPoint y: 214, distance: 118.1
click at [523, 214] on div "Subject ⚽ 25 € Gratiswette! Nur am Wochenende, [%FIRST_NAME%] ⚽ playlist_add Pr…" at bounding box center [502, 203] width 175 height 199
paste textarea "15 € Wette setzen und 25 € Gratiswette erhalten"
type textarea "15 € Wette setzen und 25 € Gratiswette erhalten"
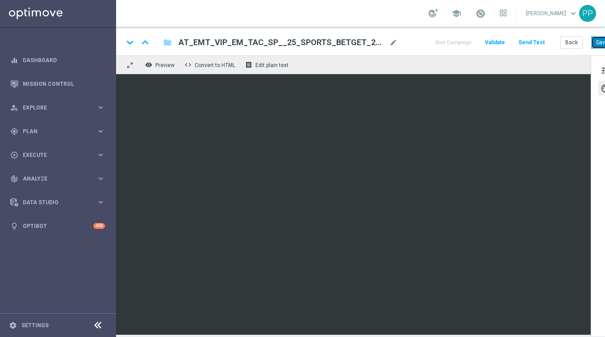
click at [603, 43] on button "Save" at bounding box center [602, 42] width 22 height 13
click at [600, 44] on button "Save" at bounding box center [602, 42] width 22 height 13
click at [595, 45] on button "Save" at bounding box center [602, 42] width 22 height 13
click at [596, 41] on button "Save" at bounding box center [602, 42] width 22 height 13
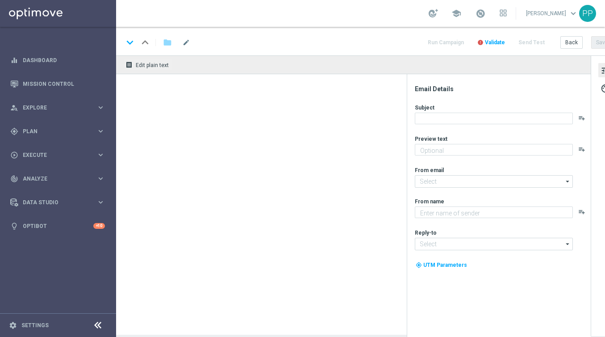
type textarea "Wette auf die Halbfinal-Spiele der UEFA Nations League."
type input "[EMAIL_ADDRESS][DOMAIN_NAME]"
type textarea "Lottoland"
type input "[EMAIL_ADDRESS][DOMAIN_NAME]"
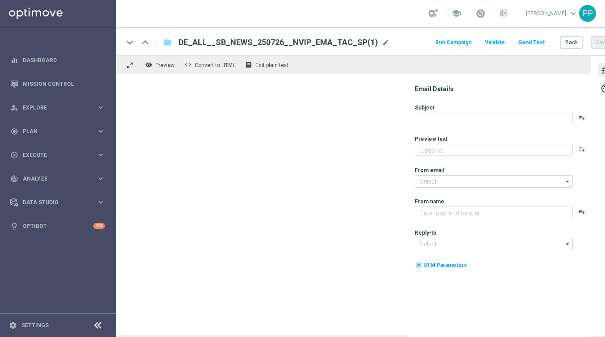
type textarea "Die Premier League Summer Series startet [DATE] um 22 Uhr."
type input "[EMAIL_ADDRESS][DOMAIN_NAME]"
type textarea "Lottoland"
type input "[EMAIL_ADDRESS][DOMAIN_NAME]"
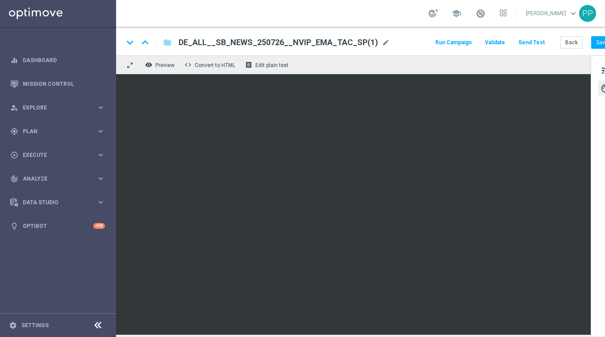
click at [596, 73] on div "tune palette" at bounding box center [606, 195] width 30 height 280
click at [601, 71] on span "tune" at bounding box center [606, 71] width 10 height 12
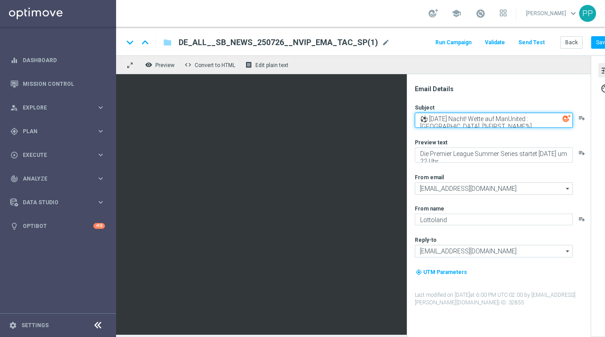
drag, startPoint x: 429, startPoint y: 118, endPoint x: 484, endPoint y: 121, distance: 54.6
click at [484, 121] on textarea "⚽ [DATE] Nacht! Wette auf ManUnited : [GEOGRAPHIC_DATA], [%FIRST_NAME%]" at bounding box center [494, 120] width 158 height 15
click at [477, 122] on textarea "⚽ [DATE] Nacht! Wette auf ManUnited : [GEOGRAPHIC_DATA], [%FIRST_NAME%]" at bounding box center [494, 120] width 158 height 15
drag, startPoint x: 472, startPoint y: 126, endPoint x: 430, endPoint y: 118, distance: 42.8
click at [430, 118] on textarea "⚽ [DATE] Nacht! Wette auf ManUnited : [GEOGRAPHIC_DATA], [%FIRST_NAME%]" at bounding box center [494, 120] width 158 height 15
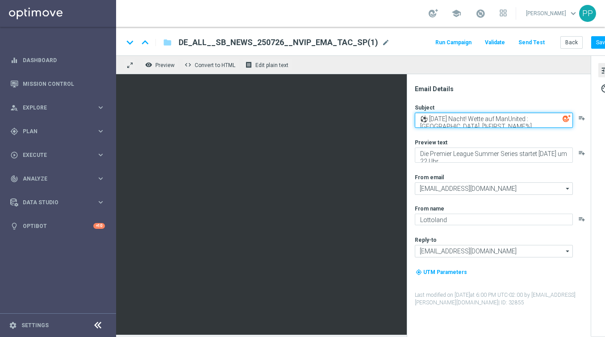
paste textarea "Wette jetzt: Wer wird Meister, Torschützenkönig und mehr, [%FIRST_NAME%]?"
drag, startPoint x: 490, startPoint y: 124, endPoint x: 413, endPoint y: 111, distance: 78.3
click at [413, 111] on div "Email Details Subject ⚽ Wette jetzt: Wer wird Meister, Torschützenkönig und meh…" at bounding box center [501, 211] width 178 height 252
type textarea "⚽ Wette jetzt: Wer wird Meister, Torschützenkönig und mehr, [%FIRST_NAME%]?"
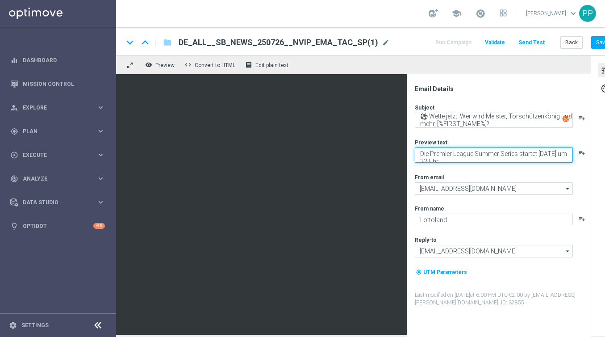
drag, startPoint x: 420, startPoint y: 151, endPoint x: 452, endPoint y: 175, distance: 40.0
click at [452, 173] on div "Subject ⚽ Wette jetzt: Wer wird Meister, Torschützenkönig und mehr, [%FIRST_NAM…" at bounding box center [502, 205] width 175 height 203
paste textarea "eine Saison-Wetten zum Start der Bundesliga"
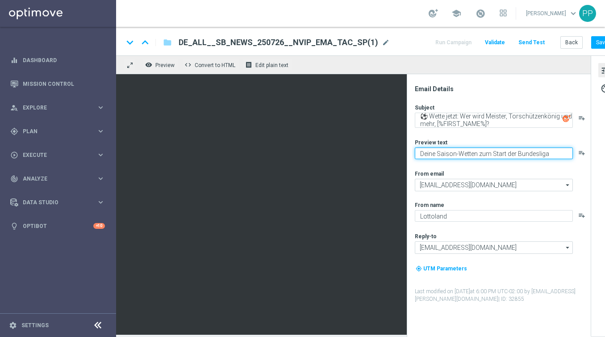
type textarea "Deine Saison-Wetten zum Start der Bundesliga"
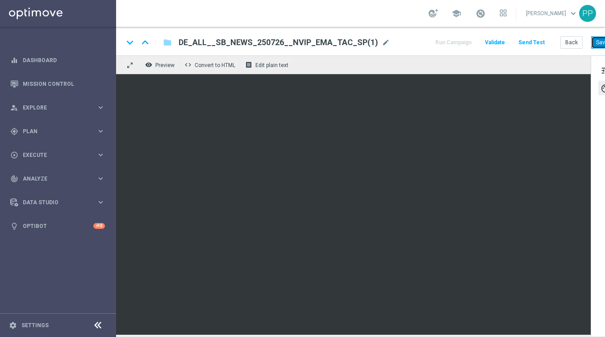
click at [597, 45] on button "Save" at bounding box center [602, 42] width 22 height 13
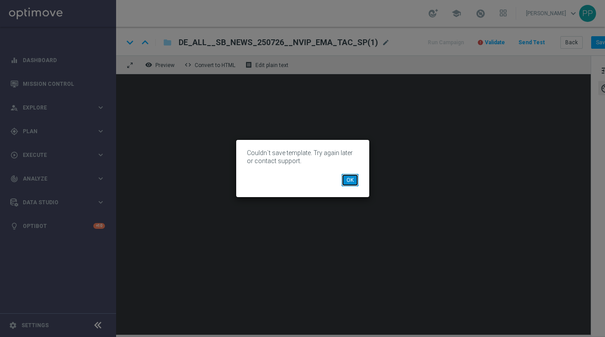
click at [358, 179] on button "OK" at bounding box center [350, 180] width 17 height 13
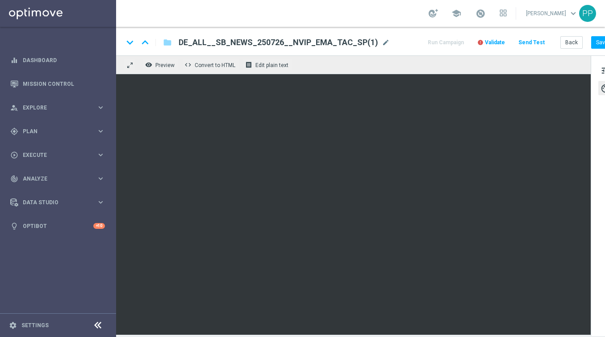
click at [495, 39] on span "Validate" at bounding box center [495, 42] width 20 height 6
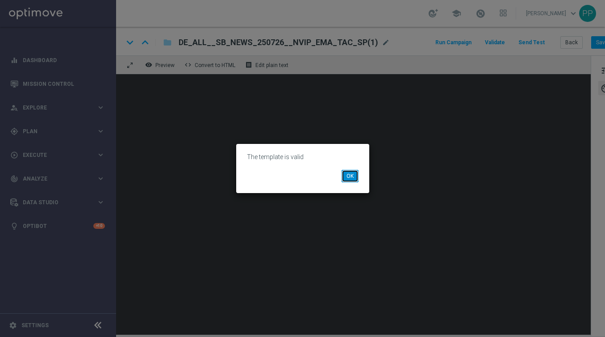
click at [344, 175] on button "OK" at bounding box center [350, 176] width 17 height 13
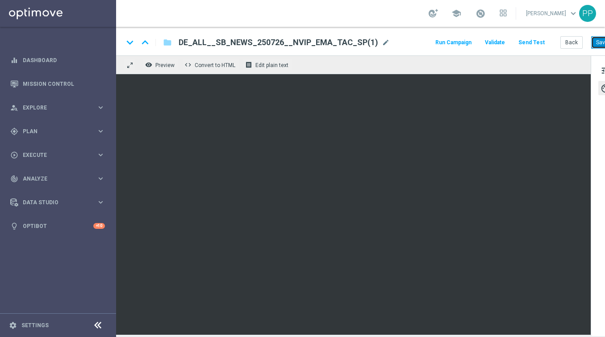
click at [593, 42] on button "Save" at bounding box center [602, 42] width 22 height 13
click at [598, 40] on button "Save" at bounding box center [602, 42] width 22 height 13
click at [600, 45] on button "Save" at bounding box center [602, 42] width 22 height 13
click at [596, 44] on button "Save" at bounding box center [602, 42] width 22 height 13
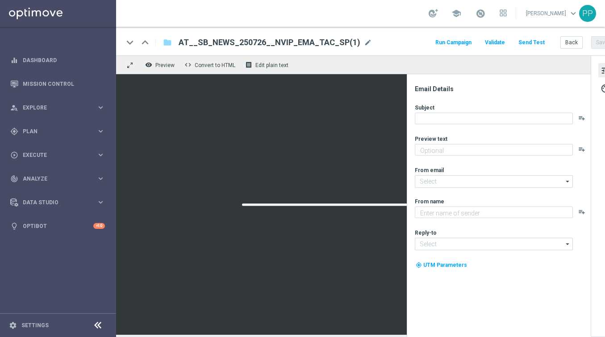
type textarea "Die Premier League Summer Series startet heute um 22 Uhr."
type input "[EMAIL_ADDRESS][DOMAIN_NAME]"
type textarea "Lottoland"
type input "[EMAIL_ADDRESS][DOMAIN_NAME]"
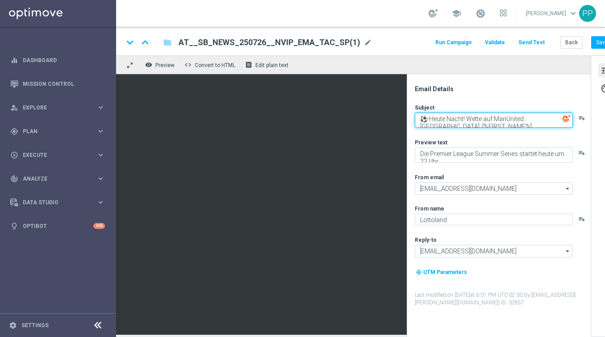
drag, startPoint x: 419, startPoint y: 113, endPoint x: 493, endPoint y: 149, distance: 82.7
click at [493, 149] on div "Subject ⚽ Heute Nacht! Wette auf ManUnited : [GEOGRAPHIC_DATA], [%FIRST_NAME%] …" at bounding box center [502, 205] width 175 height 203
paste textarea "Wette jetzt: Wer wird Meister, Torschützenkönig und mehr, [%FIRST_NAME%]?"
type textarea "⚽ Wette jetzt: Wer wird Meister, Torschützenkönig und mehr, [%FIRST_NAME%]?"
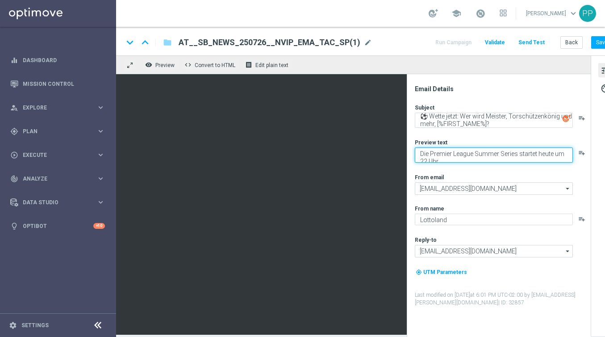
drag, startPoint x: 421, startPoint y: 151, endPoint x: 449, endPoint y: 176, distance: 37.6
click at [449, 176] on div "Subject ⚽ Wette jetzt: Wer wird [PERSON_NAME], Torschützenkönig und mehr, [%FIR…" at bounding box center [502, 205] width 175 height 203
paste textarea "eine Saison-Wetten zum Start der Bundesliga"
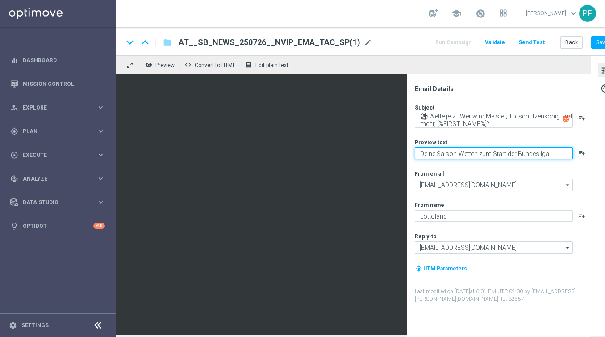
type textarea "Deine Saison-Wetten zum Start der Bundesliga"
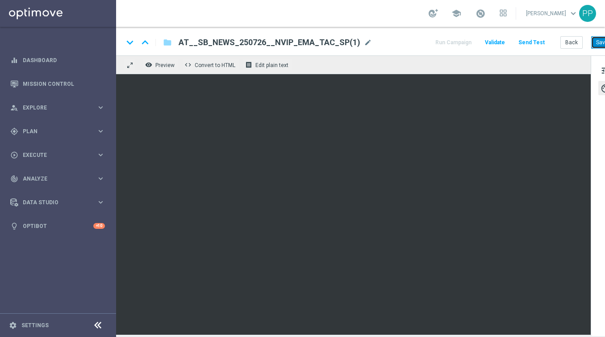
click at [600, 41] on button "Save" at bounding box center [602, 42] width 22 height 13
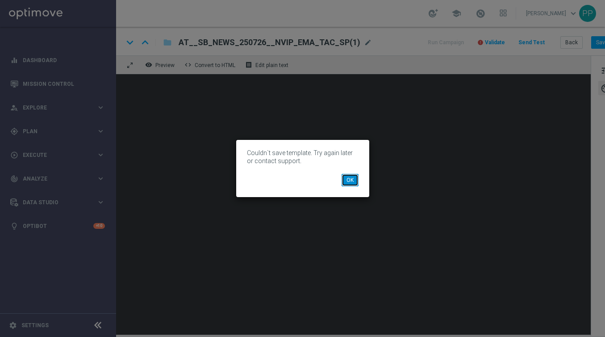
click at [352, 180] on button "OK" at bounding box center [350, 180] width 17 height 13
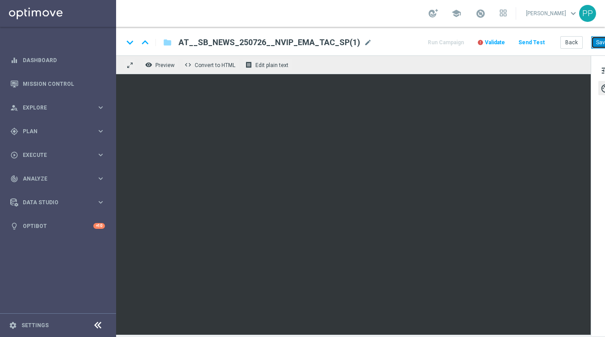
click at [598, 44] on button "Save" at bounding box center [602, 42] width 22 height 13
click at [598, 43] on button "Save" at bounding box center [602, 42] width 22 height 13
click at [601, 44] on button "Save" at bounding box center [602, 42] width 22 height 13
click at [599, 38] on button "Save" at bounding box center [602, 42] width 22 height 13
